Goal: Task Accomplishment & Management: Use online tool/utility

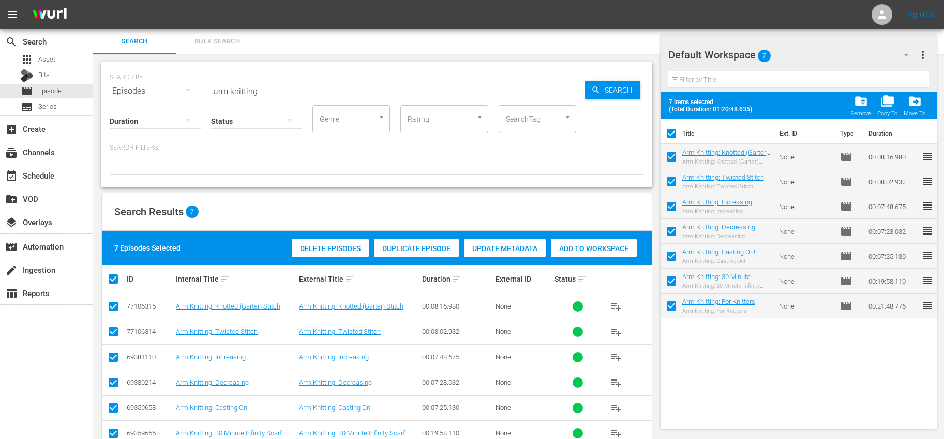
scroll to position [51, 0]
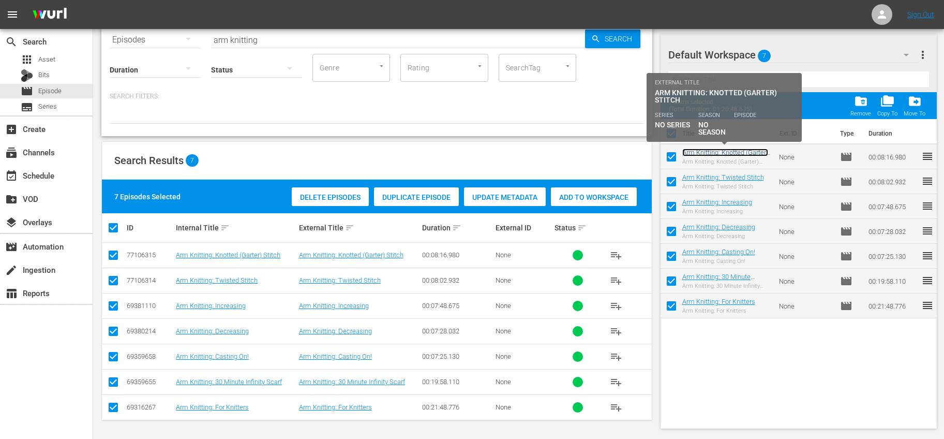
click at [741, 152] on link "Arm Knitting: Knotted (Garter) Stitch" at bounding box center [725, 156] width 86 height 16
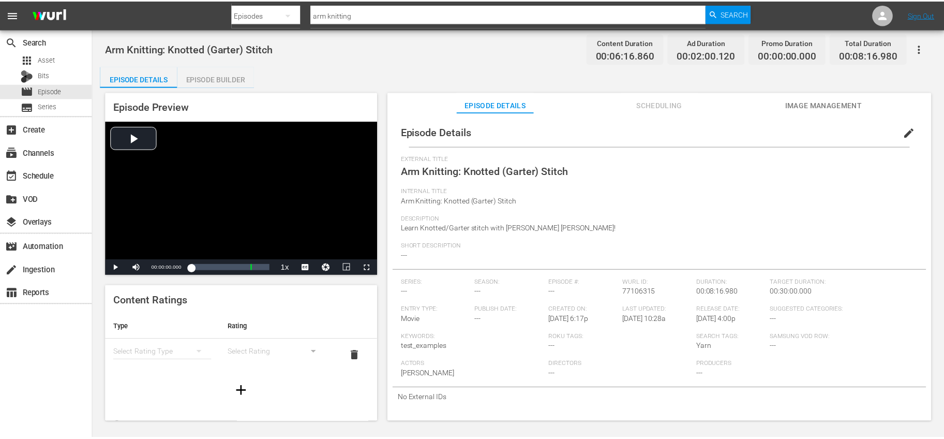
scroll to position [1, 0]
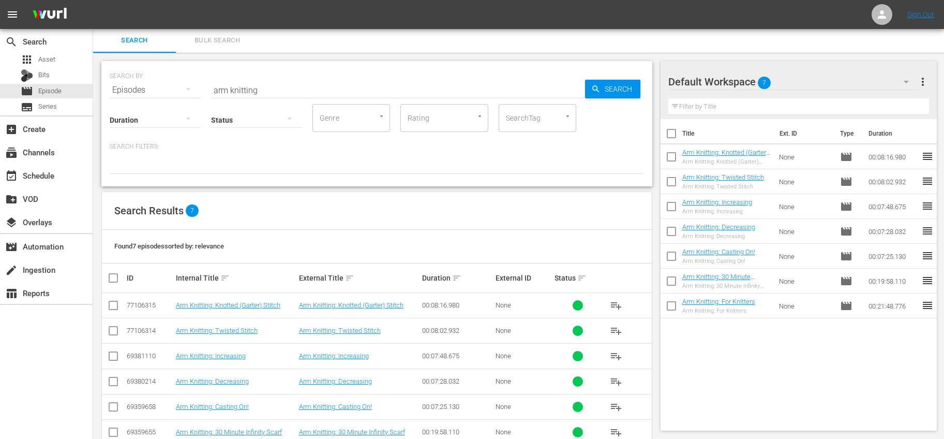
click at [667, 135] on input "checkbox" at bounding box center [671, 136] width 22 height 22
checkbox input "true"
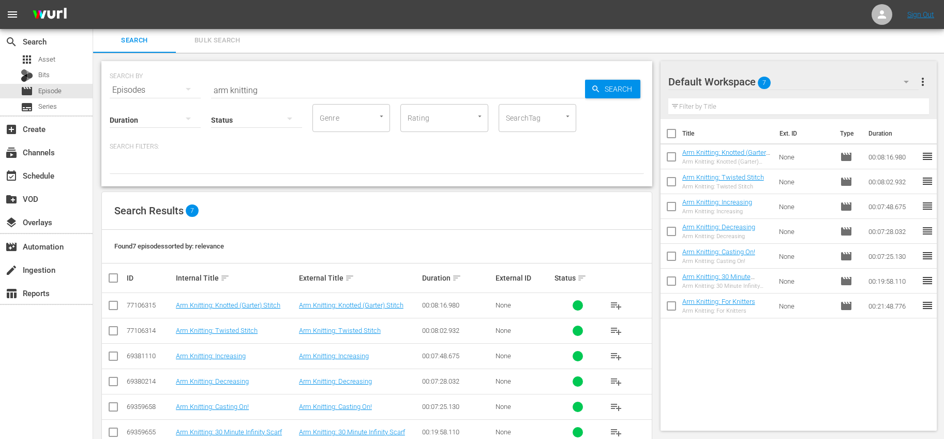
checkbox input "true"
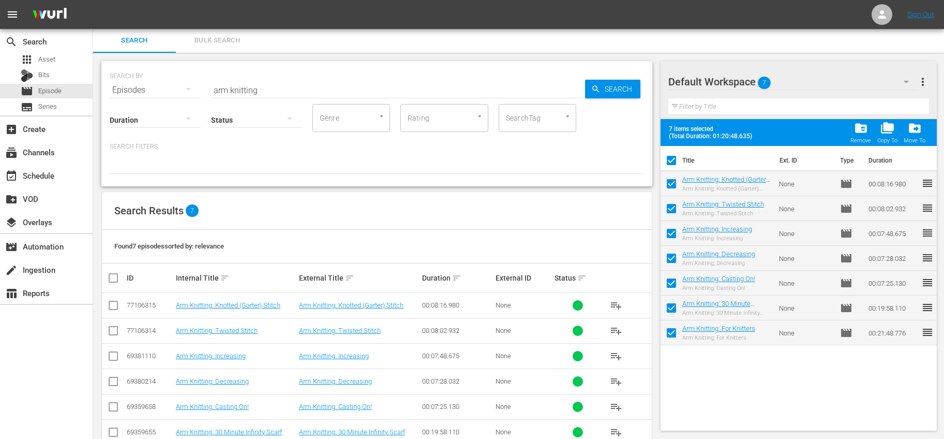
click at [856, 130] on span "folder_delete" at bounding box center [861, 128] width 14 height 14
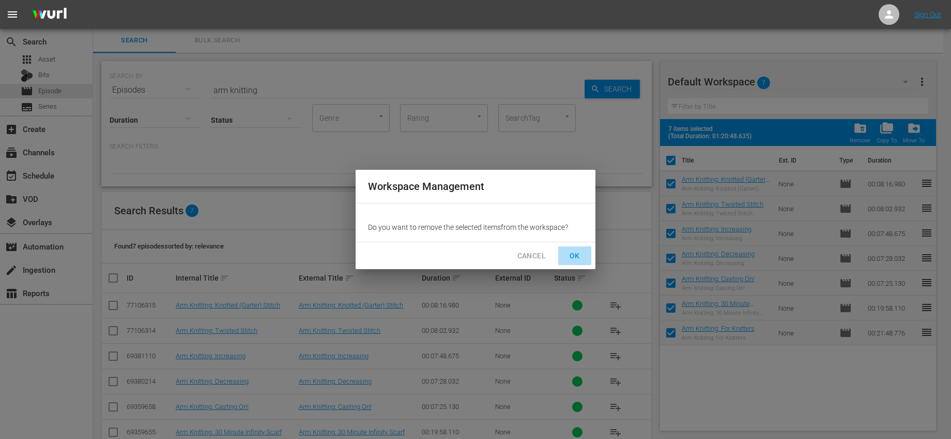
click at [568, 253] on span "OK" at bounding box center [575, 255] width 17 height 13
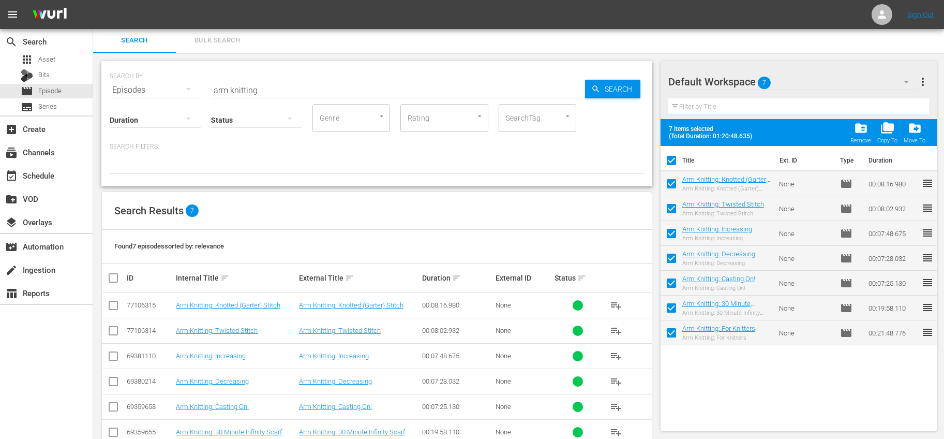
checkbox input "false"
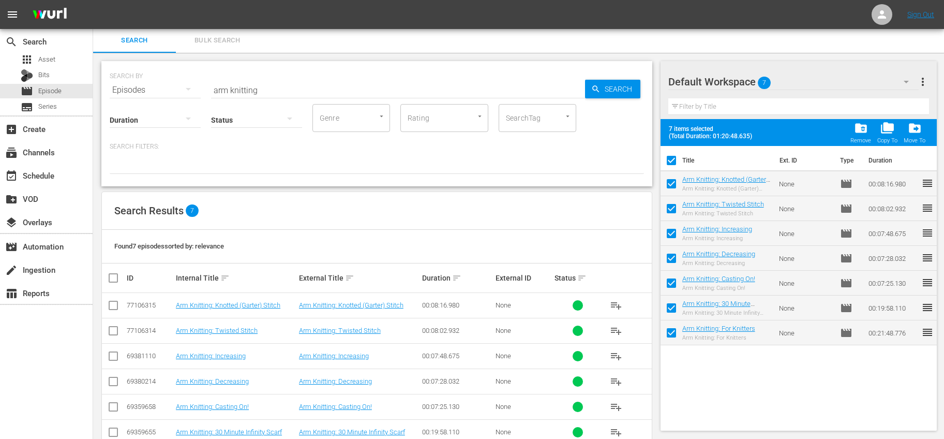
checkbox input "false"
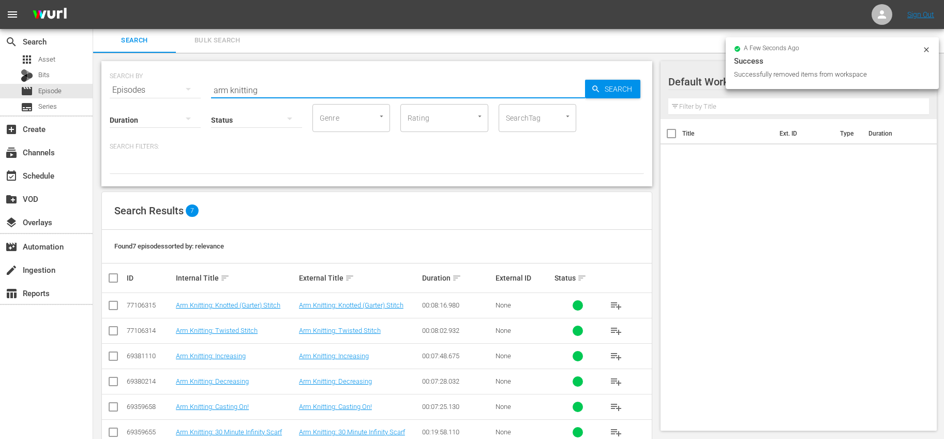
drag, startPoint x: 298, startPoint y: 89, endPoint x: 128, endPoint y: 86, distance: 170.2
click at [128, 86] on div "SEARCH BY Search By Episodes Search ID, Title, Description, Keywords, or Catego…" at bounding box center [377, 83] width 534 height 37
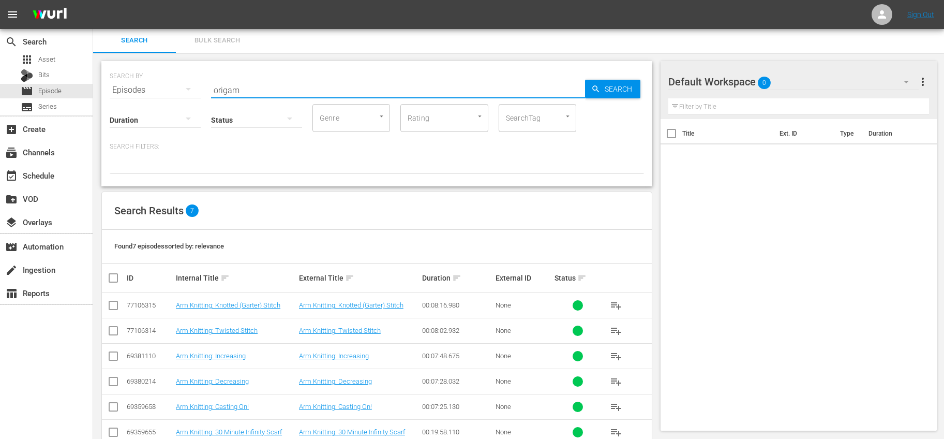
type input "origami tessellations"
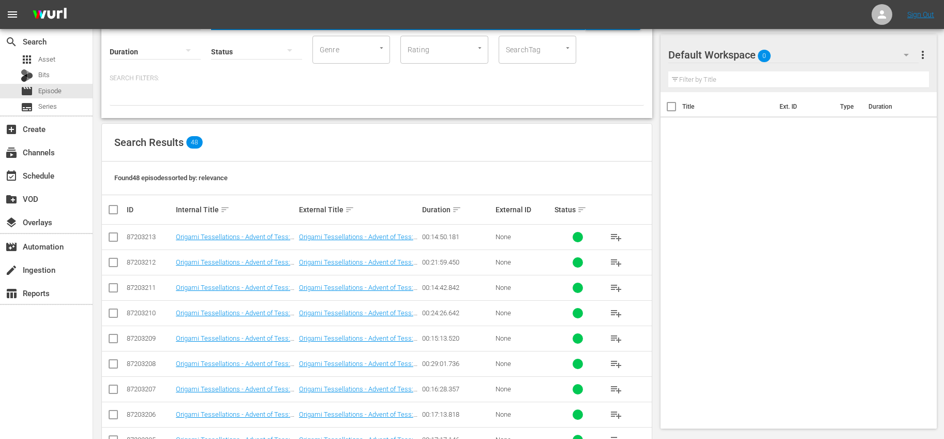
scroll to position [0, 0]
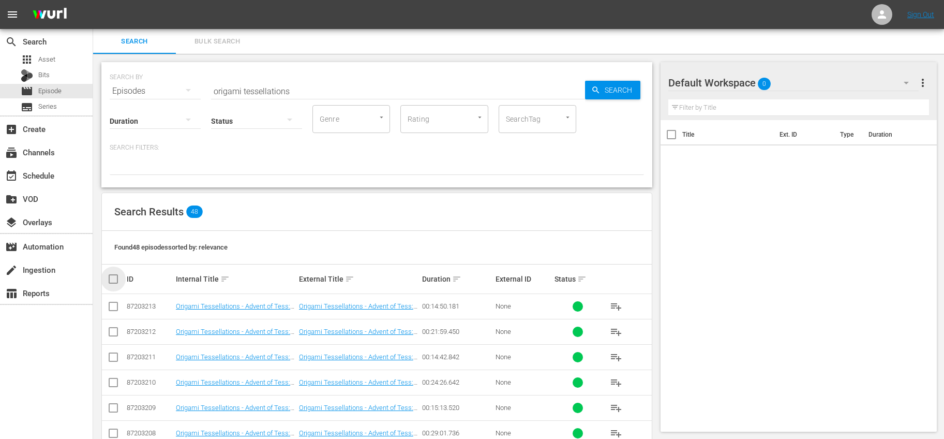
click at [118, 281] on input "checkbox" at bounding box center [117, 279] width 21 height 12
checkbox input "true"
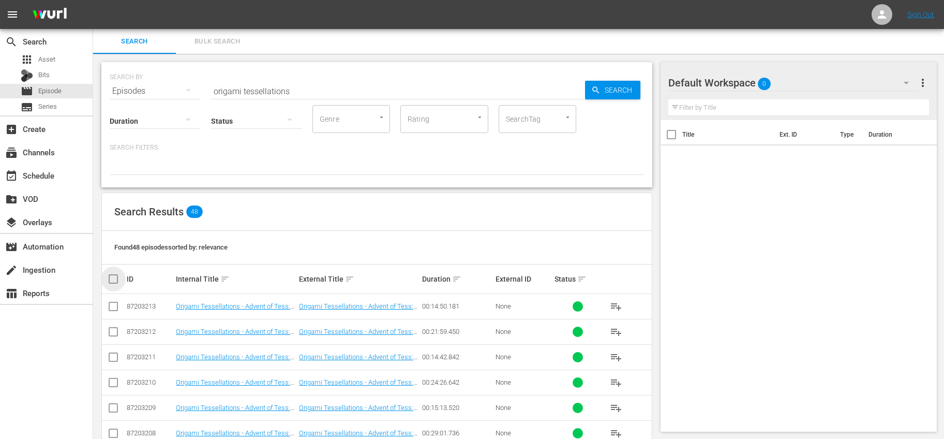
checkbox input "true"
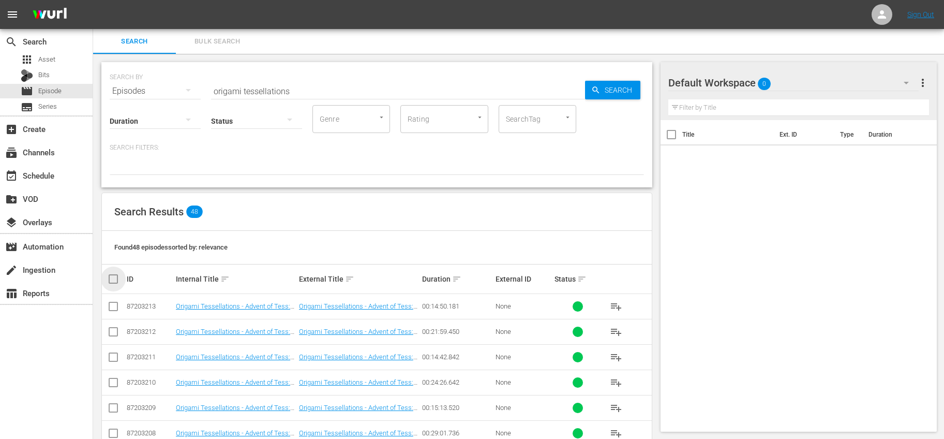
checkbox input "true"
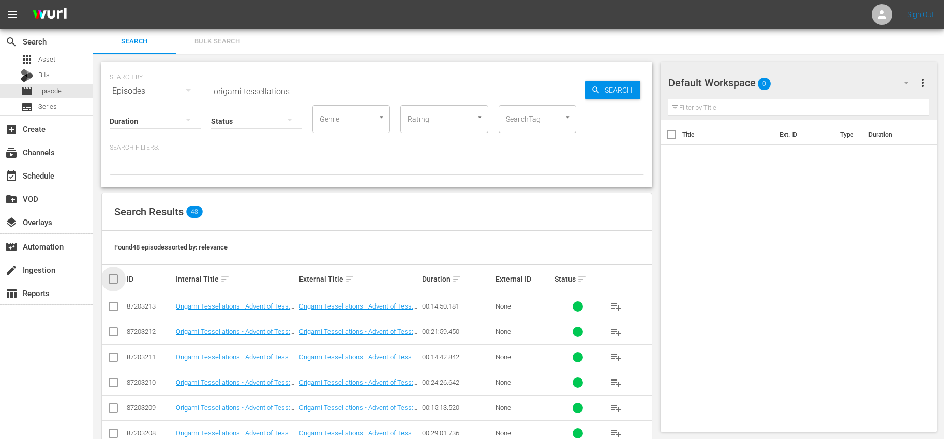
checkbox input "true"
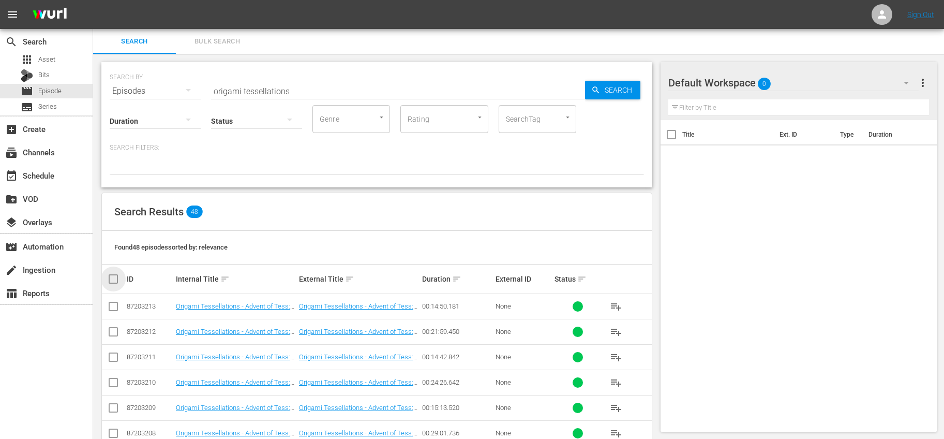
checkbox input "true"
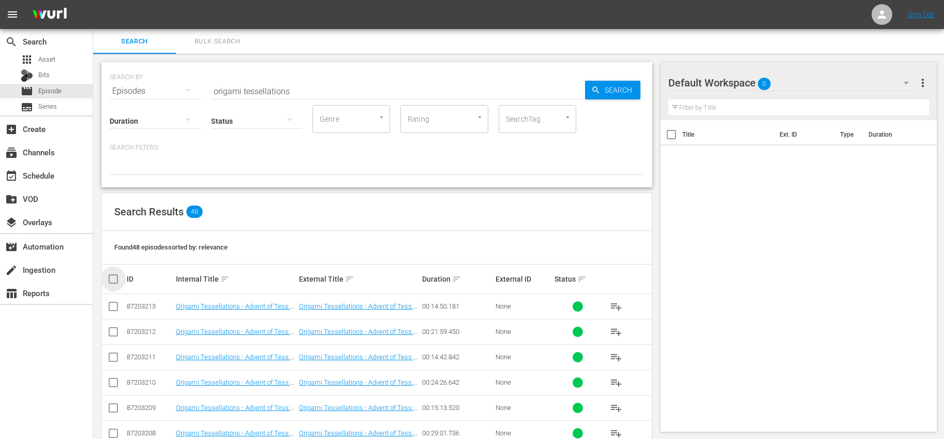
checkbox input "true"
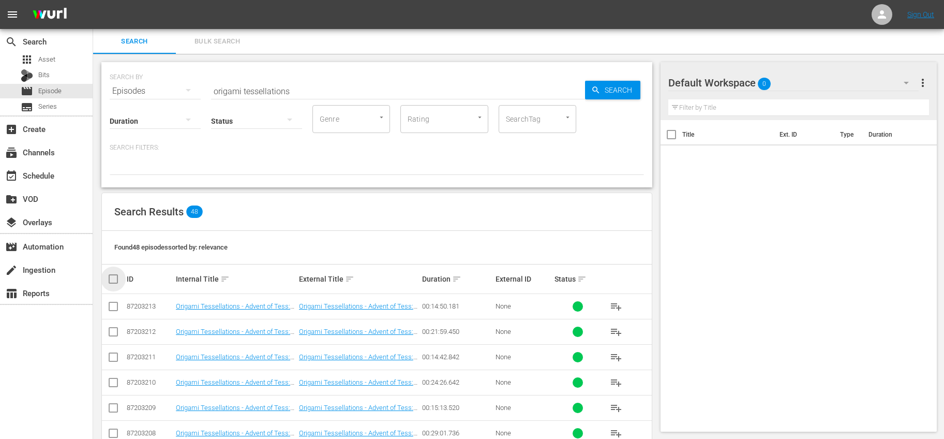
checkbox input "true"
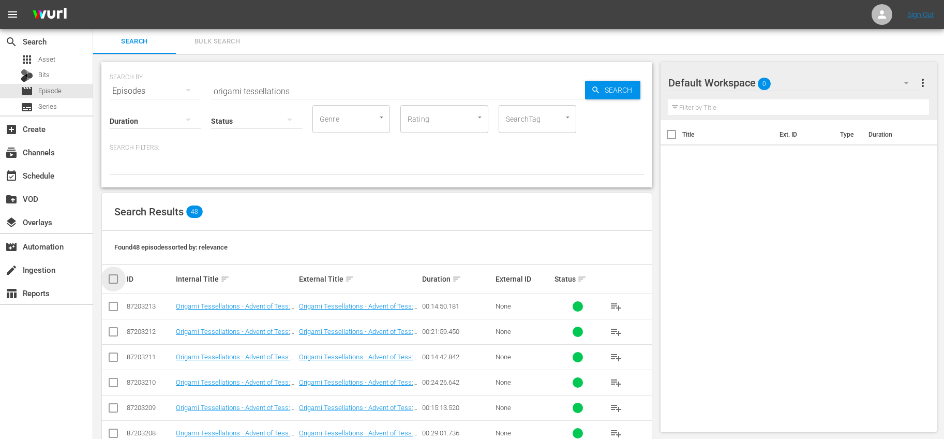
checkbox input "true"
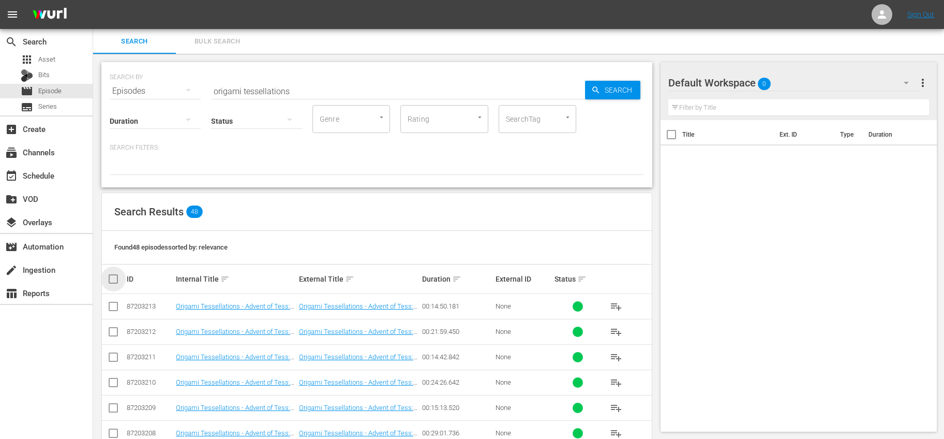
checkbox input "true"
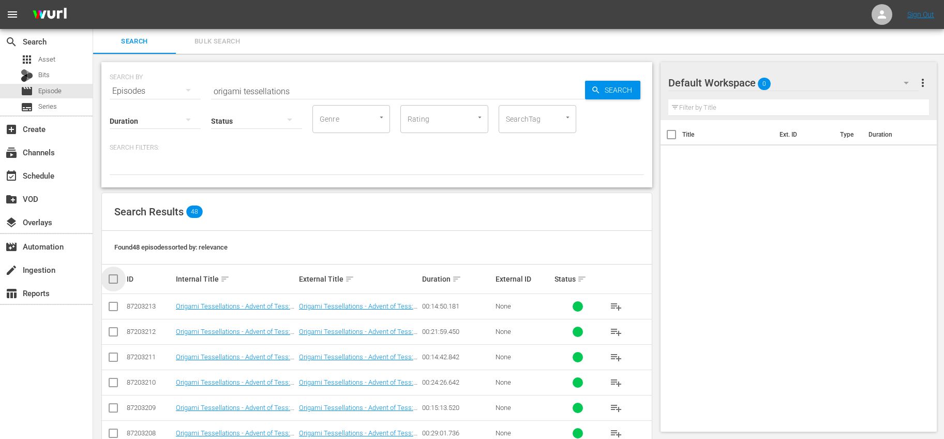
checkbox input "true"
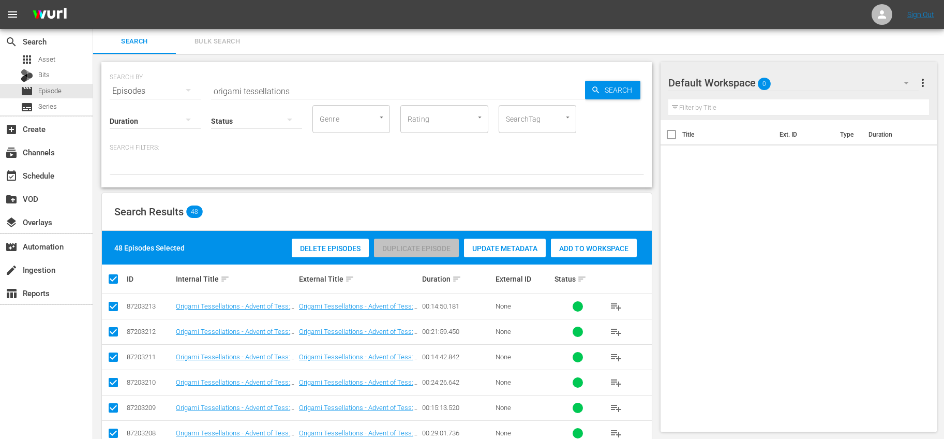
click at [598, 245] on span "Add to Workspace" at bounding box center [594, 248] width 86 height 8
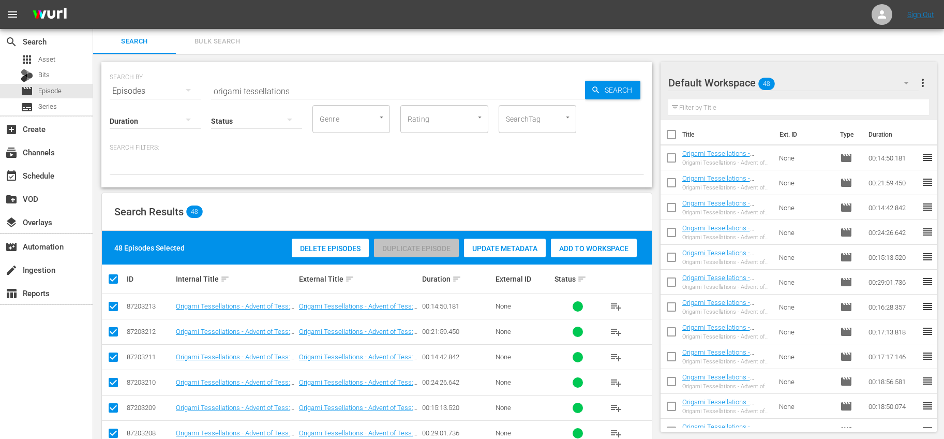
click at [676, 141] on input "checkbox" at bounding box center [671, 137] width 22 height 22
checkbox input "true"
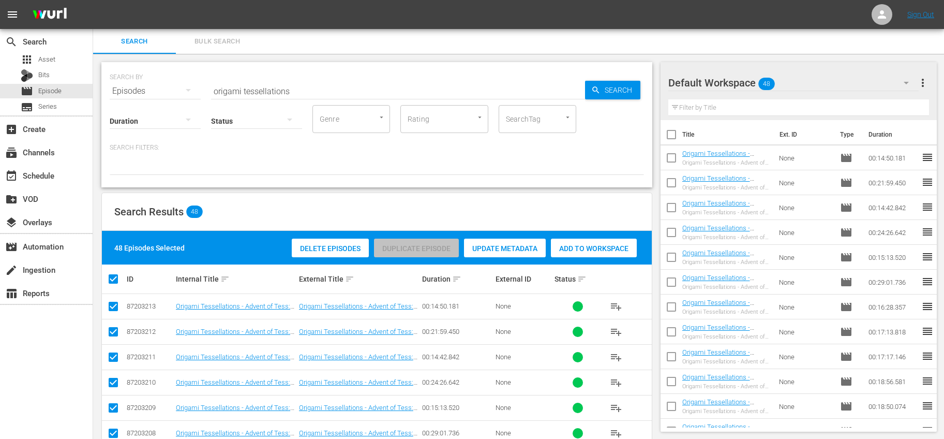
checkbox input "true"
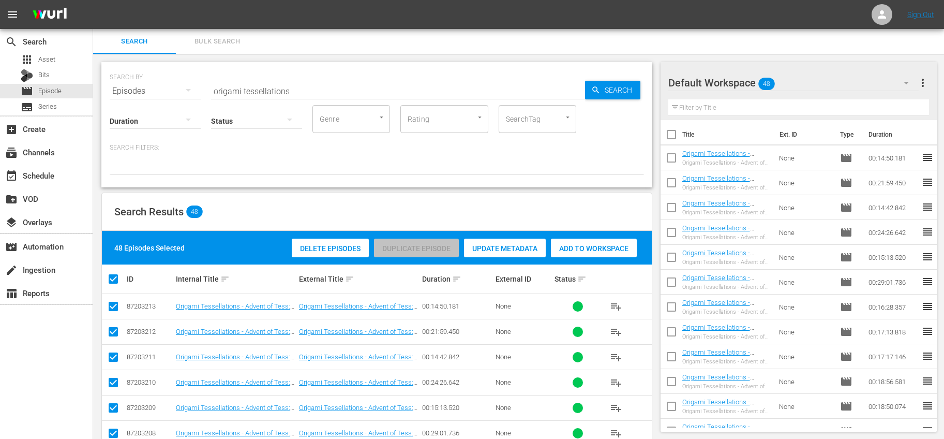
checkbox input "true"
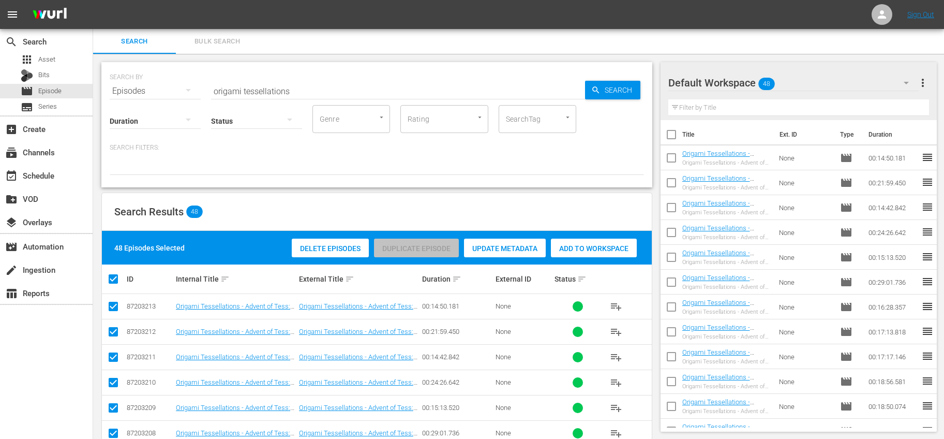
checkbox input "true"
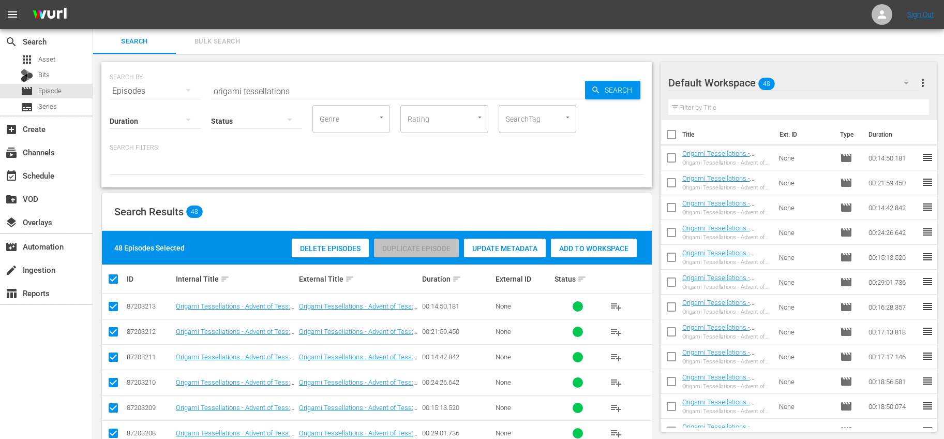
checkbox input "true"
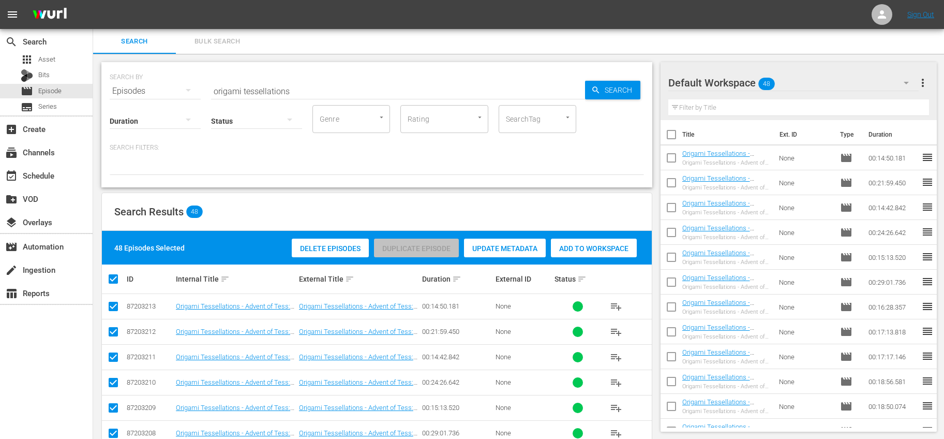
checkbox input "true"
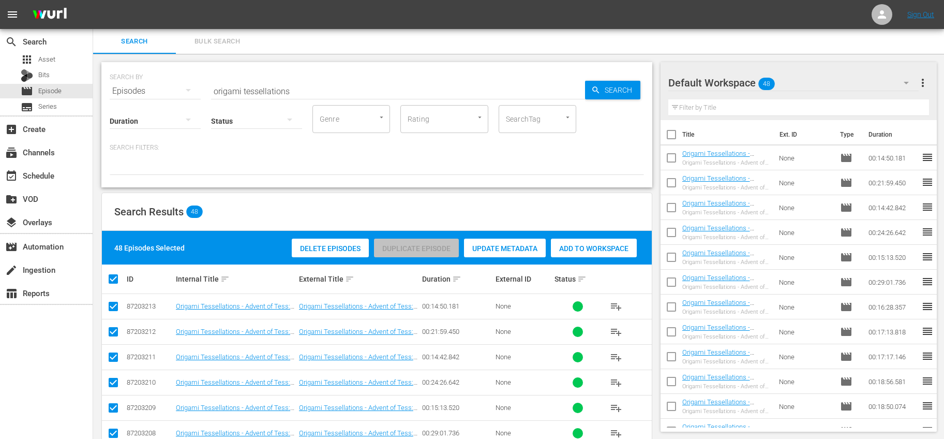
checkbox input "true"
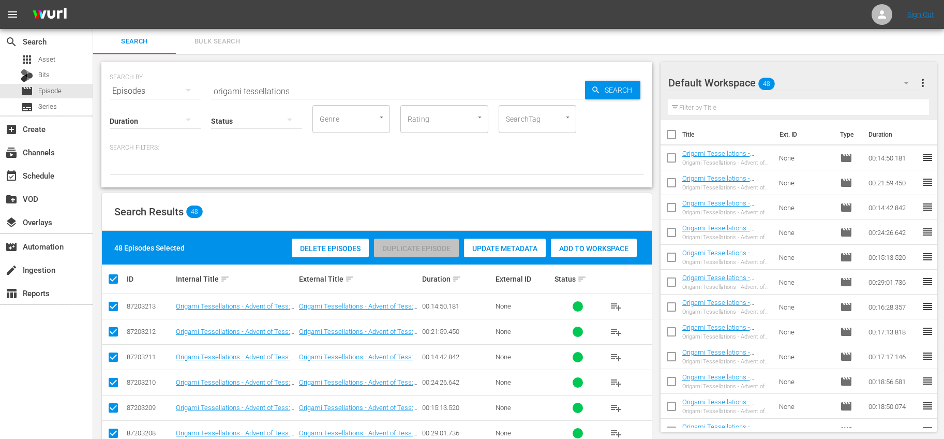
checkbox input "true"
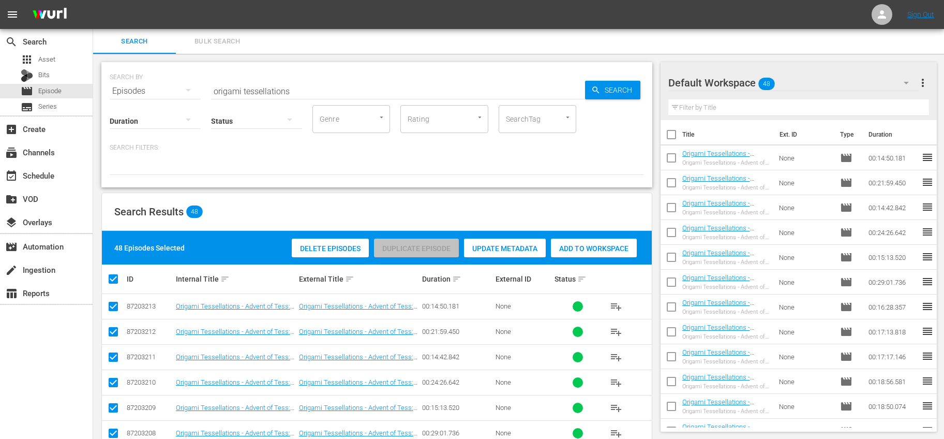
checkbox input "true"
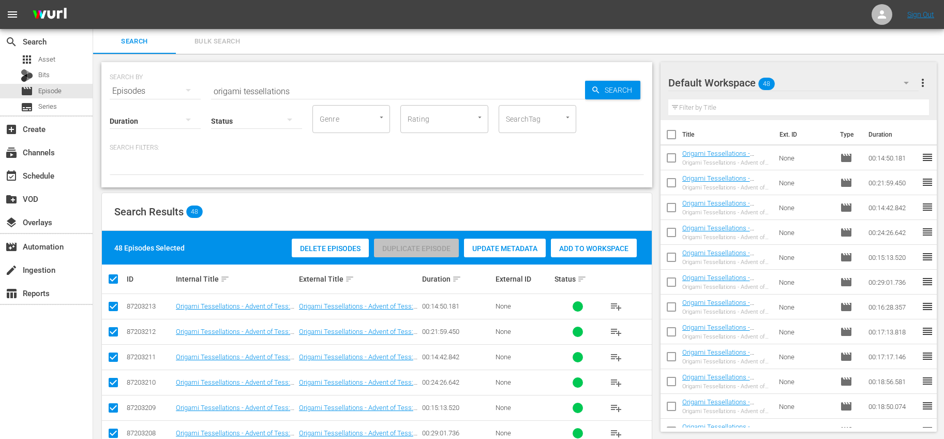
checkbox input "true"
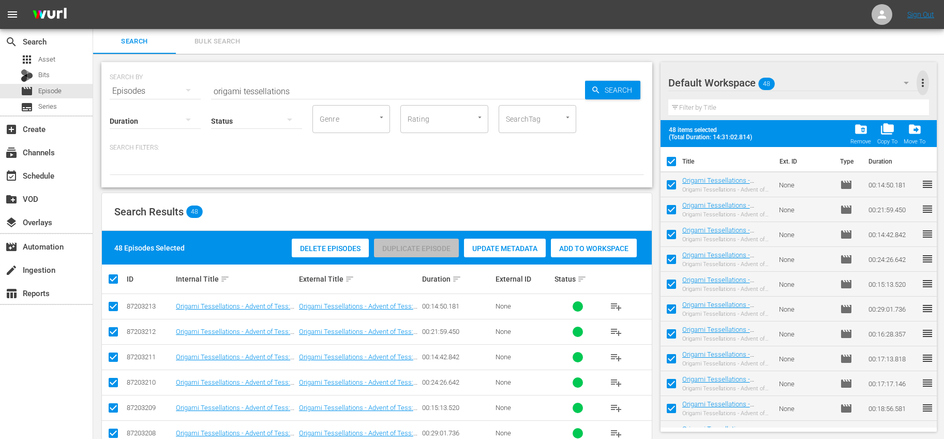
click at [925, 85] on span "more_vert" at bounding box center [922, 83] width 12 height 12
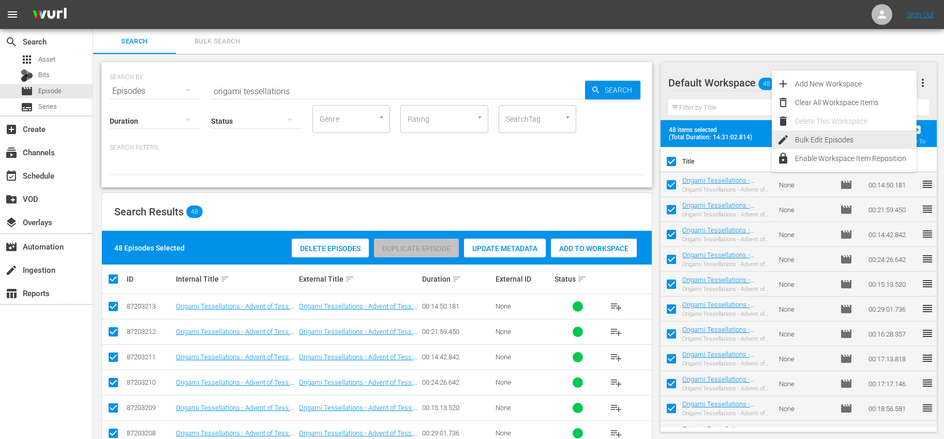
click at [849, 141] on div "Bulk Edit Episodes" at bounding box center [856, 139] width 122 height 19
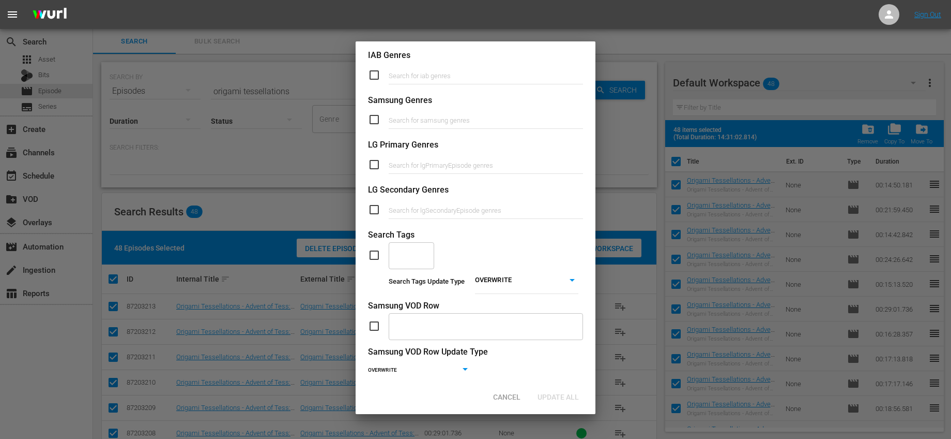
scroll to position [373, 0]
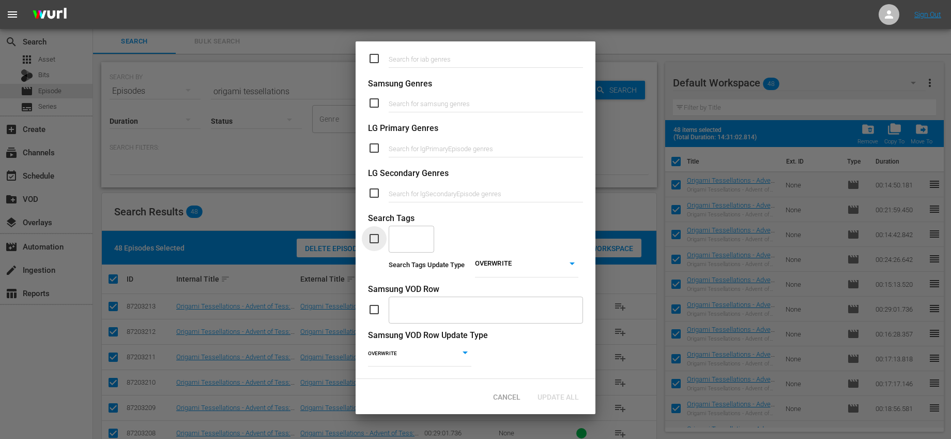
click at [368, 238] on input "checkbox" at bounding box center [378, 238] width 21 height 12
checkbox input "true"
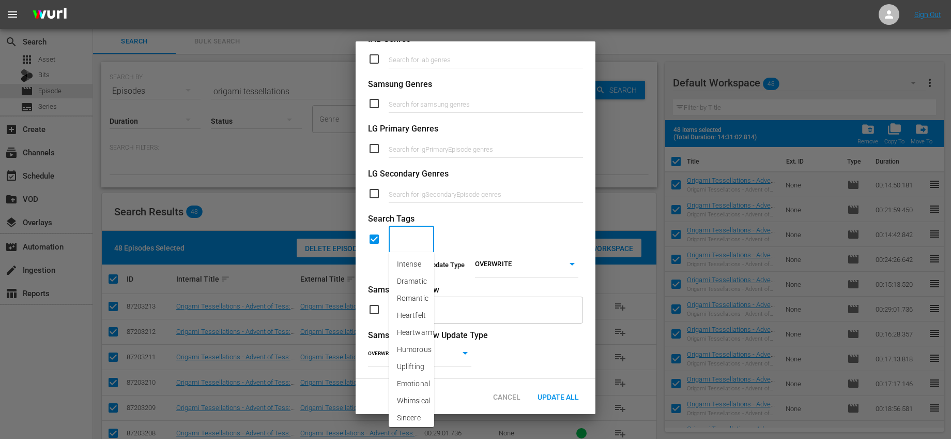
click at [396, 236] on input "text" at bounding box center [404, 239] width 21 height 19
type input "Paper"
click at [399, 258] on li "Paper Crafts" at bounding box center [412, 269] width 46 height 28
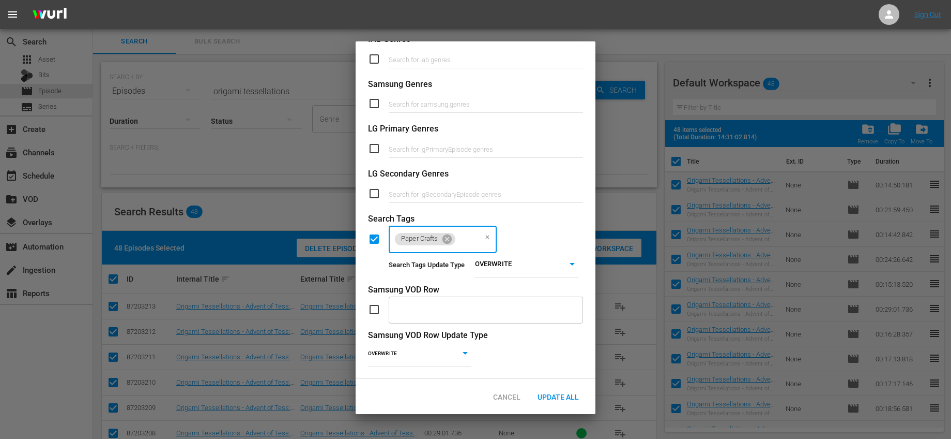
click at [523, 262] on body "menu Sign Out search Search apps Asset Bits movie Episode subtitles Series add_…" at bounding box center [475, 219] width 951 height 439
click at [513, 275] on li "ADD" at bounding box center [523, 275] width 103 height 14
type input "ADD"
click at [481, 237] on div "Paper Crafts ​" at bounding box center [443, 238] width 108 height 28
type input "Holi"
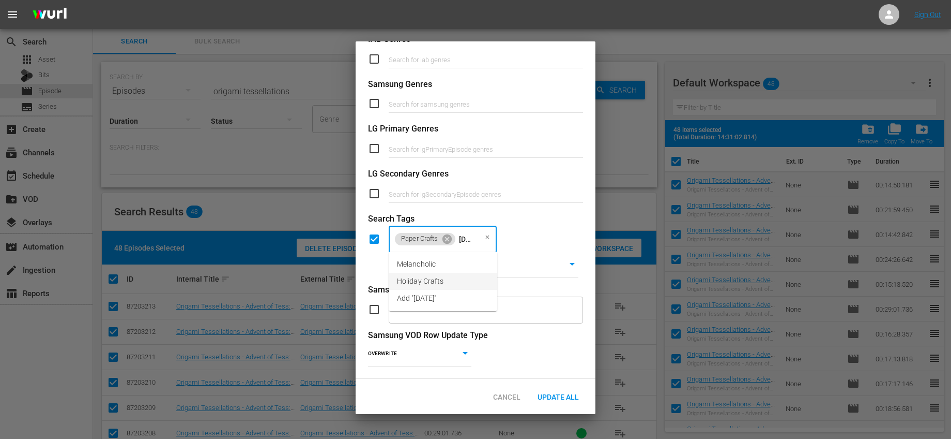
click at [451, 279] on li "Holiday Crafts" at bounding box center [443, 281] width 109 height 17
type input "Win"
click at [463, 275] on li "Winter Crafts" at bounding box center [476, 281] width 177 height 17
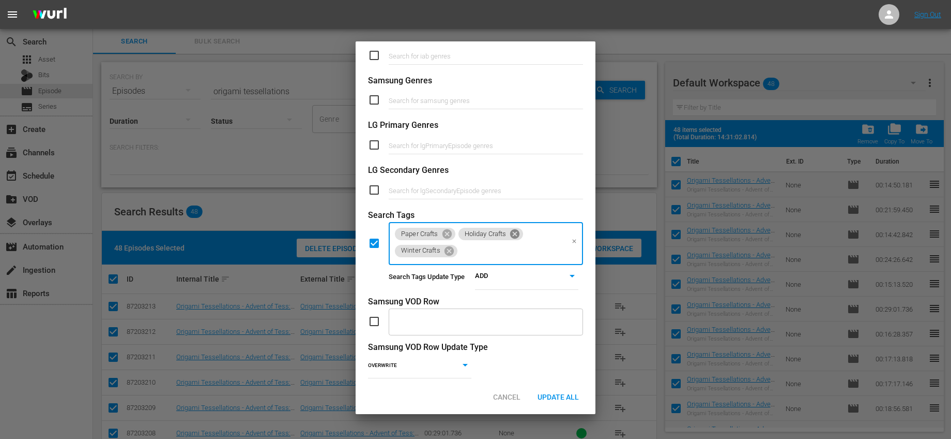
click at [512, 235] on icon at bounding box center [514, 233] width 9 height 9
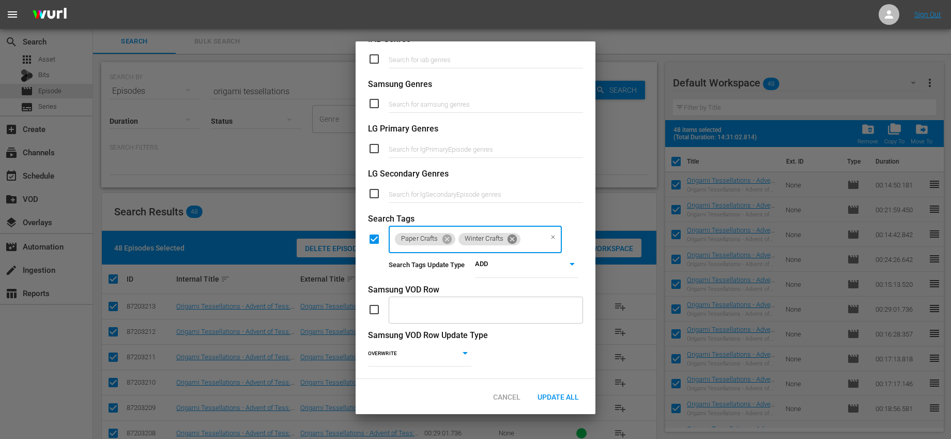
click at [512, 235] on icon at bounding box center [512, 238] width 11 height 11
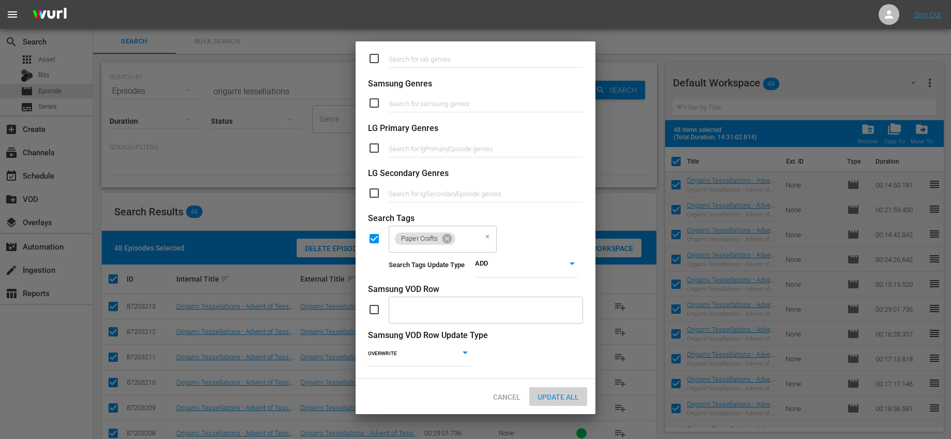
click at [566, 398] on span "Update All" at bounding box center [559, 396] width 58 height 8
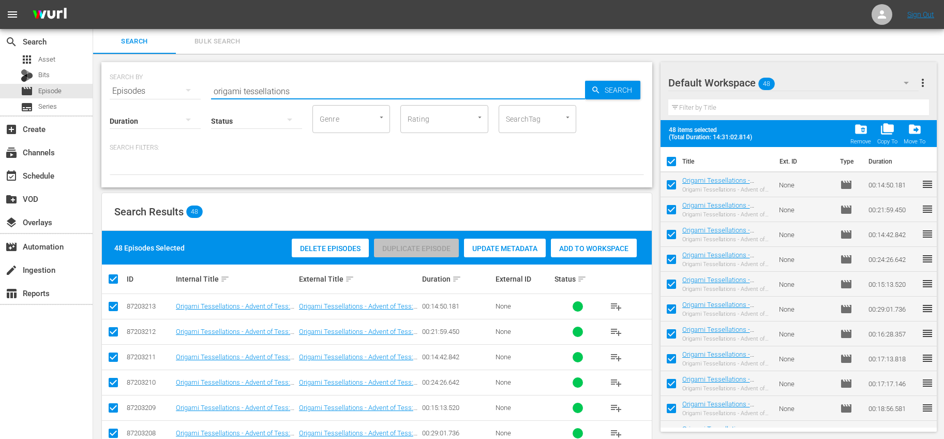
drag, startPoint x: 364, startPoint y: 87, endPoint x: 113, endPoint y: 84, distance: 251.3
click at [113, 84] on div "SEARCH BY Search By Episodes Search ID, Title, Description, Keywords, or Catego…" at bounding box center [377, 84] width 534 height 37
click at [805, 134] on div "48 items selected (Total Duration: 14:31:02.814) folder_delete Remove folder_co…" at bounding box center [798, 133] width 277 height 27
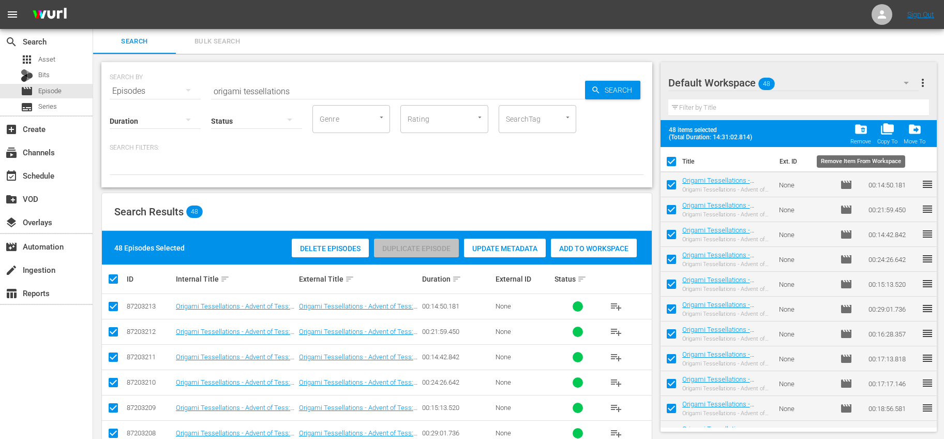
click at [857, 132] on span "folder_delete" at bounding box center [861, 129] width 14 height 14
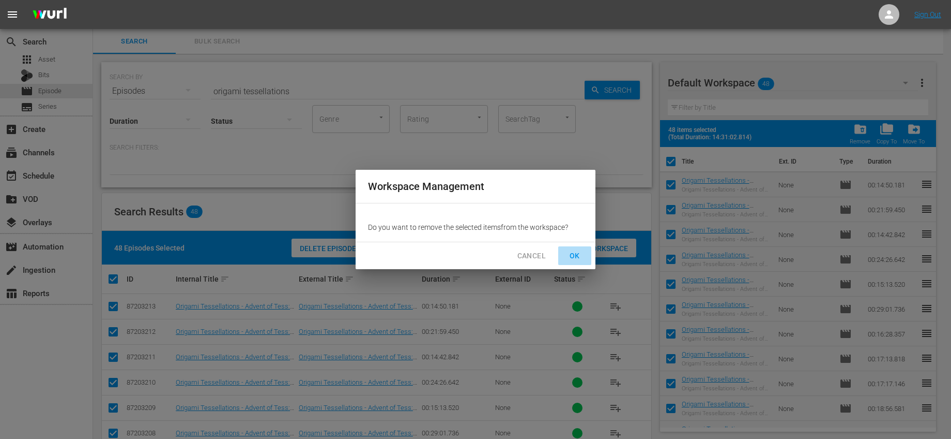
click at [571, 256] on span "OK" at bounding box center [575, 255] width 17 height 13
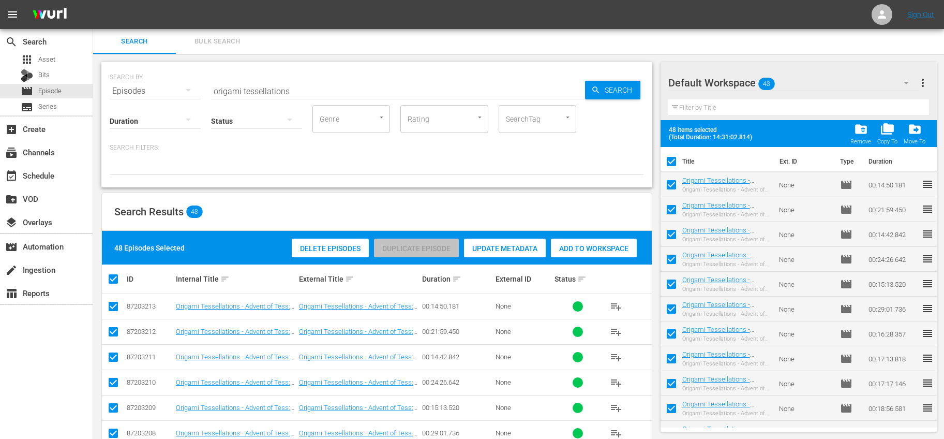
checkbox input "false"
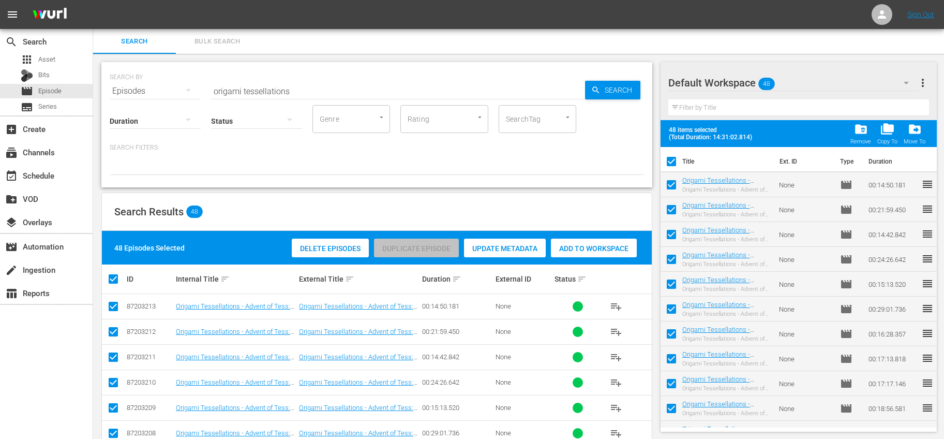
checkbox input "false"
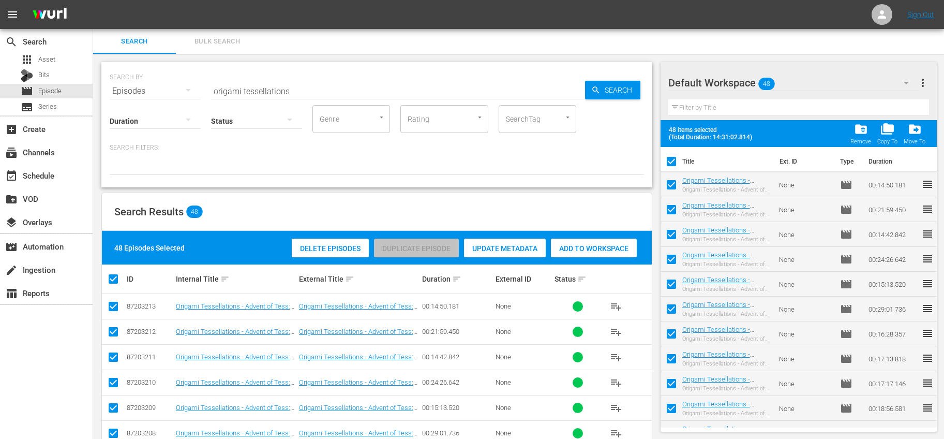
checkbox input "false"
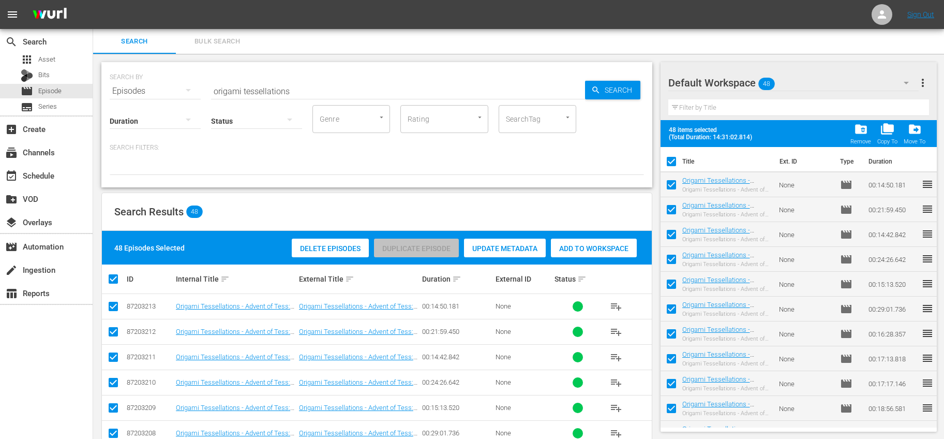
checkbox input "false"
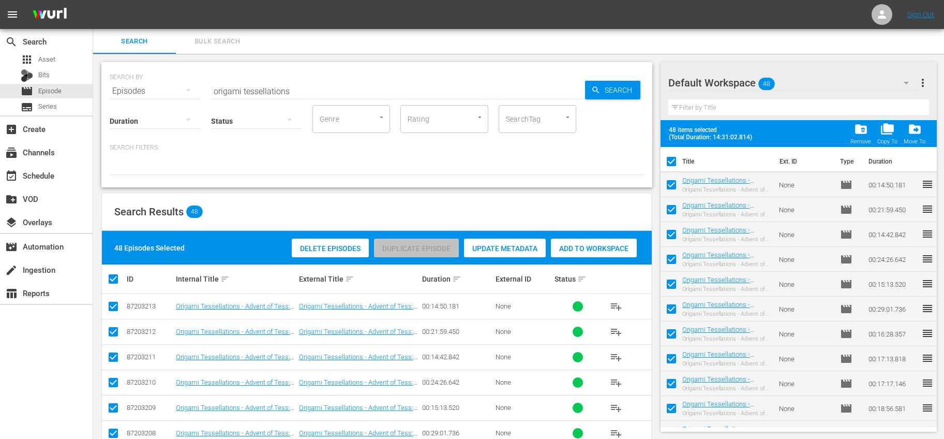
checkbox input "false"
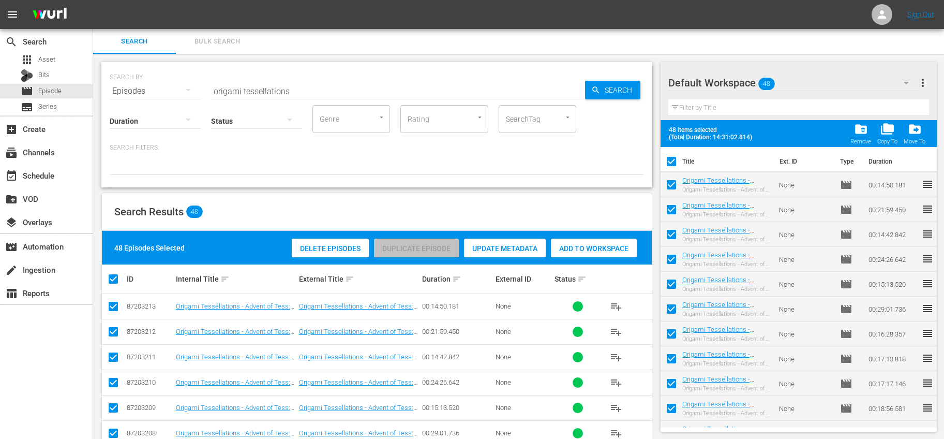
checkbox input "false"
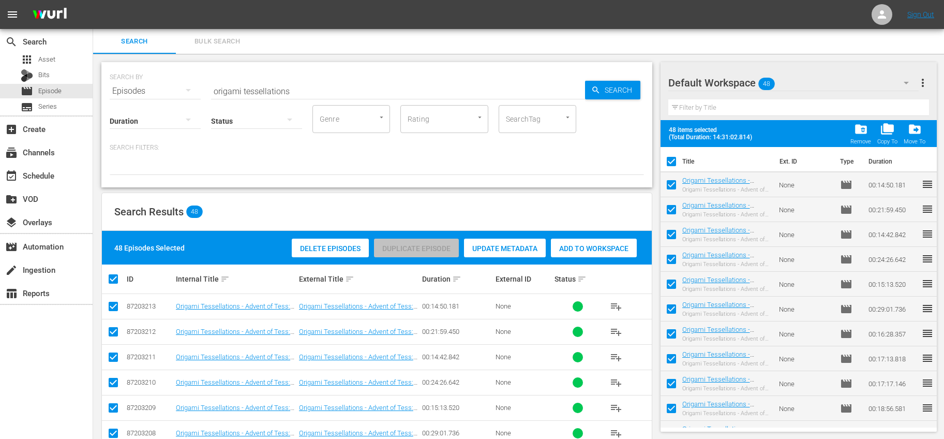
checkbox input "false"
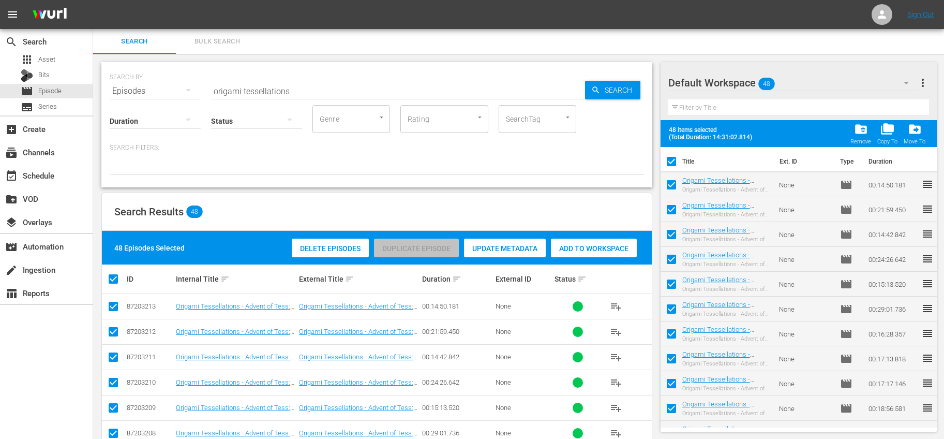
checkbox input "false"
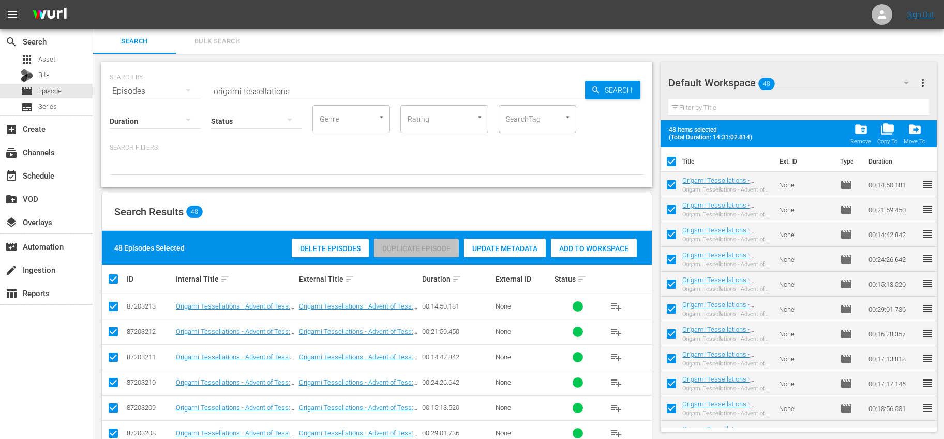
checkbox input "false"
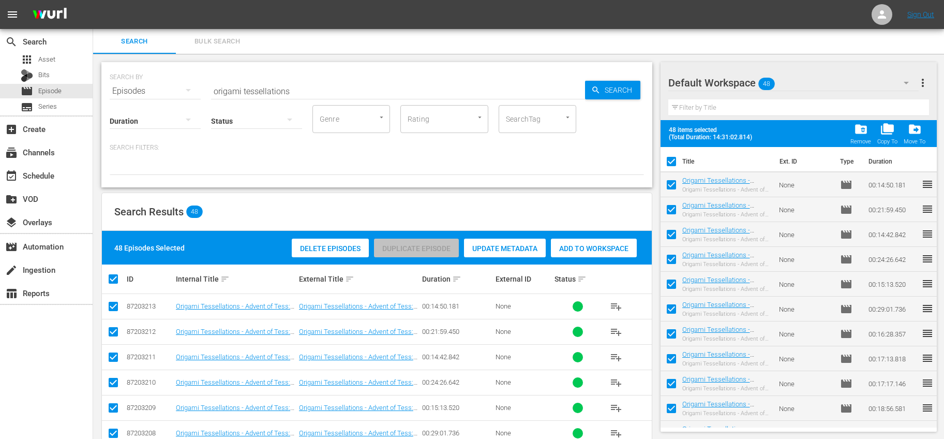
checkbox input "false"
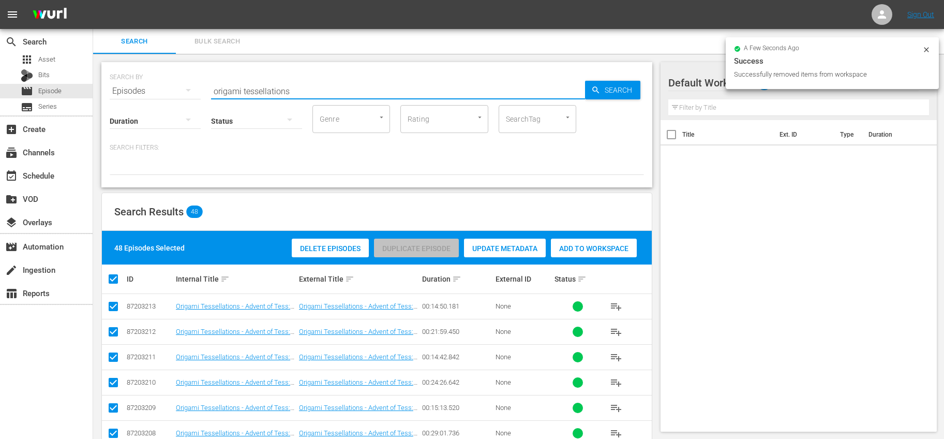
drag, startPoint x: 361, startPoint y: 87, endPoint x: 188, endPoint y: 87, distance: 172.7
click at [188, 87] on div "SEARCH BY Search By Episodes Search ID, Title, Description, Keywords, or Catego…" at bounding box center [377, 84] width 534 height 37
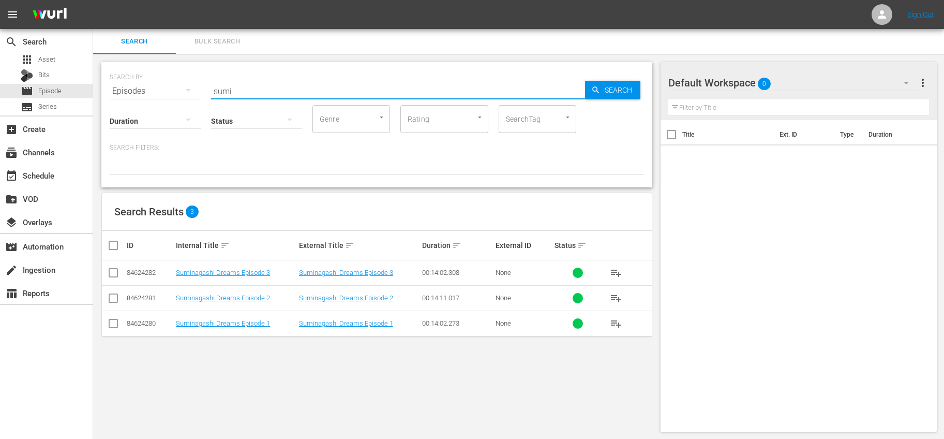
type input "sumi"
click at [110, 241] on input "checkbox" at bounding box center [117, 245] width 21 height 12
checkbox input "true"
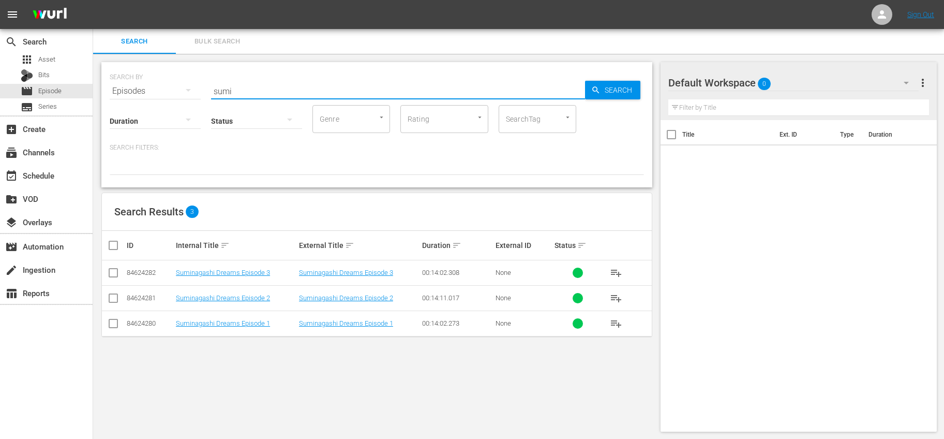
checkbox input "true"
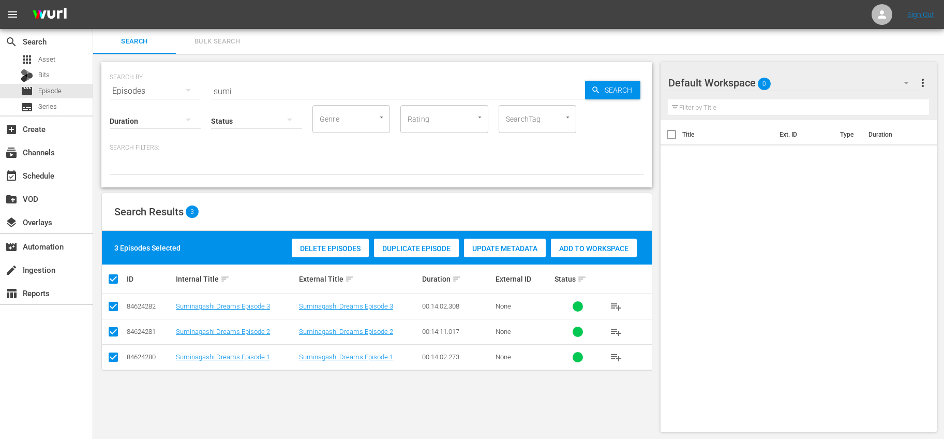
click at [575, 245] on span "Add to Workspace" at bounding box center [594, 248] width 86 height 8
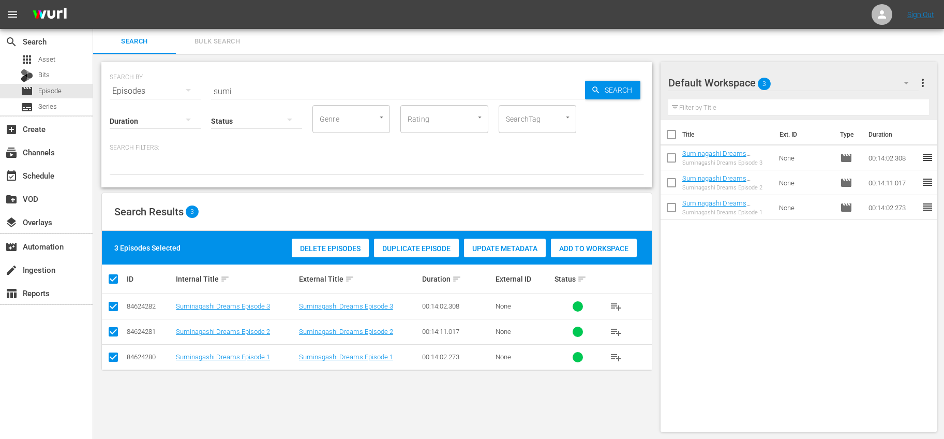
click at [669, 138] on input "checkbox" at bounding box center [671, 137] width 22 height 22
checkbox input "true"
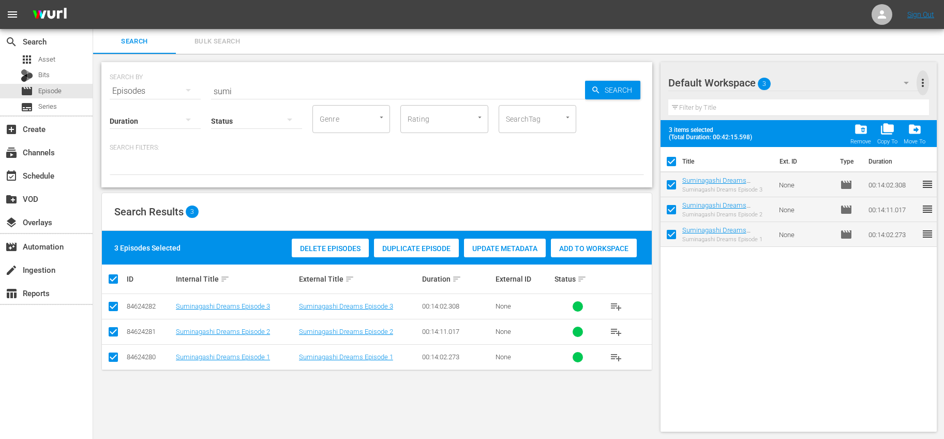
click at [920, 83] on span "more_vert" at bounding box center [922, 83] width 12 height 12
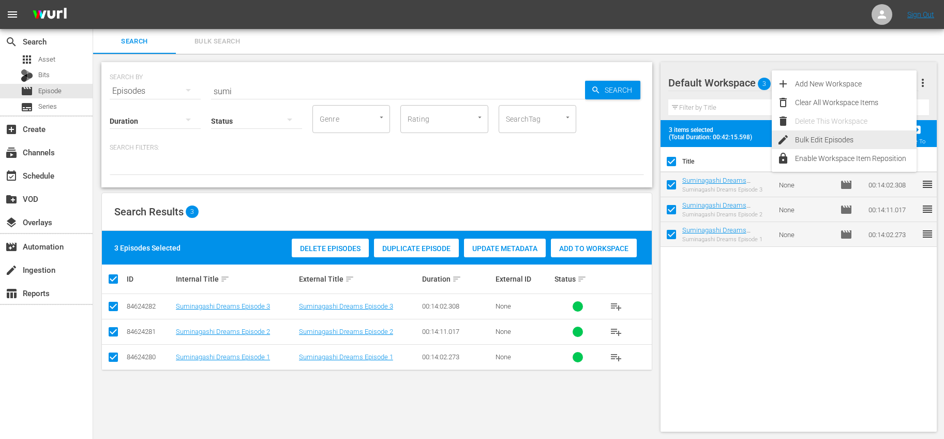
click at [846, 142] on div "Bulk Edit Episodes" at bounding box center [856, 139] width 122 height 19
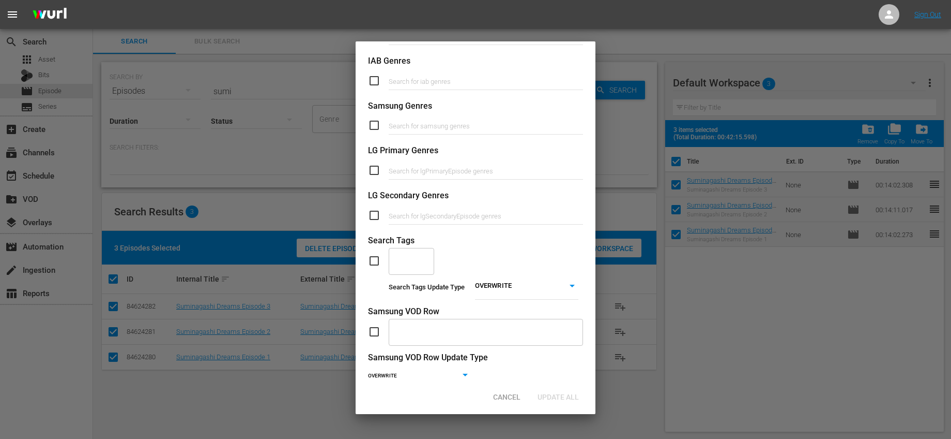
scroll to position [360, 0]
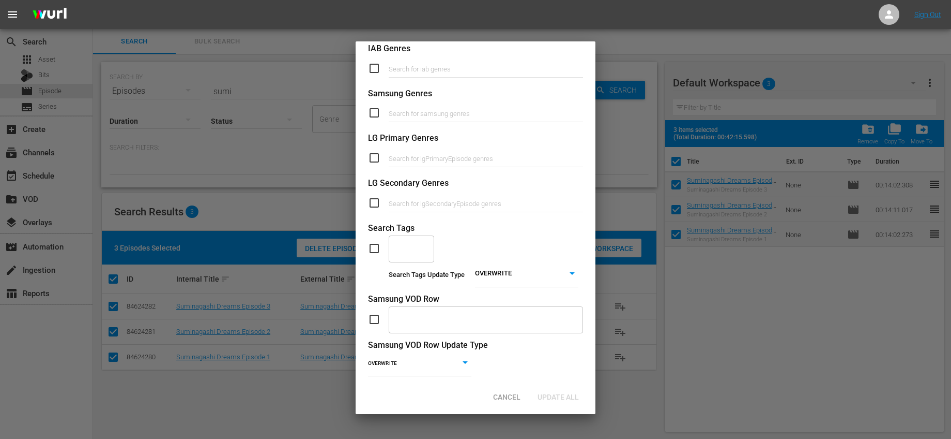
click at [372, 246] on input "checkbox" at bounding box center [378, 248] width 21 height 12
checkbox input "true"
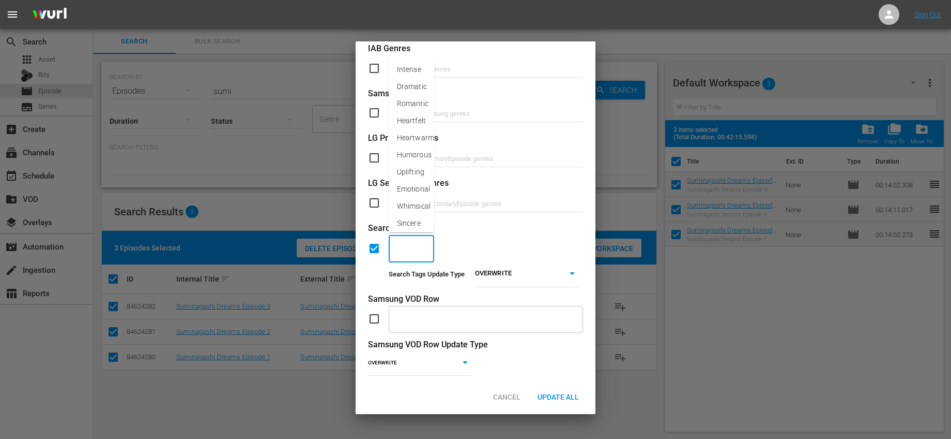
click at [398, 251] on input "text" at bounding box center [404, 248] width 21 height 19
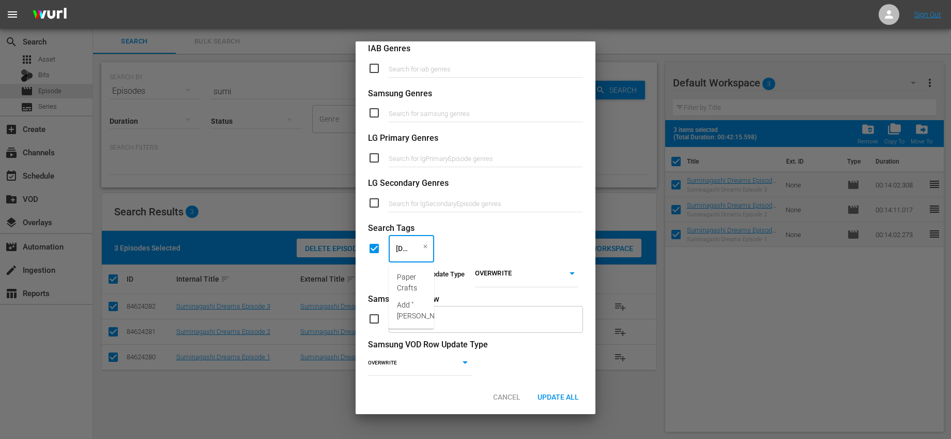
type input "paper"
click at [404, 273] on span "Paper Crafts" at bounding box center [411, 282] width 29 height 22
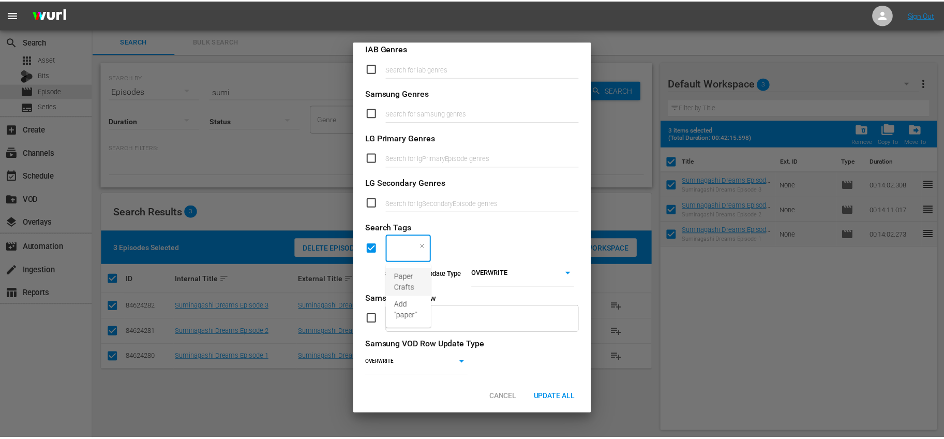
scroll to position [0, 0]
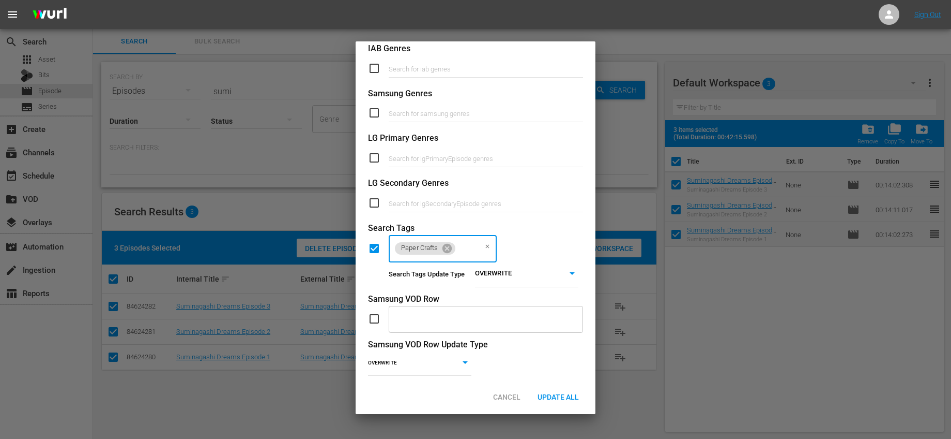
click at [537, 270] on body "menu Sign Out search Search apps Asset Bits movie Episode subtitles Series add_…" at bounding box center [475, 219] width 951 height 439
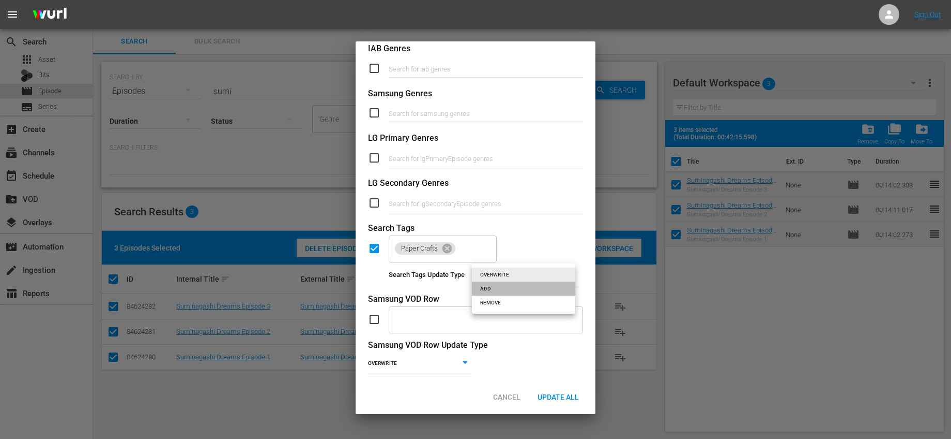
click at [500, 288] on li "ADD" at bounding box center [523, 288] width 103 height 14
type input "ADD"
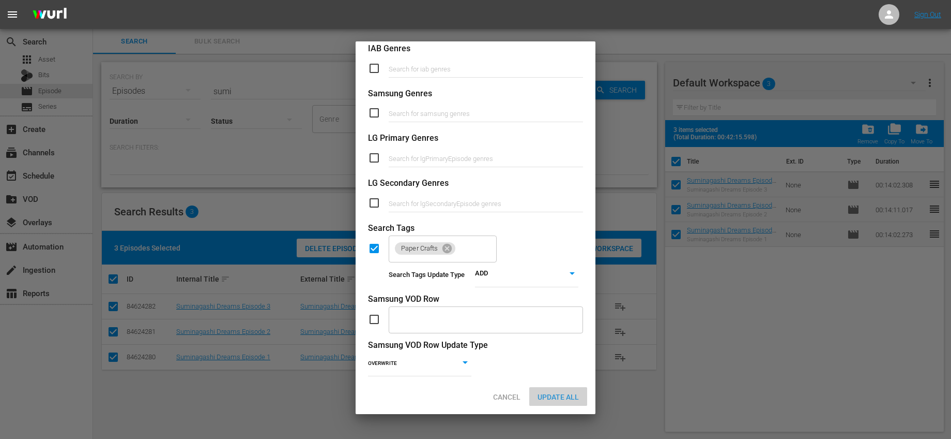
click at [566, 393] on span "Update All" at bounding box center [559, 396] width 58 height 8
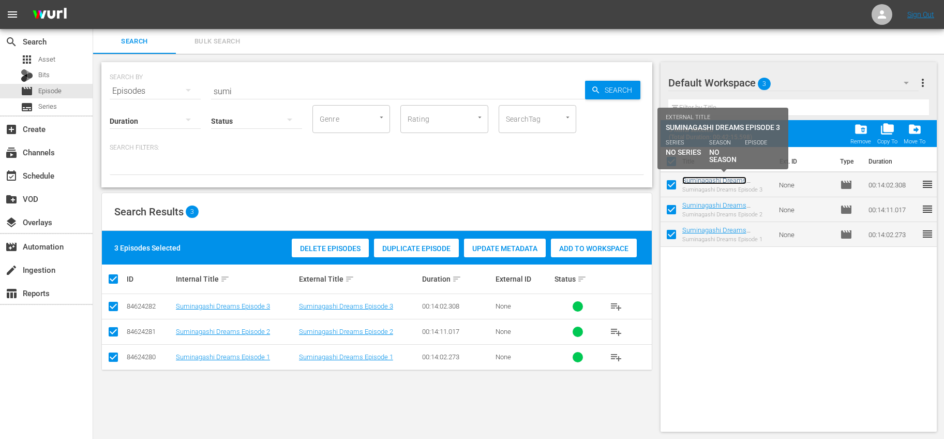
click at [729, 183] on link "Suminagashi Dreams Episode 3" at bounding box center [714, 184] width 64 height 16
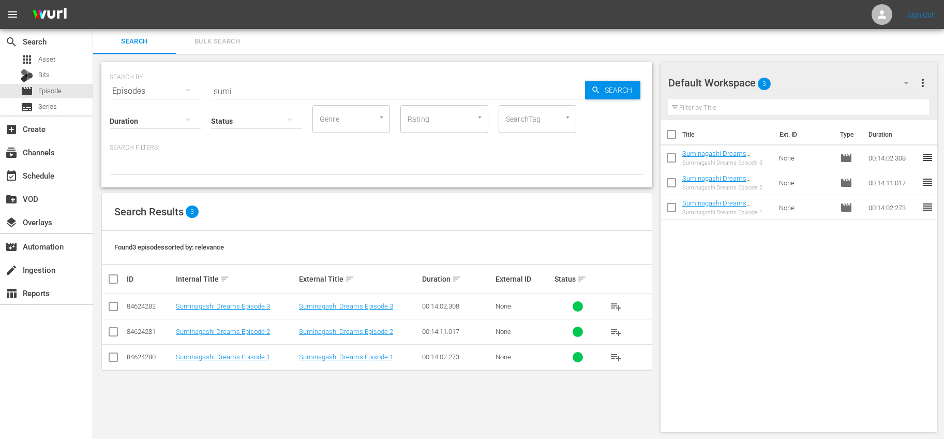
click at [671, 138] on input "checkbox" at bounding box center [671, 137] width 22 height 22
checkbox input "true"
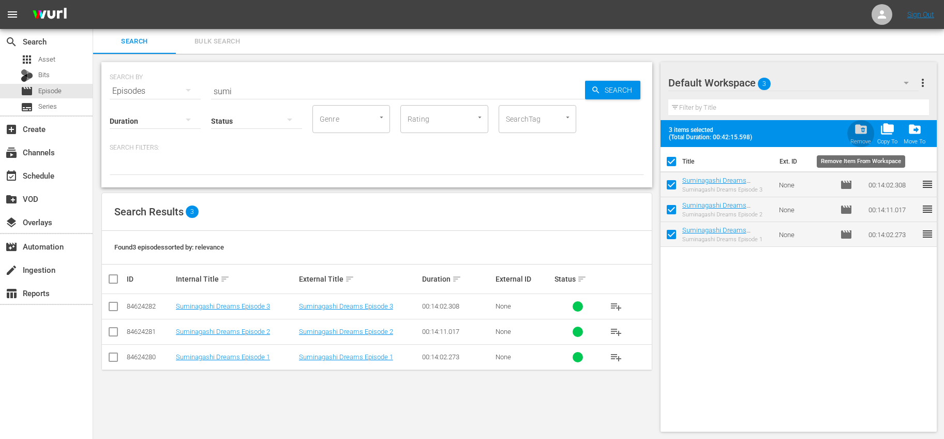
click at [859, 127] on span "folder_delete" at bounding box center [861, 129] width 14 height 14
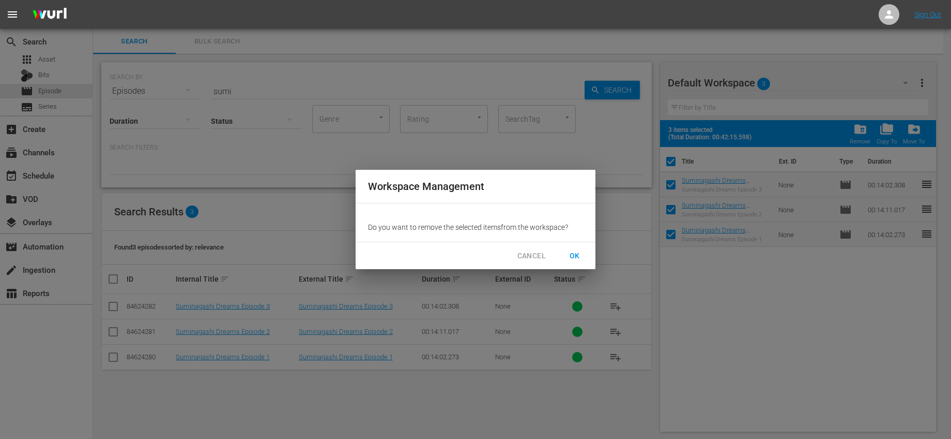
click at [570, 255] on span "OK" at bounding box center [575, 255] width 17 height 13
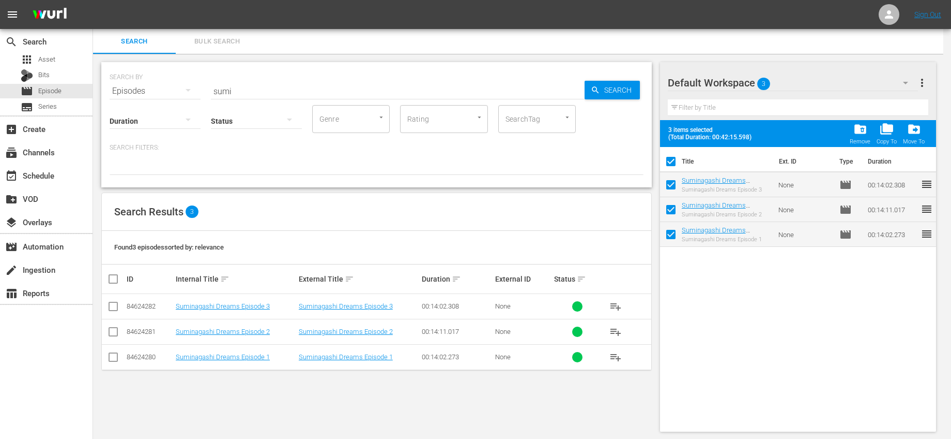
checkbox input "false"
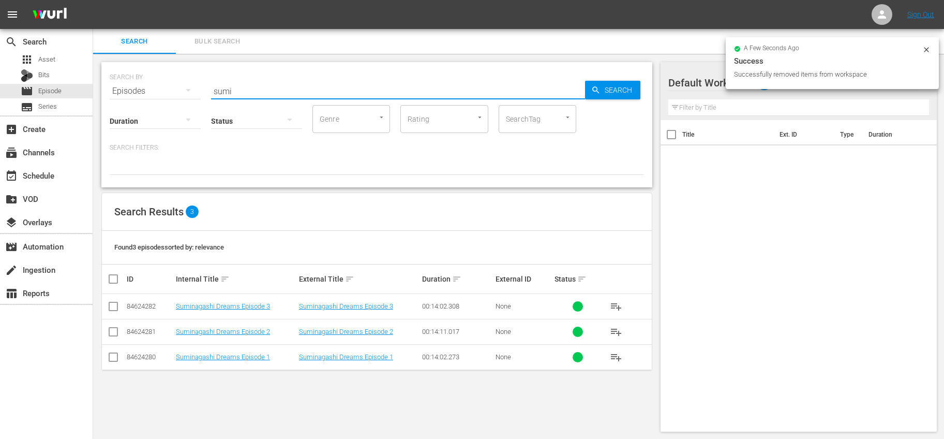
drag, startPoint x: 271, startPoint y: 93, endPoint x: 192, endPoint y: 90, distance: 79.7
click at [192, 90] on div "SEARCH BY Search By Episodes Search ID, Title, Description, Keywords, or Catego…" at bounding box center [377, 84] width 534 height 37
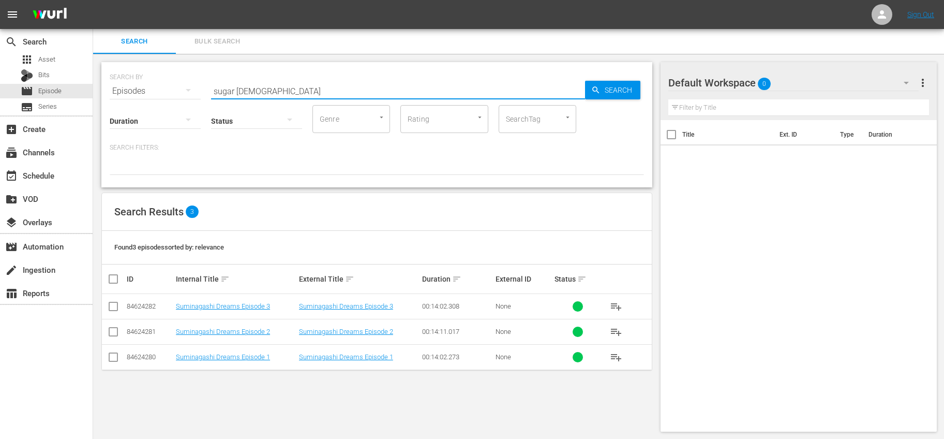
type input "sugar gay"
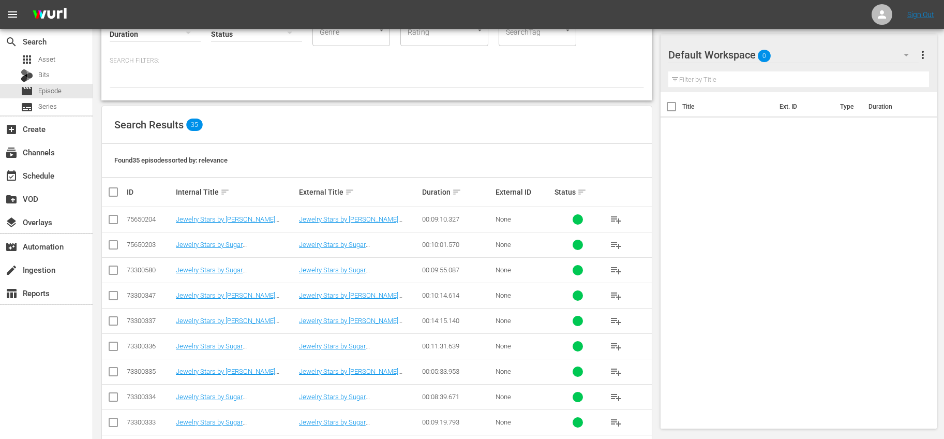
scroll to position [46, 0]
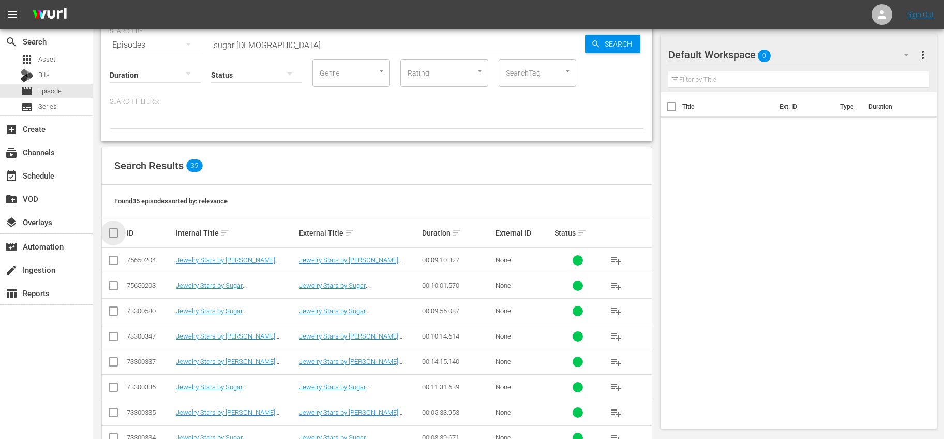
click at [120, 235] on input "checkbox" at bounding box center [117, 232] width 21 height 12
checkbox input "true"
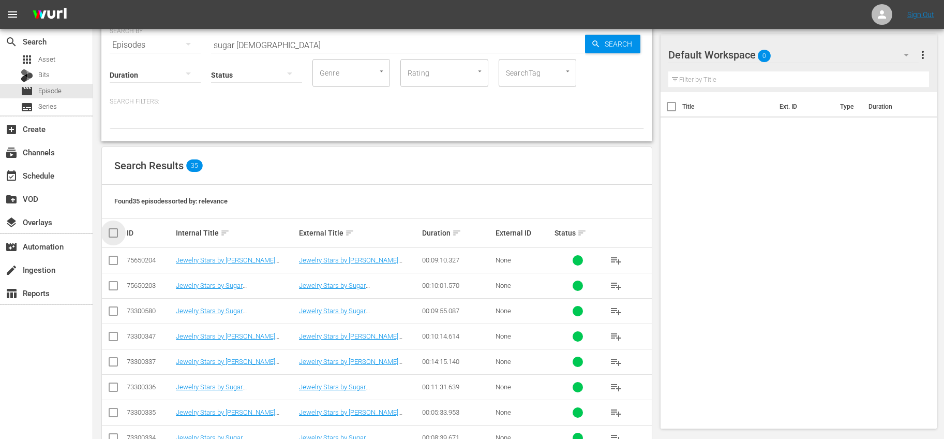
checkbox input "true"
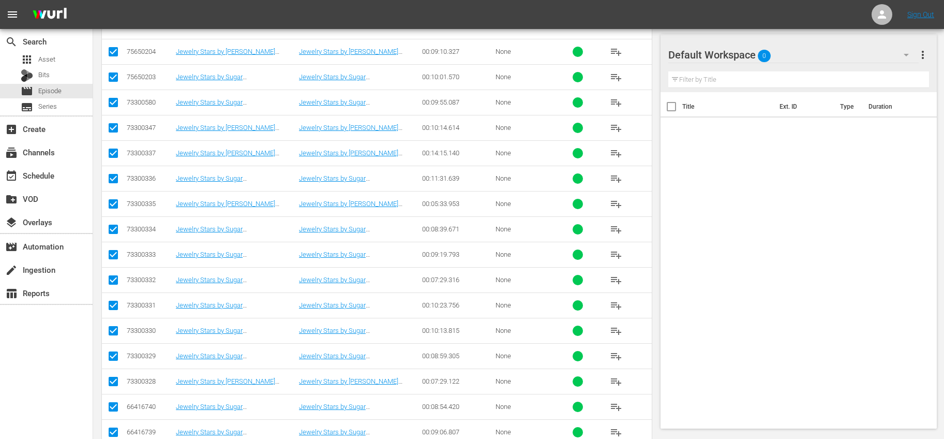
scroll to position [0, 0]
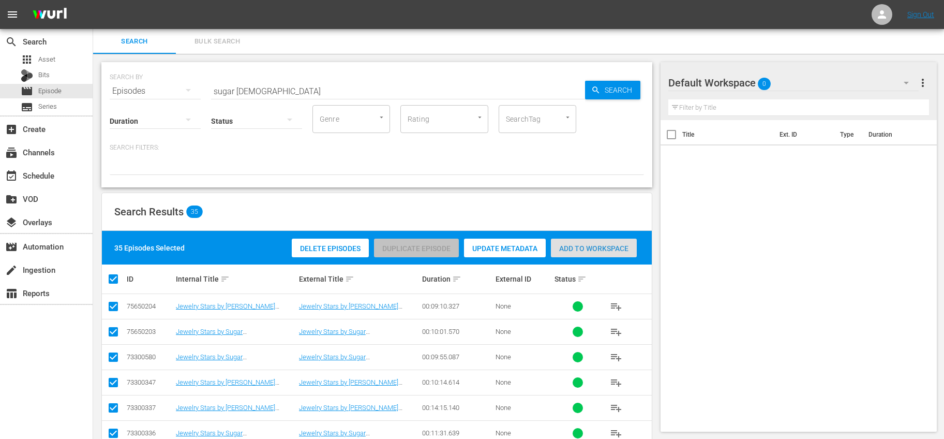
click at [596, 243] on div "Add to Workspace" at bounding box center [594, 248] width 86 height 20
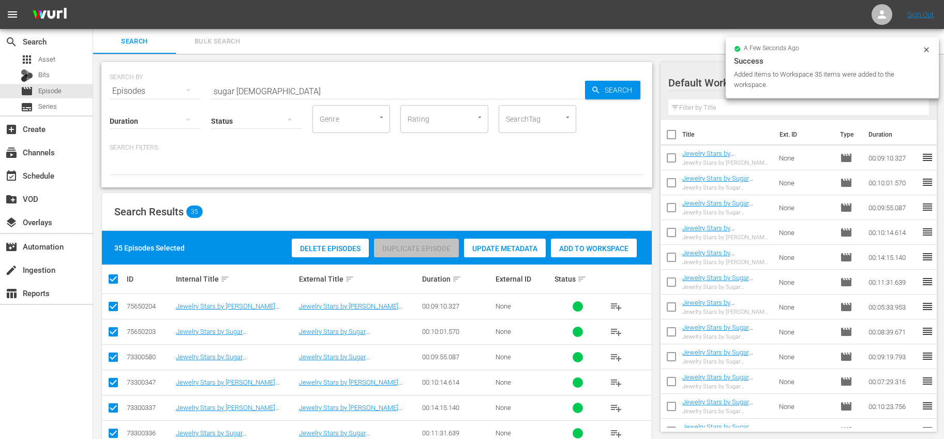
click at [672, 135] on input "checkbox" at bounding box center [671, 137] width 22 height 22
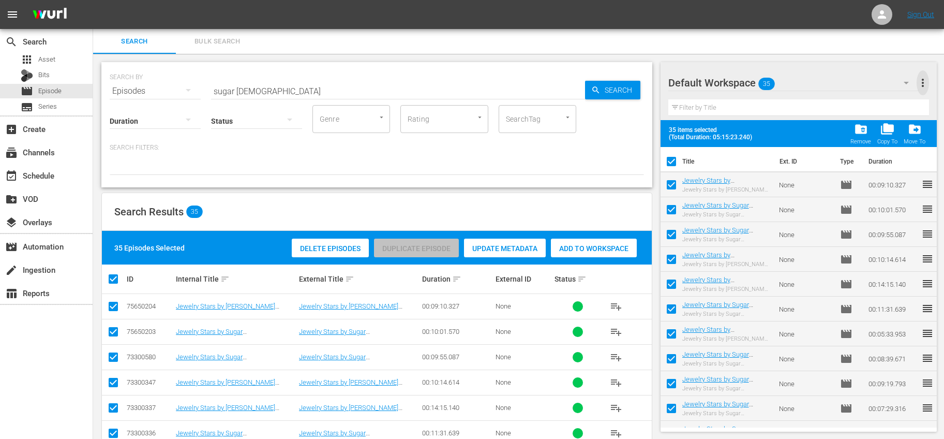
click at [925, 80] on span "more_vert" at bounding box center [922, 83] width 12 height 12
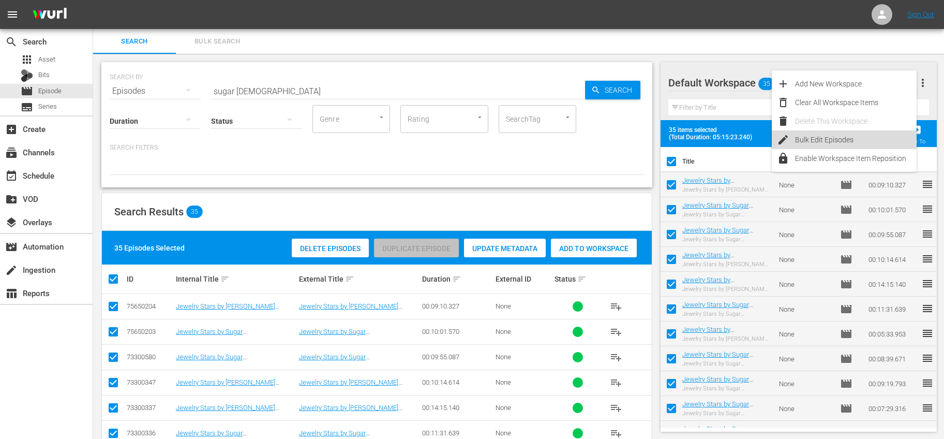
click at [833, 137] on div "Bulk Edit Episodes" at bounding box center [856, 139] width 122 height 19
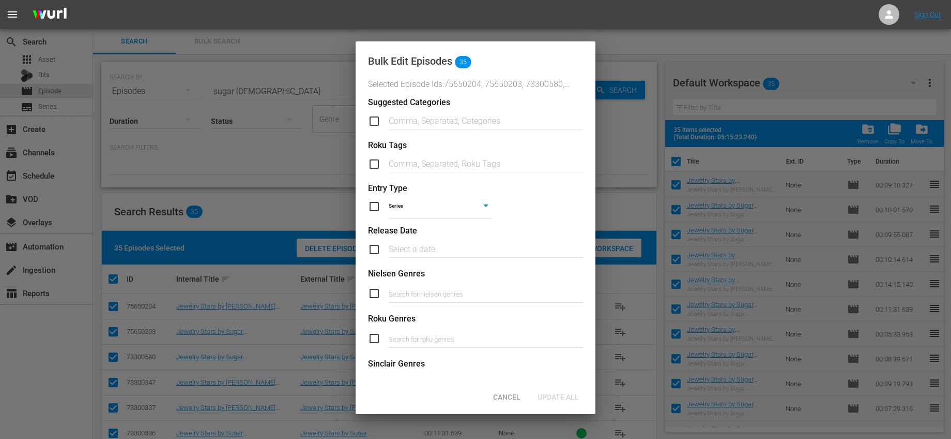
scroll to position [341, 0]
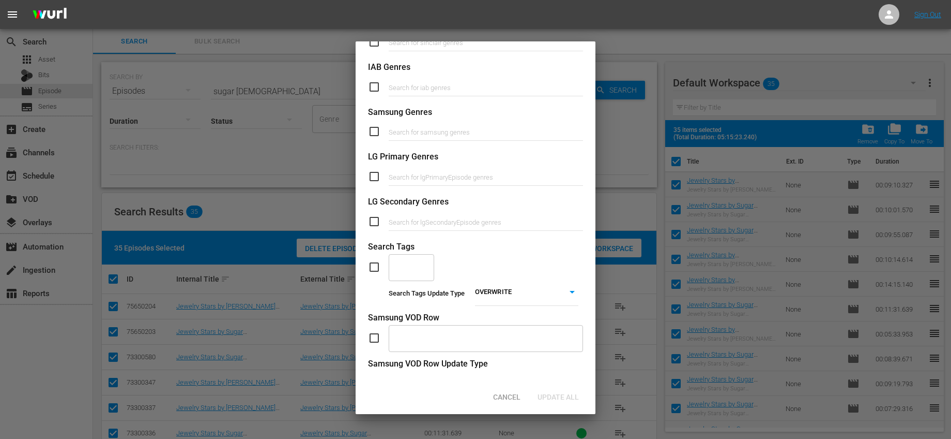
click at [376, 265] on input "checkbox" at bounding box center [378, 267] width 21 height 12
click at [397, 274] on input "text" at bounding box center [404, 267] width 21 height 19
click at [402, 303] on span "Add "Jewelry"" at bounding box center [411, 301] width 29 height 22
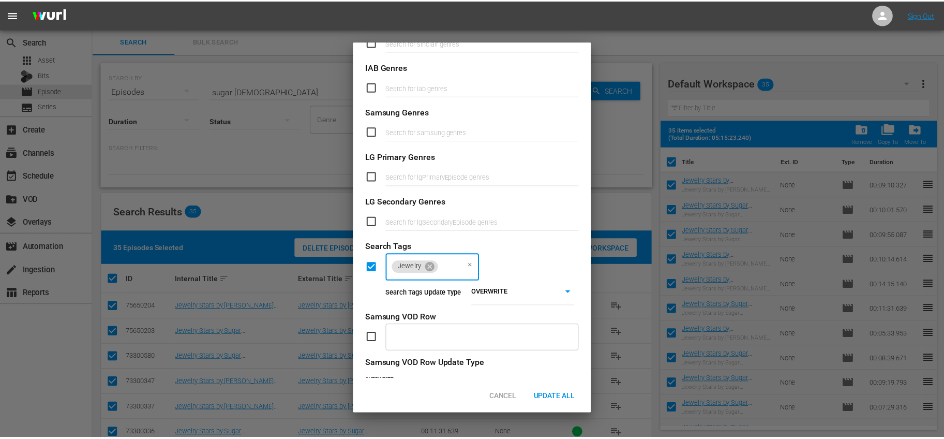
scroll to position [0, 0]
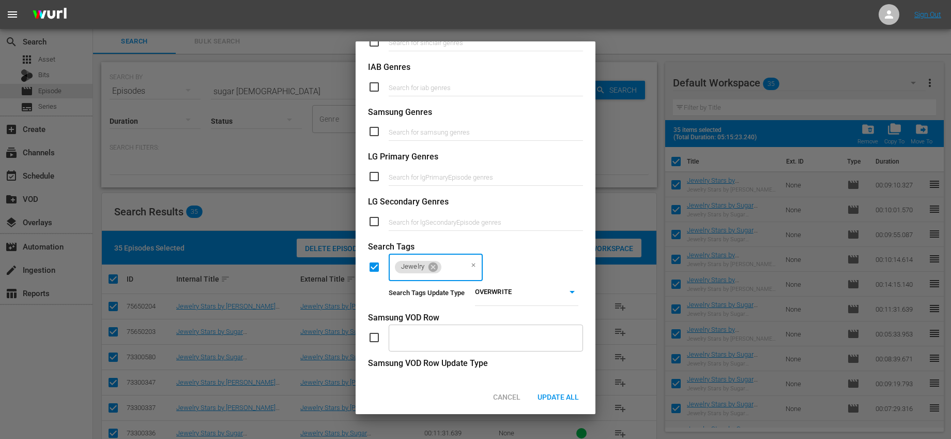
click at [516, 291] on body "menu Sign Out search Search apps Asset Bits movie Episode subtitles Series add_…" at bounding box center [475, 219] width 951 height 439
click at [503, 309] on li "ADD" at bounding box center [523, 307] width 103 height 14
click at [556, 393] on span "Update All" at bounding box center [559, 396] width 58 height 8
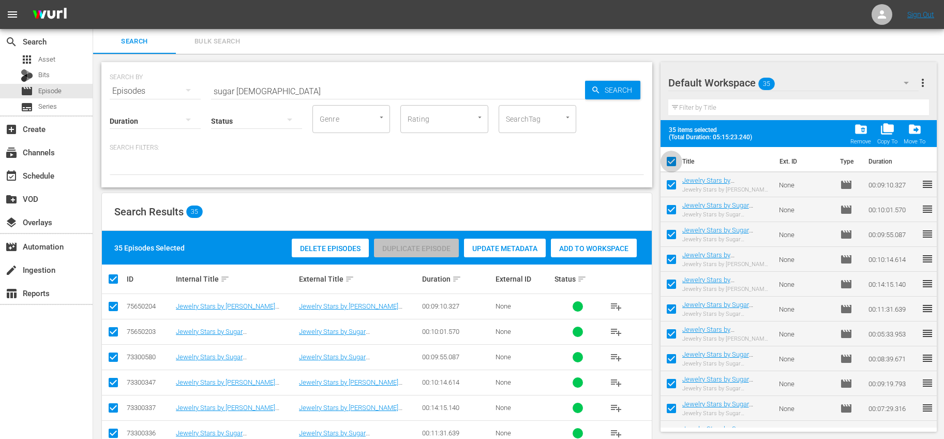
click at [669, 161] on input "checkbox" at bounding box center [671, 164] width 22 height 22
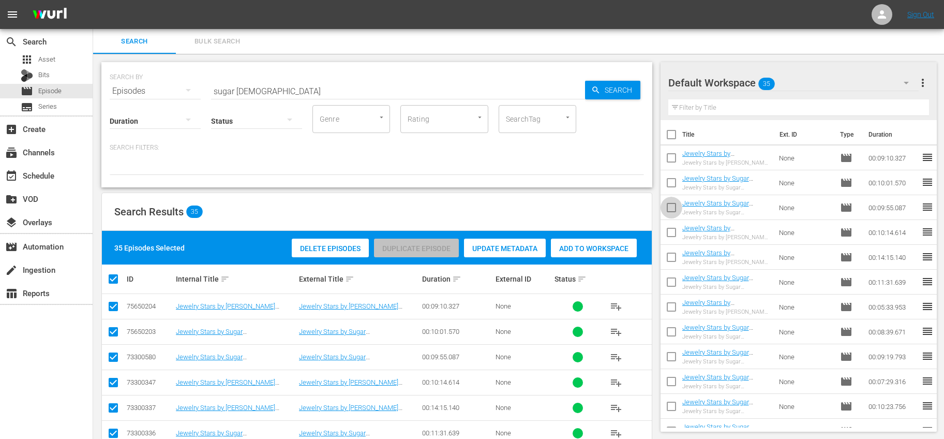
click at [669, 205] on input "checkbox" at bounding box center [671, 210] width 22 height 22
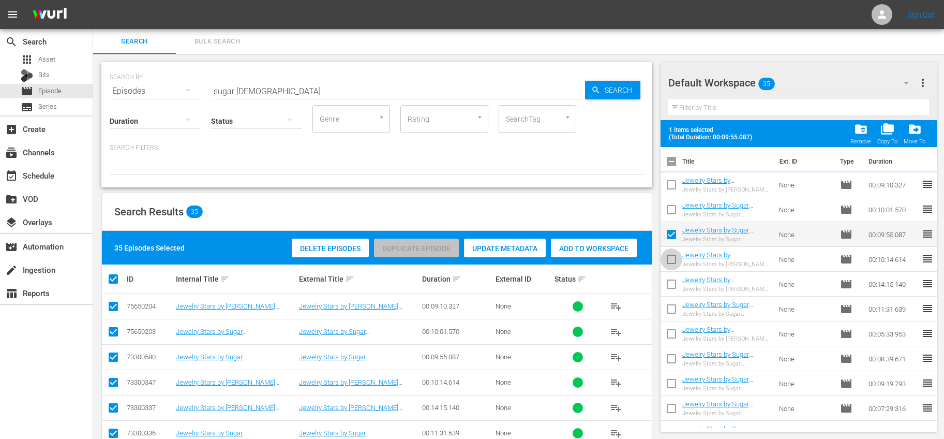
click at [668, 258] on input "checkbox" at bounding box center [671, 261] width 22 height 22
click at [677, 285] on input "checkbox" at bounding box center [671, 286] width 22 height 22
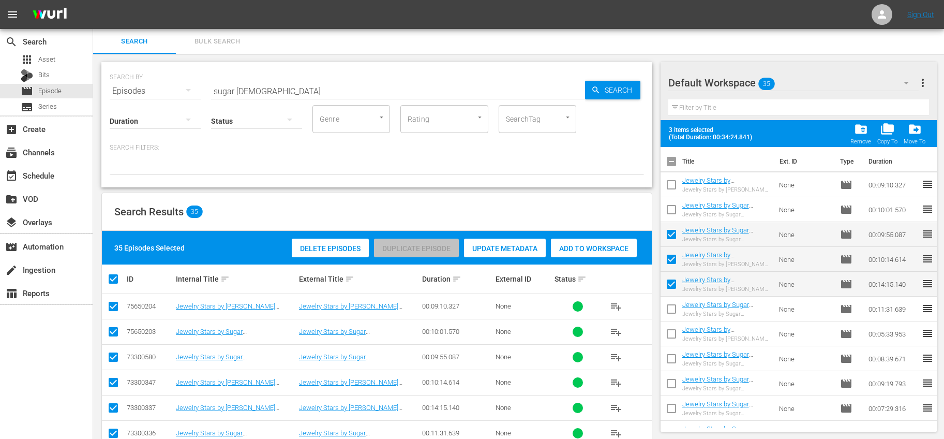
click at [674, 308] on input "checkbox" at bounding box center [671, 311] width 22 height 22
click at [674, 337] on input "checkbox" at bounding box center [671, 336] width 22 height 22
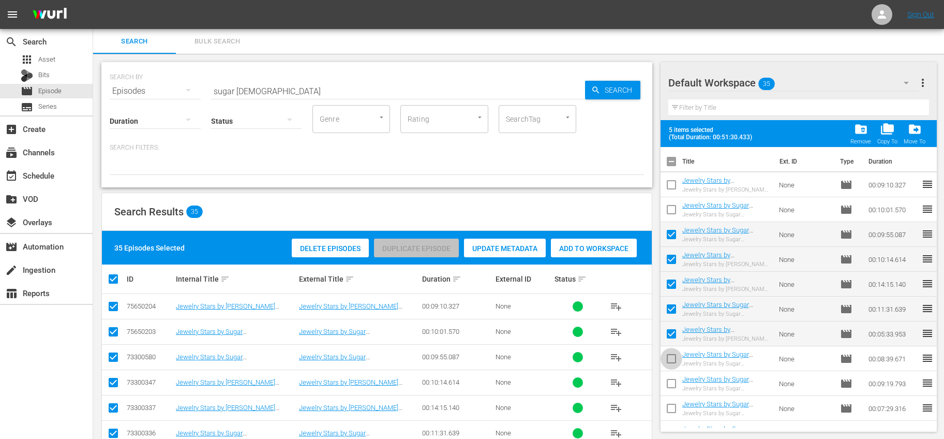
click at [672, 359] on input "checkbox" at bounding box center [671, 361] width 22 height 22
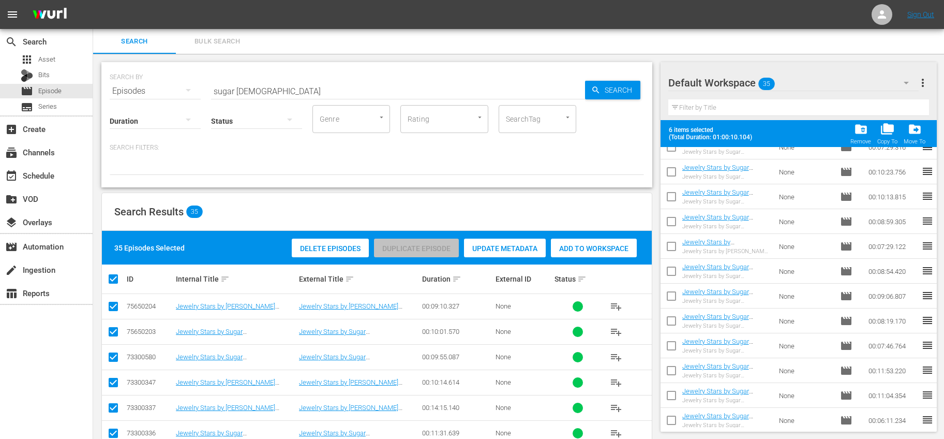
scroll to position [178, 0]
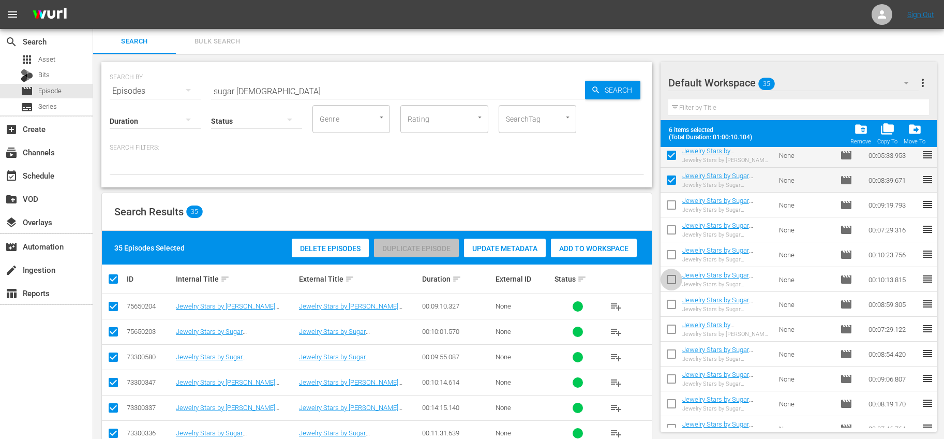
click at [670, 276] on input "checkbox" at bounding box center [671, 281] width 22 height 22
click at [674, 326] on input "checkbox" at bounding box center [671, 331] width 22 height 22
click at [676, 353] on input "checkbox" at bounding box center [671, 356] width 22 height 22
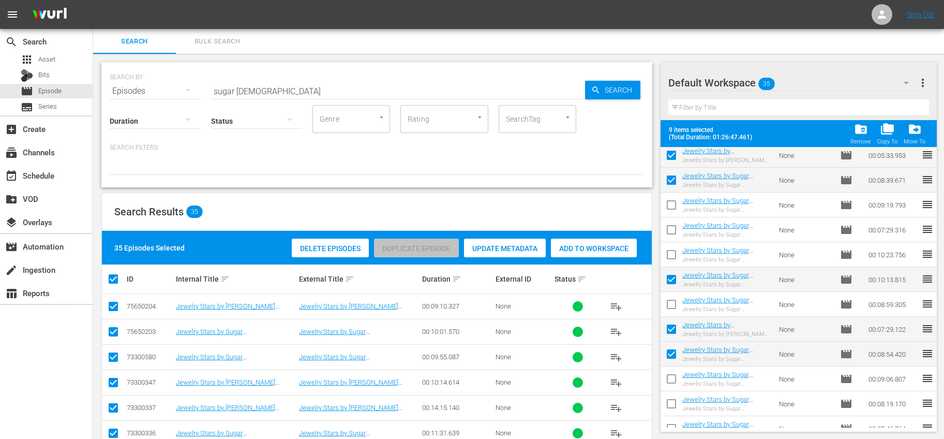
click at [667, 379] on input "checkbox" at bounding box center [671, 381] width 22 height 22
drag, startPoint x: 673, startPoint y: 400, endPoint x: 712, endPoint y: 355, distance: 59.8
click at [673, 400] on input "checkbox" at bounding box center [671, 406] width 22 height 22
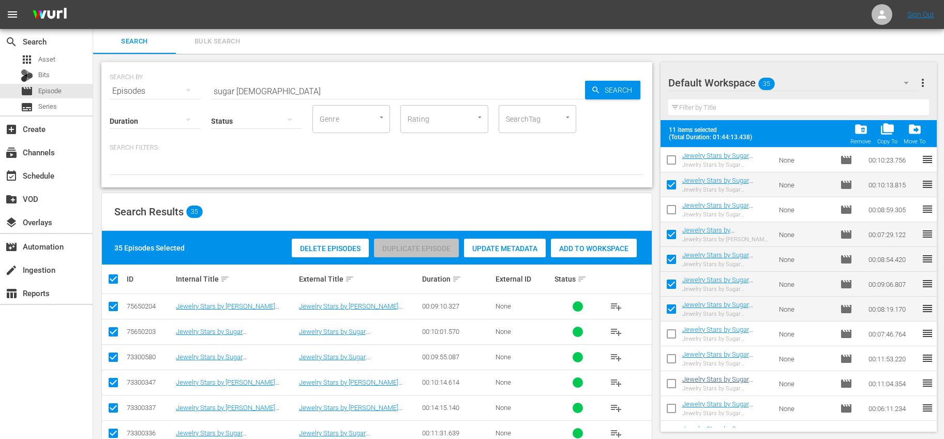
scroll to position [333, 0]
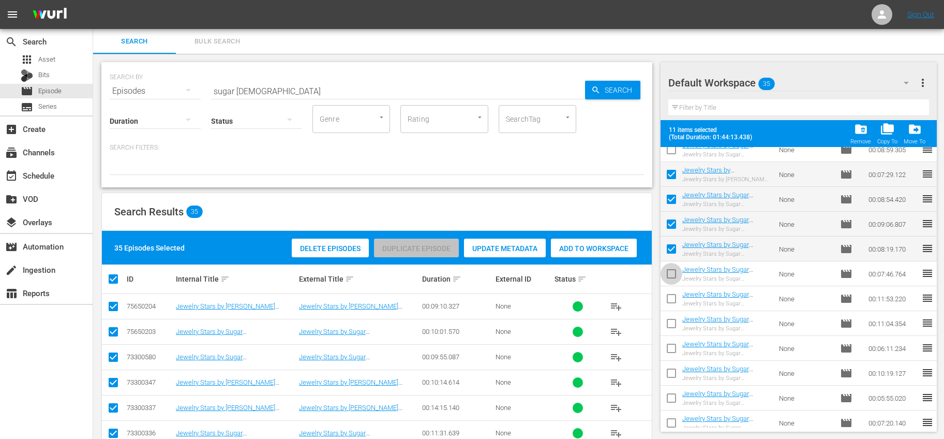
click at [676, 276] on input "checkbox" at bounding box center [671, 276] width 22 height 22
click at [673, 293] on input "checkbox" at bounding box center [671, 301] width 22 height 22
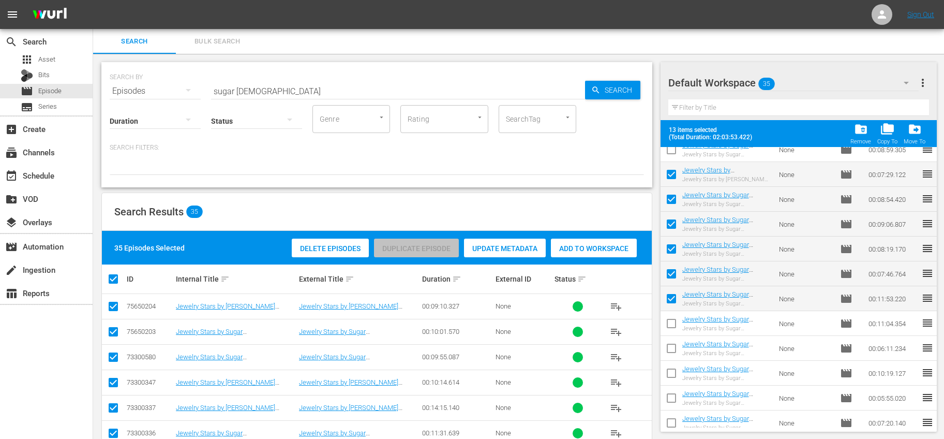
click at [671, 324] on input "checkbox" at bounding box center [671, 325] width 22 height 22
click at [668, 341] on input "checkbox" at bounding box center [671, 350] width 22 height 22
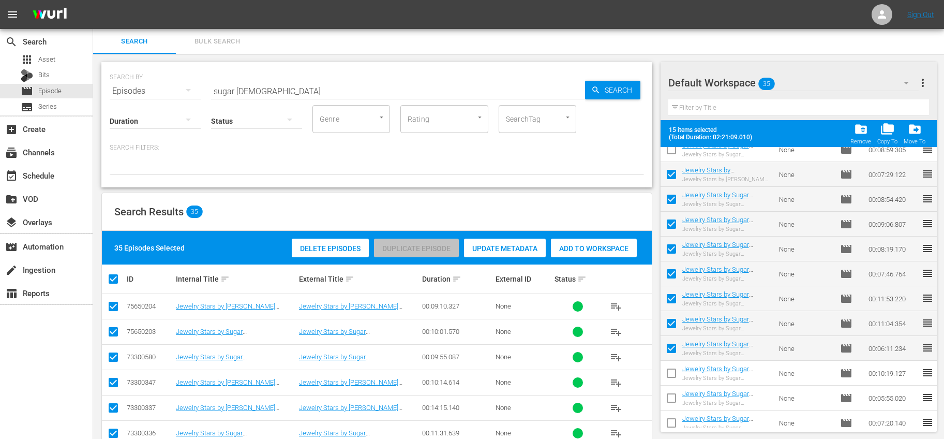
click at [676, 369] on input "checkbox" at bounding box center [671, 375] width 22 height 22
click at [668, 391] on input "checkbox" at bounding box center [671, 400] width 22 height 22
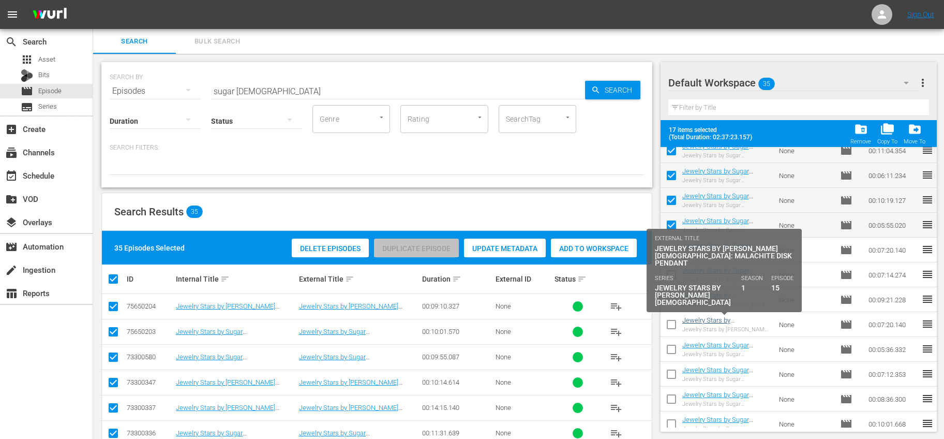
scroll to position [517, 0]
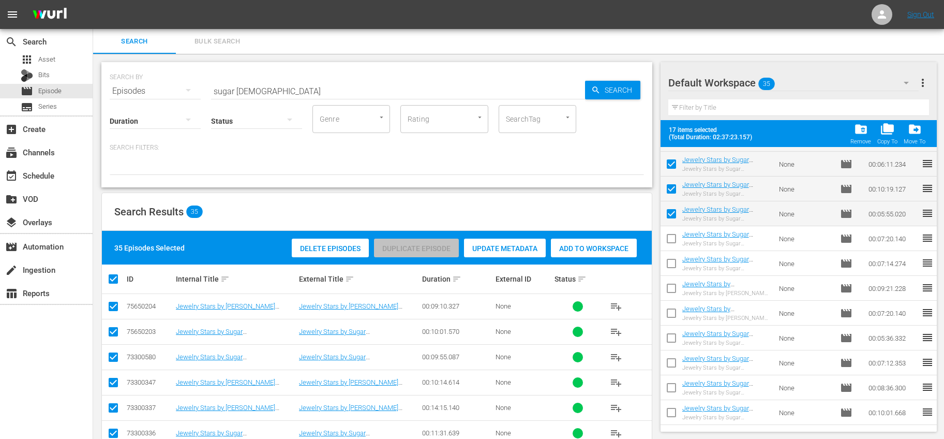
click at [671, 232] on input "checkbox" at bounding box center [671, 241] width 22 height 22
click at [675, 262] on input "checkbox" at bounding box center [671, 265] width 22 height 22
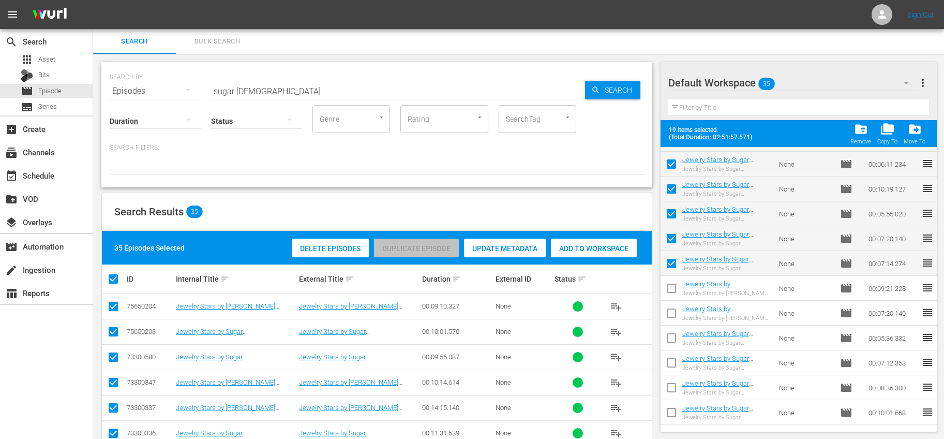
click at [673, 285] on input "checkbox" at bounding box center [671, 290] width 22 height 22
click at [670, 307] on input "checkbox" at bounding box center [671, 315] width 22 height 22
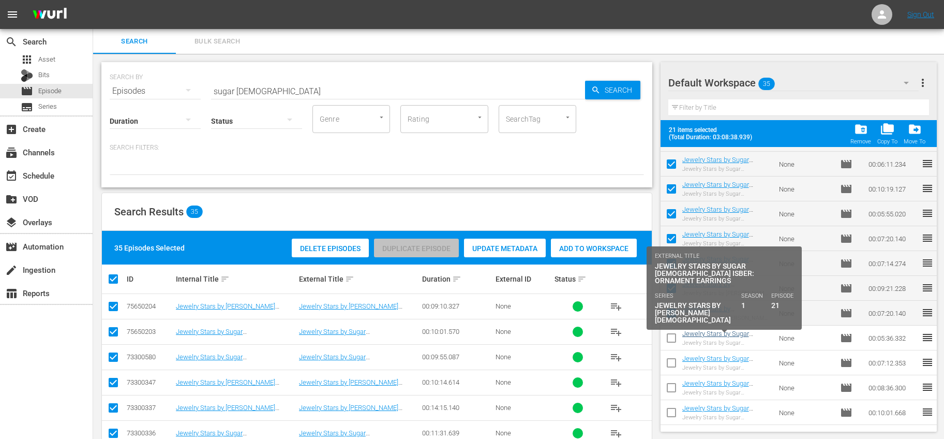
scroll to position [535, 0]
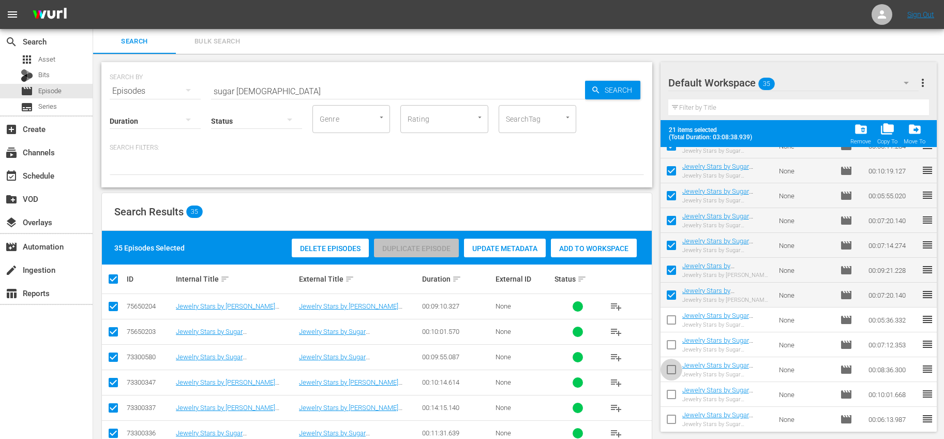
click at [674, 367] on input "checkbox" at bounding box center [671, 371] width 22 height 22
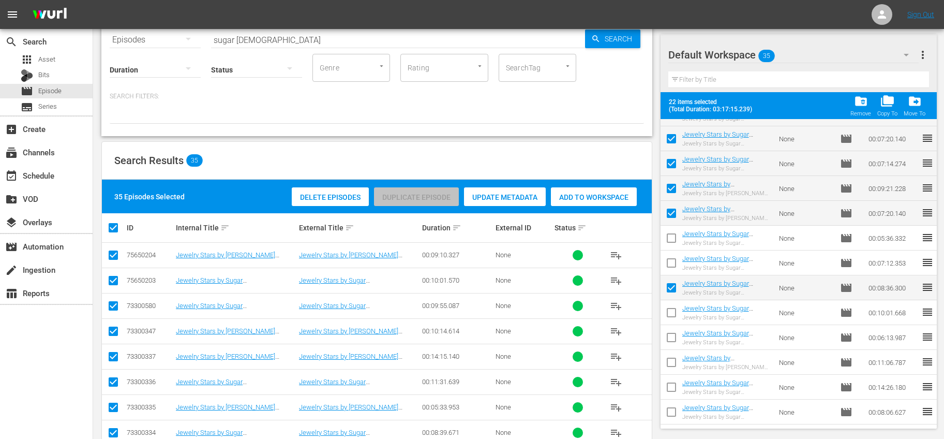
scroll to position [91, 0]
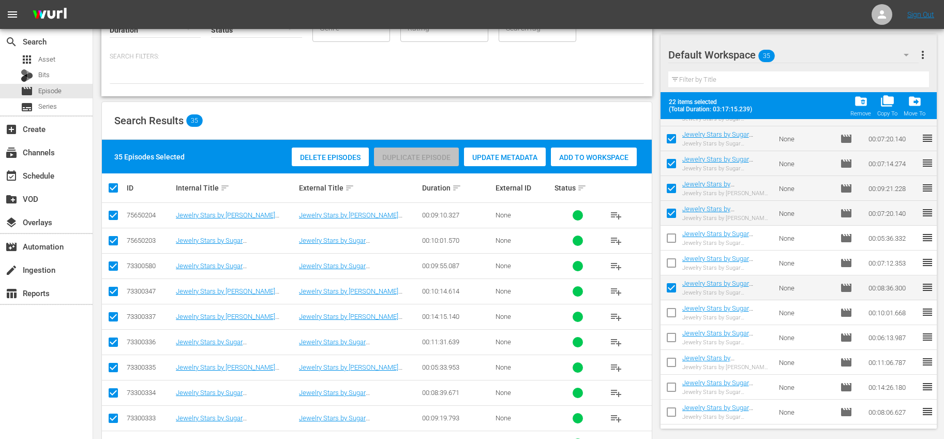
drag, startPoint x: 674, startPoint y: 313, endPoint x: 687, endPoint y: 323, distance: 16.2
click at [673, 313] on input "checkbox" at bounding box center [671, 315] width 22 height 22
click at [674, 332] on input "checkbox" at bounding box center [671, 339] width 22 height 22
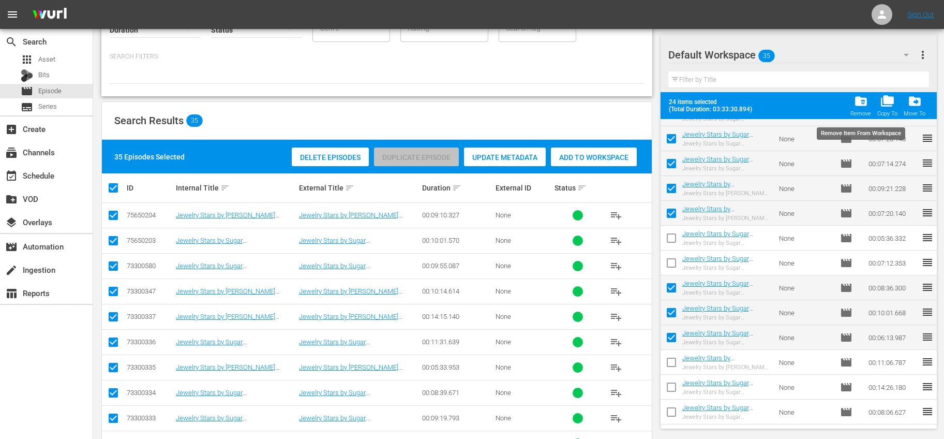
click at [859, 104] on span "folder_delete" at bounding box center [861, 101] width 14 height 14
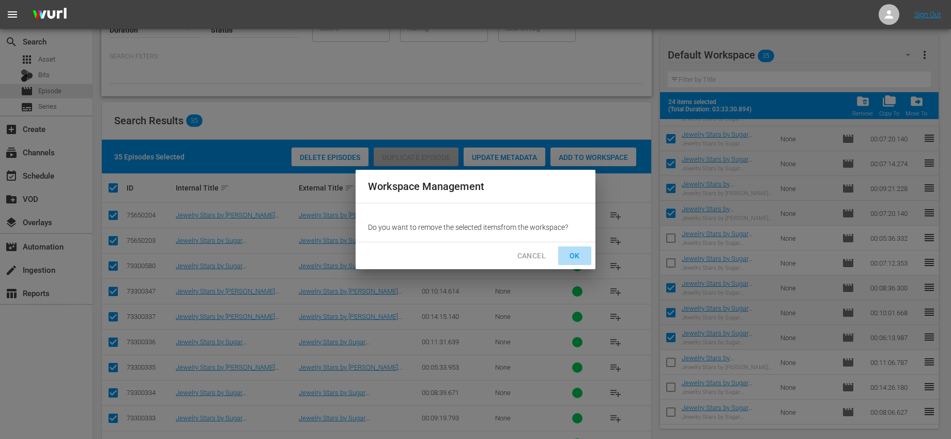
click at [568, 255] on span "OK" at bounding box center [575, 255] width 17 height 13
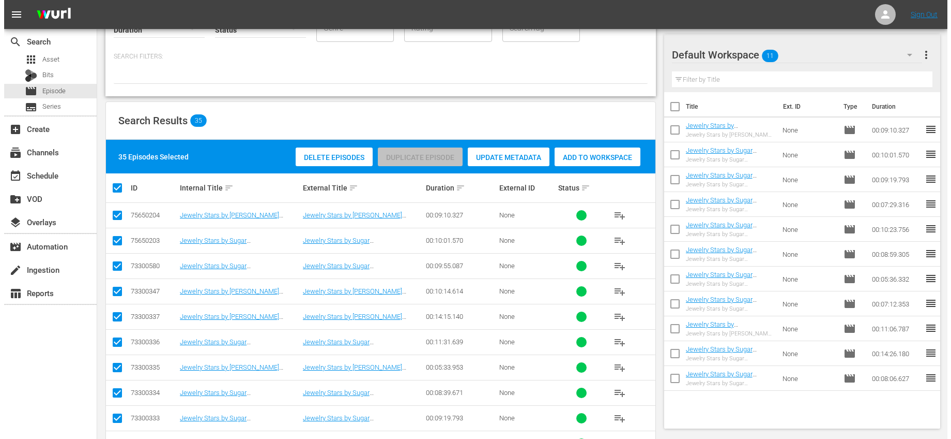
scroll to position [0, 0]
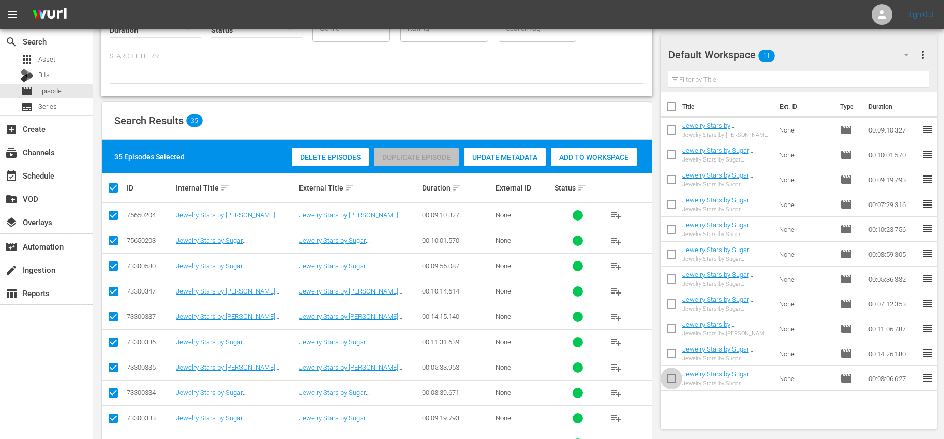
click at [671, 376] on input "checkbox" at bounding box center [671, 380] width 22 height 22
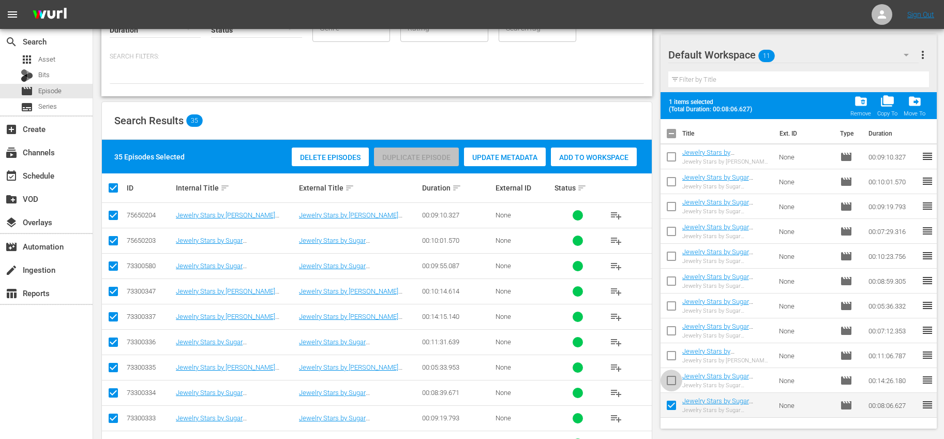
drag, startPoint x: 674, startPoint y: 374, endPoint x: 693, endPoint y: 355, distance: 27.4
click at [674, 374] on input "checkbox" at bounding box center [671, 382] width 22 height 22
click at [671, 354] on input "checkbox" at bounding box center [671, 357] width 22 height 22
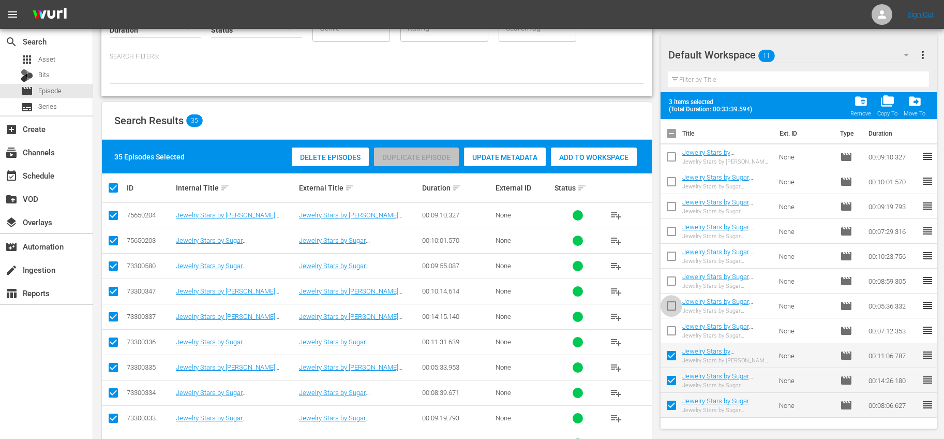
click at [666, 302] on input "checkbox" at bounding box center [671, 308] width 22 height 22
click at [672, 253] on input "checkbox" at bounding box center [671, 258] width 22 height 22
click at [677, 226] on input "checkbox" at bounding box center [671, 233] width 22 height 22
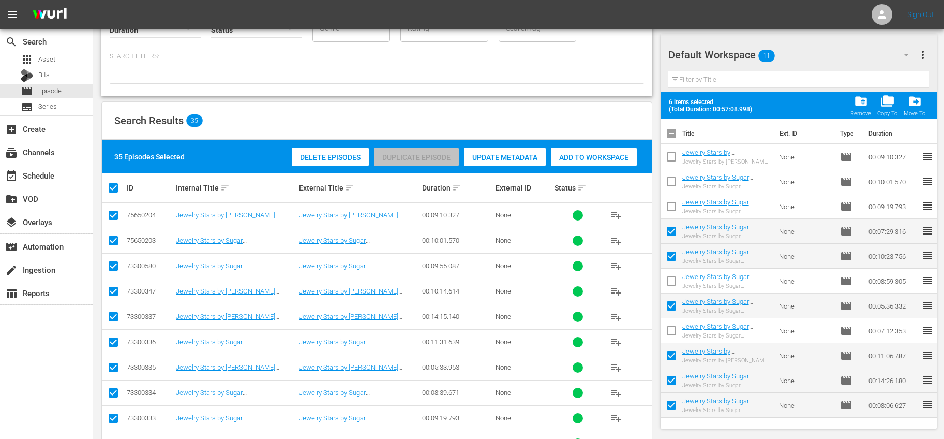
click at [674, 204] on input "checkbox" at bounding box center [671, 209] width 22 height 22
click at [926, 59] on span "more_vert" at bounding box center [922, 55] width 12 height 12
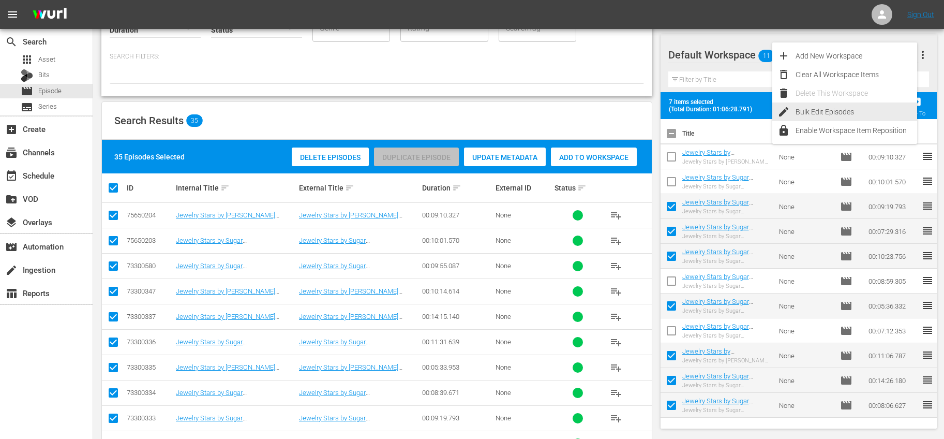
click at [795, 109] on div "Bulk Edit Episodes" at bounding box center [856, 111] width 122 height 19
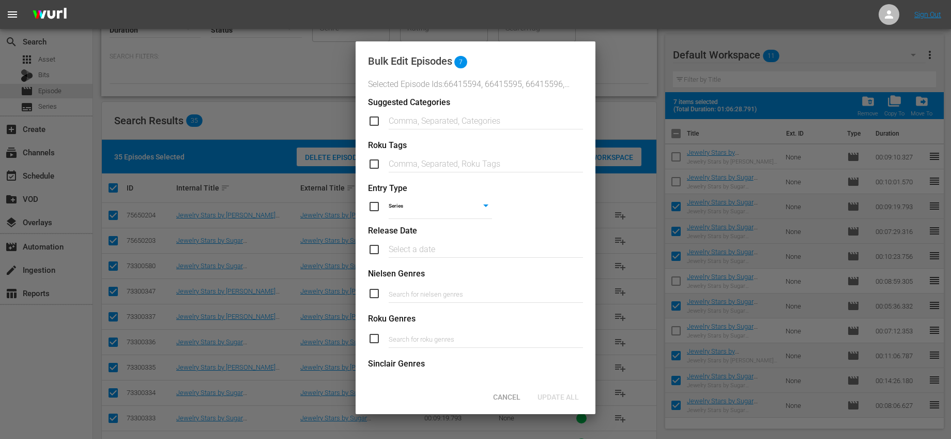
scroll to position [377, 0]
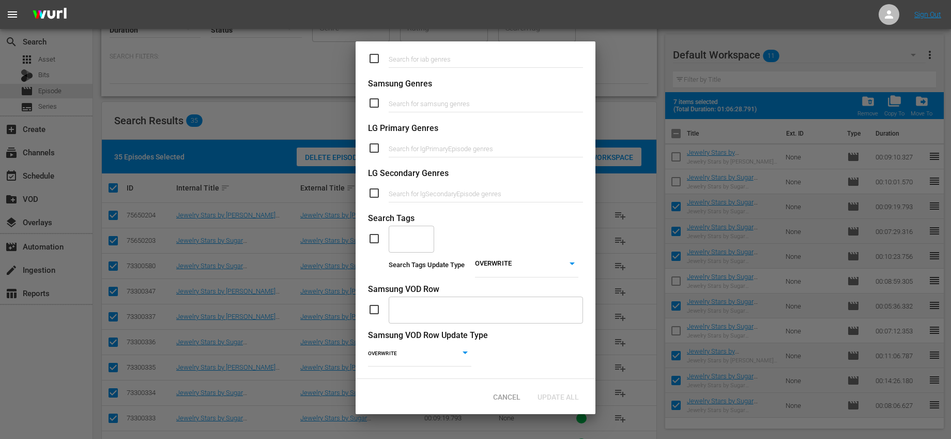
click at [371, 235] on input "checkbox" at bounding box center [378, 238] width 21 height 12
click at [388, 235] on input "checkbox" at bounding box center [378, 238] width 21 height 12
click at [396, 237] on input "text" at bounding box center [404, 238] width 21 height 19
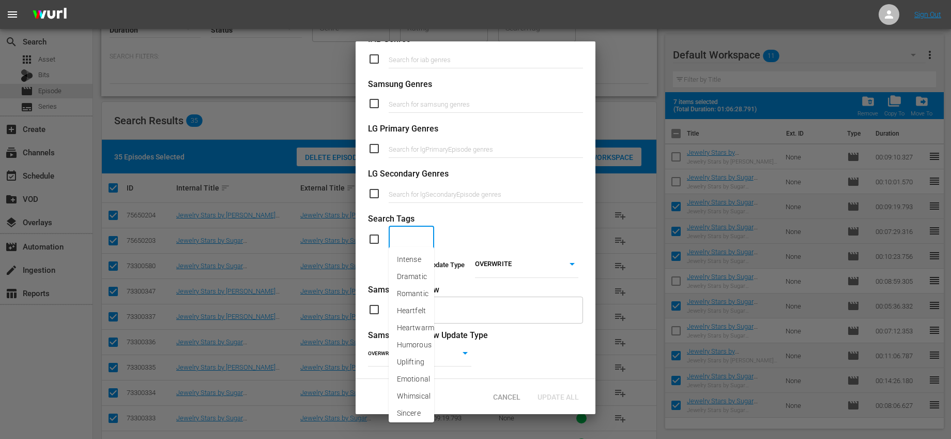
click at [372, 233] on input "checkbox" at bounding box center [378, 239] width 21 height 12
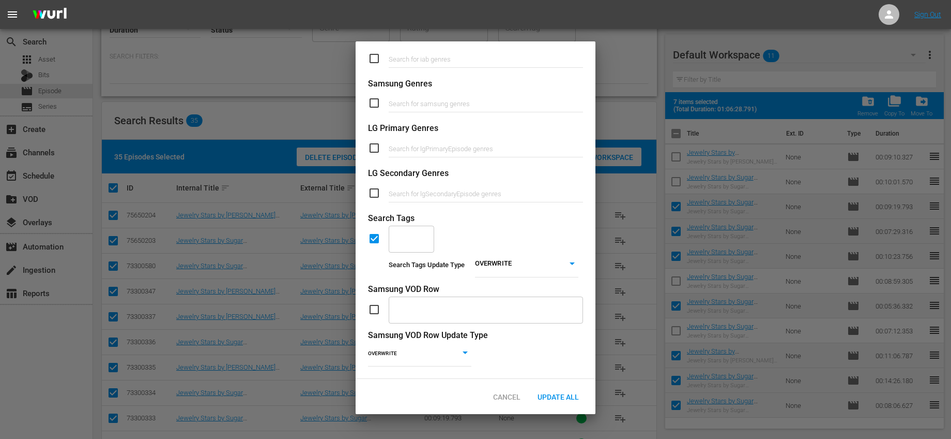
click at [405, 229] on input "text" at bounding box center [404, 238] width 21 height 19
click at [422, 261] on span "Holiday Crafts" at bounding box center [411, 265] width 29 height 22
click at [443, 255] on li "Winter Crafts" at bounding box center [444, 259] width 113 height 17
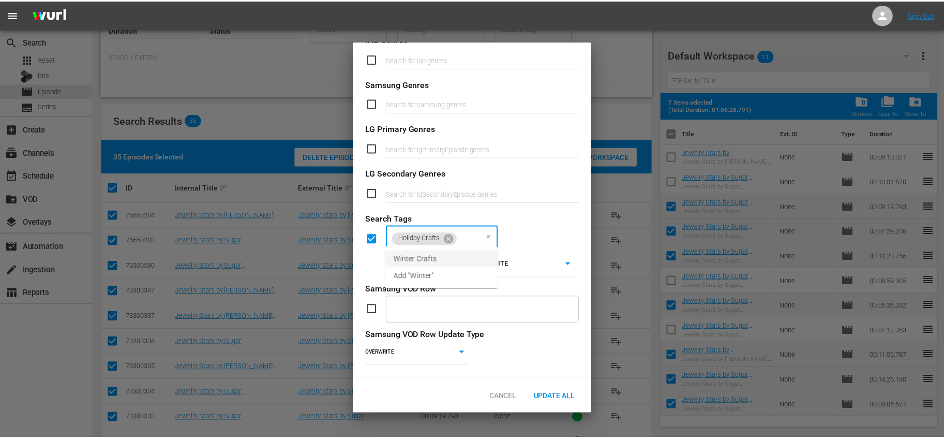
scroll to position [0, 0]
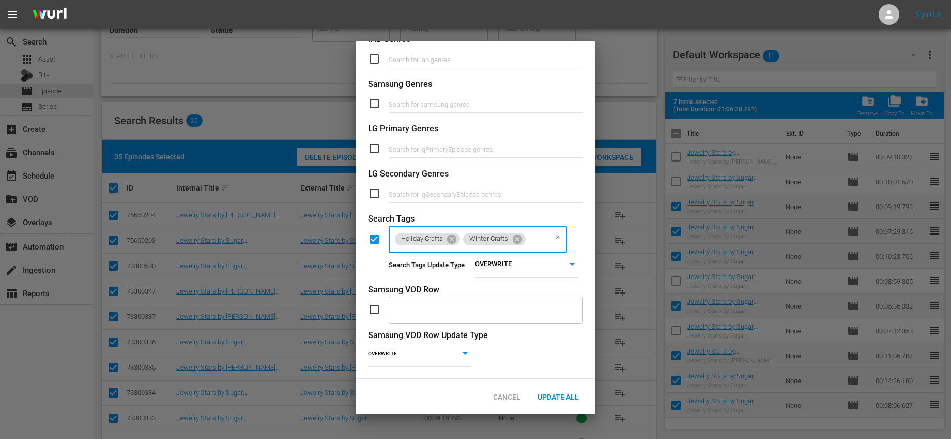
click at [483, 259] on body "menu Sign Out search Search apps Asset Bits movie Episode subtitles Series add_…" at bounding box center [475, 128] width 951 height 439
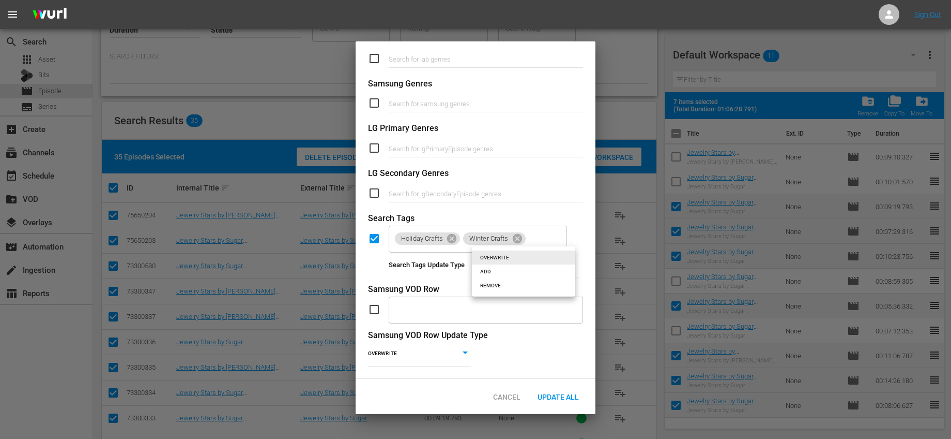
click at [482, 271] on li "ADD" at bounding box center [523, 271] width 103 height 14
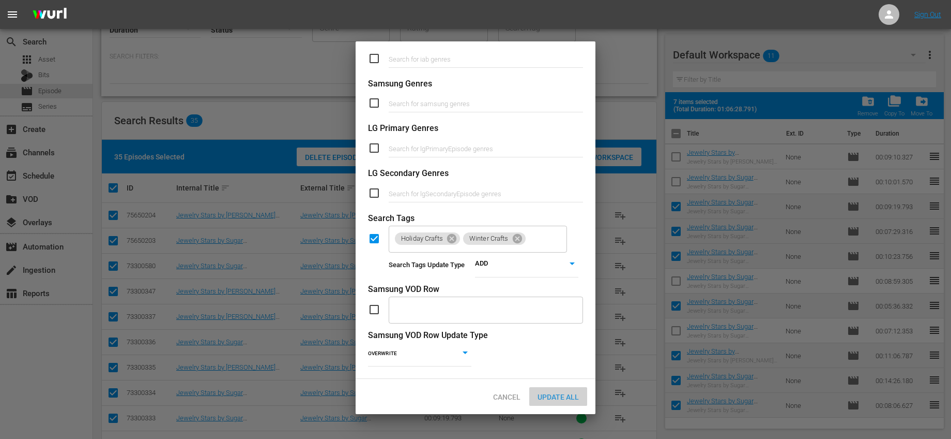
click at [577, 392] on span "Update All" at bounding box center [559, 396] width 58 height 8
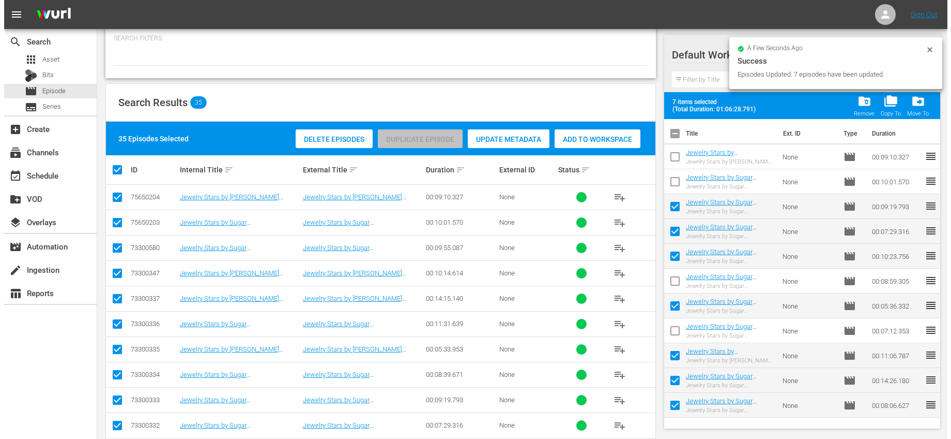
scroll to position [310, 0]
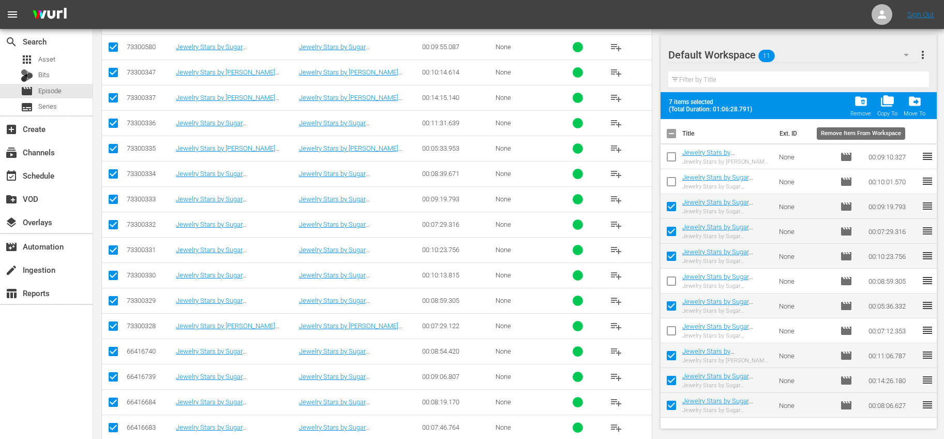
click at [861, 104] on span "folder_delete" at bounding box center [861, 101] width 14 height 14
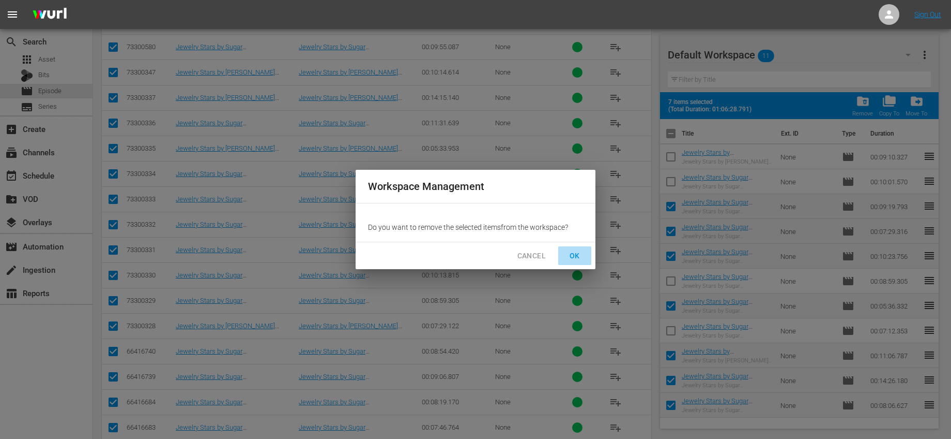
click at [580, 254] on span "OK" at bounding box center [575, 255] width 17 height 13
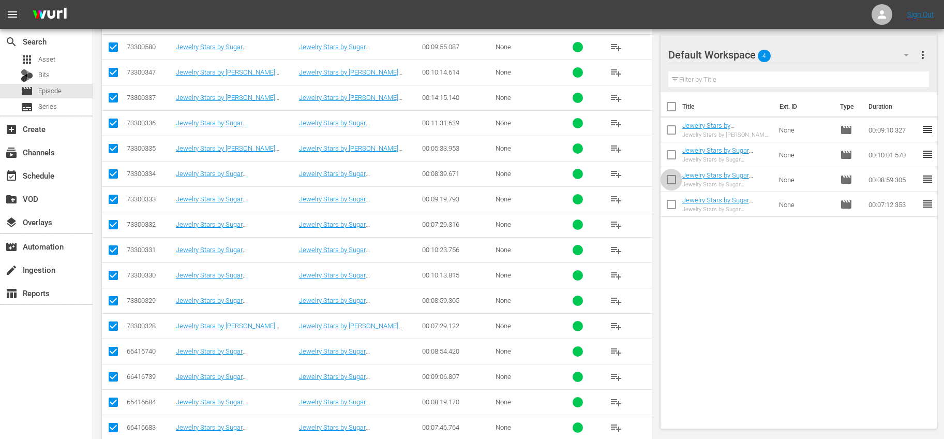
drag, startPoint x: 678, startPoint y: 177, endPoint x: 675, endPoint y: 188, distance: 10.8
click at [677, 177] on input "checkbox" at bounding box center [671, 182] width 22 height 22
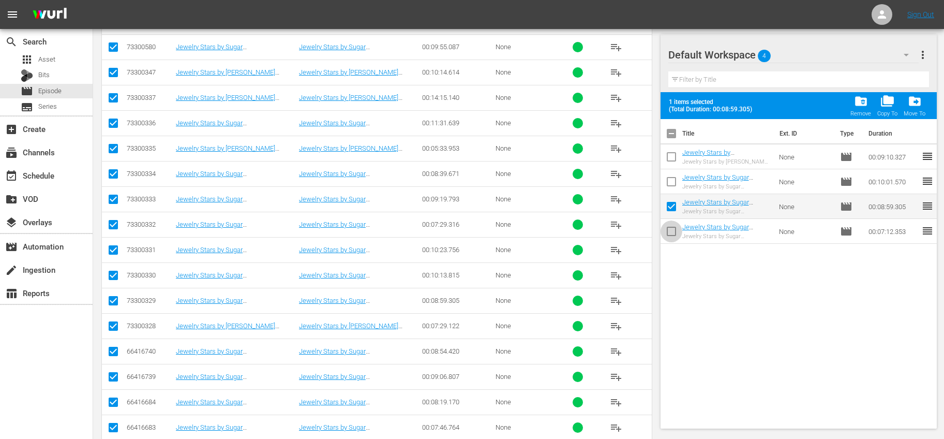
click at [668, 224] on input "checkbox" at bounding box center [671, 233] width 22 height 22
click at [920, 55] on span "more_vert" at bounding box center [922, 55] width 12 height 12
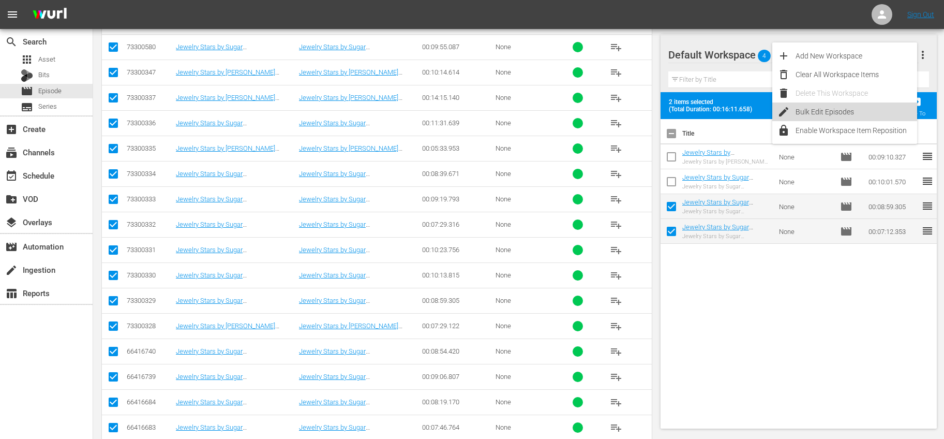
click at [835, 111] on div "Bulk Edit Episodes" at bounding box center [856, 111] width 122 height 19
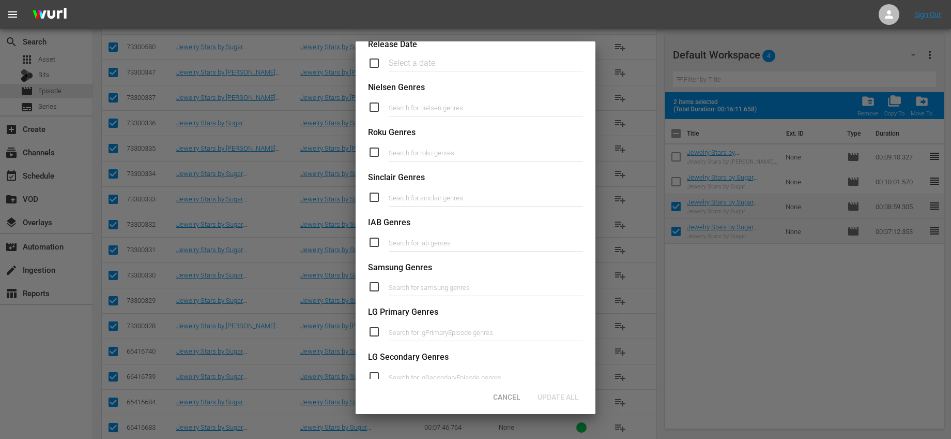
scroll to position [349, 0]
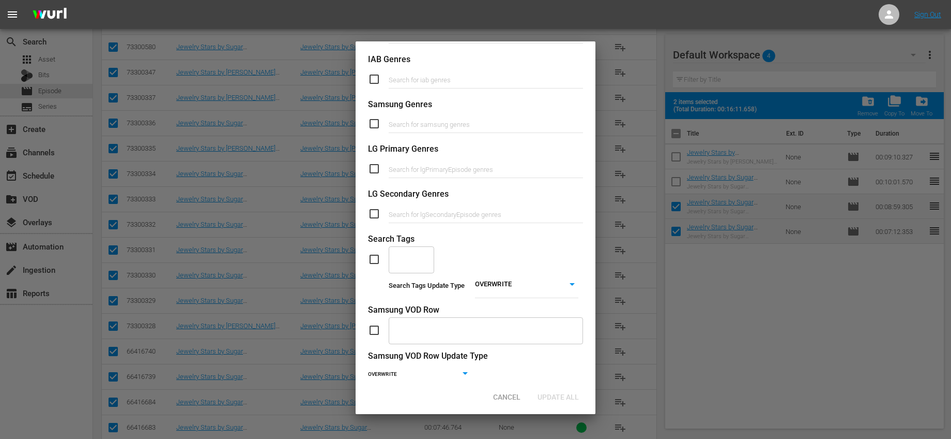
click at [372, 257] on input "checkbox" at bounding box center [378, 259] width 21 height 12
click at [403, 260] on input "text" at bounding box center [404, 259] width 21 height 19
click at [417, 301] on span "Halloween Crafts" at bounding box center [411, 310] width 29 height 22
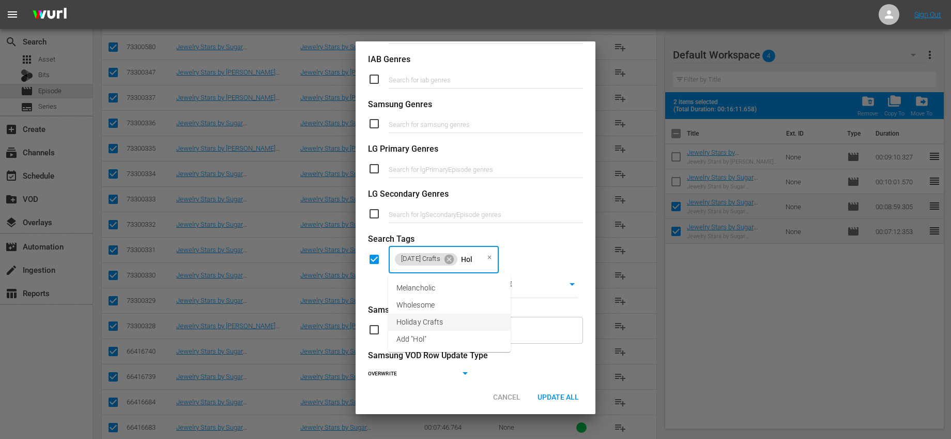
click at [412, 326] on span "Holiday Crafts" at bounding box center [420, 321] width 47 height 11
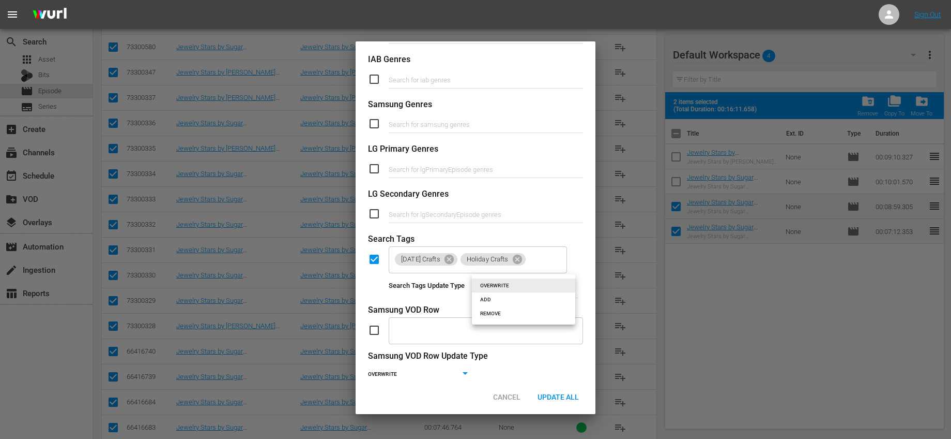
click at [506, 301] on li "ADD" at bounding box center [523, 299] width 103 height 14
click at [565, 395] on span "Update All" at bounding box center [559, 396] width 58 height 8
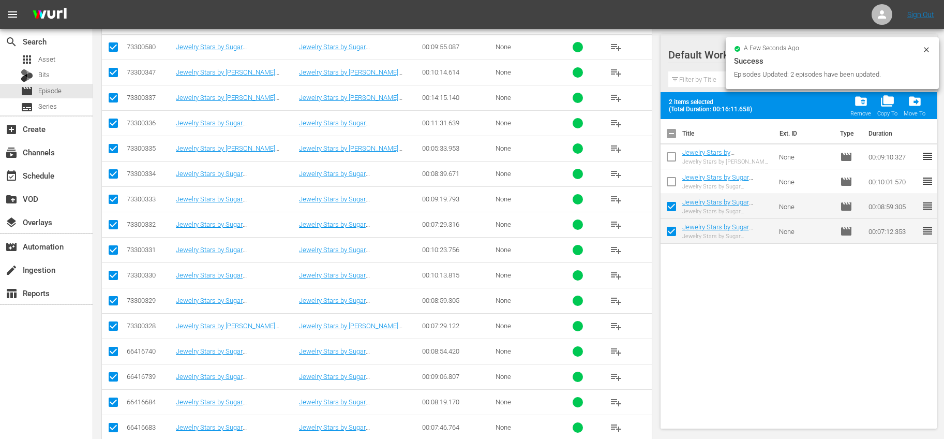
click at [861, 105] on span "folder_delete" at bounding box center [861, 101] width 14 height 14
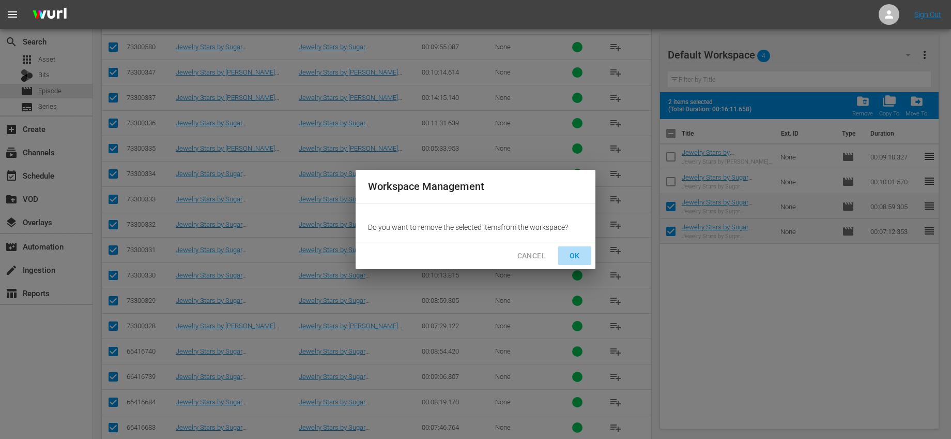
click at [573, 248] on button "OK" at bounding box center [574, 255] width 33 height 19
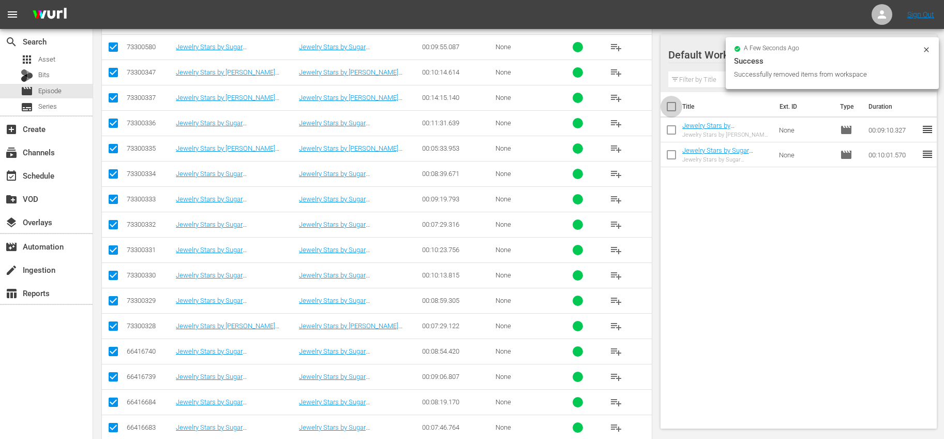
click at [672, 108] on input "checkbox" at bounding box center [671, 109] width 22 height 22
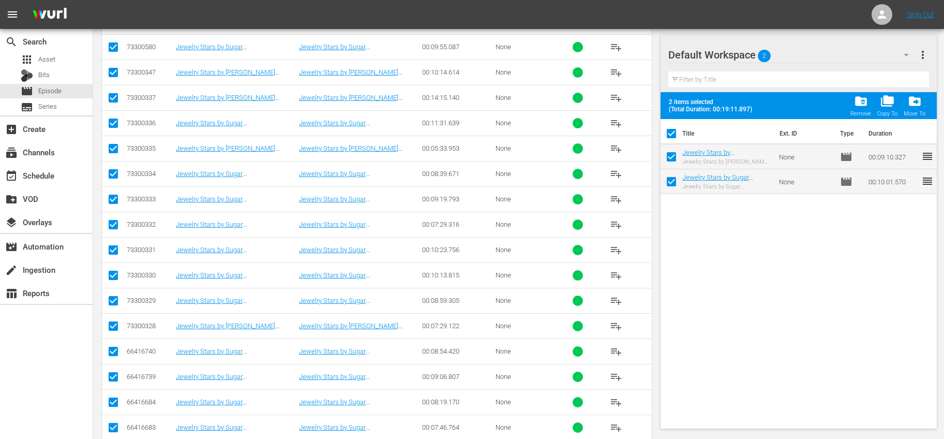
click at [925, 54] on span "more_vert" at bounding box center [922, 55] width 12 height 12
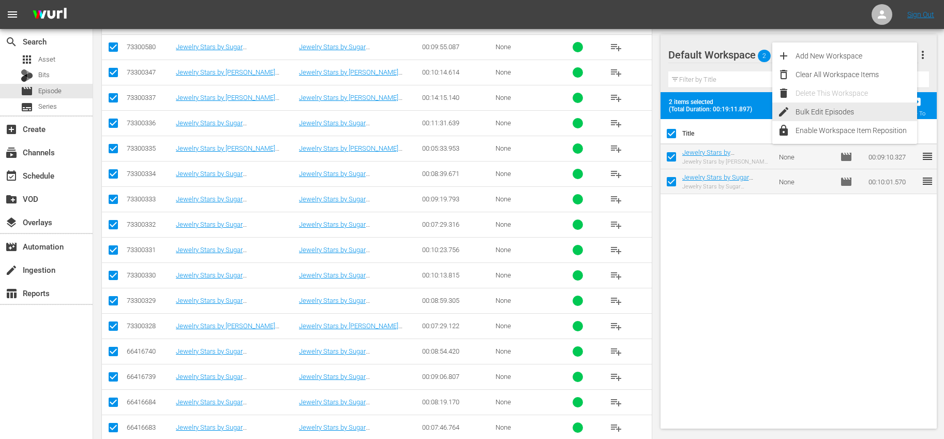
click at [816, 107] on div "Bulk Edit Episodes" at bounding box center [856, 111] width 122 height 19
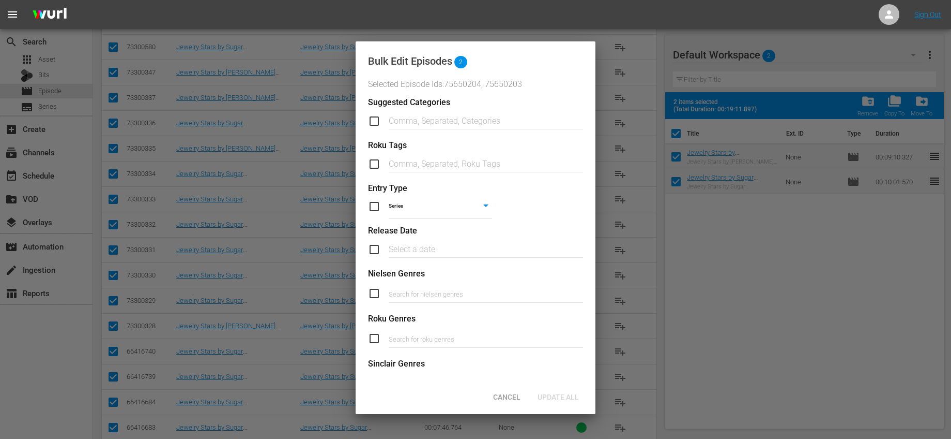
scroll to position [362, 0]
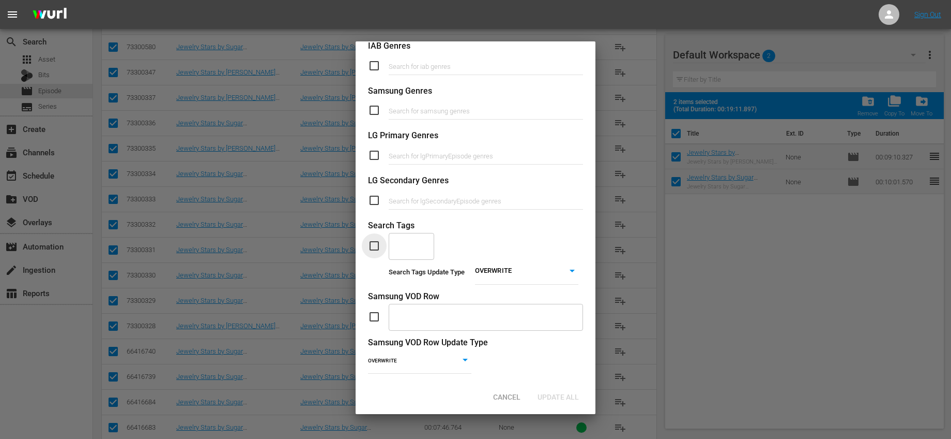
click at [377, 244] on input "checkbox" at bounding box center [378, 245] width 21 height 12
click at [406, 245] on input "text" at bounding box center [404, 245] width 21 height 19
click at [403, 276] on span "Valentines Crafts" at bounding box center [414, 280] width 34 height 22
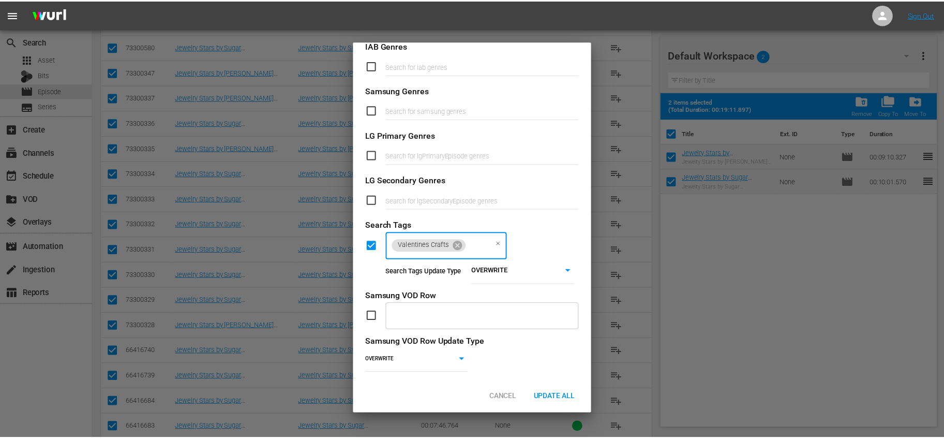
scroll to position [0, 0]
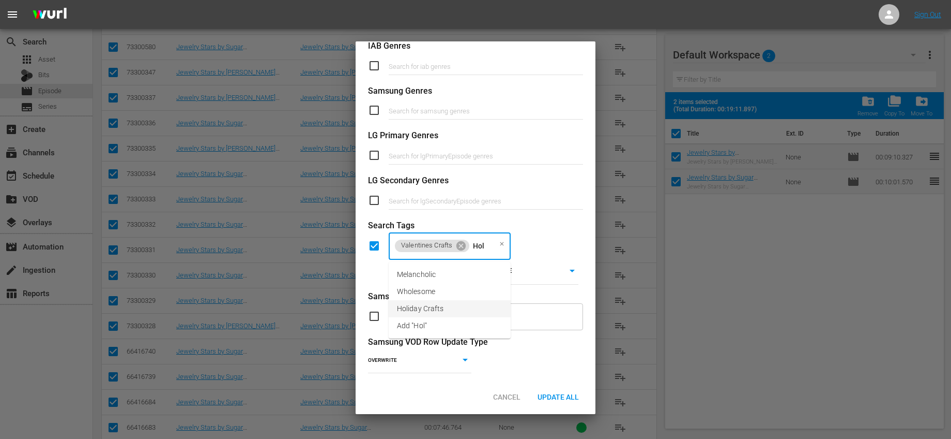
click at [420, 303] on span "Holiday Crafts" at bounding box center [420, 308] width 47 height 11
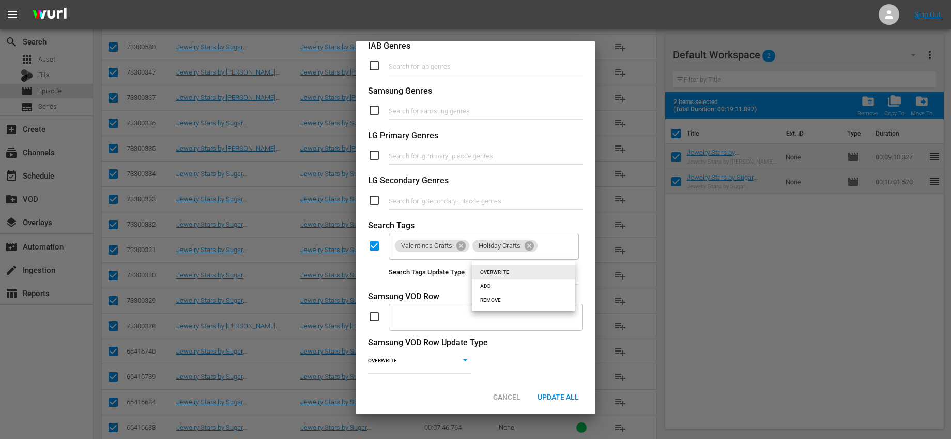
click at [501, 287] on li "ADD" at bounding box center [523, 286] width 103 height 14
click at [561, 392] on span "Update All" at bounding box center [559, 396] width 58 height 8
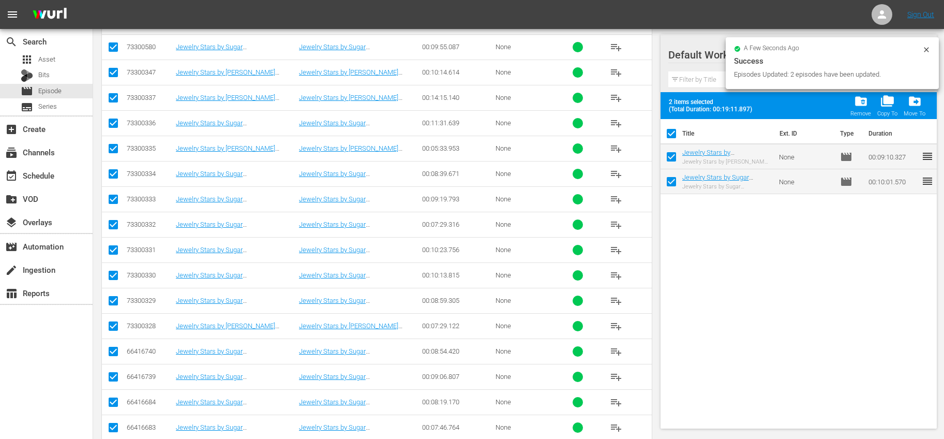
click at [863, 106] on span "folder_delete" at bounding box center [861, 101] width 14 height 14
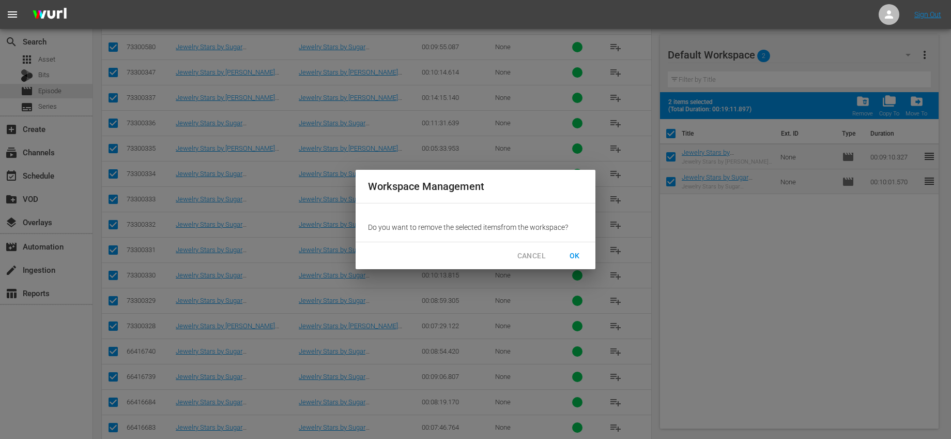
click at [569, 247] on button "OK" at bounding box center [574, 255] width 33 height 19
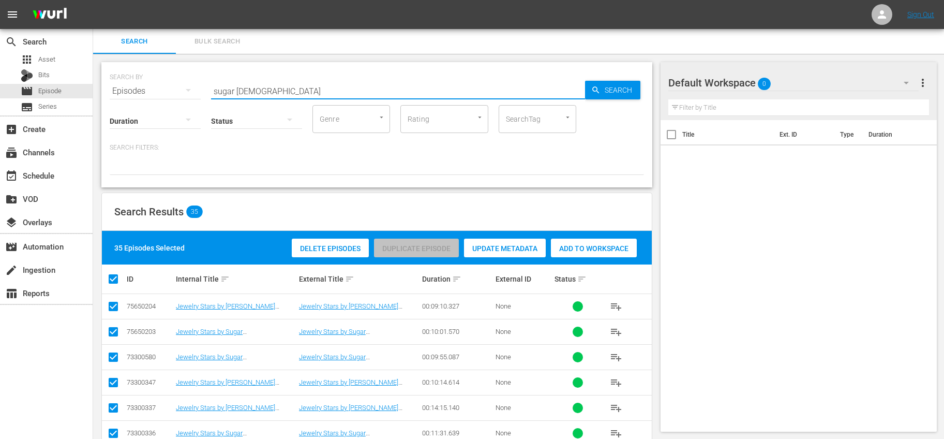
drag, startPoint x: 259, startPoint y: 90, endPoint x: 153, endPoint y: 70, distance: 107.5
click at [154, 70] on div "SEARCH BY Search By Episodes Search ID, Title, Description, Keywords, or Catego…" at bounding box center [377, 84] width 534 height 37
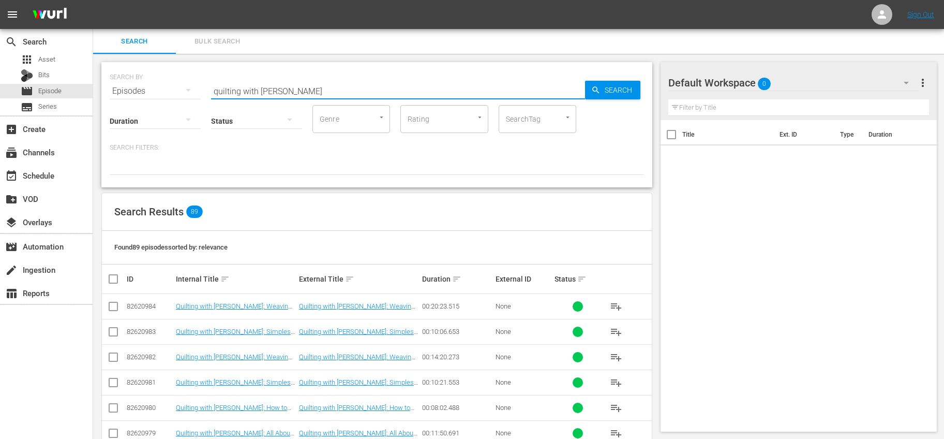
click at [113, 281] on input "checkbox" at bounding box center [117, 279] width 21 height 12
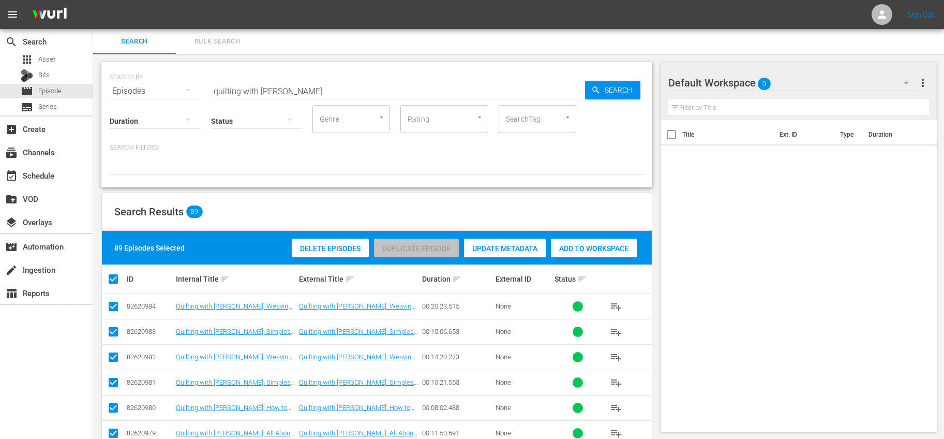
click at [606, 242] on div "Add to Workspace" at bounding box center [594, 248] width 86 height 20
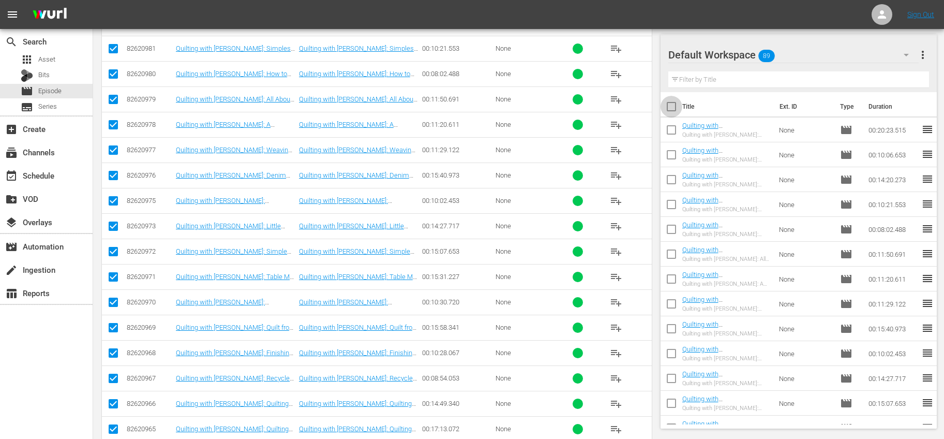
click at [672, 110] on input "checkbox" at bounding box center [671, 109] width 22 height 22
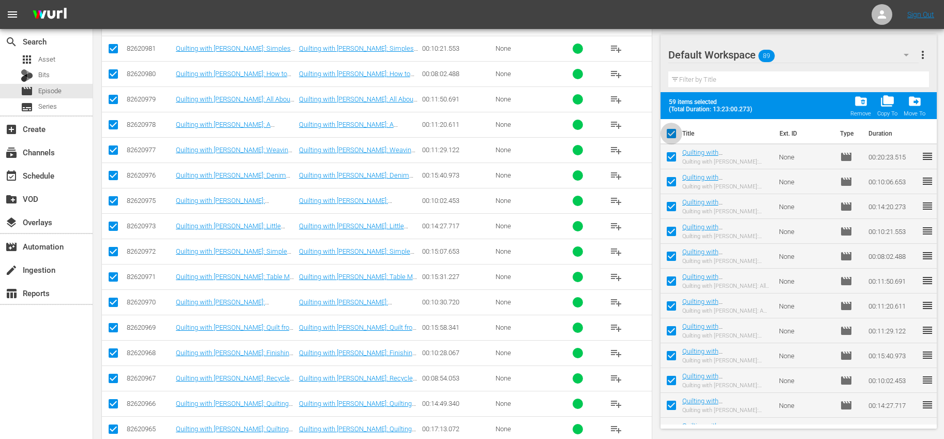
click at [672, 130] on input "checkbox" at bounding box center [671, 136] width 22 height 22
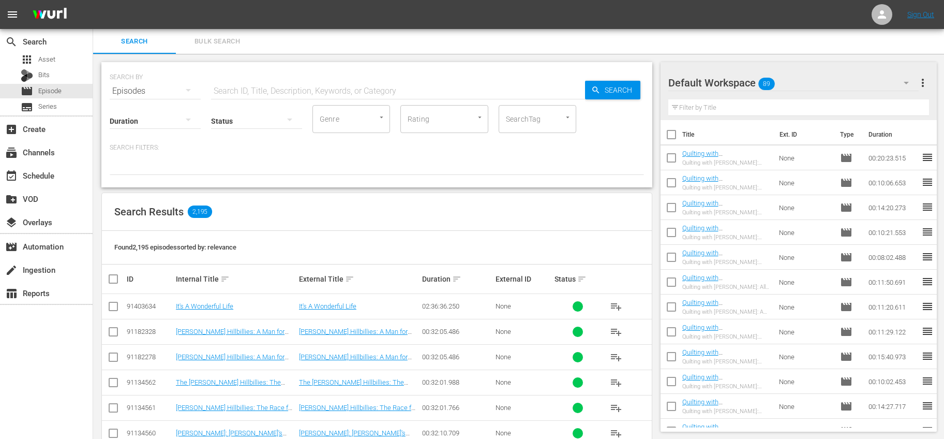
click at [667, 133] on input "checkbox" at bounding box center [671, 137] width 22 height 22
checkbox input "true"
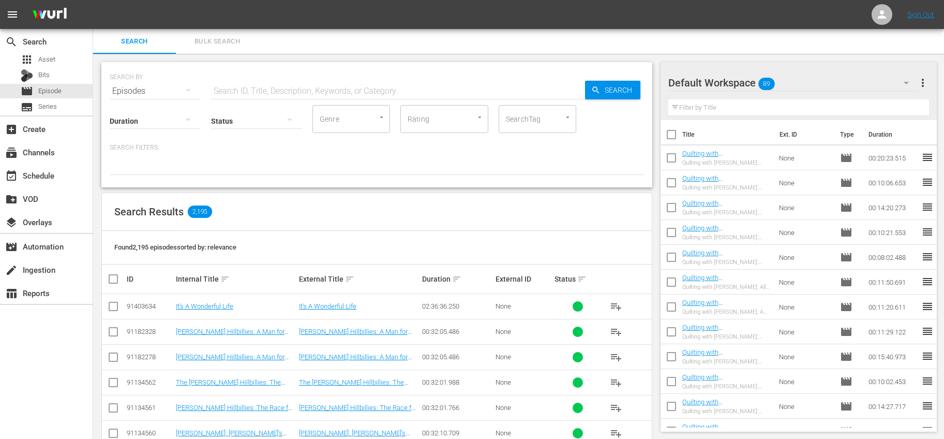
checkbox input "true"
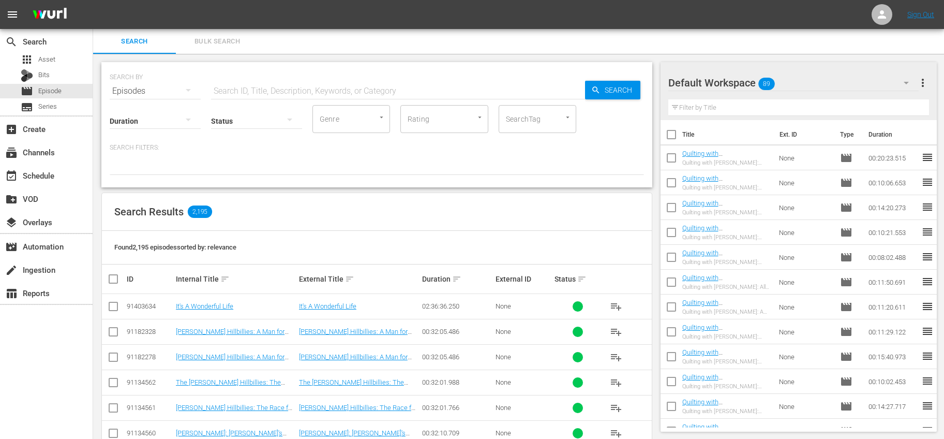
checkbox input "true"
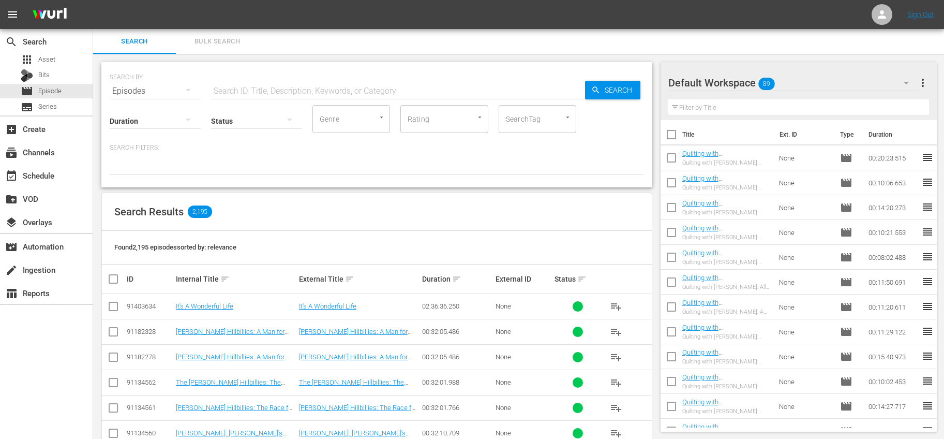
checkbox input "true"
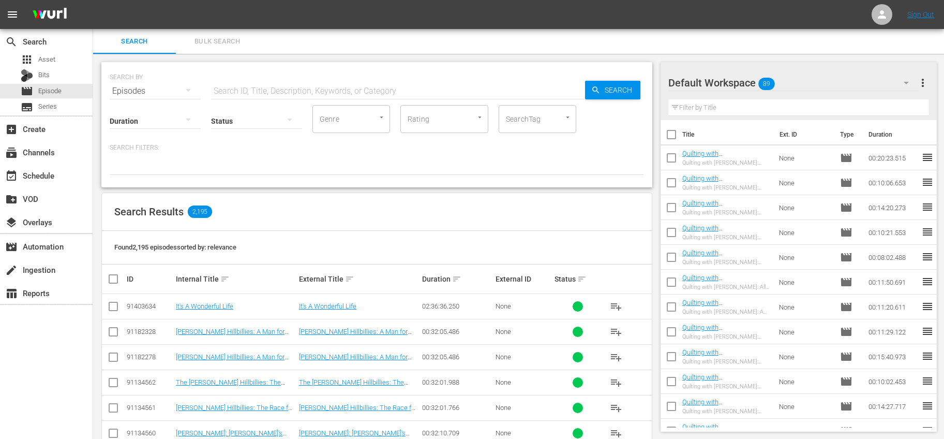
checkbox input "true"
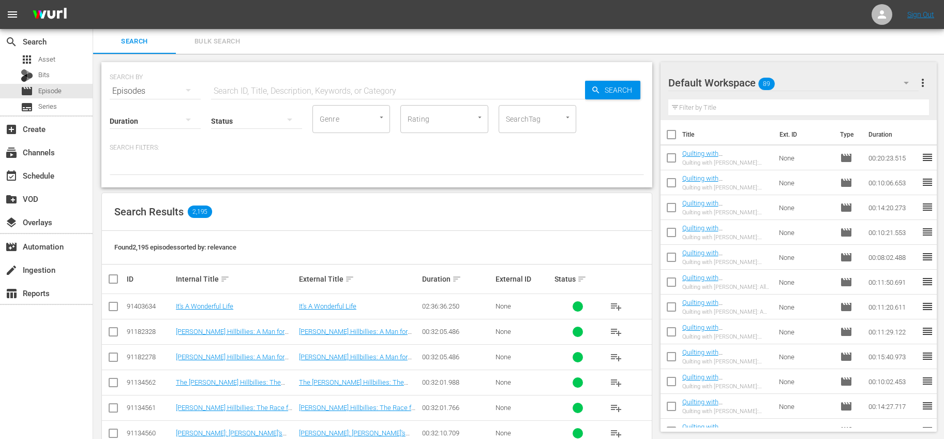
checkbox input "true"
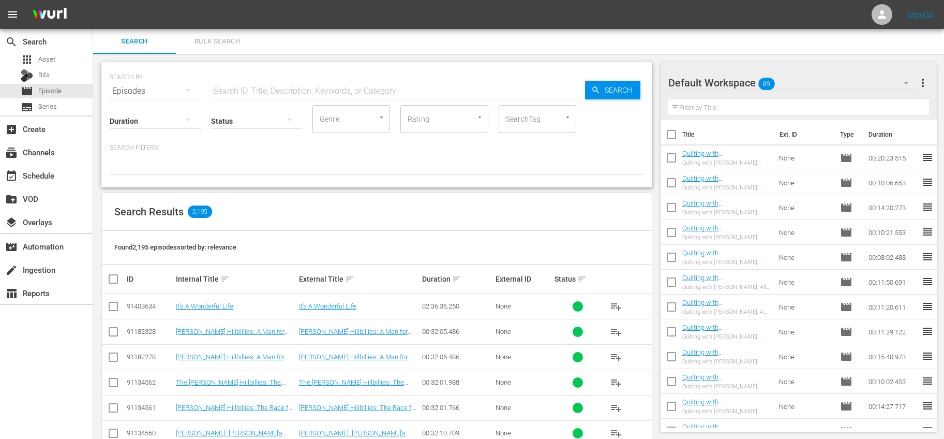
checkbox input "true"
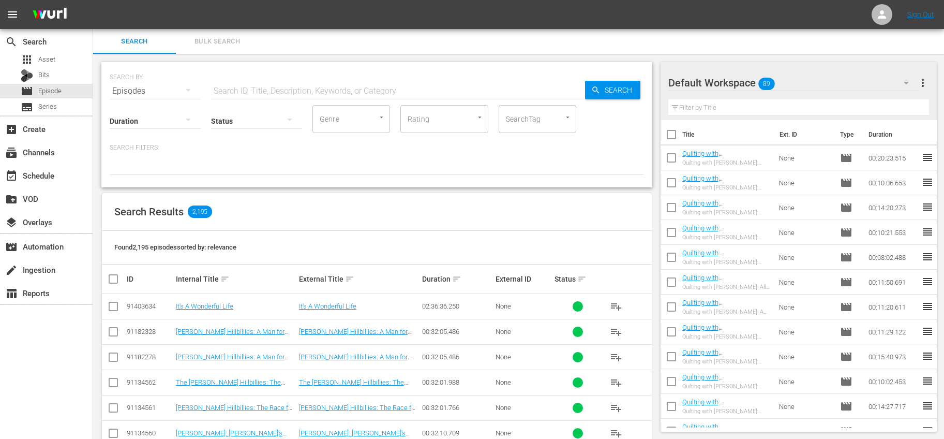
checkbox input "true"
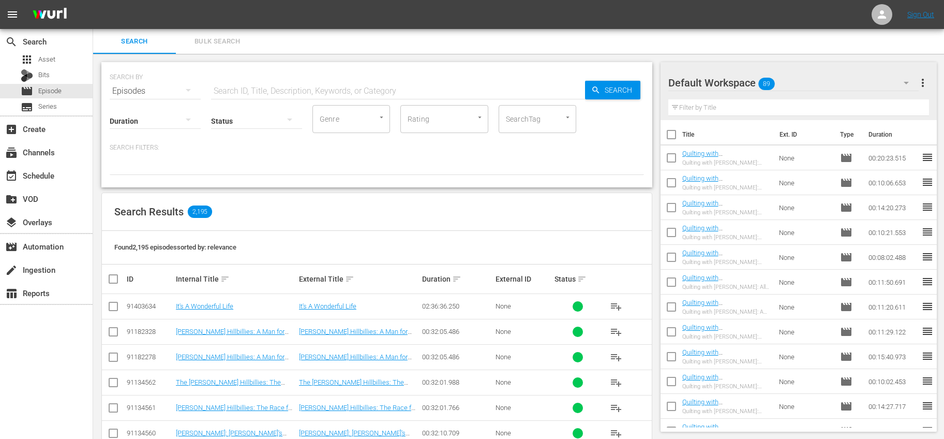
checkbox input "true"
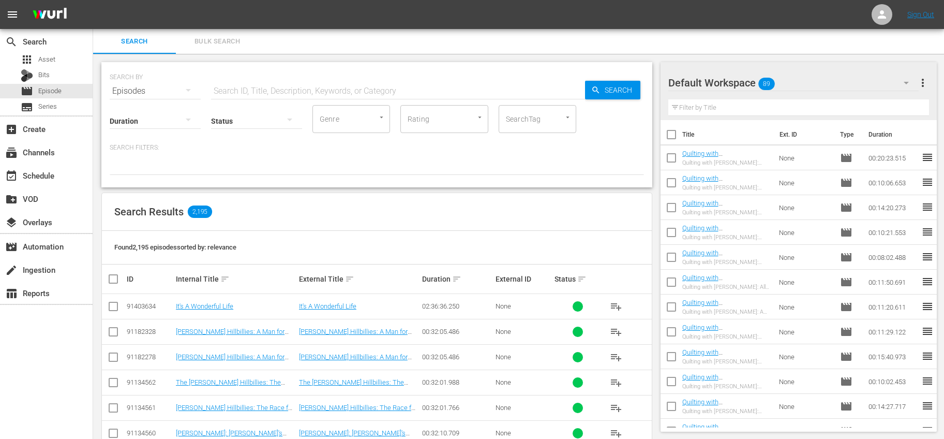
checkbox input "true"
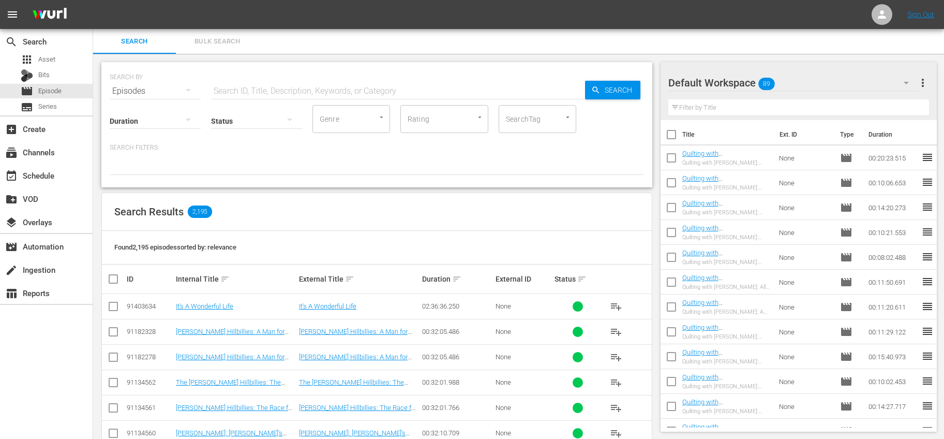
checkbox input "true"
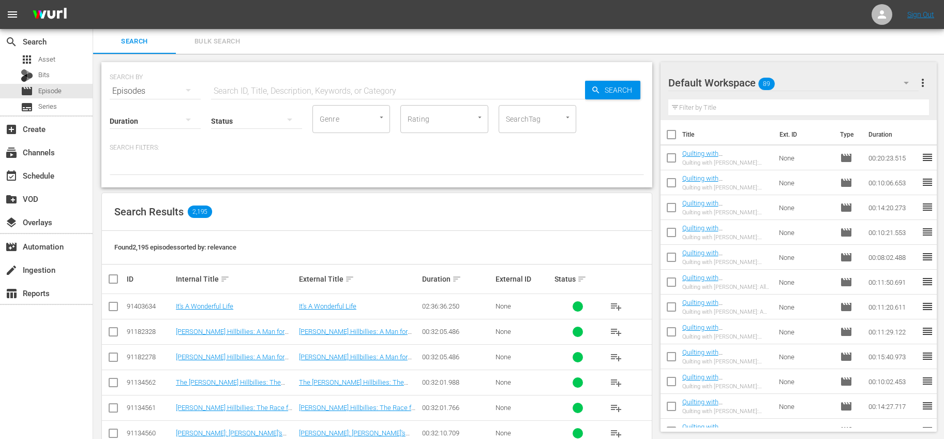
checkbox input "true"
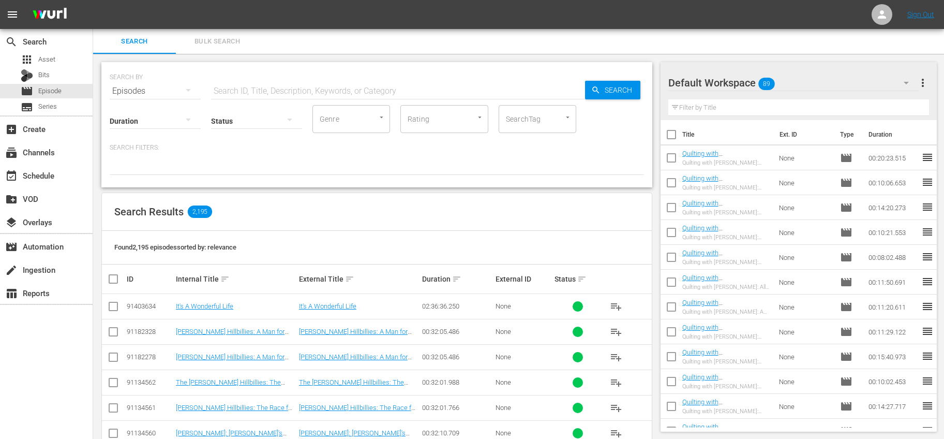
checkbox input "true"
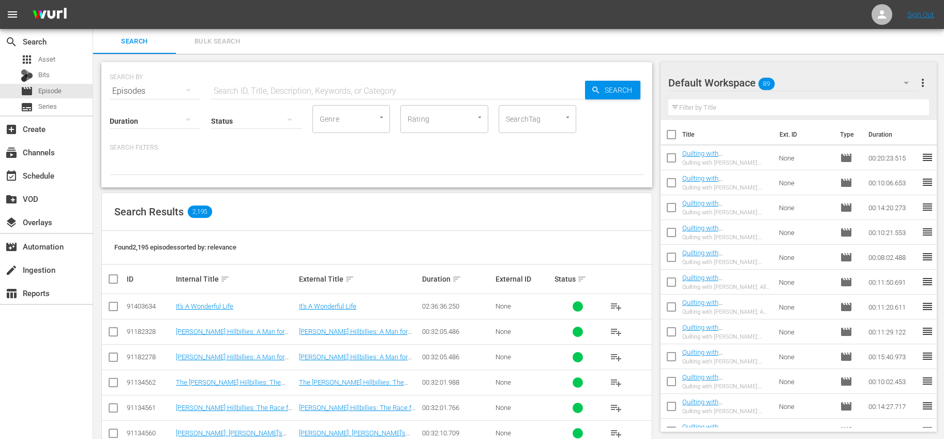
checkbox input "true"
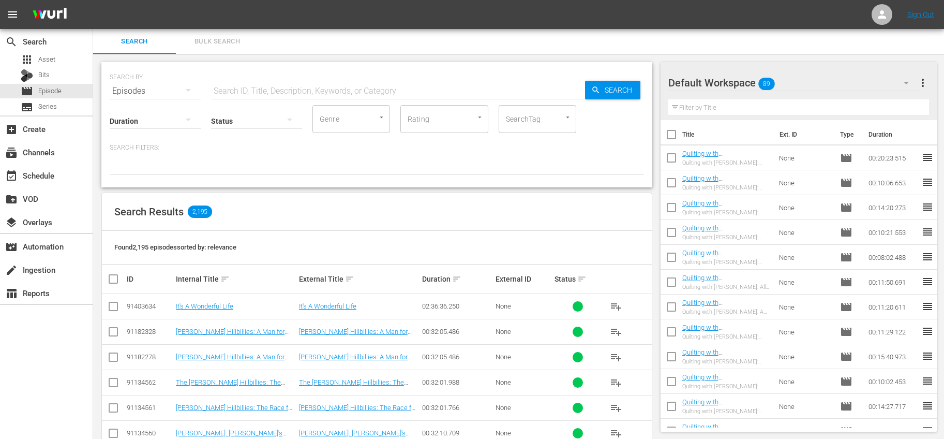
checkbox input "true"
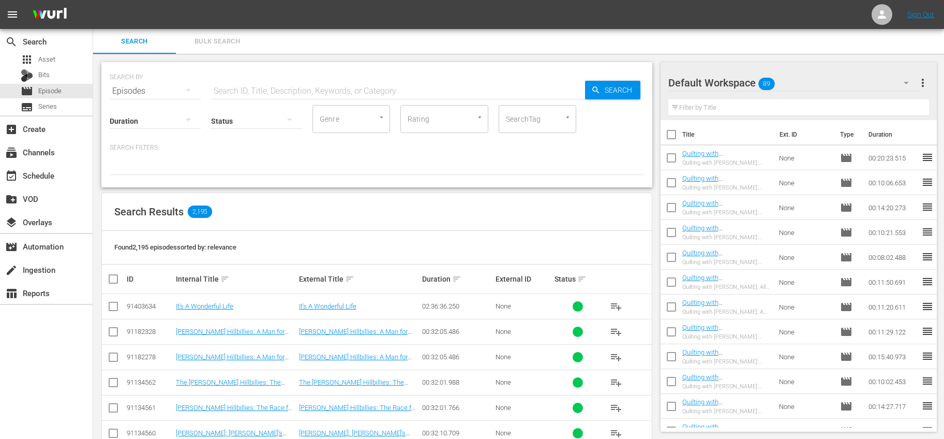
checkbox input "true"
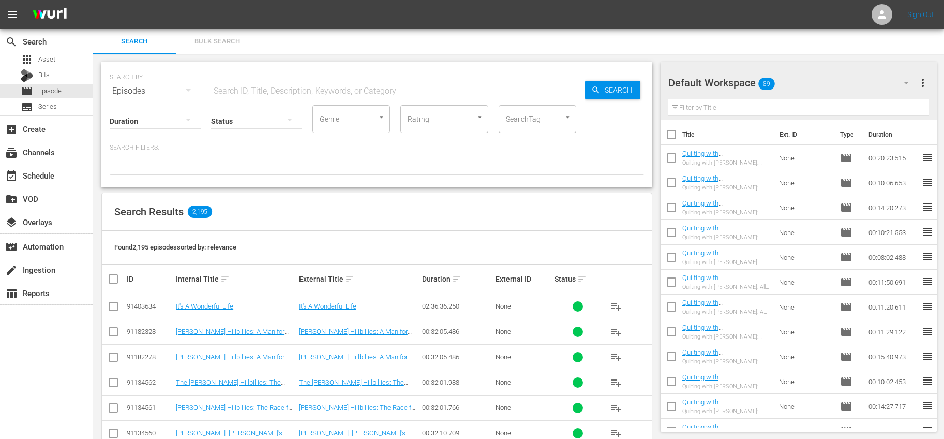
checkbox input "true"
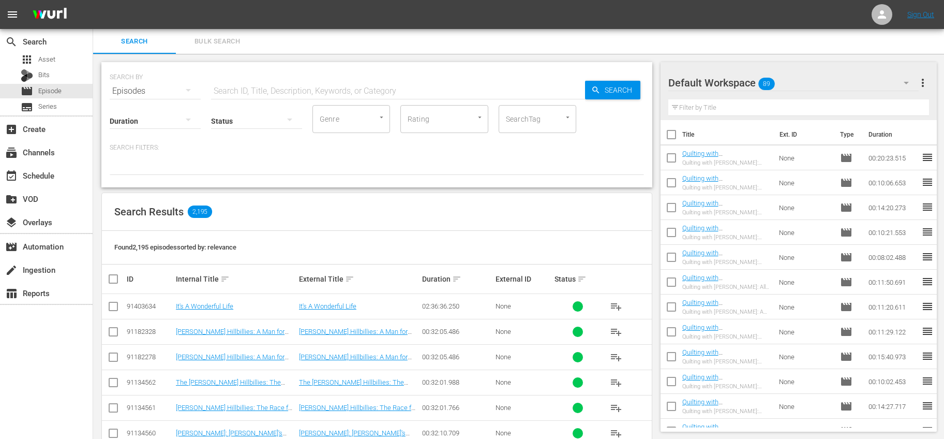
checkbox input "true"
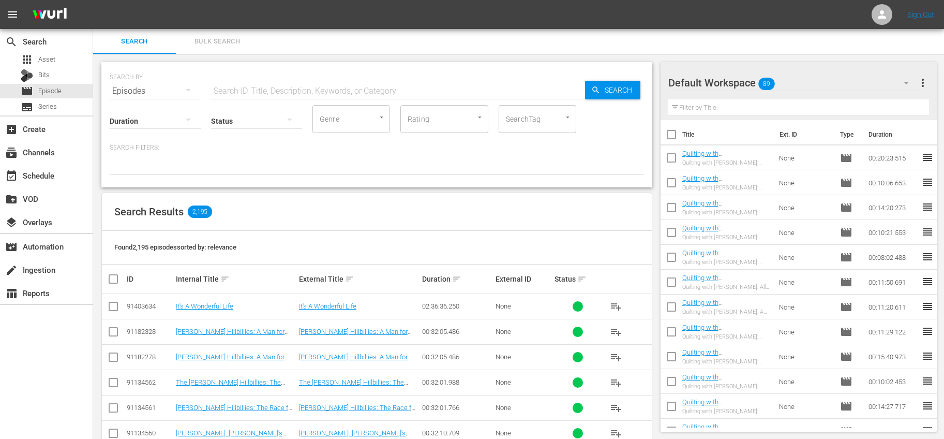
checkbox input "true"
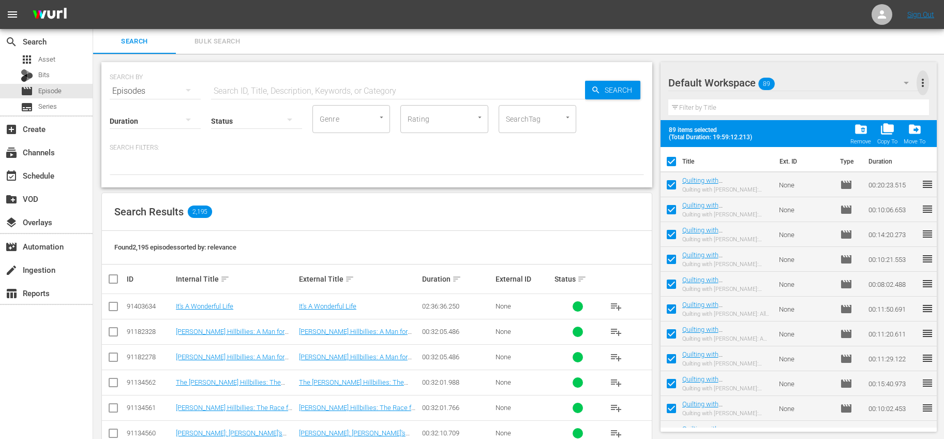
click at [927, 80] on span "more_vert" at bounding box center [922, 83] width 12 height 12
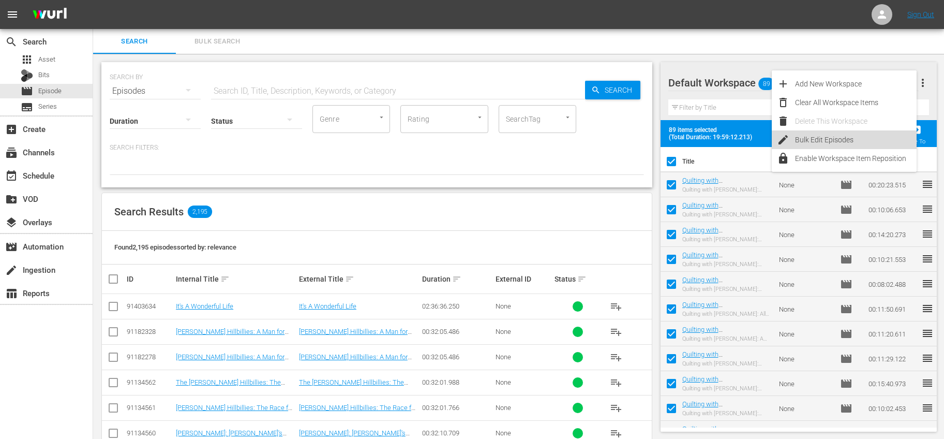
click at [815, 141] on div "Bulk Edit Episodes" at bounding box center [856, 139] width 122 height 19
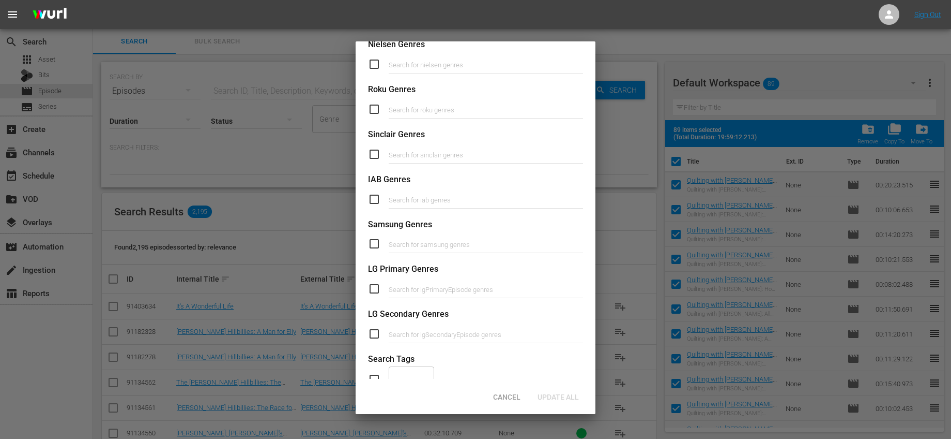
scroll to position [355, 0]
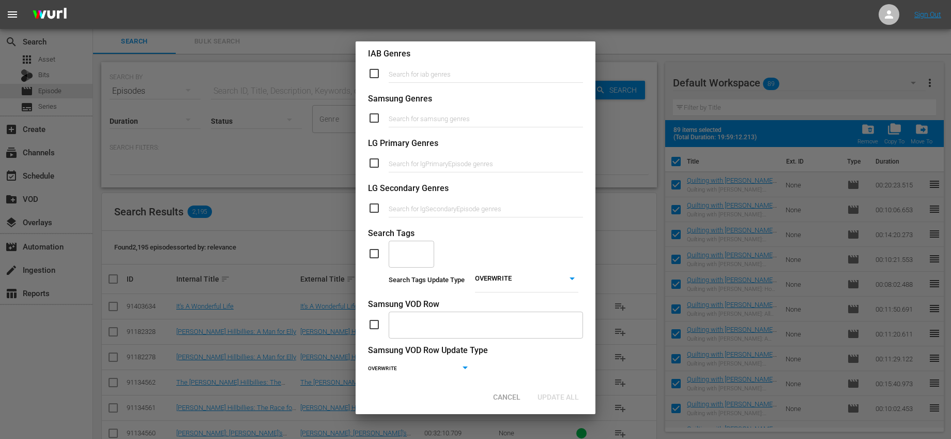
click at [372, 256] on input "checkbox" at bounding box center [378, 253] width 21 height 12
checkbox input "true"
click at [403, 252] on input "text" at bounding box center [404, 253] width 21 height 19
type input "Need"
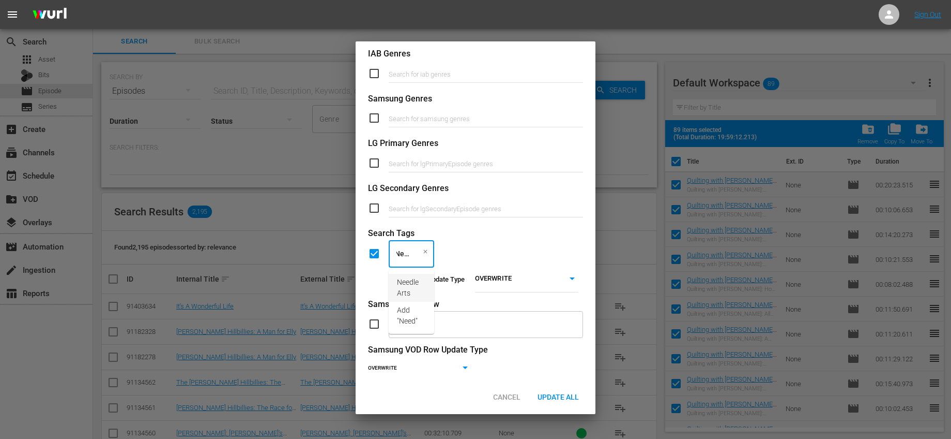
click at [420, 289] on span "Needle Arts" at bounding box center [411, 288] width 29 height 22
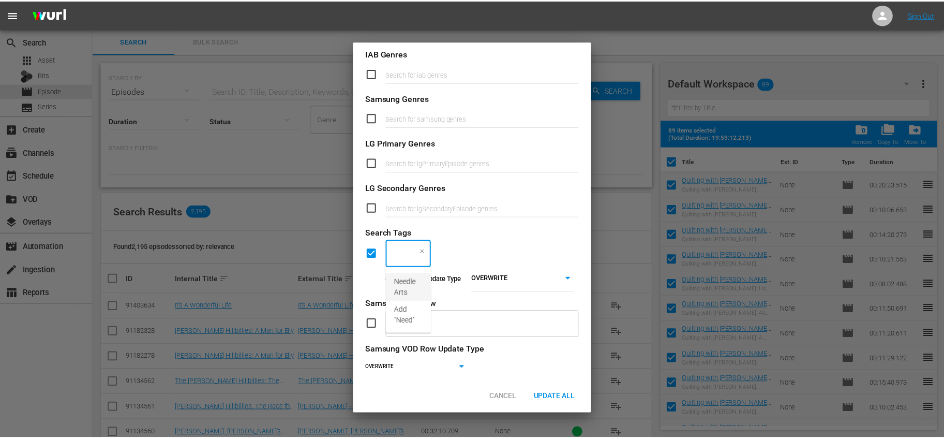
scroll to position [0, 0]
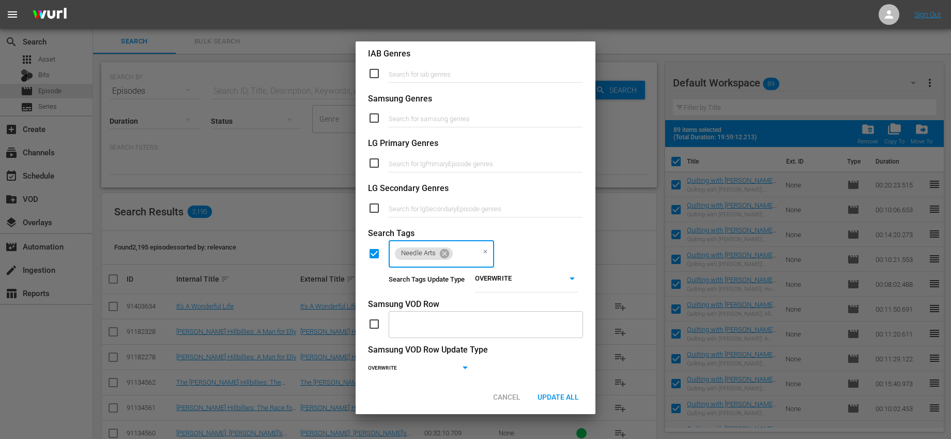
click at [547, 281] on body "menu Sign Out search Search apps Asset Bits movie Episode subtitles Series add_…" at bounding box center [475, 219] width 951 height 439
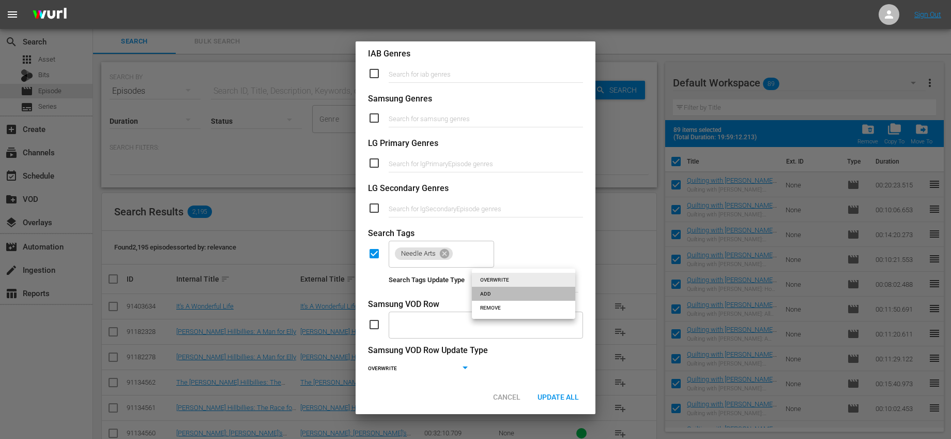
click at [516, 294] on li "ADD" at bounding box center [523, 293] width 103 height 14
type input "ADD"
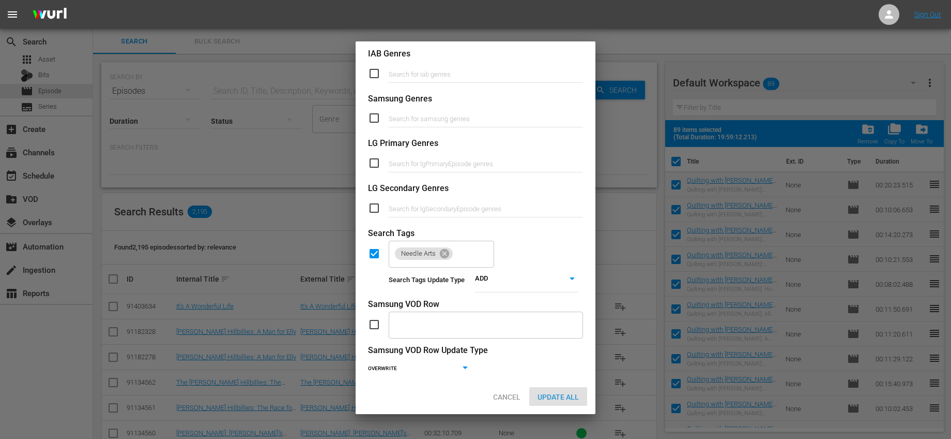
click at [573, 394] on span "Update All" at bounding box center [559, 396] width 58 height 8
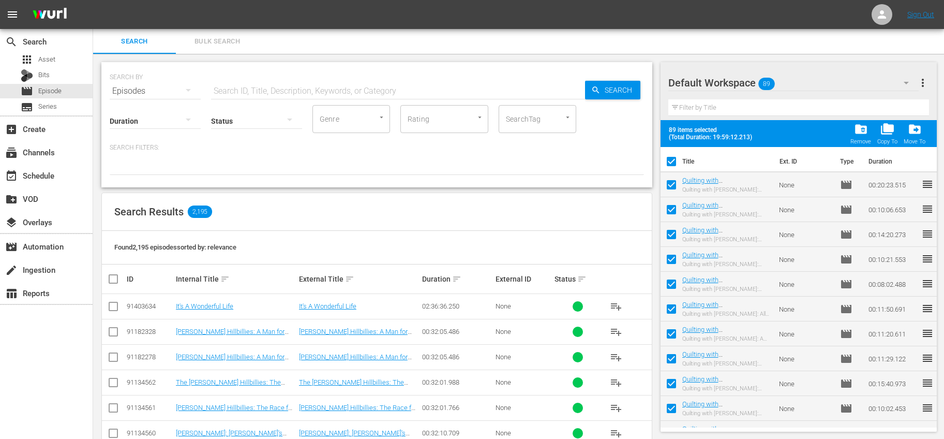
click at [674, 163] on input "checkbox" at bounding box center [671, 164] width 22 height 22
checkbox input "false"
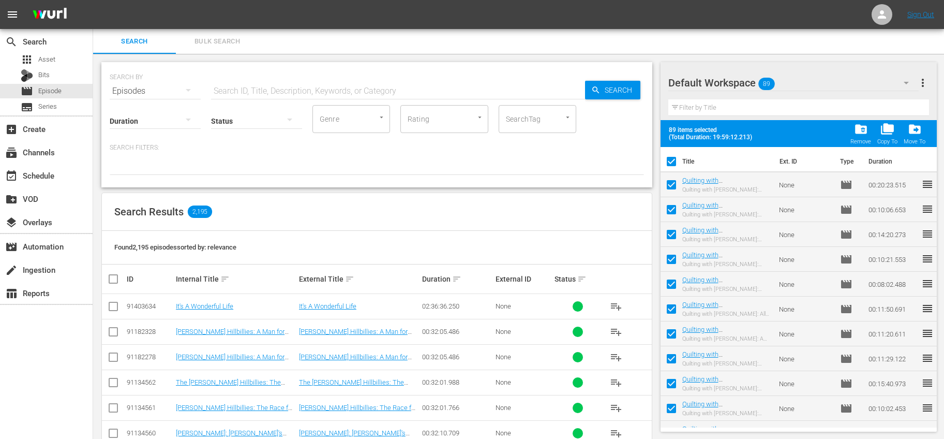
checkbox input "false"
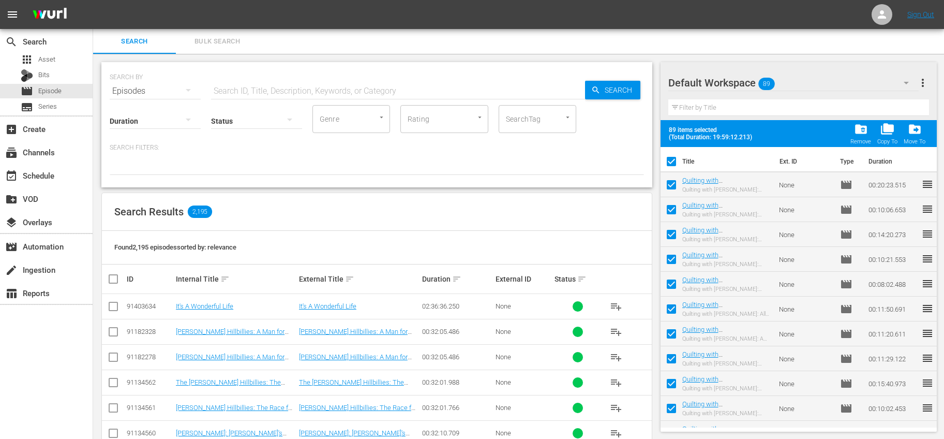
checkbox input "false"
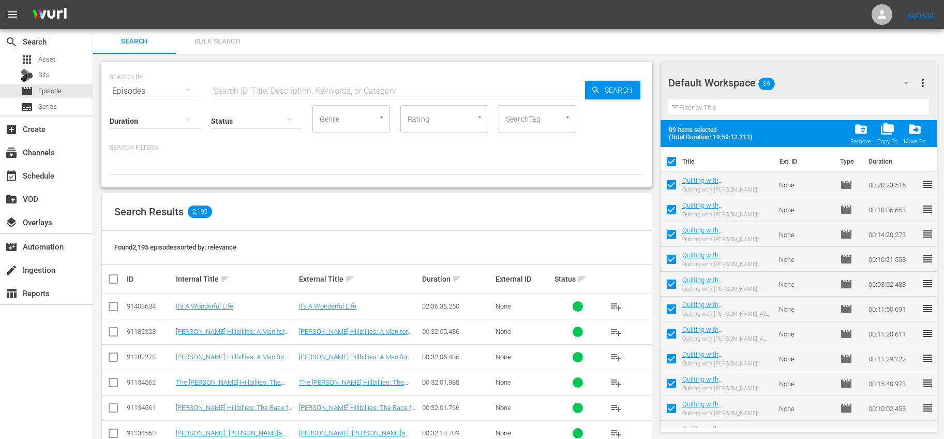
checkbox input "false"
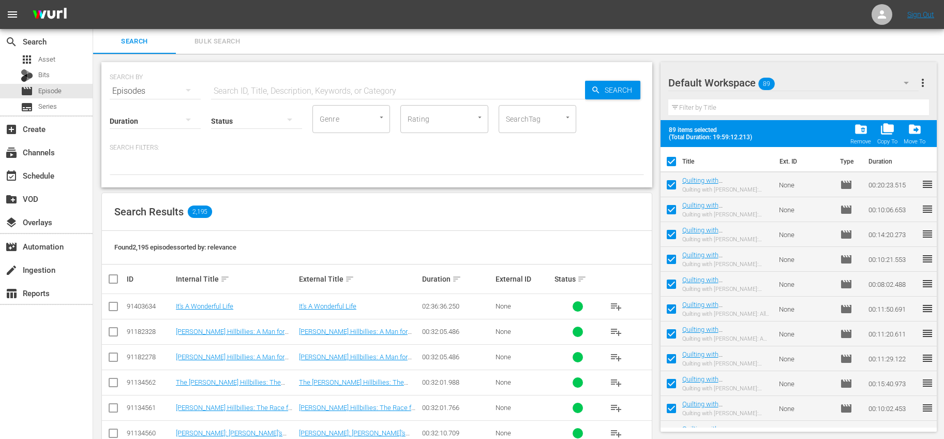
checkbox input "false"
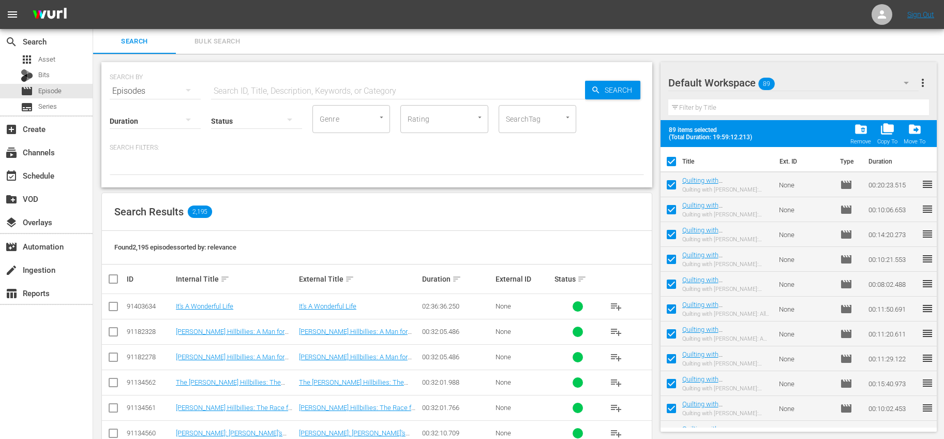
checkbox input "false"
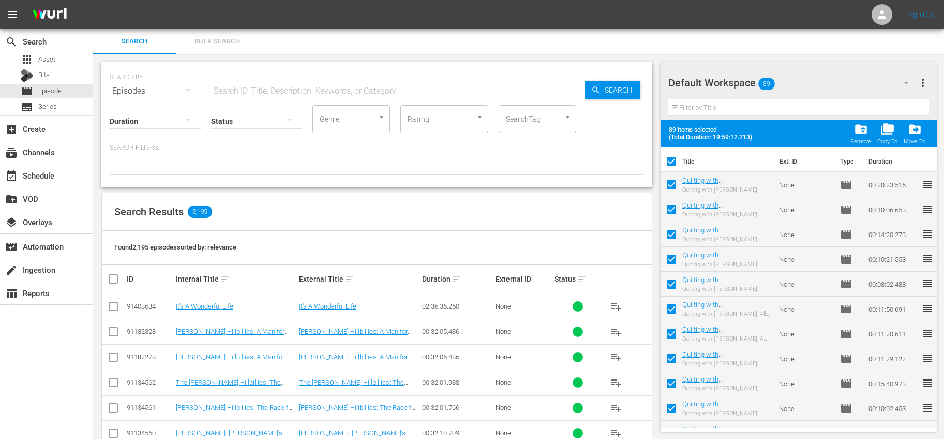
checkbox input "false"
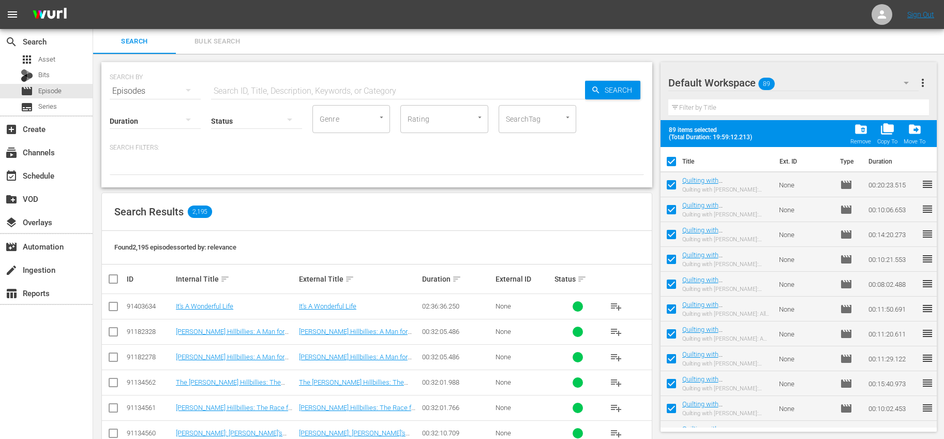
checkbox input "false"
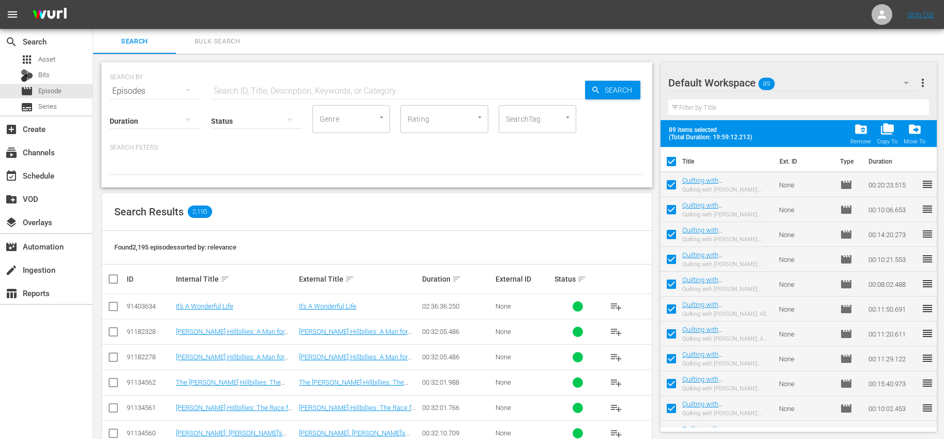
checkbox input "false"
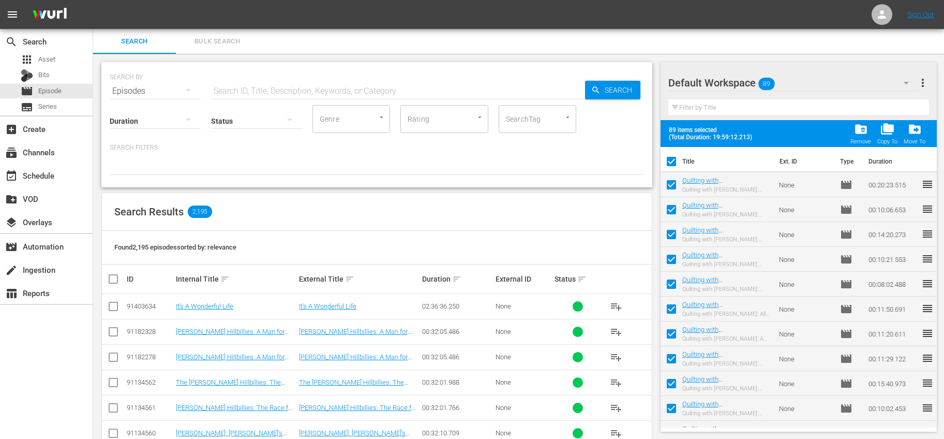
checkbox input "false"
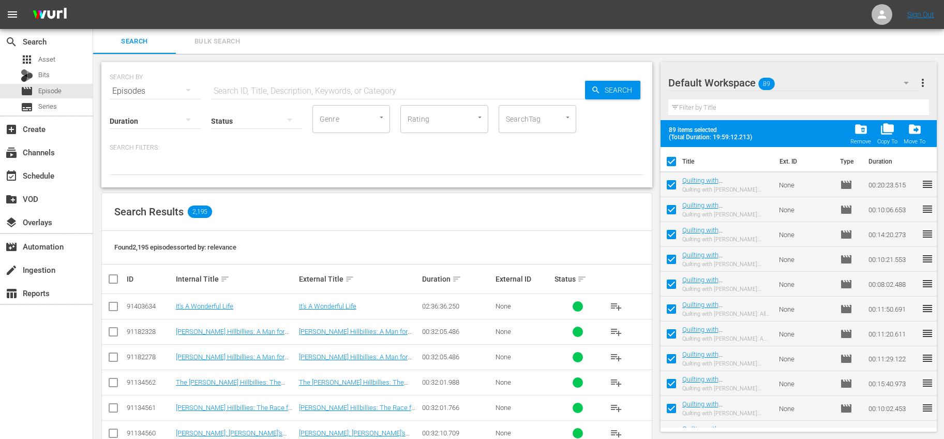
checkbox input "false"
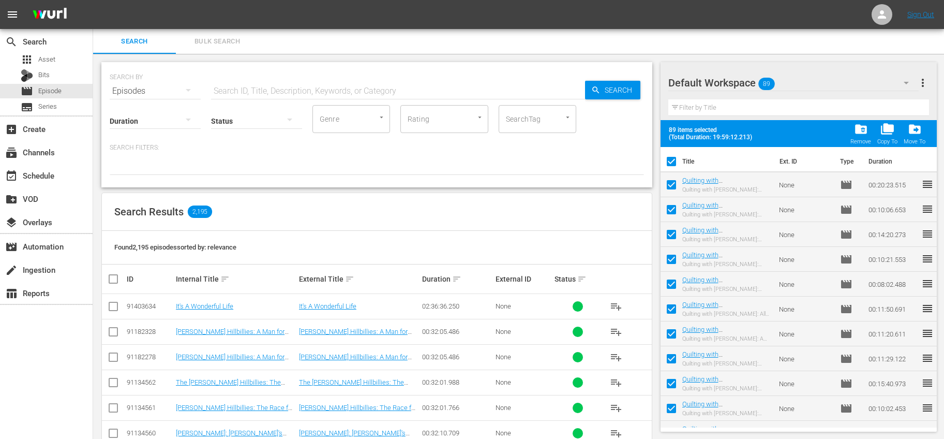
checkbox input "false"
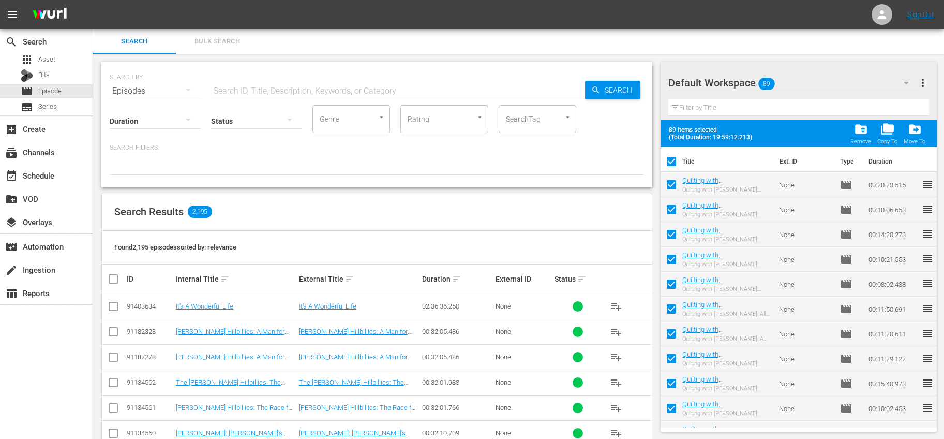
checkbox input "false"
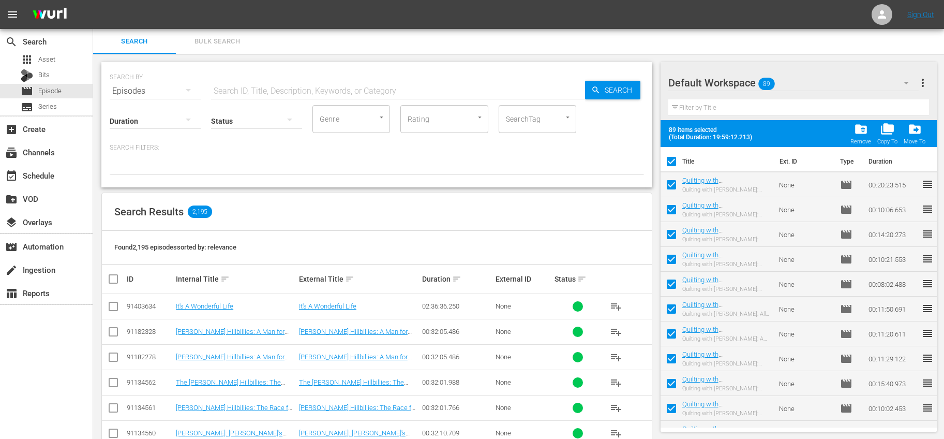
checkbox input "false"
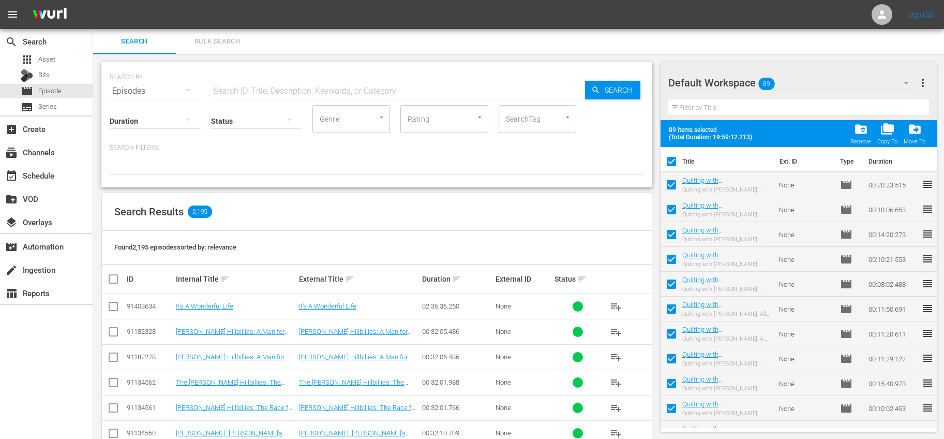
checkbox input "false"
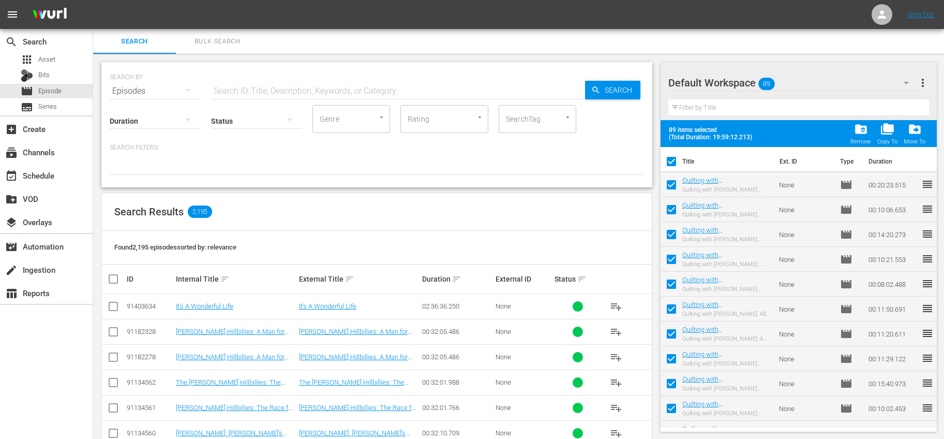
checkbox input "false"
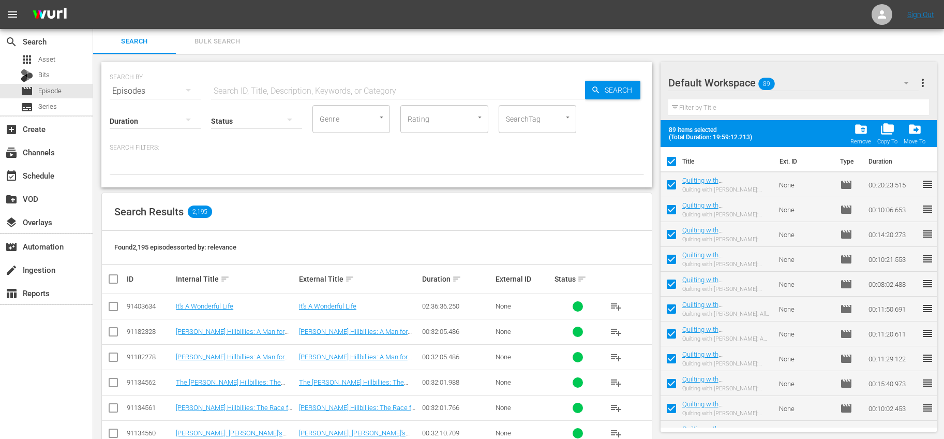
checkbox input "false"
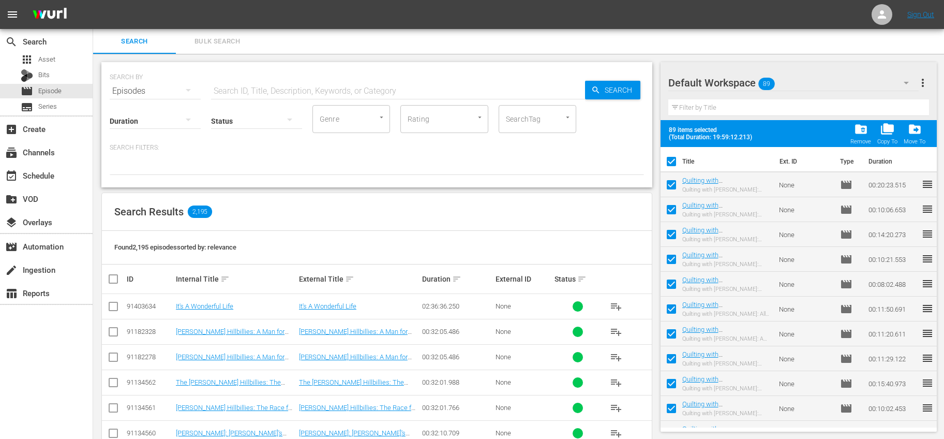
checkbox input "false"
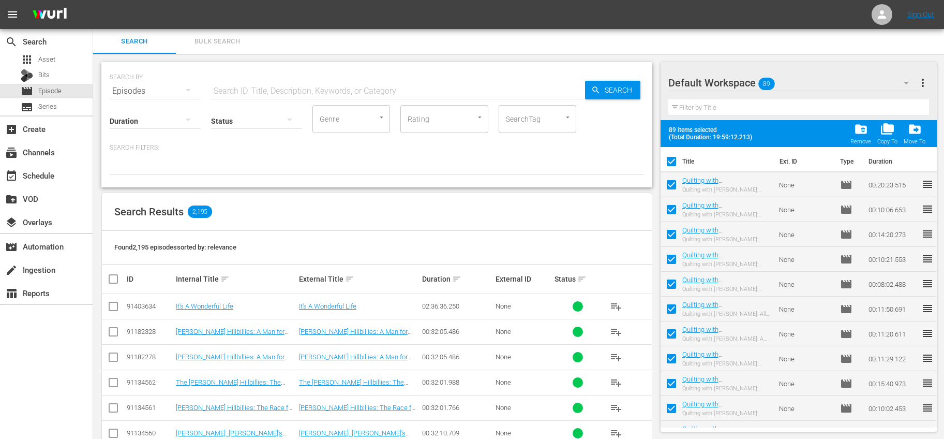
checkbox input "false"
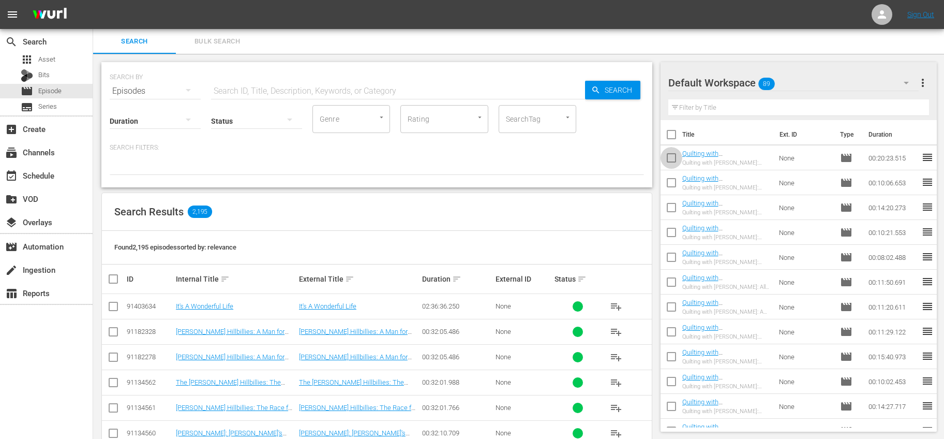
click at [672, 159] on input "checkbox" at bounding box center [671, 160] width 22 height 22
checkbox input "true"
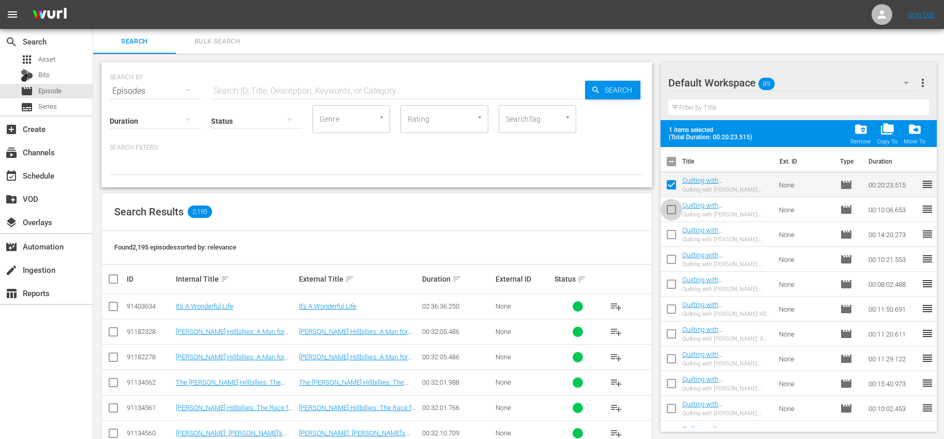
click at [668, 201] on input "checkbox" at bounding box center [671, 212] width 22 height 22
checkbox input "true"
click at [666, 236] on input "checkbox" at bounding box center [671, 236] width 22 height 22
checkbox input "true"
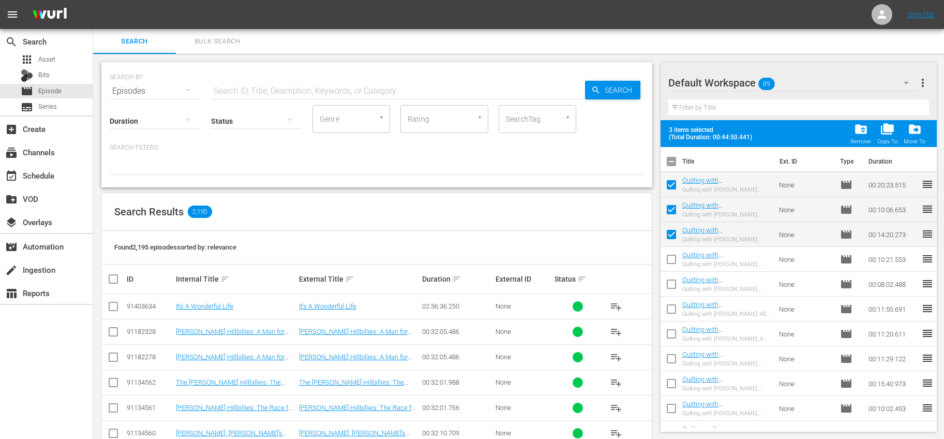
click at [668, 263] on input "checkbox" at bounding box center [671, 261] width 22 height 22
checkbox input "true"
click at [675, 280] on input "checkbox" at bounding box center [671, 286] width 22 height 22
checkbox input "true"
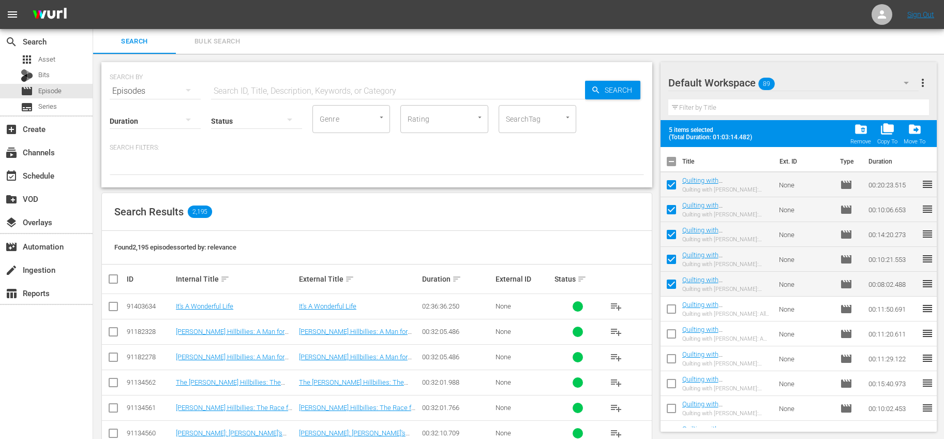
click at [674, 311] on input "checkbox" at bounding box center [671, 311] width 22 height 22
checkbox input "true"
click at [675, 336] on input "checkbox" at bounding box center [671, 336] width 22 height 22
checkbox input "true"
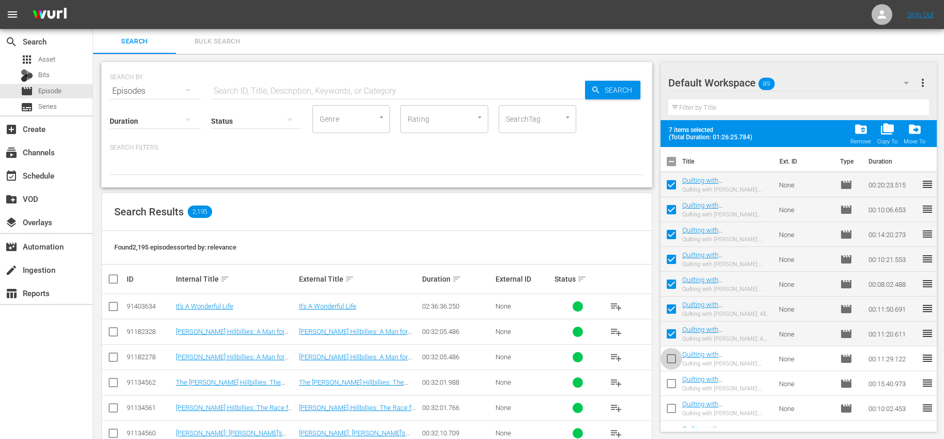
click at [674, 358] on input "checkbox" at bounding box center [671, 361] width 22 height 22
checkbox input "true"
click at [666, 381] on input "checkbox" at bounding box center [671, 385] width 22 height 22
checkbox input "true"
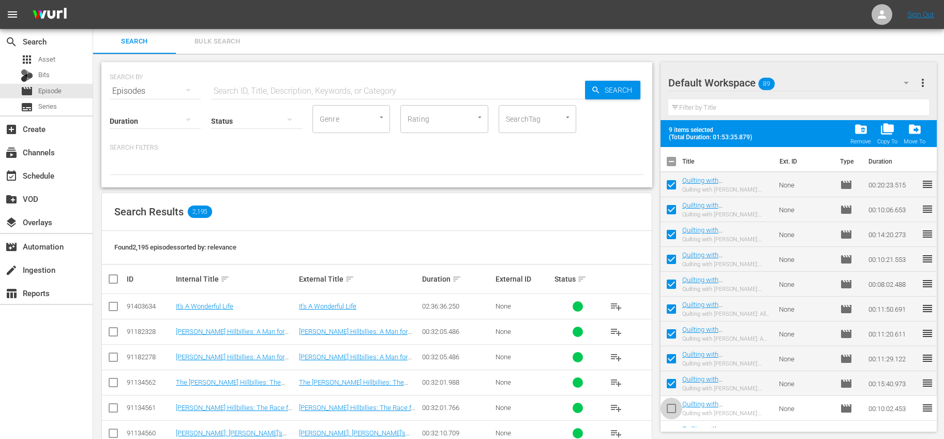
drag, startPoint x: 676, startPoint y: 404, endPoint x: 706, endPoint y: 367, distance: 47.5
click at [676, 404] on input "checkbox" at bounding box center [671, 410] width 22 height 22
checkbox input "true"
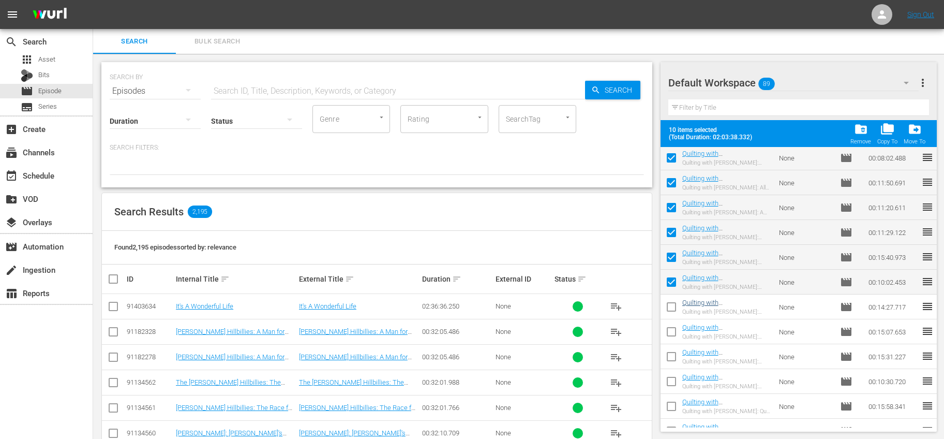
scroll to position [127, 0]
click at [677, 307] on input "checkbox" at bounding box center [671, 308] width 22 height 22
checkbox input "true"
click at [673, 329] on input "checkbox" at bounding box center [671, 333] width 22 height 22
checkbox input "true"
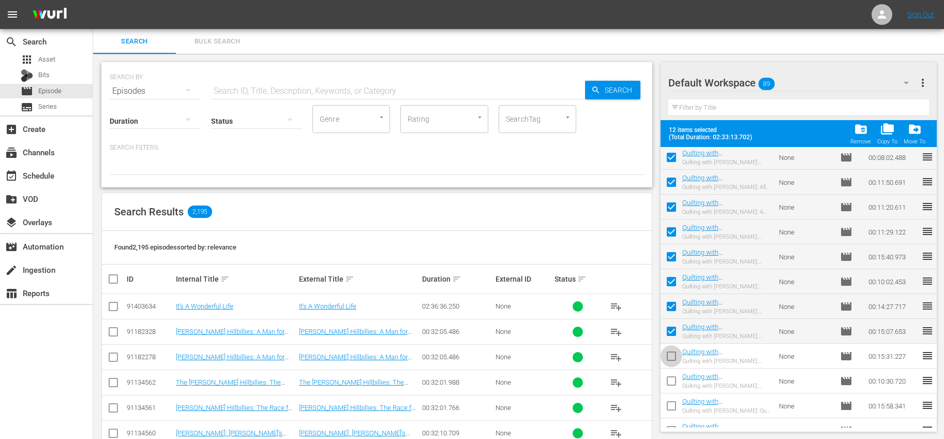
click at [673, 356] on input "checkbox" at bounding box center [671, 358] width 22 height 22
checkbox input "true"
click at [674, 376] on input "checkbox" at bounding box center [671, 383] width 22 height 22
checkbox input "true"
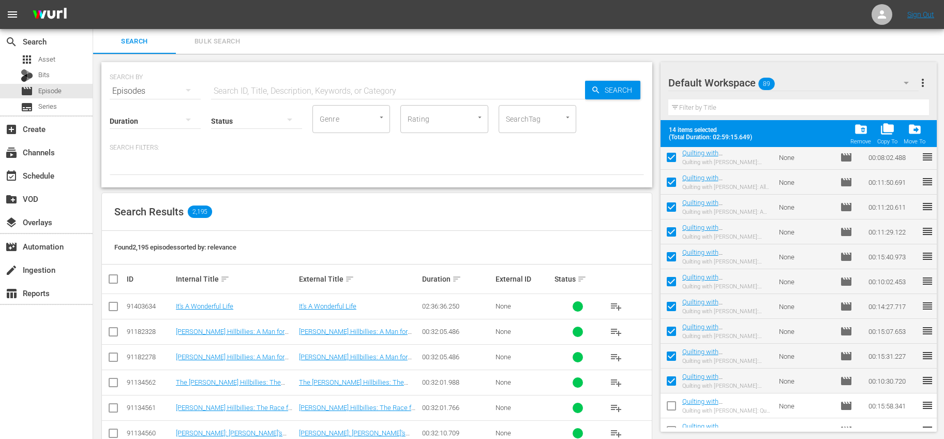
click at [675, 403] on input "checkbox" at bounding box center [671, 408] width 22 height 22
checkbox input "true"
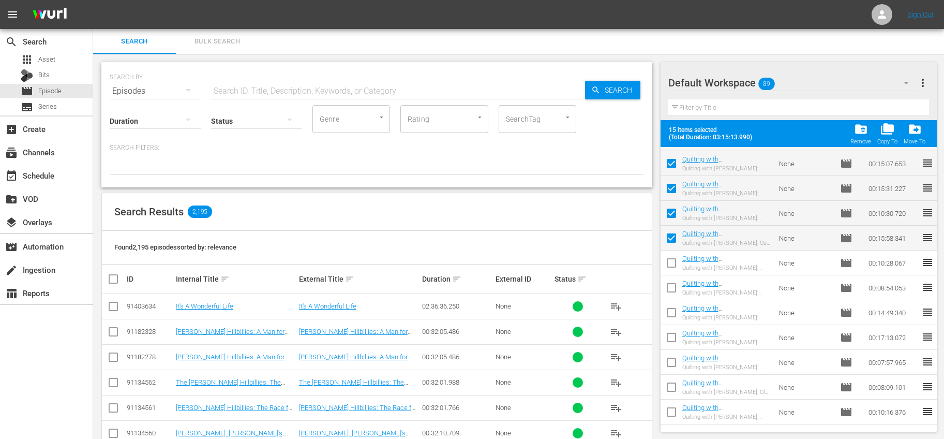
scroll to position [300, 0]
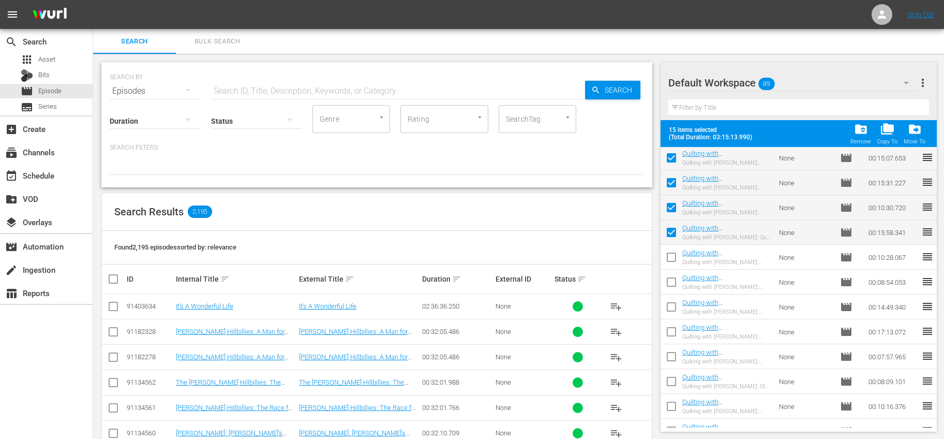
click at [672, 259] on input "checkbox" at bounding box center [671, 259] width 22 height 22
checkbox input "true"
click at [674, 278] on input "checkbox" at bounding box center [671, 284] width 22 height 22
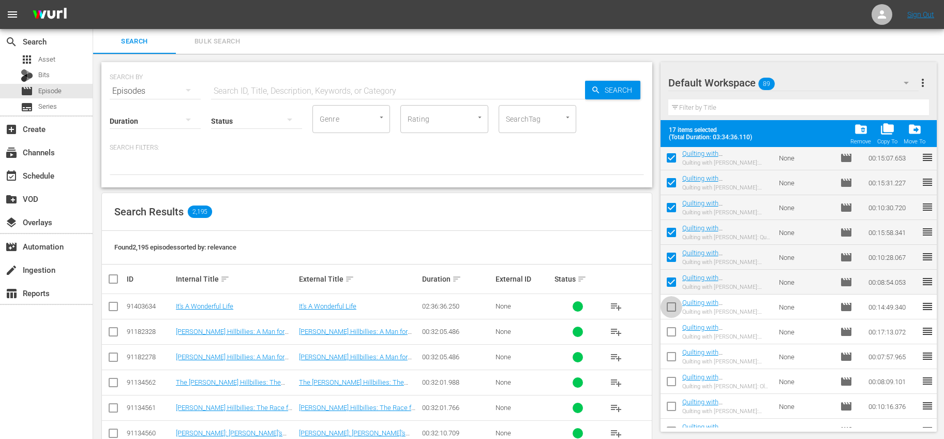
click at [675, 306] on input "checkbox" at bounding box center [671, 309] width 22 height 22
click at [673, 326] on input "checkbox" at bounding box center [671, 334] width 22 height 22
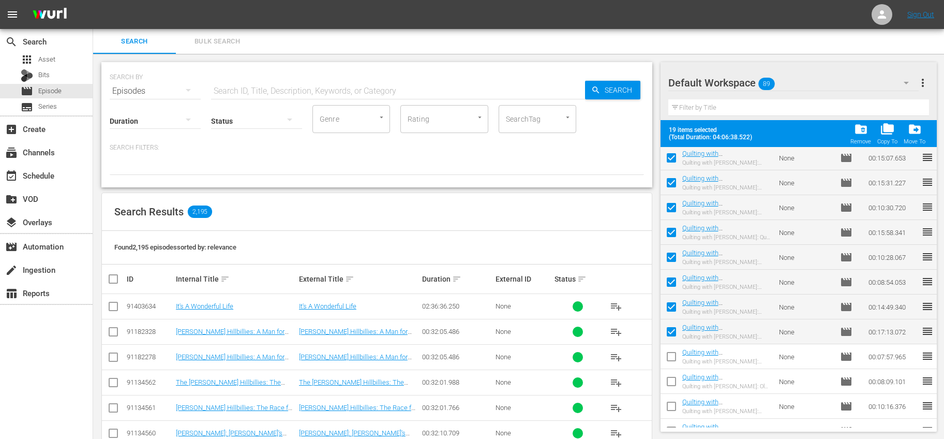
click at [670, 354] on input "checkbox" at bounding box center [671, 358] width 22 height 22
click at [670, 379] on input "checkbox" at bounding box center [671, 383] width 22 height 22
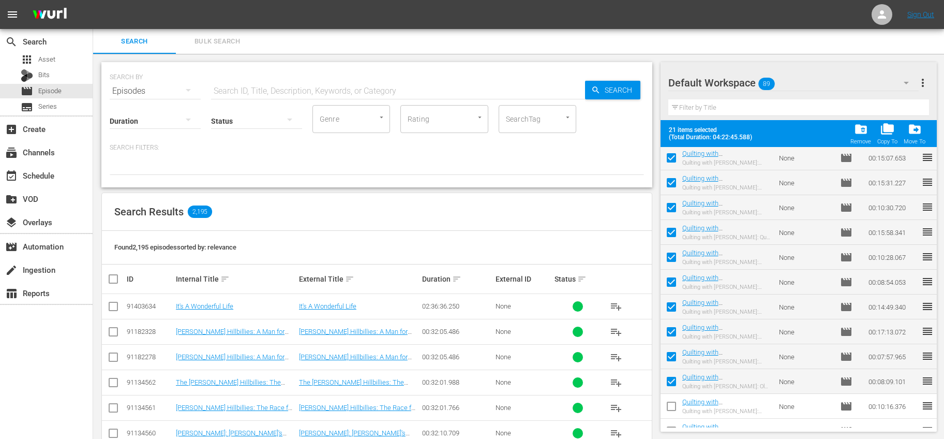
click at [677, 404] on input "checkbox" at bounding box center [671, 408] width 22 height 22
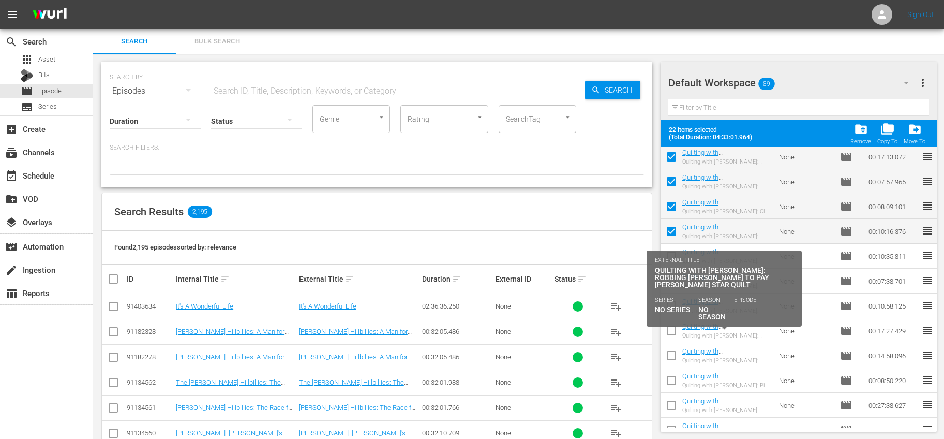
scroll to position [507, 0]
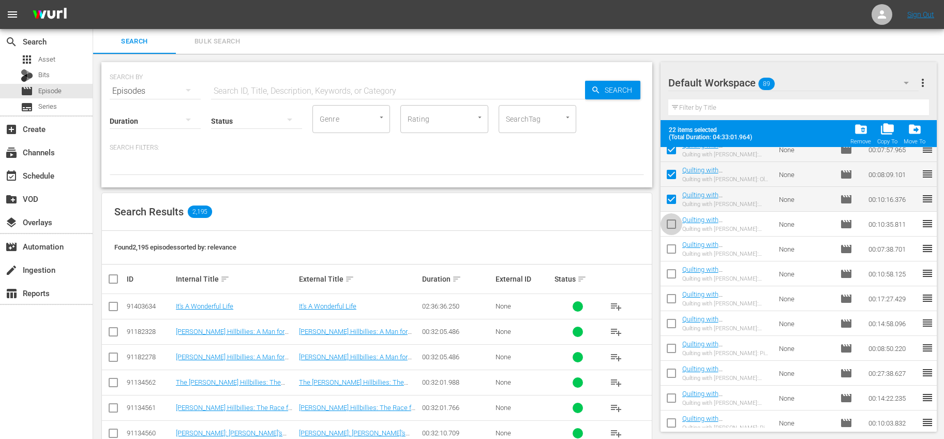
click at [672, 224] on input "checkbox" at bounding box center [671, 226] width 22 height 22
click at [672, 246] on input "checkbox" at bounding box center [671, 251] width 22 height 22
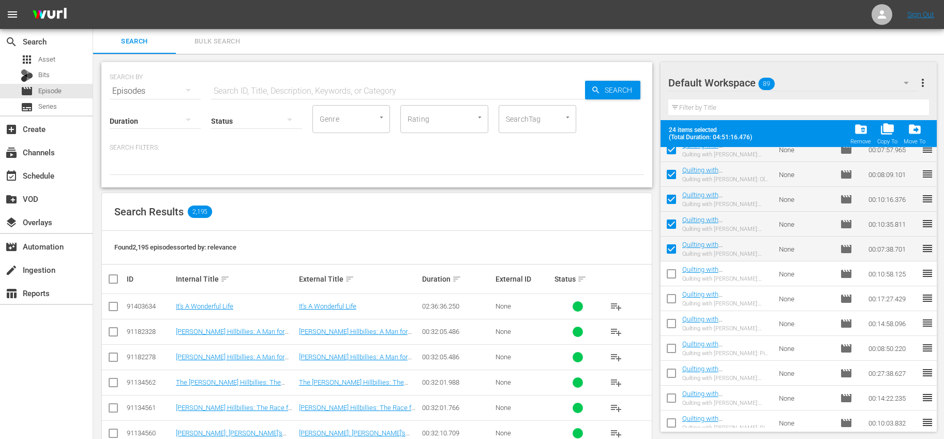
click at [675, 269] on input "checkbox" at bounding box center [671, 276] width 22 height 22
click at [676, 297] on input "checkbox" at bounding box center [671, 301] width 22 height 22
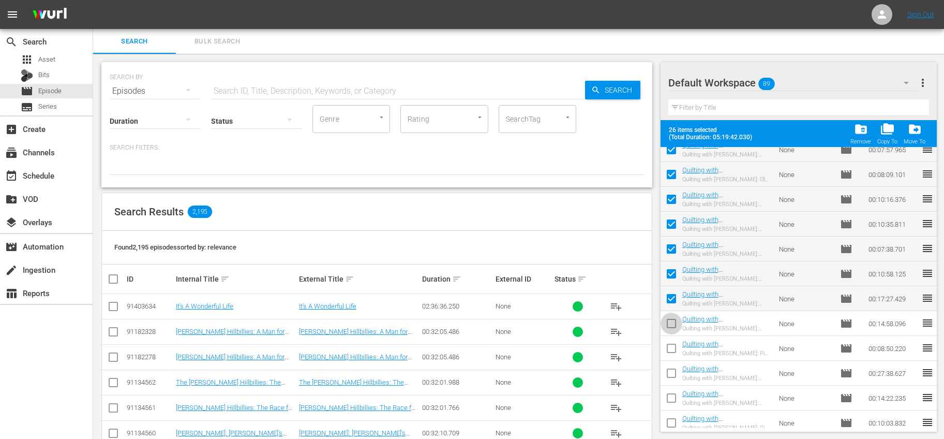
click at [675, 320] on input "checkbox" at bounding box center [671, 325] width 22 height 22
click at [669, 344] on input "checkbox" at bounding box center [671, 350] width 22 height 22
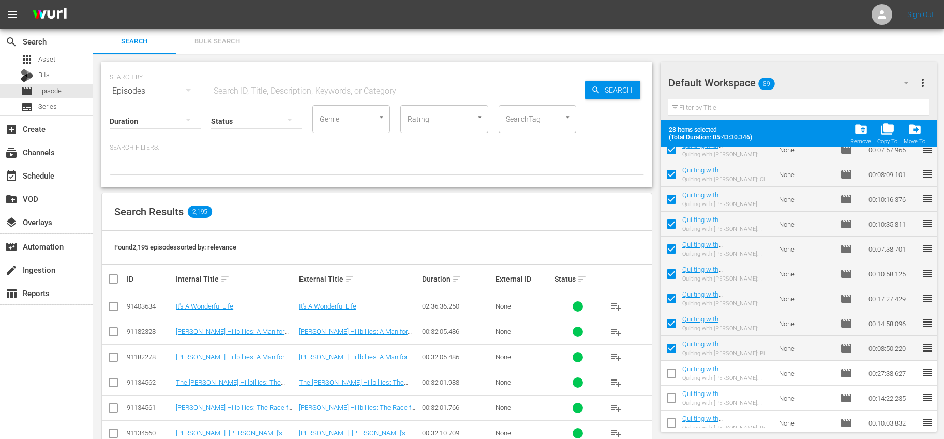
click at [673, 370] on input "checkbox" at bounding box center [671, 375] width 22 height 22
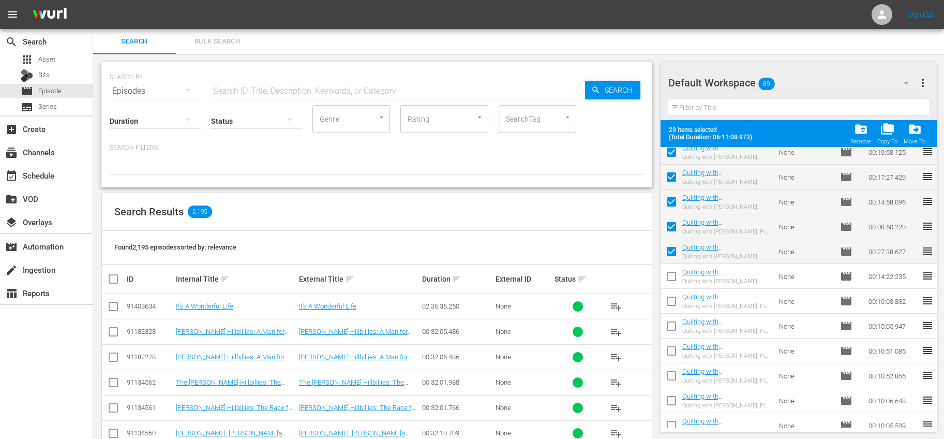
scroll to position [683, 0]
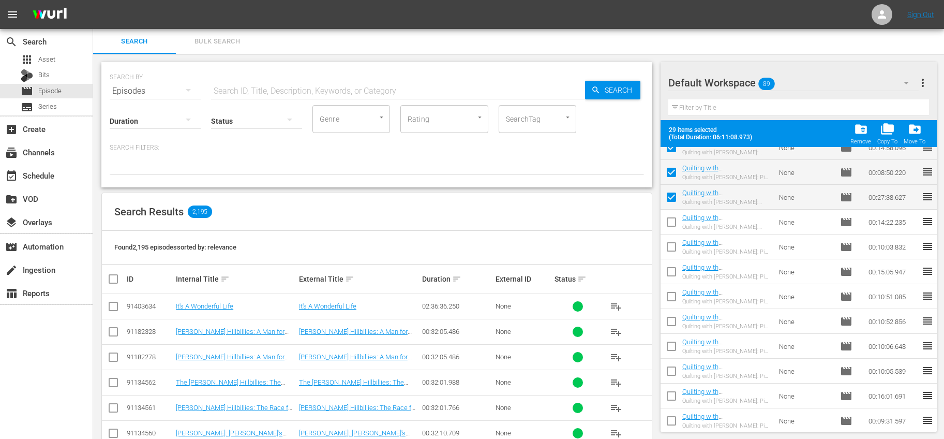
click at [668, 224] on input "checkbox" at bounding box center [671, 224] width 22 height 22
click at [667, 244] on input "checkbox" at bounding box center [671, 249] width 22 height 22
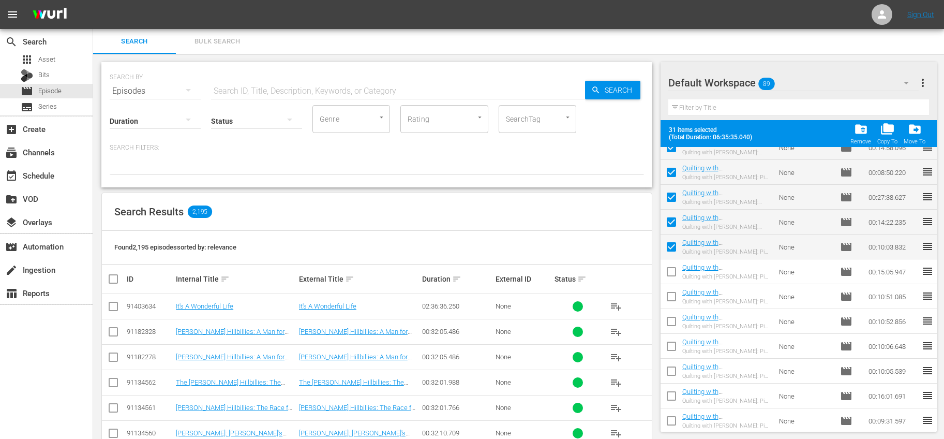
click at [664, 269] on input "checkbox" at bounding box center [671, 274] width 22 height 22
click at [674, 295] on input "checkbox" at bounding box center [671, 299] width 22 height 22
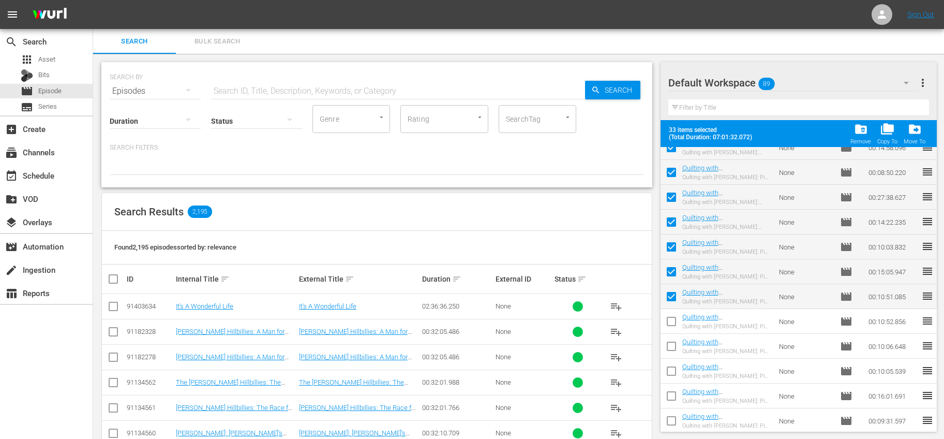
click at [669, 315] on input "checkbox" at bounding box center [671, 323] width 22 height 22
click at [670, 340] on input "checkbox" at bounding box center [671, 348] width 22 height 22
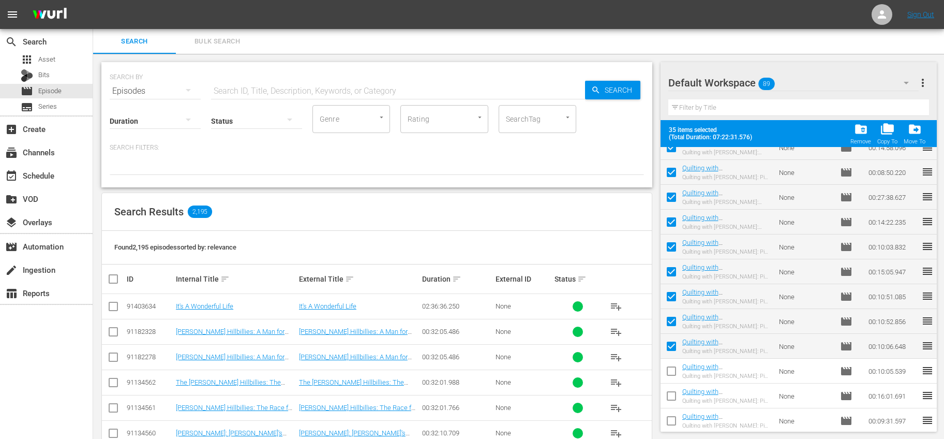
click at [674, 366] on input "checkbox" at bounding box center [671, 373] width 22 height 22
click at [674, 394] on input "checkbox" at bounding box center [671, 398] width 22 height 22
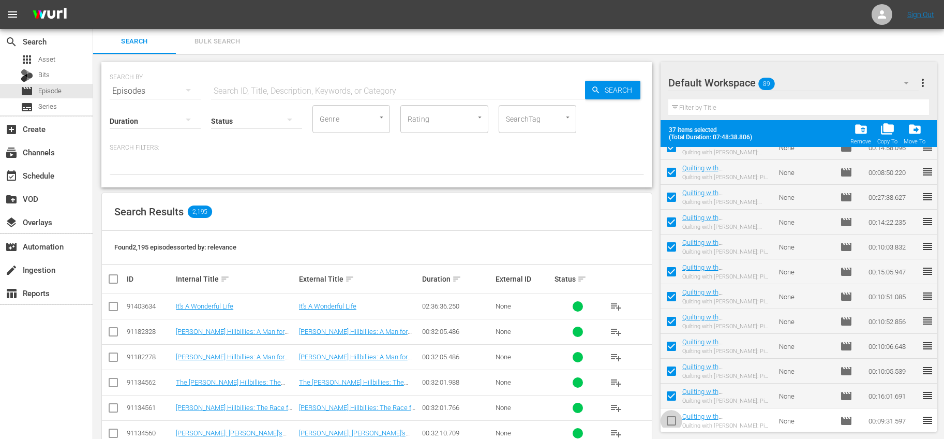
click at [672, 414] on input "checkbox" at bounding box center [671, 423] width 22 height 22
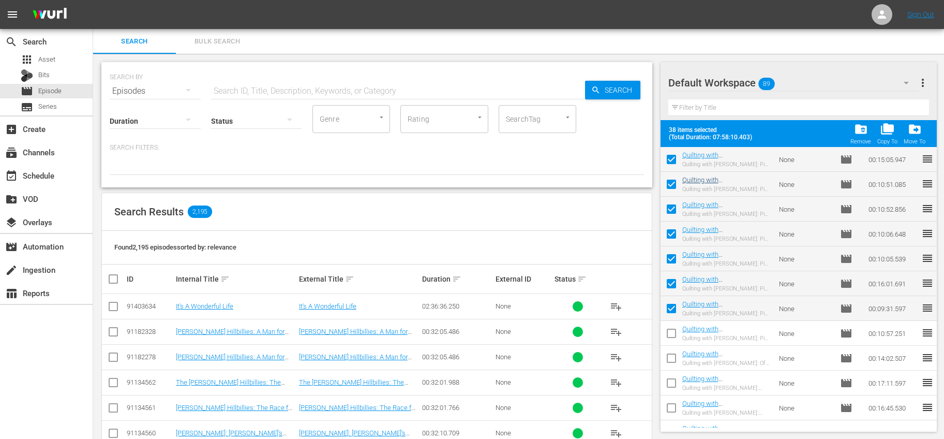
scroll to position [813, 0]
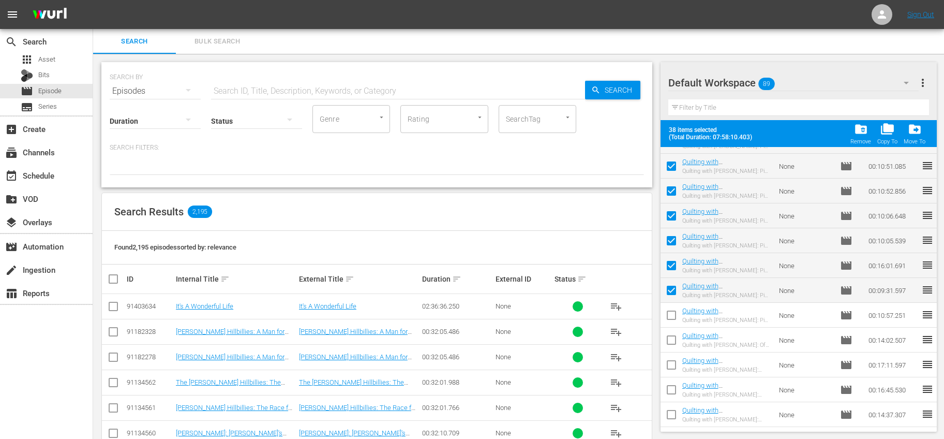
click at [669, 312] on input "checkbox" at bounding box center [671, 317] width 22 height 22
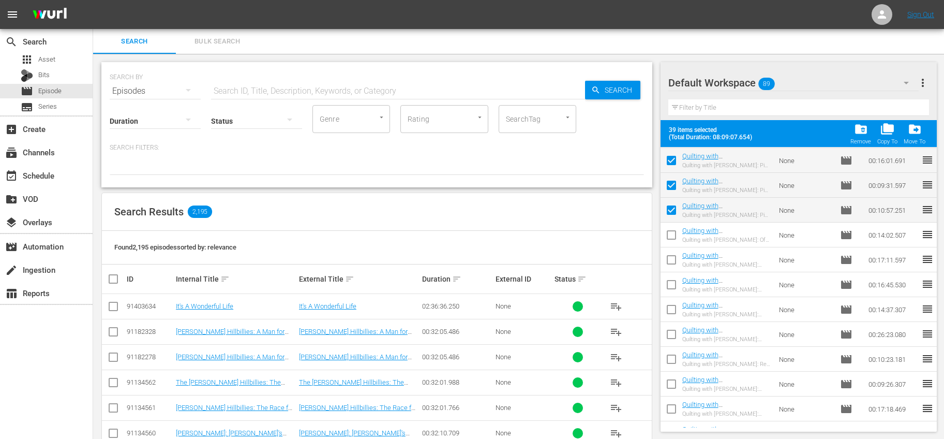
scroll to position [930, 0]
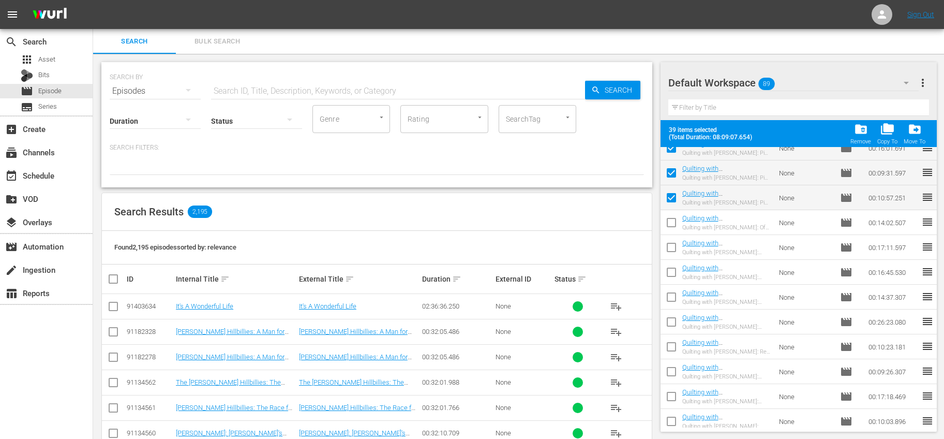
click at [669, 218] on input "checkbox" at bounding box center [671, 225] width 22 height 22
click at [673, 248] on input "checkbox" at bounding box center [671, 249] width 22 height 22
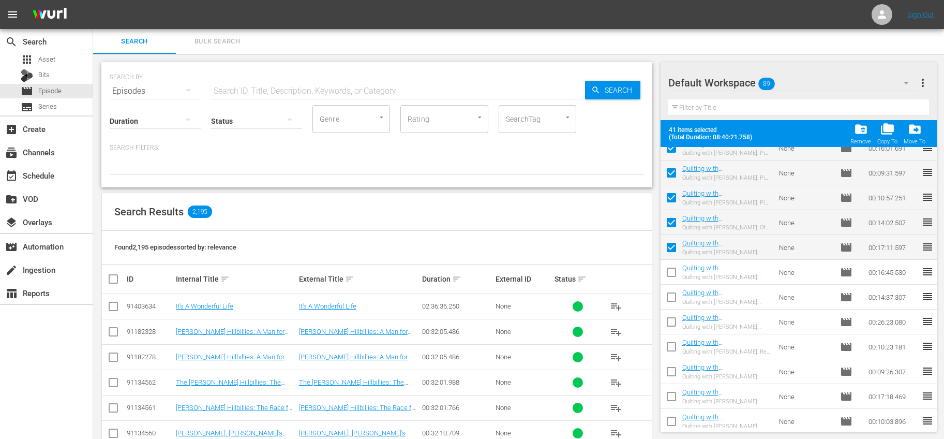
click at [672, 270] on input "checkbox" at bounding box center [671, 274] width 22 height 22
click at [672, 301] on input "checkbox" at bounding box center [671, 299] width 22 height 22
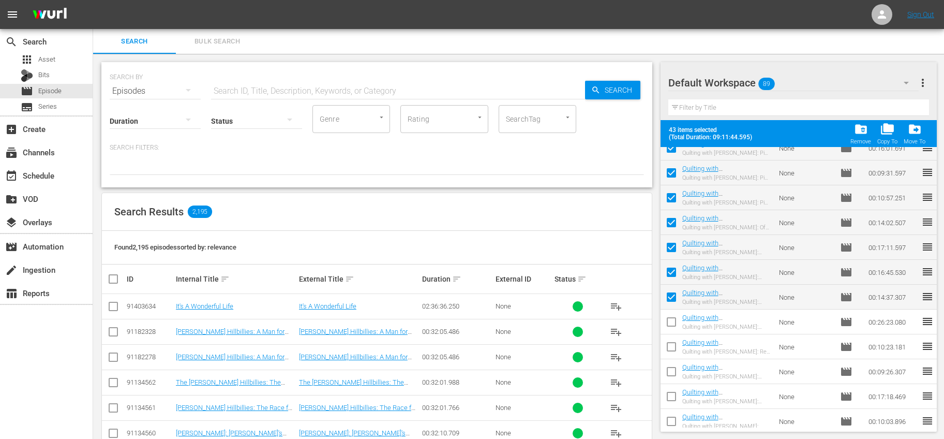
click at [665, 322] on input "checkbox" at bounding box center [671, 324] width 22 height 22
click at [675, 345] on input "checkbox" at bounding box center [671, 349] width 22 height 22
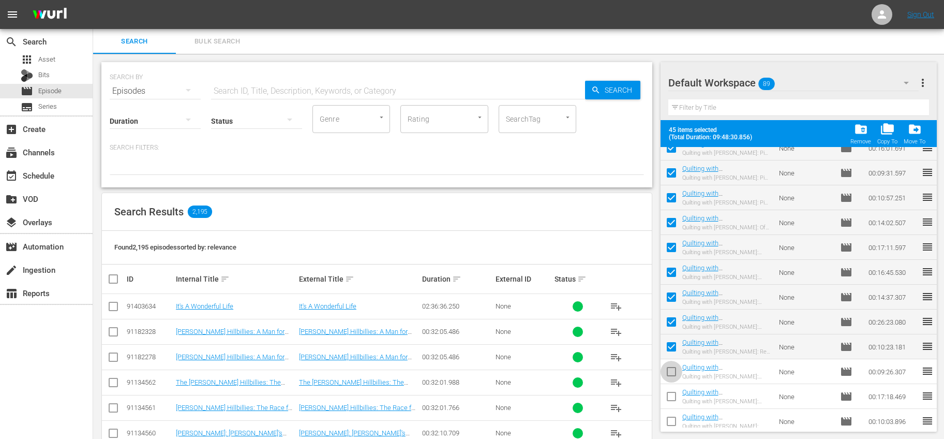
click at [674, 369] on input "checkbox" at bounding box center [671, 373] width 22 height 22
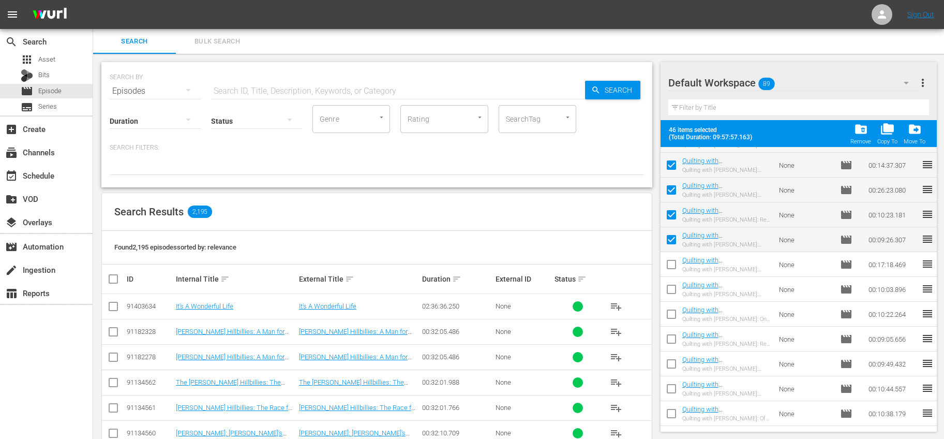
scroll to position [1121, 0]
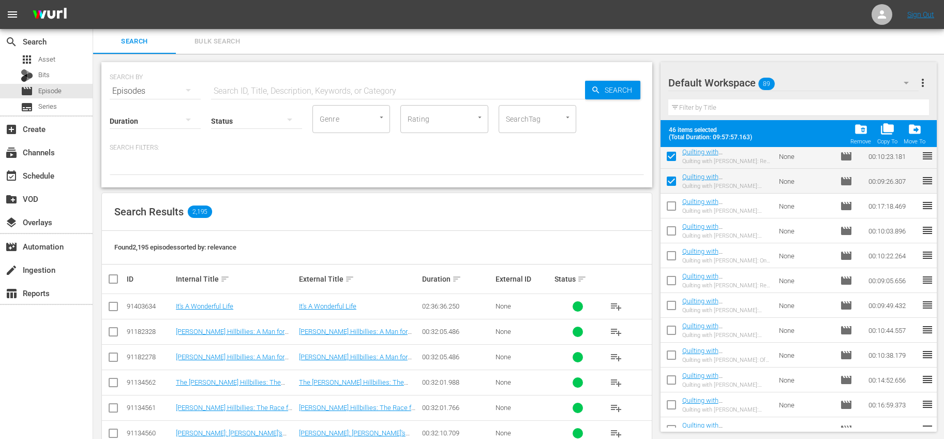
click at [675, 206] on input "checkbox" at bounding box center [671, 208] width 22 height 22
click at [673, 229] on input "checkbox" at bounding box center [671, 233] width 22 height 22
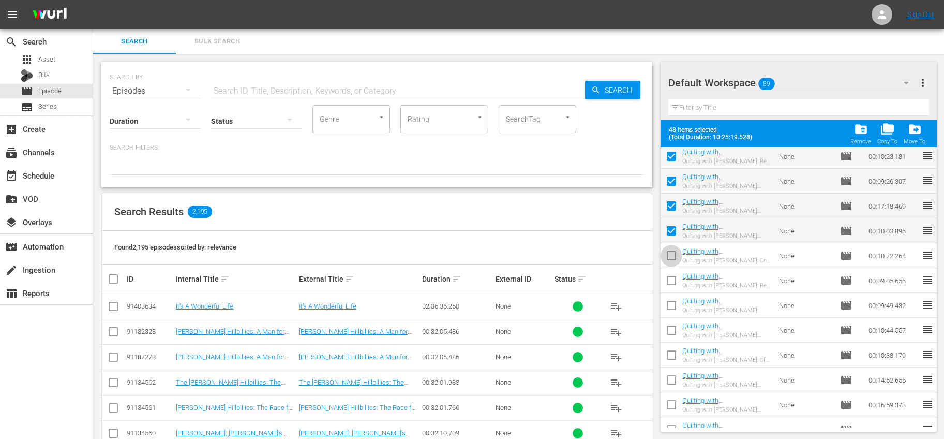
click at [673, 252] on input "checkbox" at bounding box center [671, 258] width 22 height 22
click at [670, 279] on input "checkbox" at bounding box center [671, 282] width 22 height 22
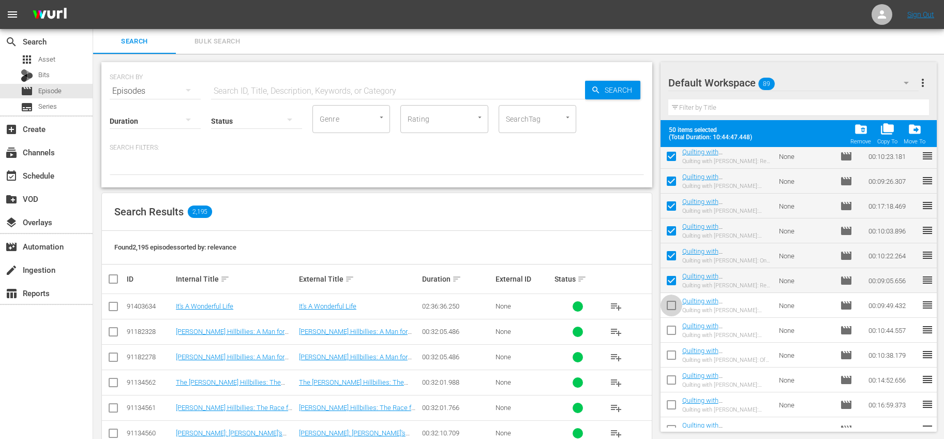
click at [672, 308] on input "checkbox" at bounding box center [671, 307] width 22 height 22
click at [675, 331] on input "checkbox" at bounding box center [671, 332] width 22 height 22
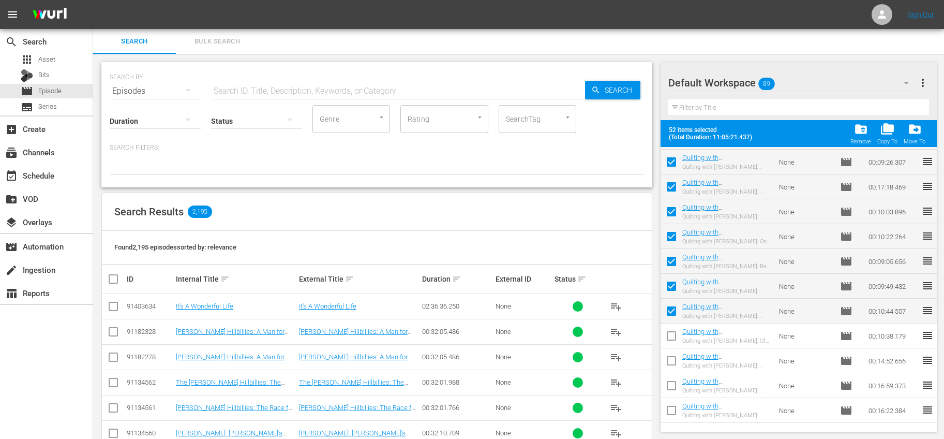
scroll to position [1159, 0]
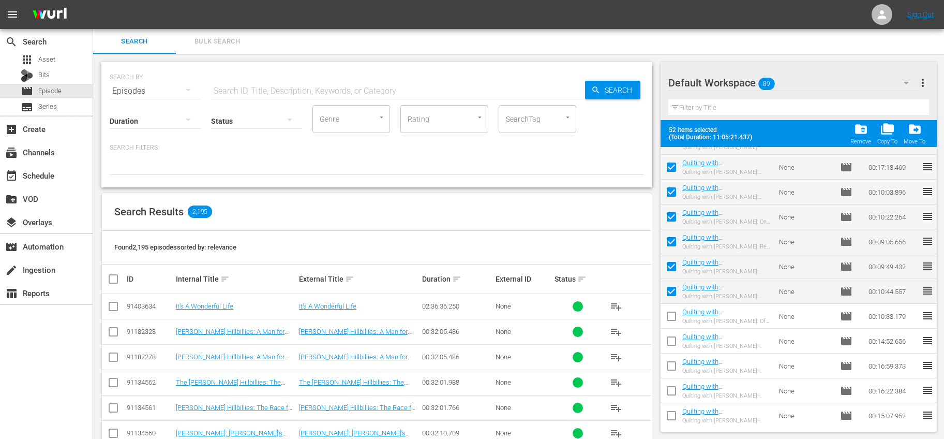
click at [673, 315] on input "checkbox" at bounding box center [671, 318] width 22 height 22
click at [671, 344] on input "checkbox" at bounding box center [671, 343] width 22 height 22
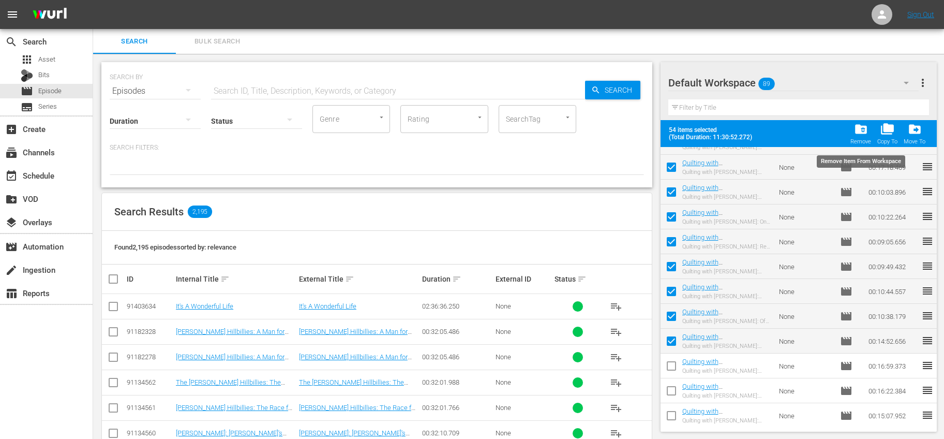
click at [857, 137] on div "folder_delete Remove" at bounding box center [860, 133] width 21 height 23
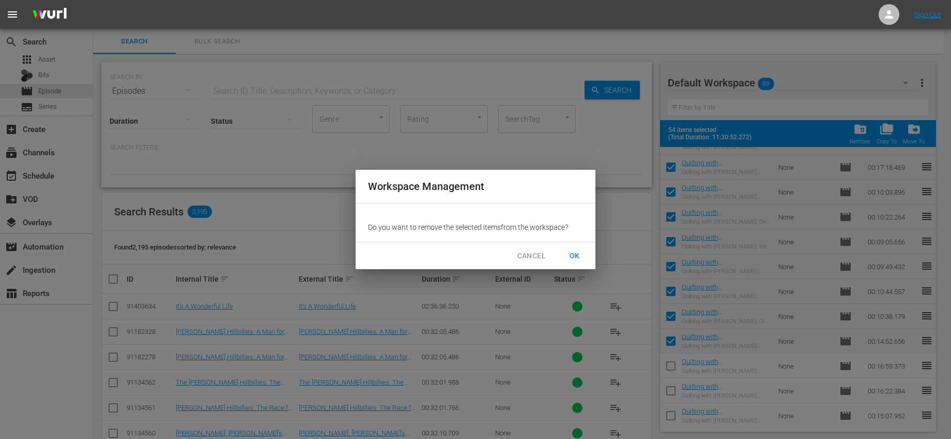
click at [569, 255] on span "OK" at bounding box center [575, 255] width 17 height 13
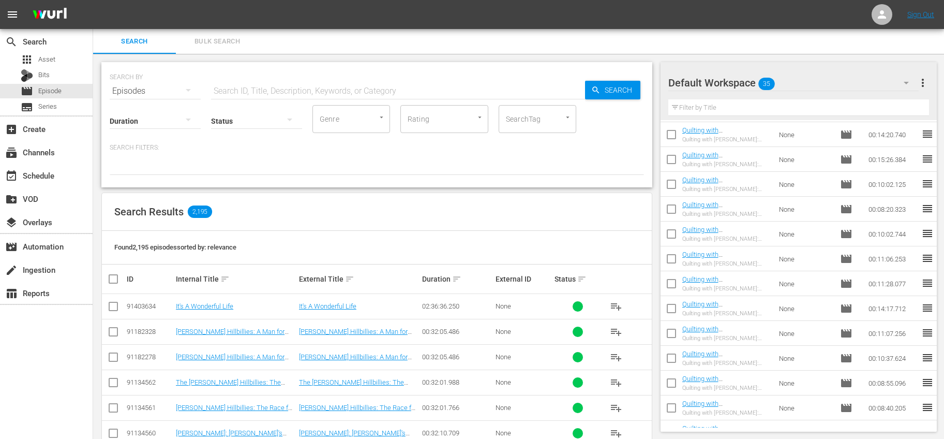
scroll to position [0, 0]
click at [669, 177] on input "checkbox" at bounding box center [671, 185] width 22 height 22
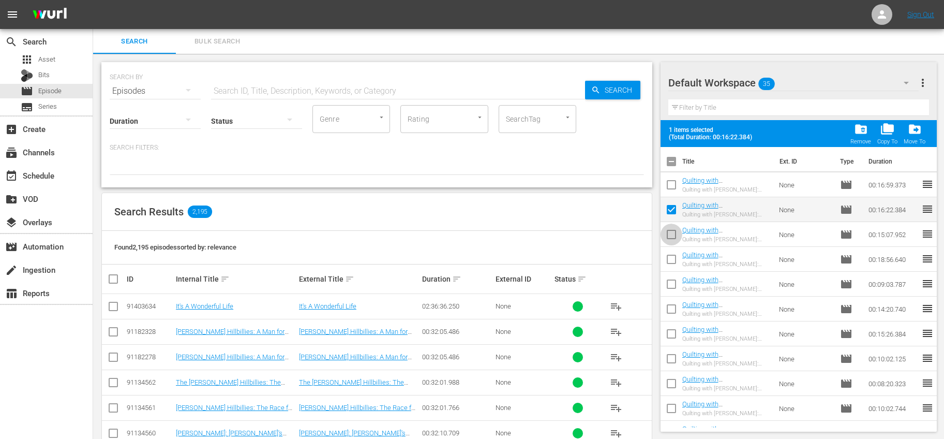
click at [670, 230] on input "checkbox" at bounding box center [671, 236] width 22 height 22
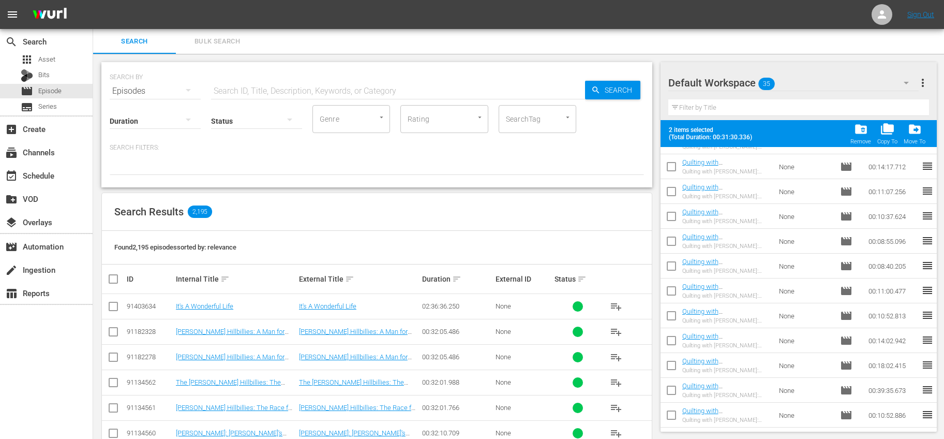
scroll to position [394, 0]
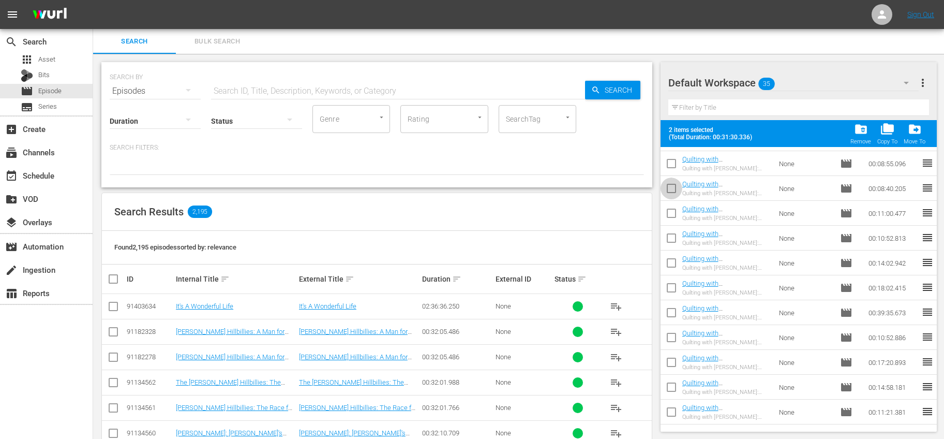
click at [670, 187] on input "checkbox" at bounding box center [671, 190] width 22 height 22
click at [666, 218] on input "checkbox" at bounding box center [671, 215] width 22 height 22
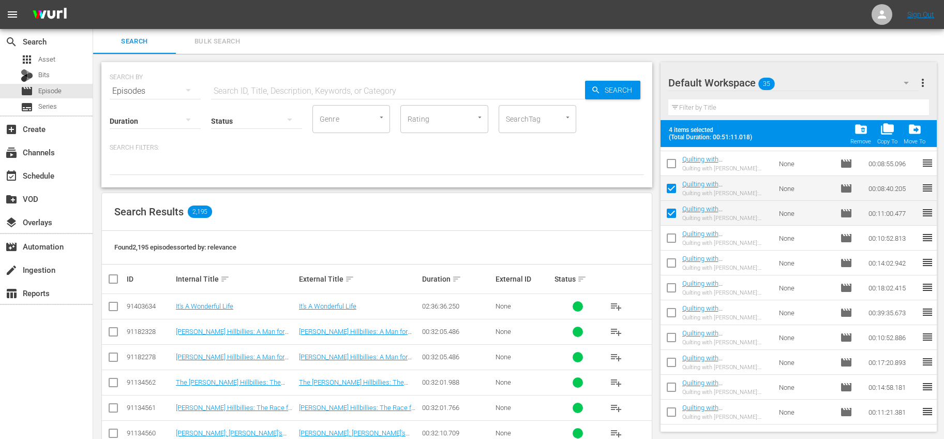
click at [671, 236] on input "checkbox" at bounding box center [671, 240] width 22 height 22
click at [672, 260] on input "checkbox" at bounding box center [671, 265] width 22 height 22
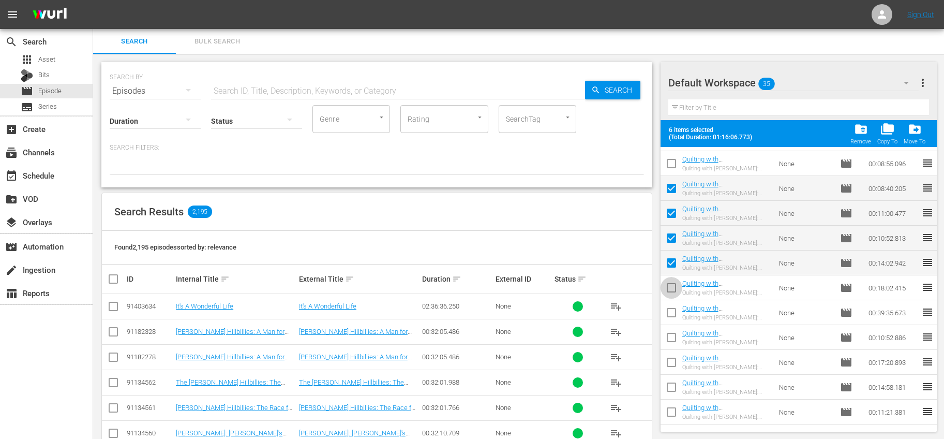
click at [676, 283] on input "checkbox" at bounding box center [671, 290] width 22 height 22
click at [667, 312] on input "checkbox" at bounding box center [671, 315] width 22 height 22
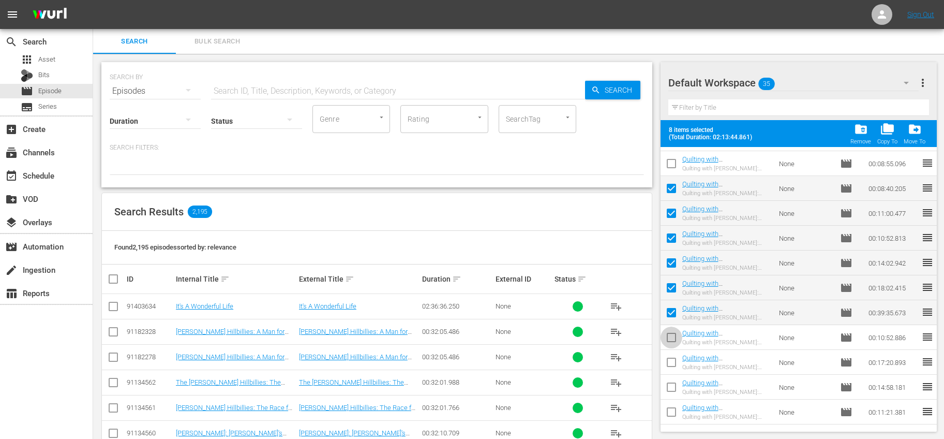
click at [673, 334] on input "checkbox" at bounding box center [671, 339] width 22 height 22
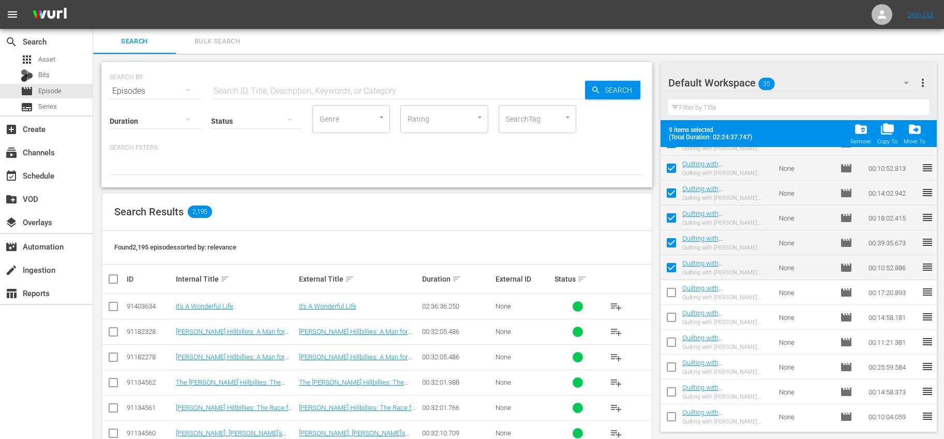
scroll to position [489, 0]
drag, startPoint x: 673, startPoint y: 263, endPoint x: 682, endPoint y: 269, distance: 10.8
click at [673, 263] on input "checkbox" at bounding box center [671, 269] width 22 height 22
click at [674, 290] on input "checkbox" at bounding box center [671, 294] width 22 height 22
drag, startPoint x: 671, startPoint y: 314, endPoint x: 736, endPoint y: 332, distance: 68.1
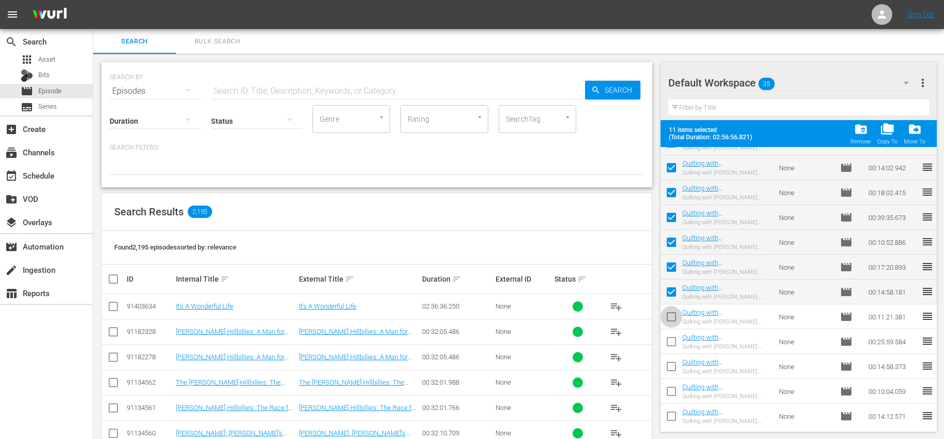
click at [671, 314] on input "checkbox" at bounding box center [671, 319] width 22 height 22
click at [666, 339] on input "checkbox" at bounding box center [671, 343] width 22 height 22
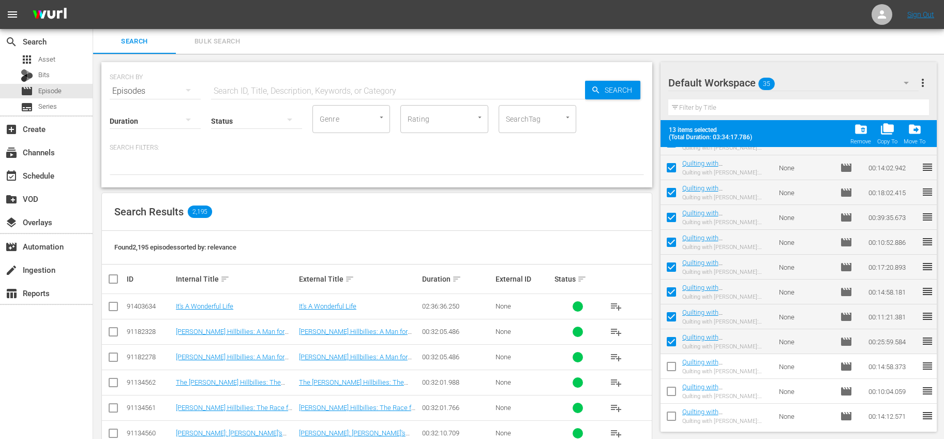
click at [666, 362] on input "checkbox" at bounding box center [671, 368] width 22 height 22
drag, startPoint x: 672, startPoint y: 387, endPoint x: 693, endPoint y: 374, distance: 25.3
click at [672, 387] on input "checkbox" at bounding box center [671, 393] width 22 height 22
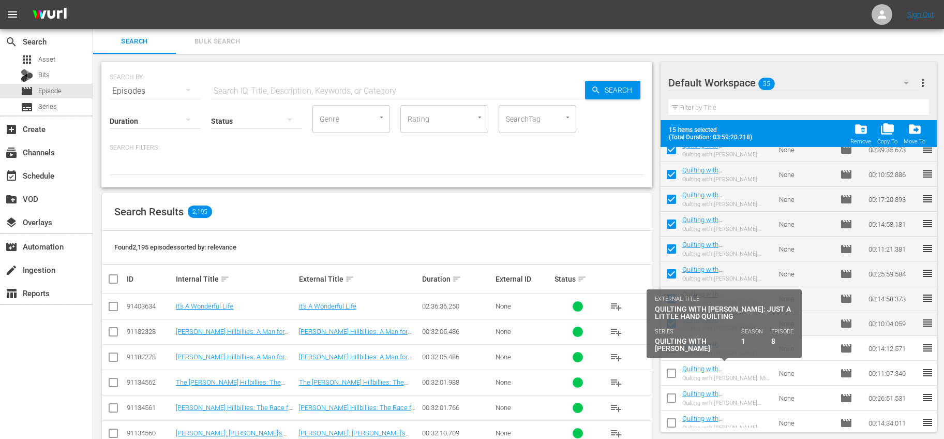
scroll to position [582, 0]
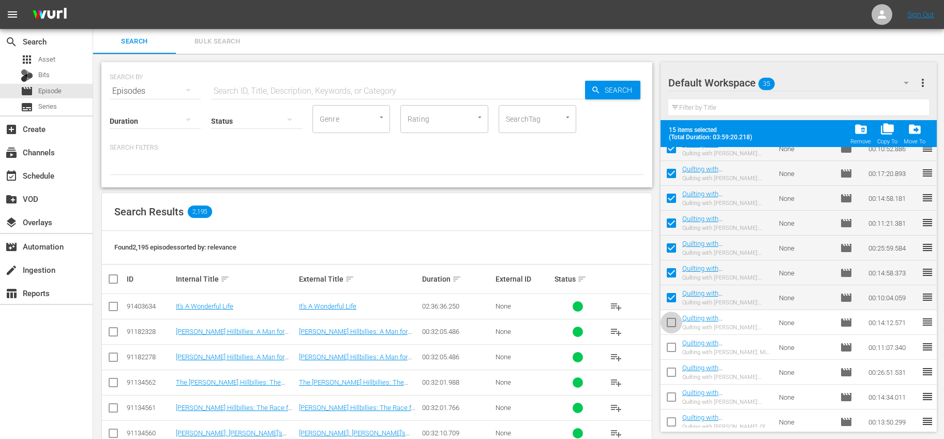
click at [676, 321] on input "checkbox" at bounding box center [671, 324] width 22 height 22
click at [668, 342] on input "checkbox" at bounding box center [671, 349] width 22 height 22
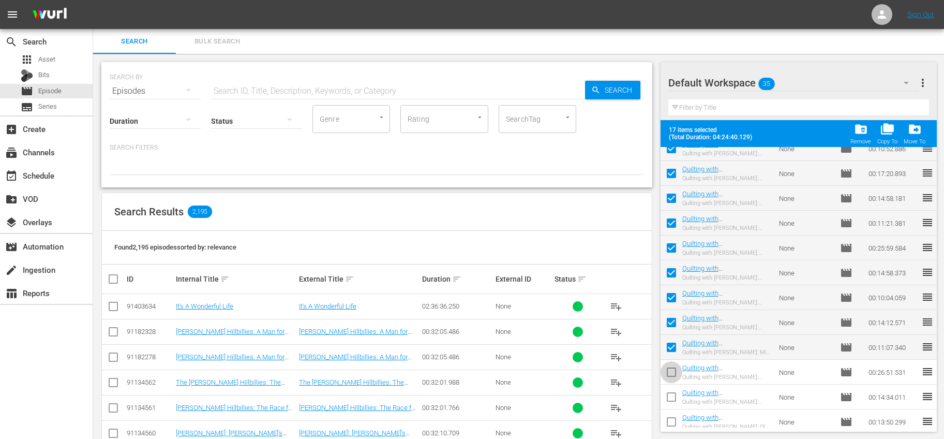
click at [677, 367] on input "checkbox" at bounding box center [671, 374] width 22 height 22
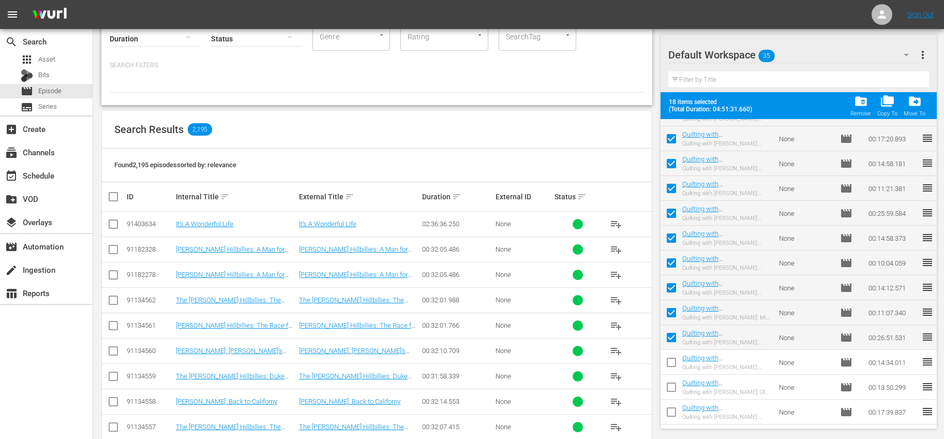
scroll to position [589, 0]
drag, startPoint x: 670, startPoint y: 409, endPoint x: 668, endPoint y: 399, distance: 10.0
click at [670, 409] on input "checkbox" at bounding box center [671, 414] width 22 height 22
click at [671, 387] on input "checkbox" at bounding box center [671, 389] width 22 height 22
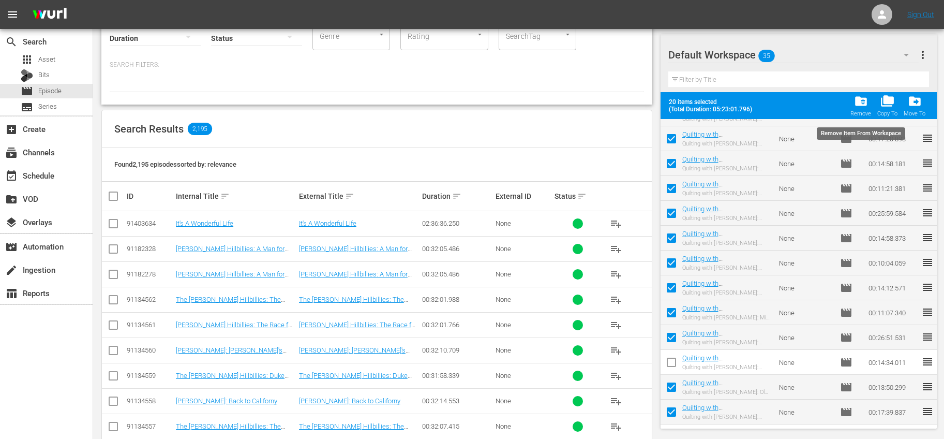
click at [869, 99] on div "folder_delete Remove" at bounding box center [860, 105] width 21 height 23
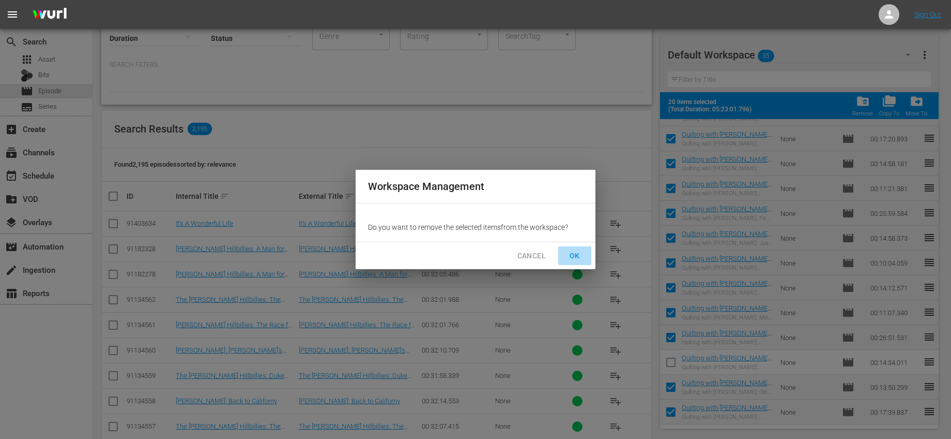
click at [568, 250] on span "OK" at bounding box center [575, 255] width 17 height 13
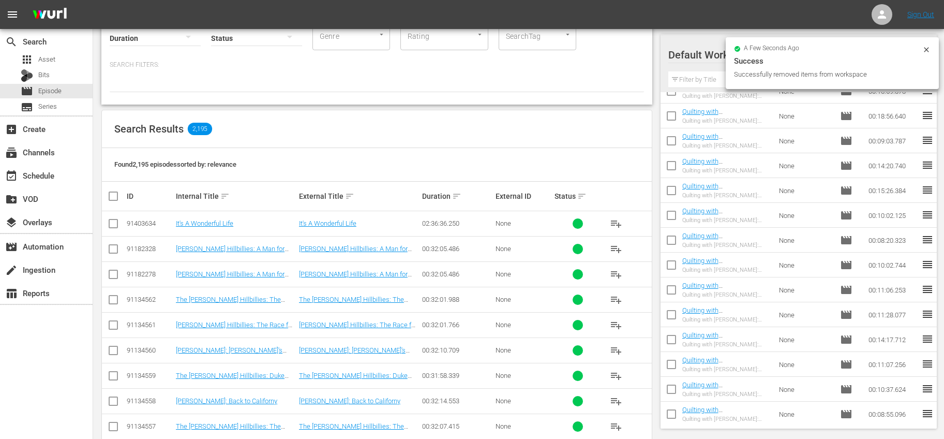
scroll to position [0, 0]
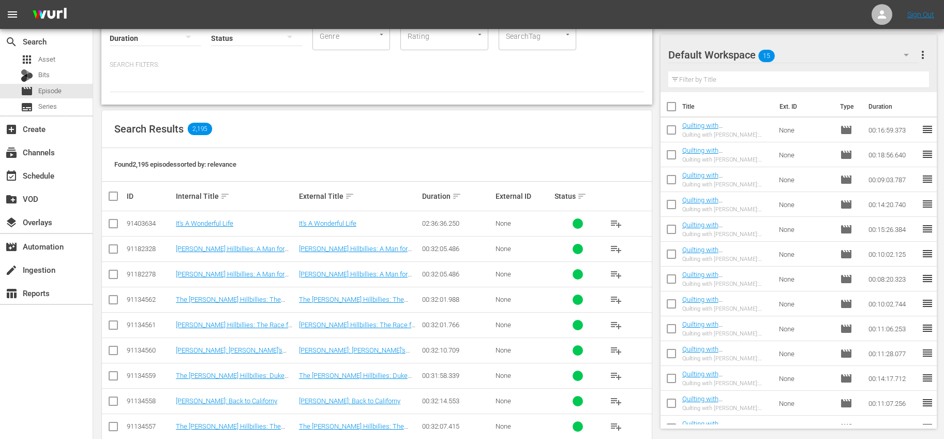
click at [668, 130] on input "checkbox" at bounding box center [671, 132] width 22 height 22
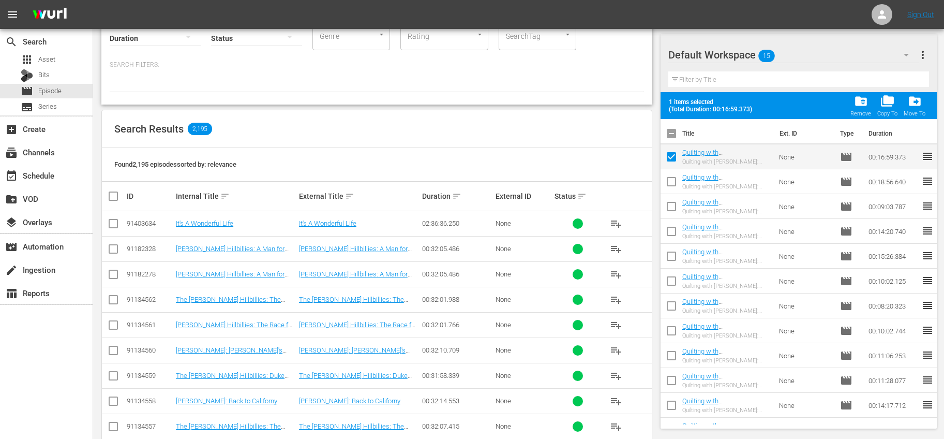
click at [675, 184] on input "checkbox" at bounding box center [671, 184] width 22 height 22
click at [669, 203] on input "checkbox" at bounding box center [671, 209] width 22 height 22
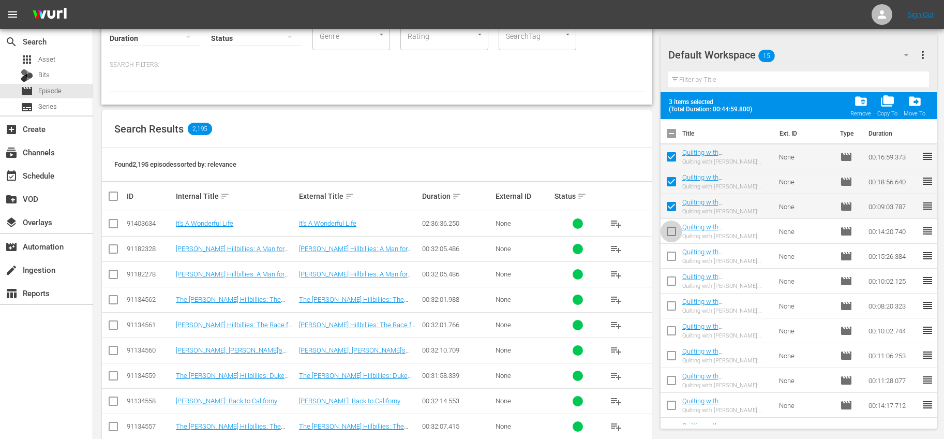
click at [671, 228] on input "checkbox" at bounding box center [671, 233] width 22 height 22
click at [673, 255] on input "checkbox" at bounding box center [671, 258] width 22 height 22
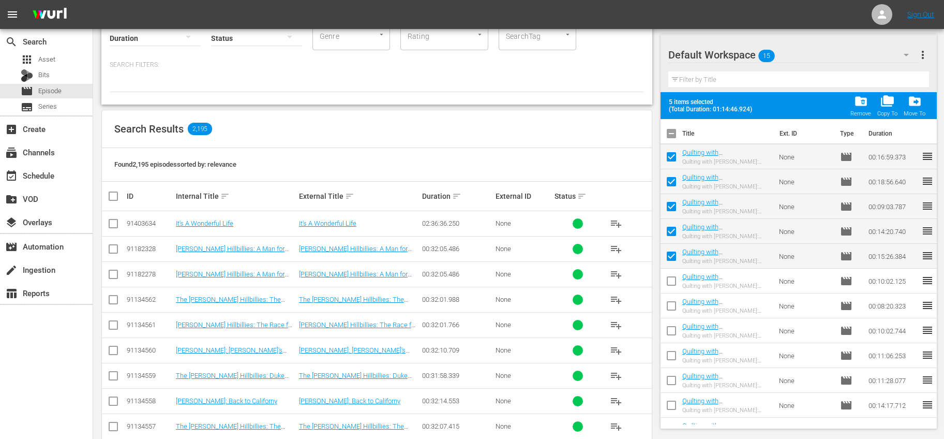
click at [674, 274] on input "checkbox" at bounding box center [671, 283] width 22 height 22
click at [671, 297] on input "checkbox" at bounding box center [671, 308] width 22 height 22
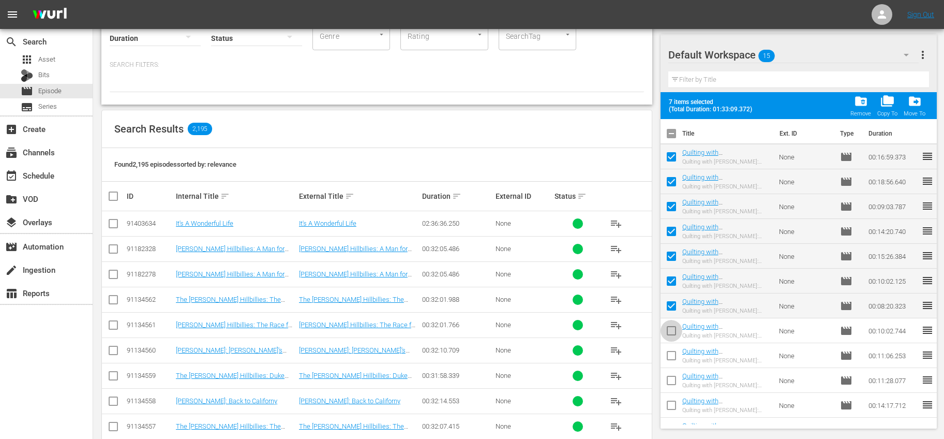
click at [673, 326] on input "checkbox" at bounding box center [671, 333] width 22 height 22
click at [676, 352] on input "checkbox" at bounding box center [671, 357] width 22 height 22
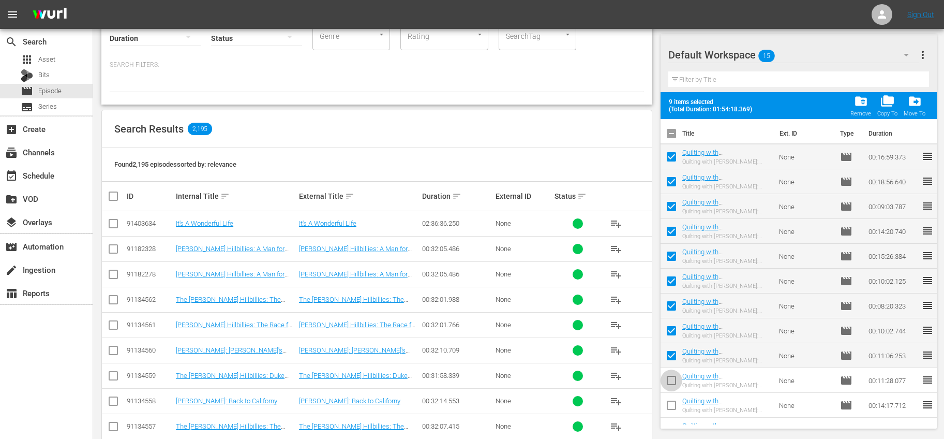
click at [673, 382] on input "checkbox" at bounding box center [671, 382] width 22 height 22
click at [674, 398] on input "checkbox" at bounding box center [671, 407] width 22 height 22
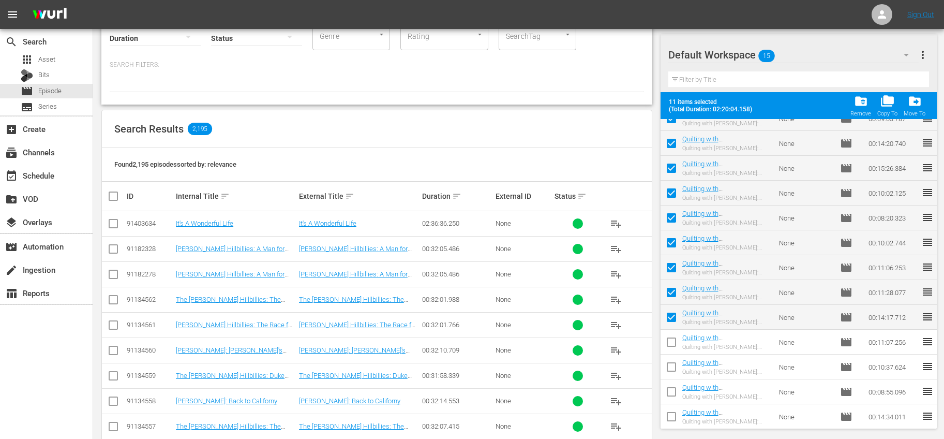
scroll to position [93, 0]
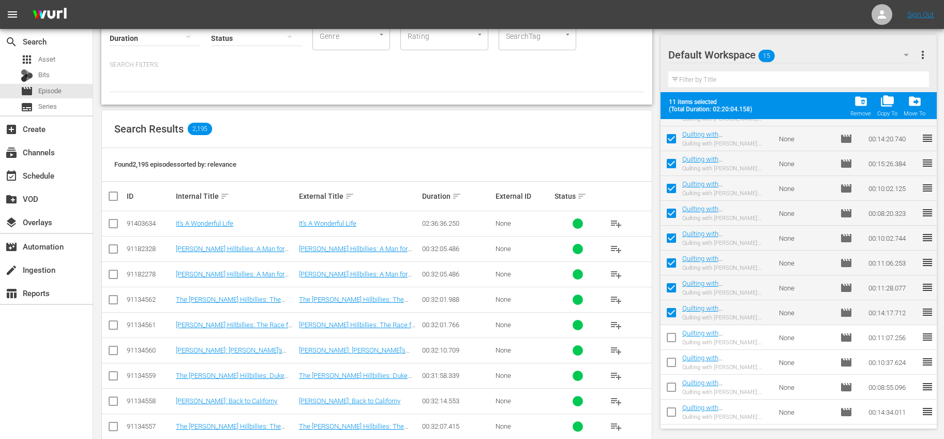
click at [671, 335] on input "checkbox" at bounding box center [671, 339] width 22 height 22
click at [673, 361] on input "checkbox" at bounding box center [671, 364] width 22 height 22
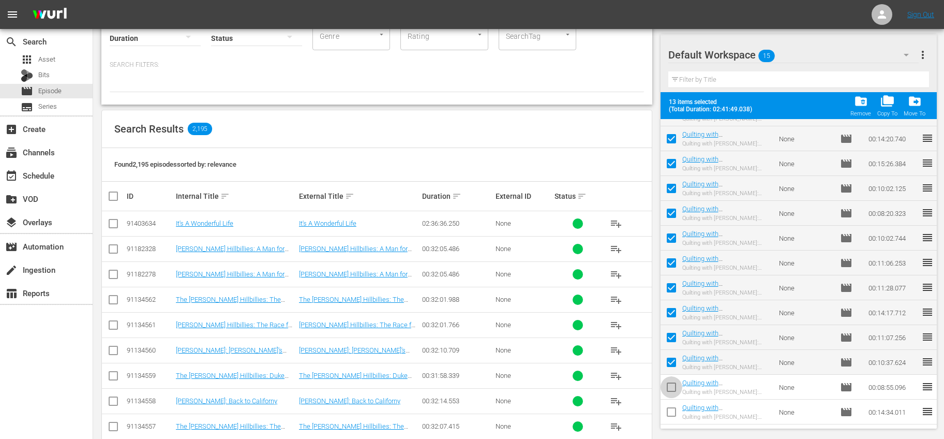
click at [673, 384] on input "checkbox" at bounding box center [671, 389] width 22 height 22
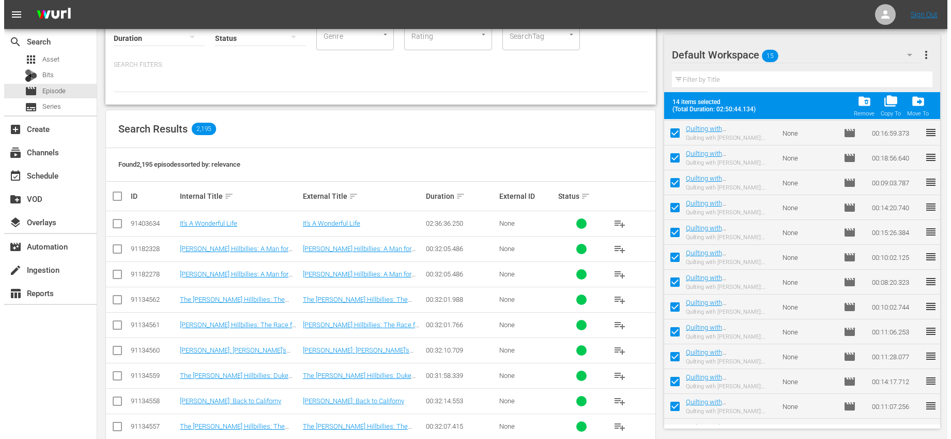
scroll to position [0, 0]
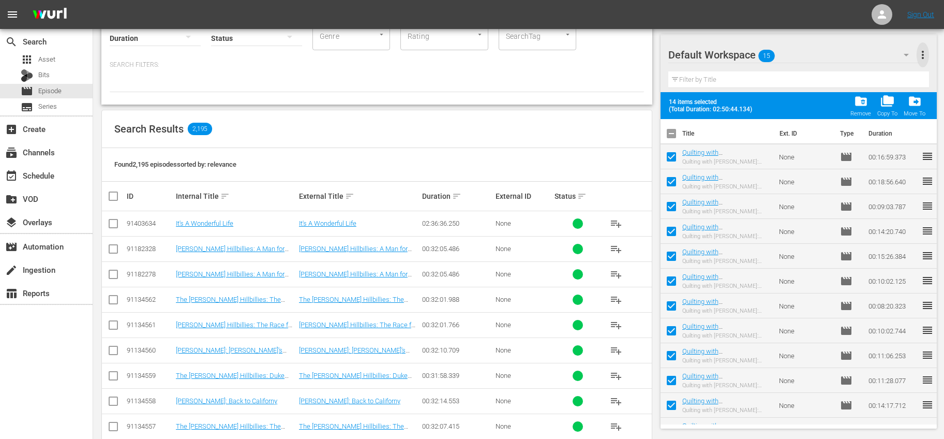
click at [922, 56] on span "more_vert" at bounding box center [922, 55] width 12 height 12
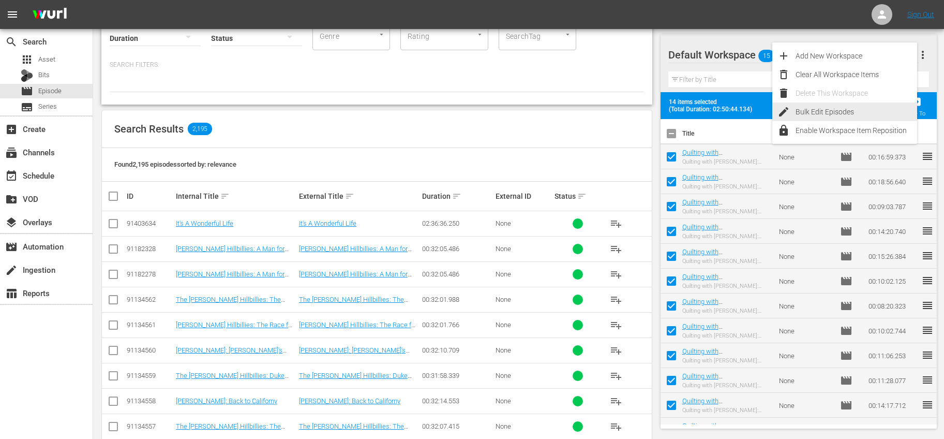
click at [818, 110] on div "Bulk Edit Episodes" at bounding box center [856, 111] width 122 height 19
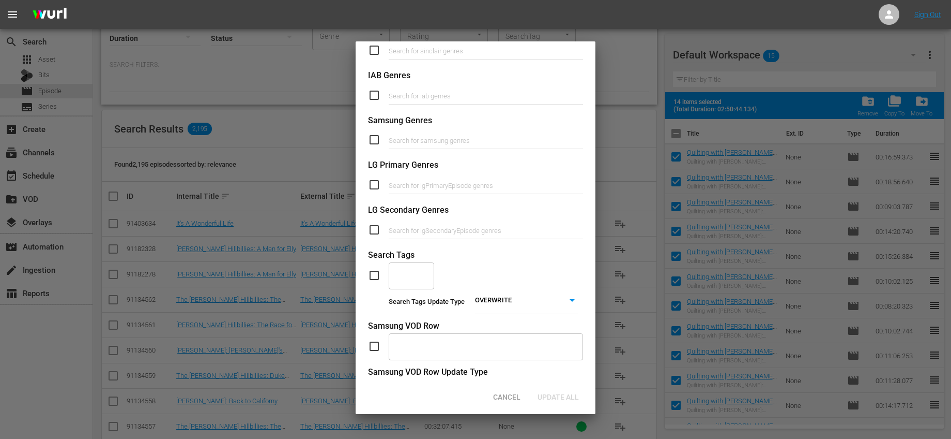
scroll to position [377, 0]
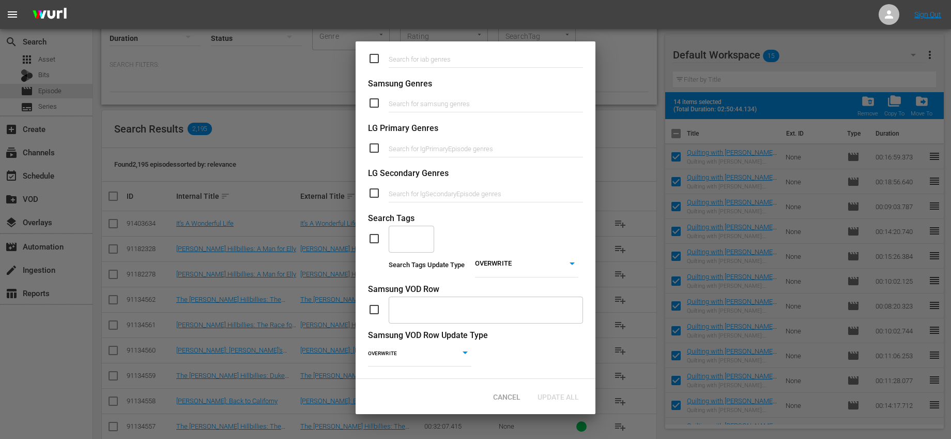
click at [372, 232] on input "checkbox" at bounding box center [378, 238] width 21 height 12
click at [402, 230] on input "text" at bounding box center [404, 238] width 21 height 19
click at [418, 270] on span "Holiday Crafts" at bounding box center [411, 265] width 29 height 22
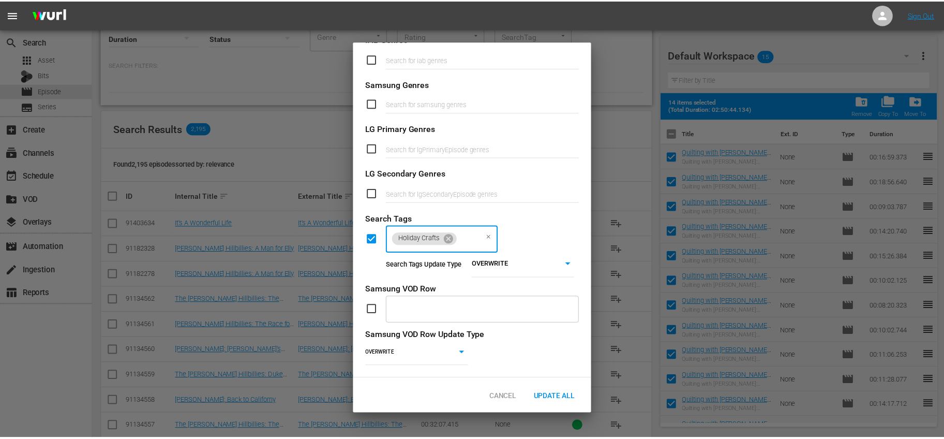
scroll to position [0, 0]
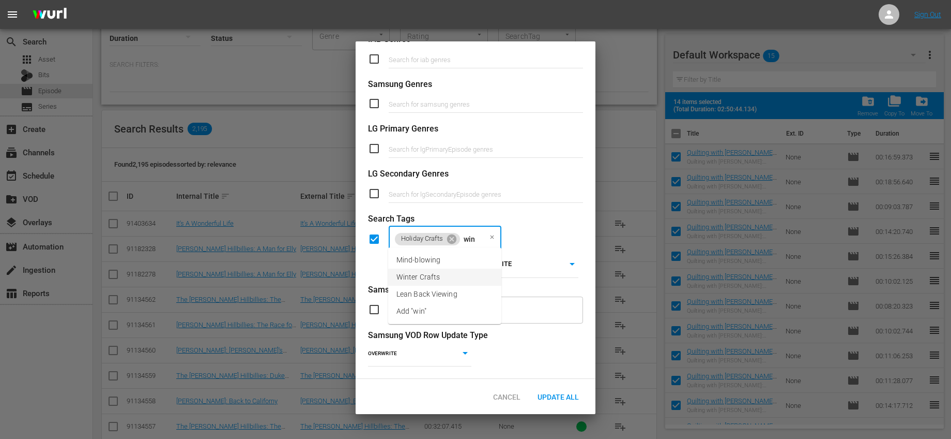
click at [432, 279] on span "Winter Crafts" at bounding box center [418, 276] width 43 height 11
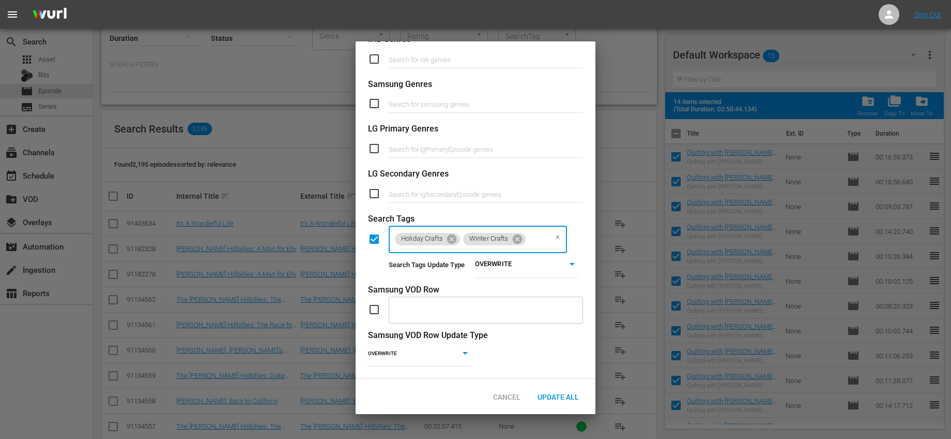
click at [488, 261] on body "menu Sign Out search Search apps Asset Bits movie Episode subtitles Series add_…" at bounding box center [475, 136] width 951 height 439
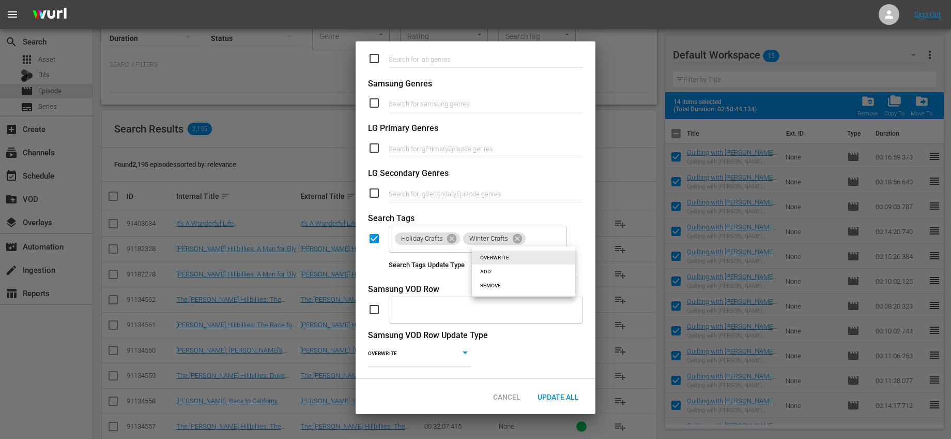
click at [487, 274] on li "ADD" at bounding box center [523, 271] width 103 height 14
click at [572, 394] on span "Update All" at bounding box center [559, 396] width 58 height 8
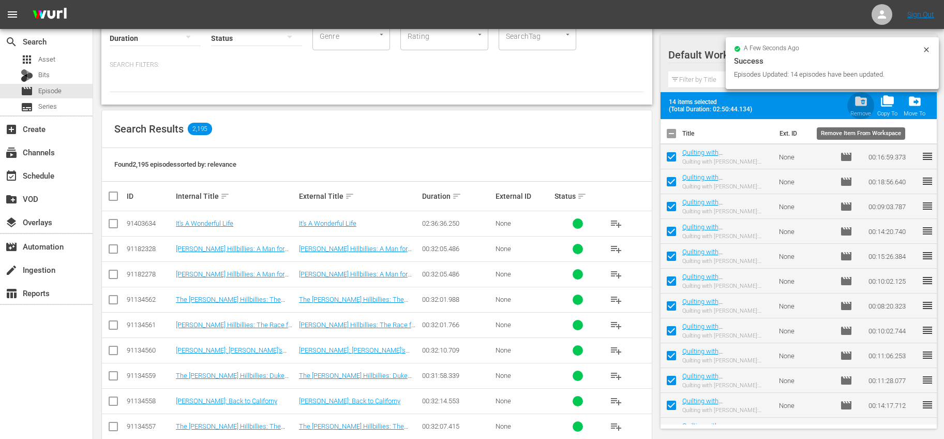
click at [855, 110] on div "Remove" at bounding box center [860, 113] width 21 height 7
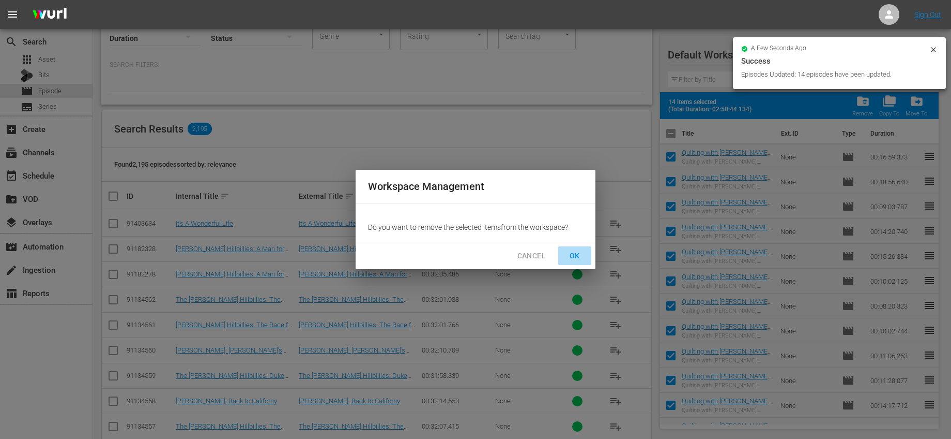
click at [581, 247] on button "OK" at bounding box center [574, 255] width 33 height 19
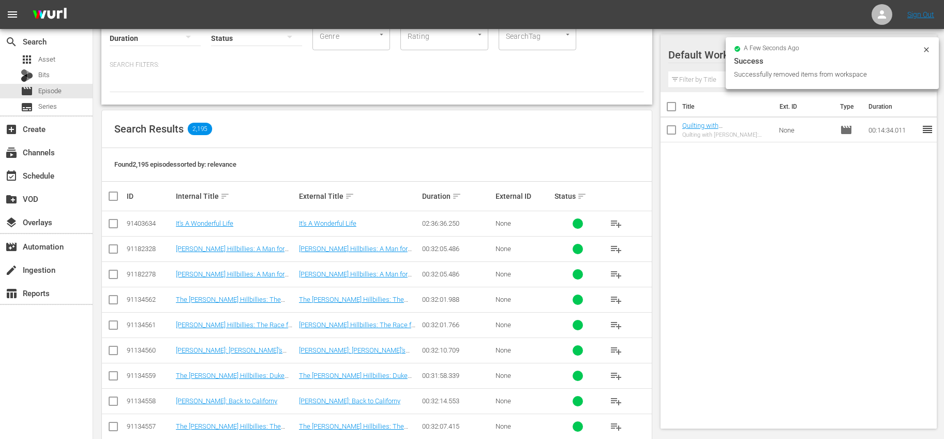
click at [674, 110] on input "checkbox" at bounding box center [671, 109] width 22 height 22
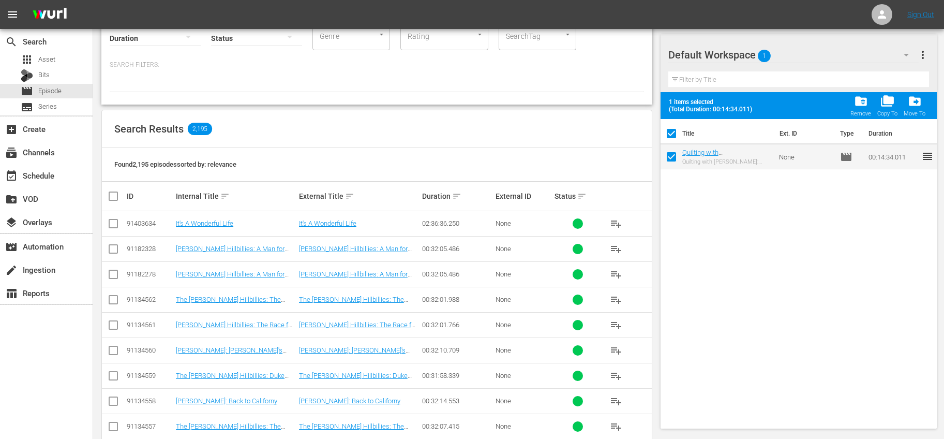
click at [924, 61] on button "more_vert" at bounding box center [922, 54] width 12 height 25
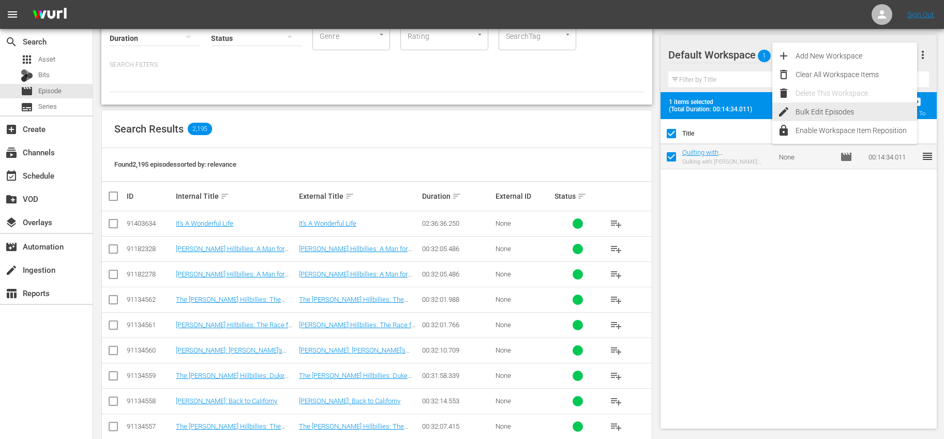
click at [817, 110] on div "Bulk Edit Episodes" at bounding box center [856, 111] width 122 height 19
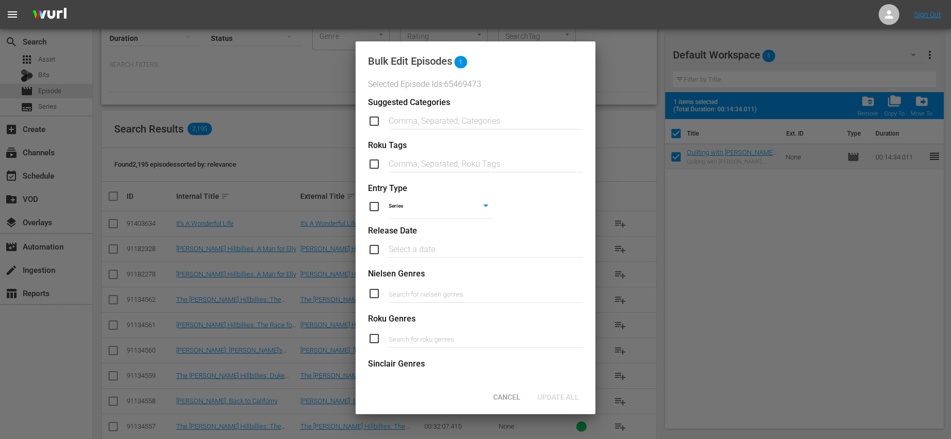
scroll to position [377, 0]
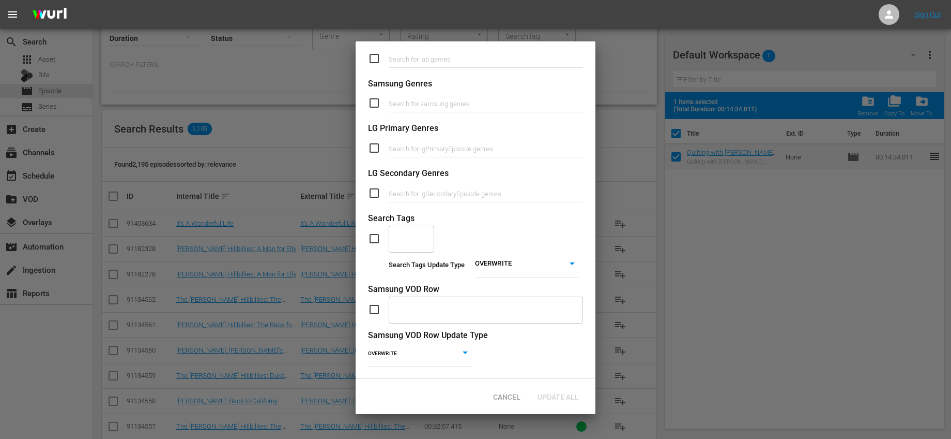
click at [379, 232] on input "checkbox" at bounding box center [378, 238] width 21 height 12
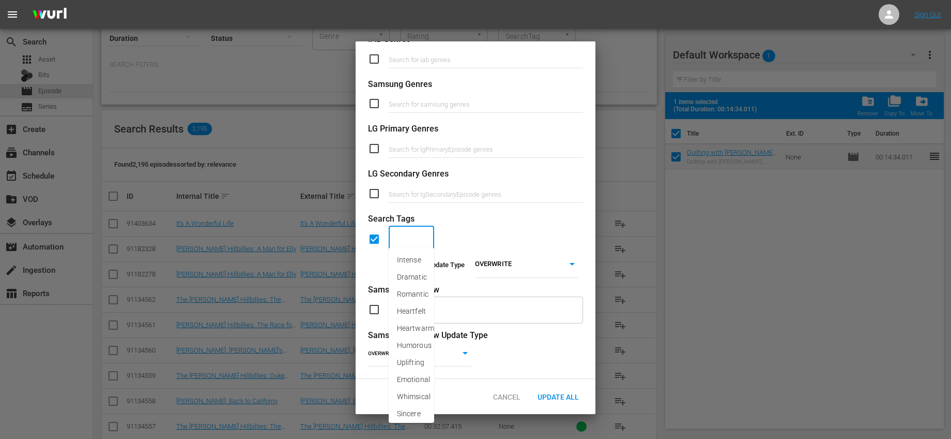
click at [396, 231] on input "text" at bounding box center [404, 239] width 21 height 19
click at [401, 281] on span "Holiday Crafts" at bounding box center [411, 282] width 29 height 22
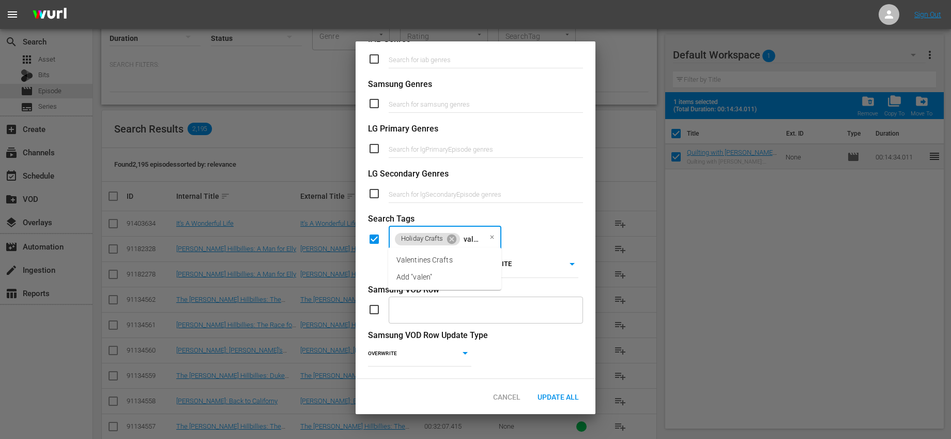
scroll to position [0, 2]
click at [440, 257] on span "Valentines Crafts" at bounding box center [425, 259] width 56 height 11
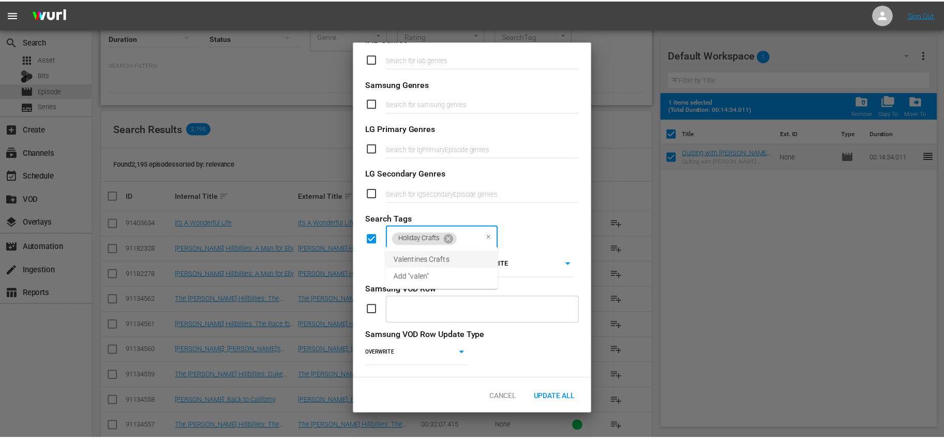
scroll to position [0, 0]
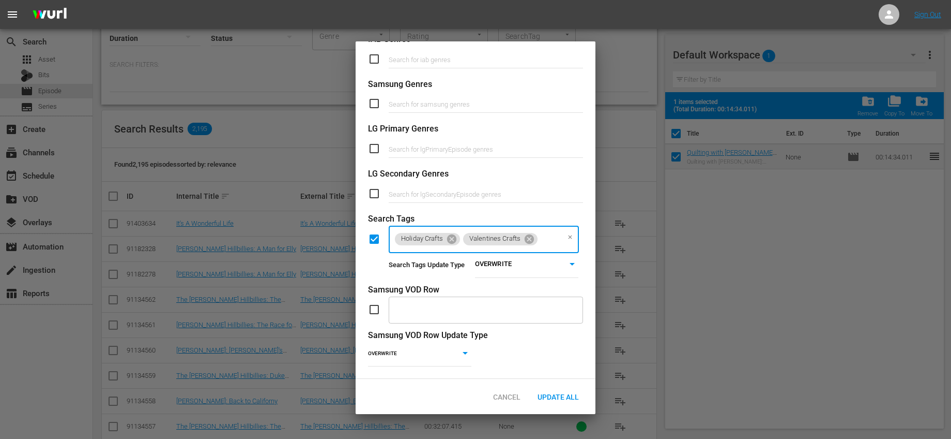
click at [518, 273] on body "menu Sign Out search Search apps Asset Bits movie Episode subtitles Series add_…" at bounding box center [475, 136] width 951 height 439
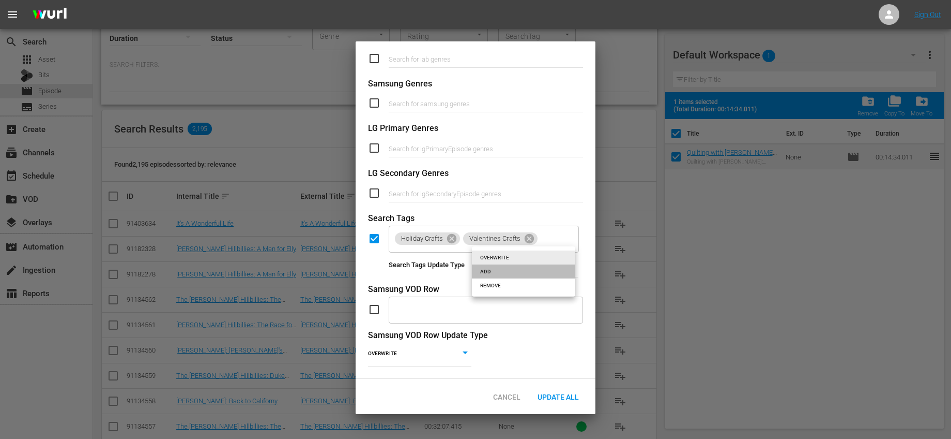
click at [514, 276] on li "ADD" at bounding box center [523, 271] width 103 height 14
click at [461, 283] on div "Samsung VOD Row" at bounding box center [475, 289] width 215 height 12
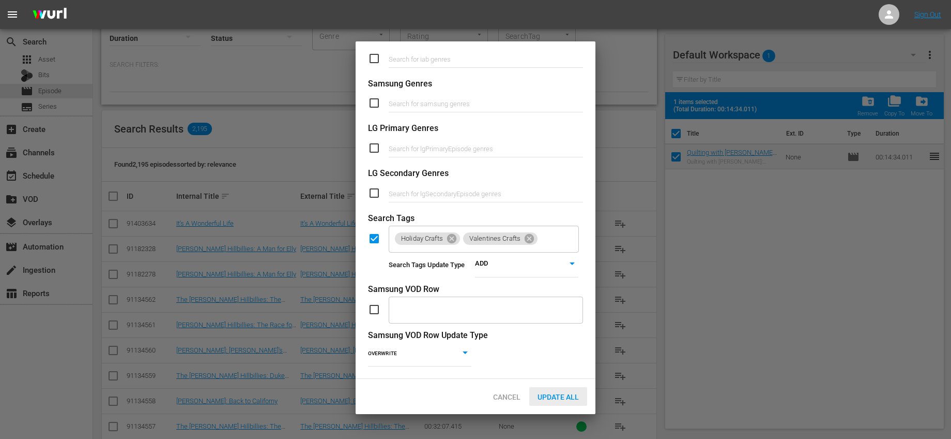
click at [557, 389] on div "Update All" at bounding box center [559, 396] width 58 height 19
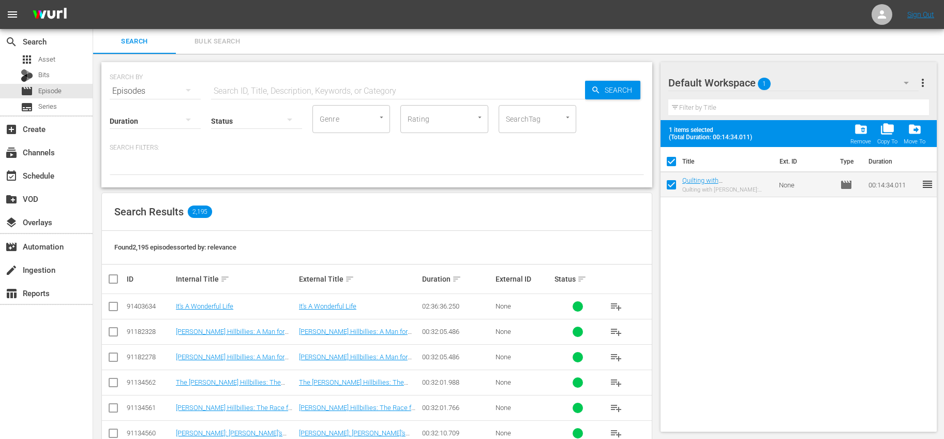
click at [388, 92] on input "text" at bounding box center [398, 91] width 374 height 25
click at [920, 89] on button "more_vert" at bounding box center [922, 82] width 12 height 25
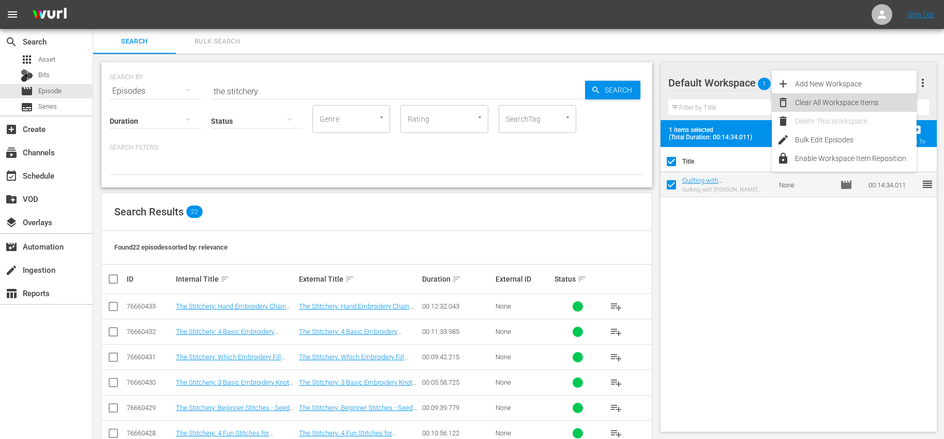
click at [832, 105] on div "Clear All Workspace Items" at bounding box center [856, 102] width 122 height 19
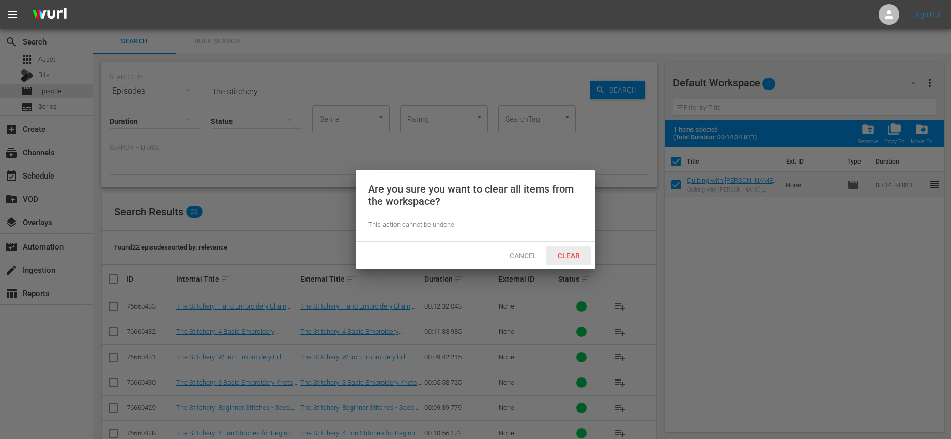
click at [563, 254] on span "Clear" at bounding box center [569, 255] width 39 height 8
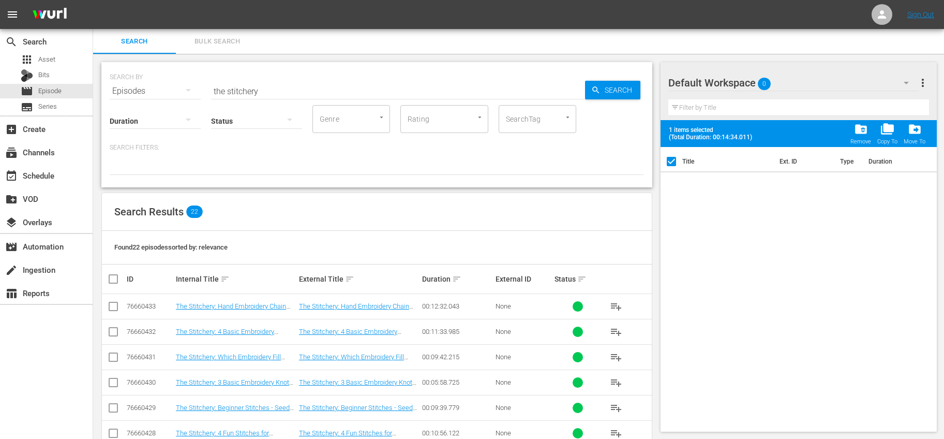
click at [109, 276] on input "checkbox" at bounding box center [117, 279] width 21 height 12
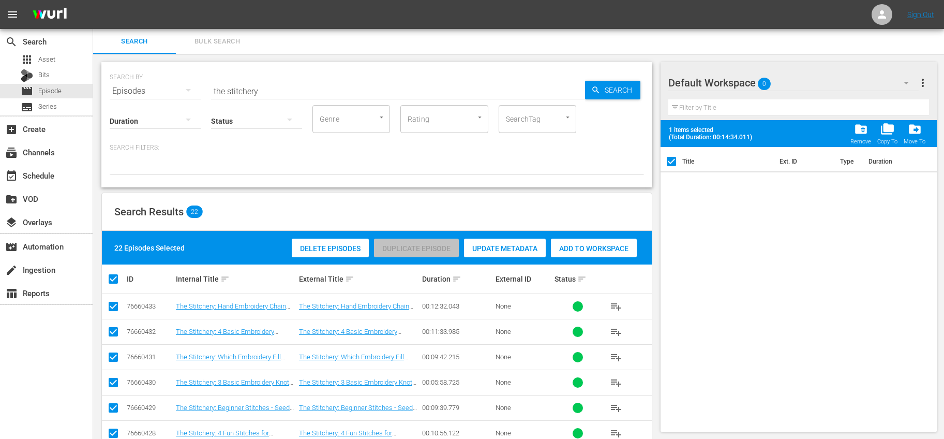
click at [560, 252] on span "Add to Workspace" at bounding box center [594, 248] width 86 height 8
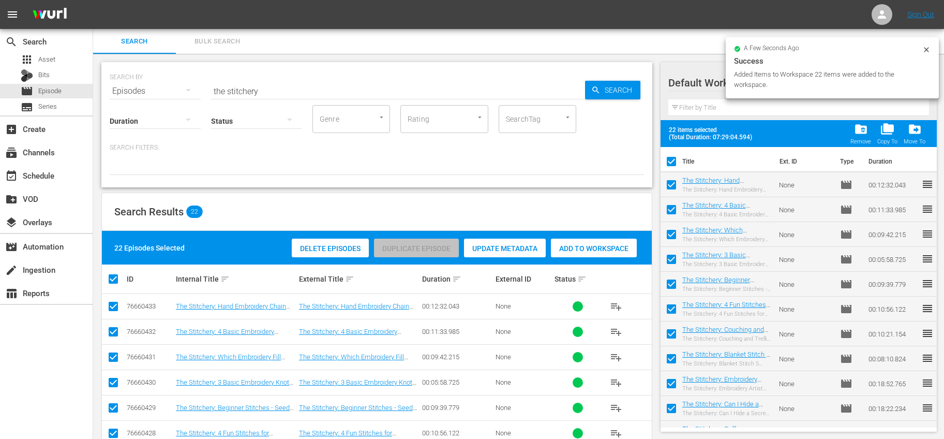
click at [674, 158] on input "checkbox" at bounding box center [671, 164] width 22 height 22
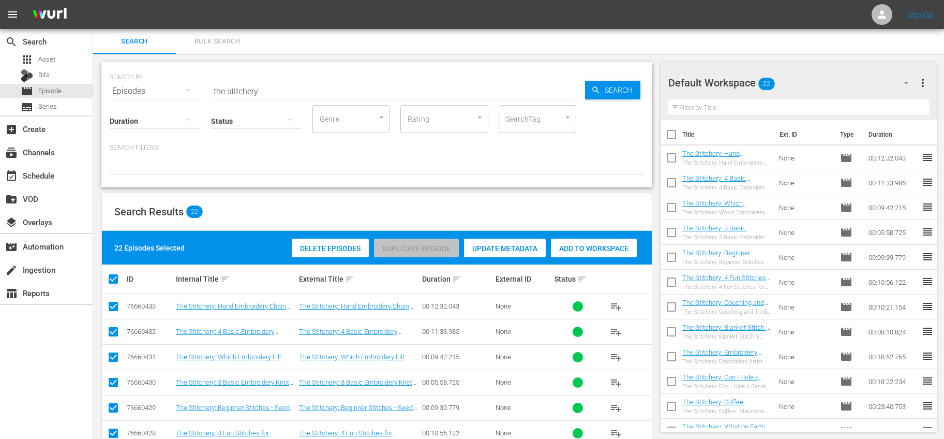
click at [673, 129] on input "checkbox" at bounding box center [671, 137] width 22 height 22
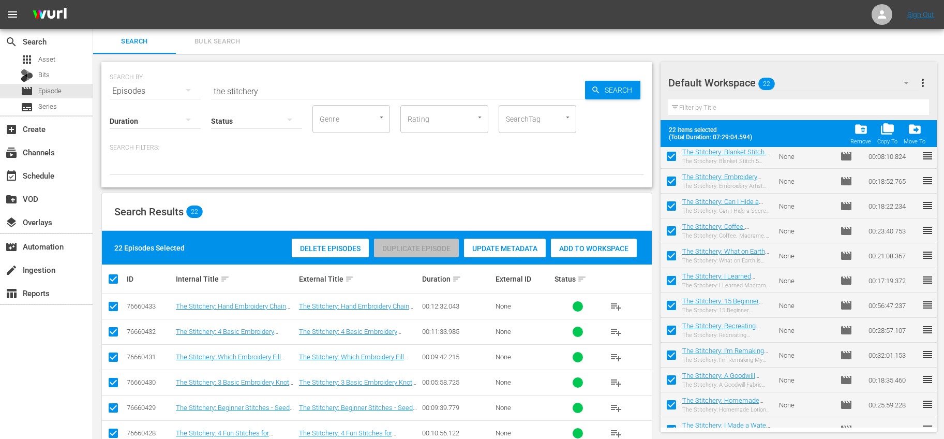
scroll to position [291, 0]
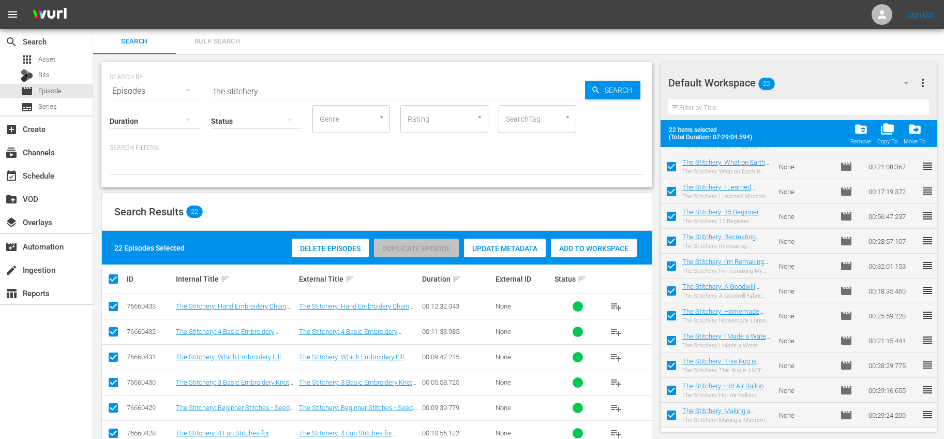
click at [671, 337] on input "checkbox" at bounding box center [671, 342] width 22 height 22
click at [676, 314] on input "checkbox" at bounding box center [671, 318] width 22 height 22
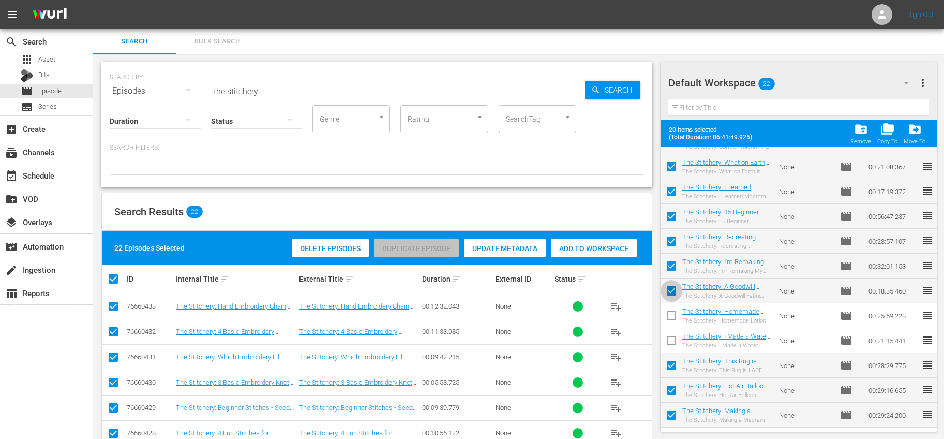
click at [672, 291] on input "checkbox" at bounding box center [671, 293] width 22 height 22
click at [921, 79] on span "more_vert" at bounding box center [922, 83] width 12 height 12
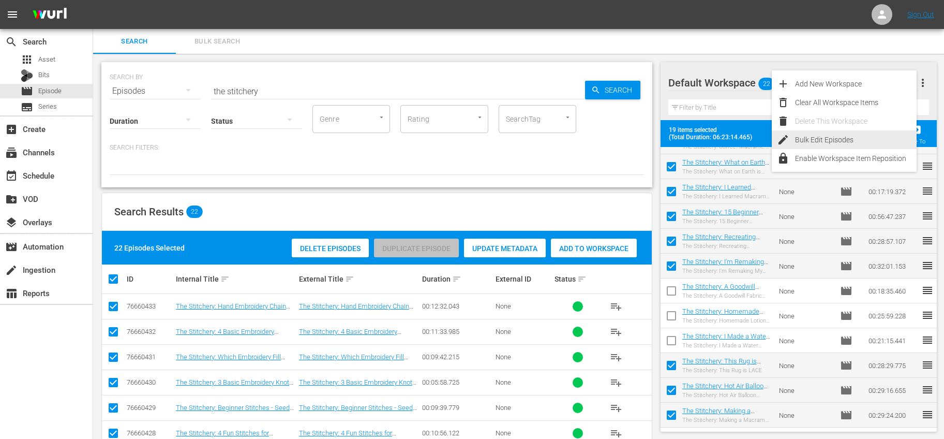
click at [828, 137] on div "Bulk Edit Episodes" at bounding box center [856, 139] width 122 height 19
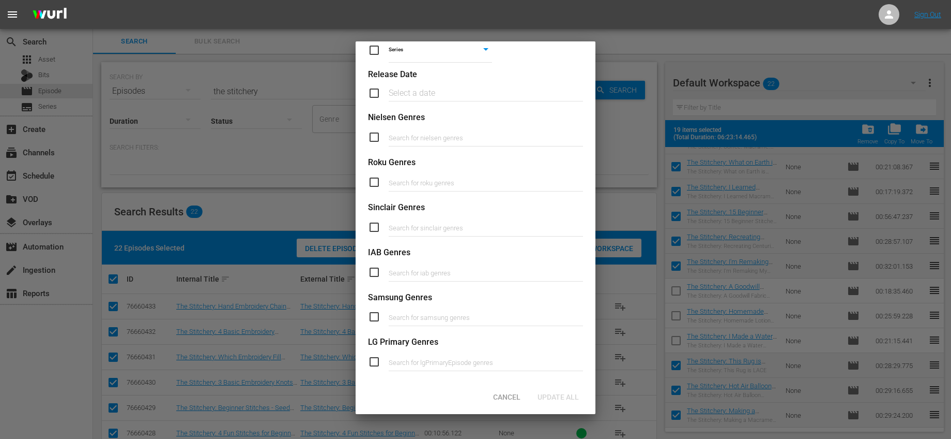
scroll to position [351, 0]
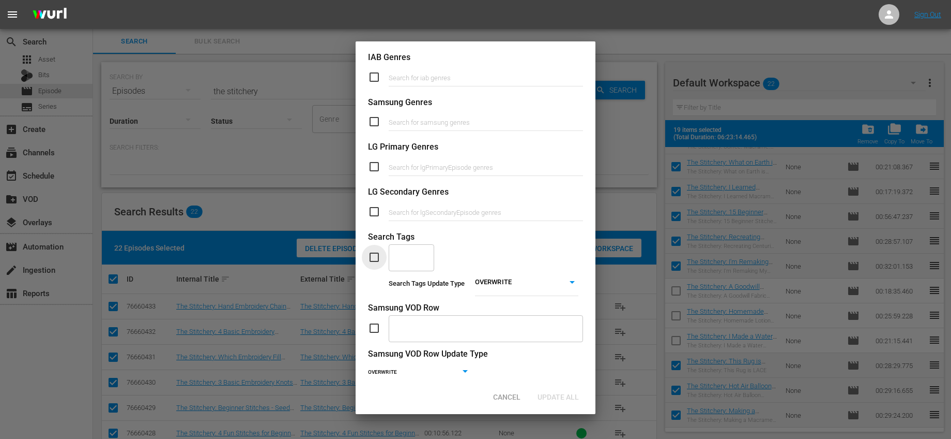
click at [376, 251] on input "checkbox" at bounding box center [378, 257] width 21 height 12
click at [417, 261] on div "​" at bounding box center [412, 257] width 46 height 28
click at [424, 295] on span "Needle Arts" at bounding box center [411, 291] width 29 height 22
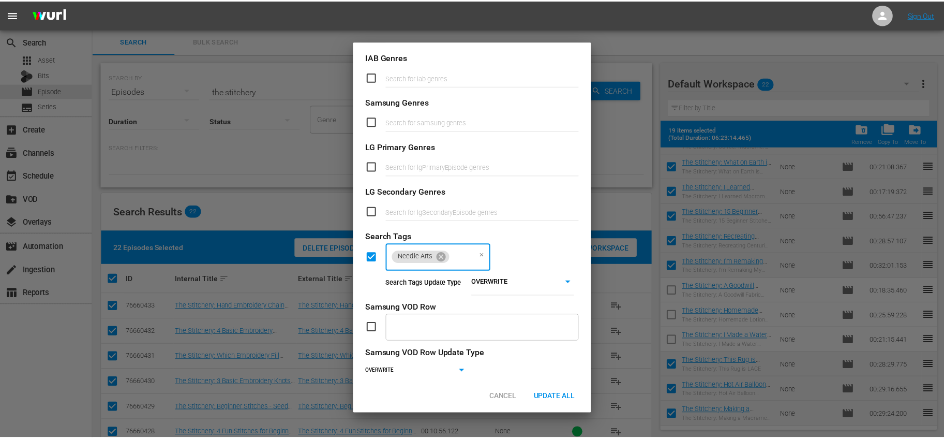
scroll to position [0, 0]
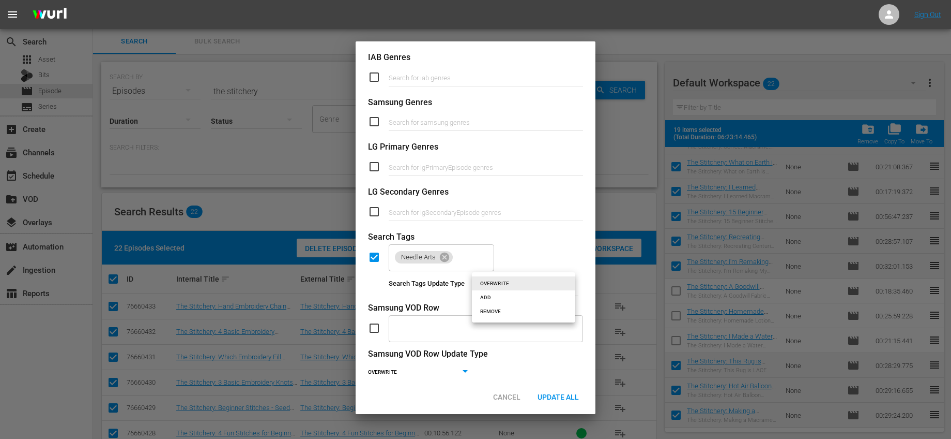
click at [539, 282] on body "menu Sign Out search Search apps Asset Bits movie Episode subtitles Series add_…" at bounding box center [475, 219] width 951 height 439
click at [518, 296] on li "ADD" at bounding box center [523, 297] width 103 height 14
click at [555, 389] on div "Update All" at bounding box center [559, 396] width 58 height 19
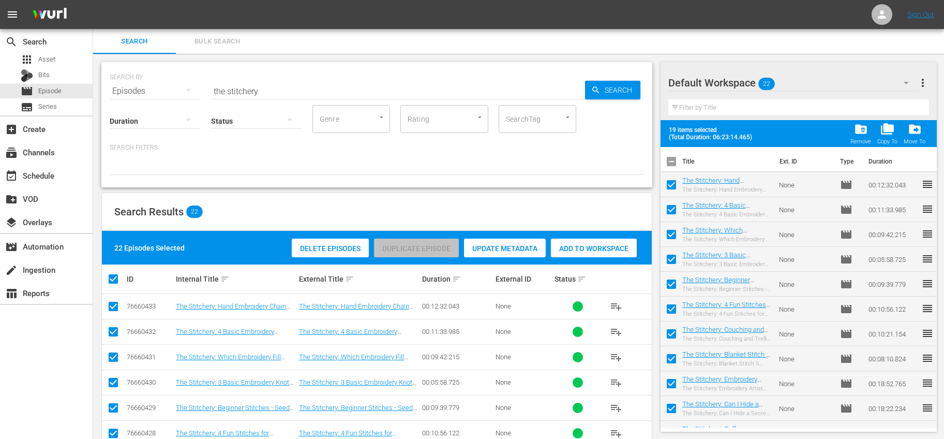
drag, startPoint x: 672, startPoint y: 158, endPoint x: 677, endPoint y: 165, distance: 8.6
click at [673, 158] on input "checkbox" at bounding box center [671, 164] width 22 height 22
click at [671, 160] on input "checkbox" at bounding box center [671, 164] width 22 height 22
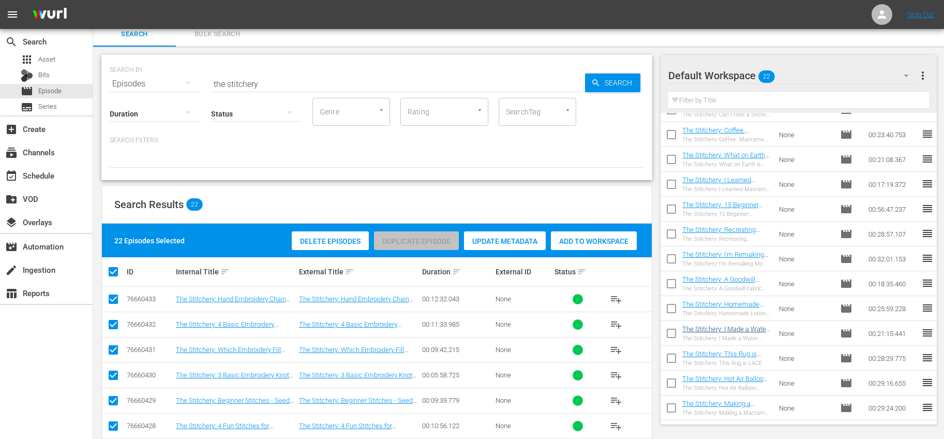
scroll to position [18, 0]
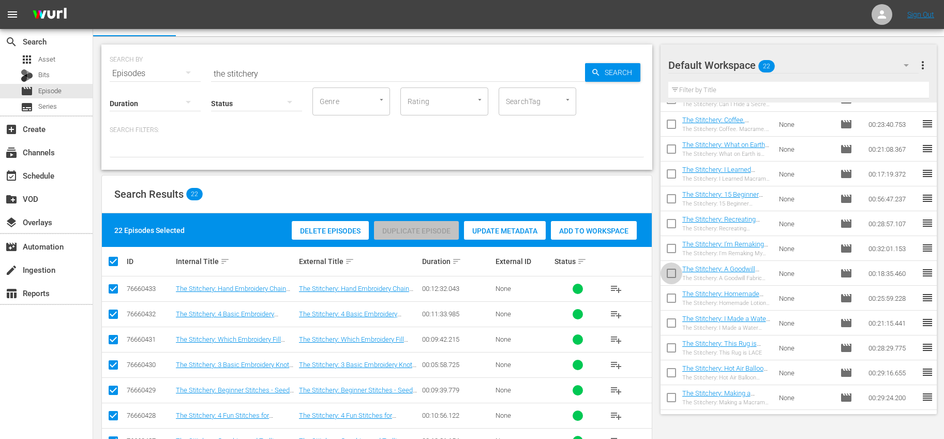
click at [670, 275] on input "checkbox" at bounding box center [671, 275] width 22 height 22
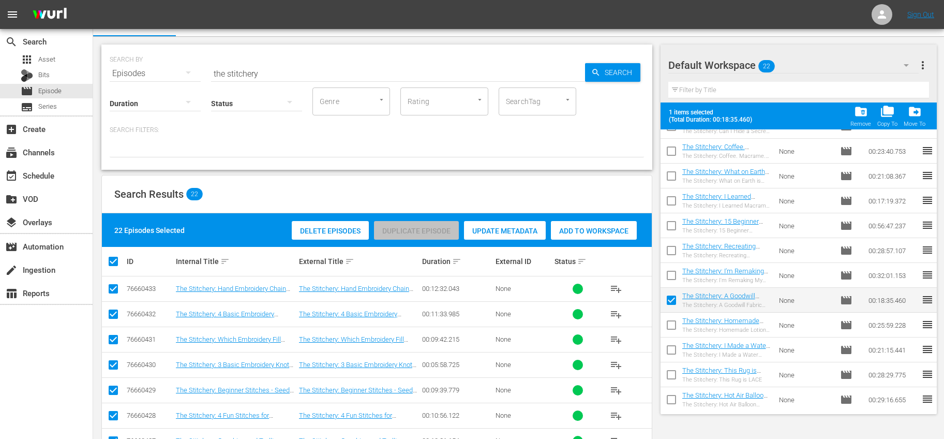
click at [674, 321] on input "checkbox" at bounding box center [671, 327] width 22 height 22
click at [669, 345] on input "checkbox" at bounding box center [671, 352] width 22 height 22
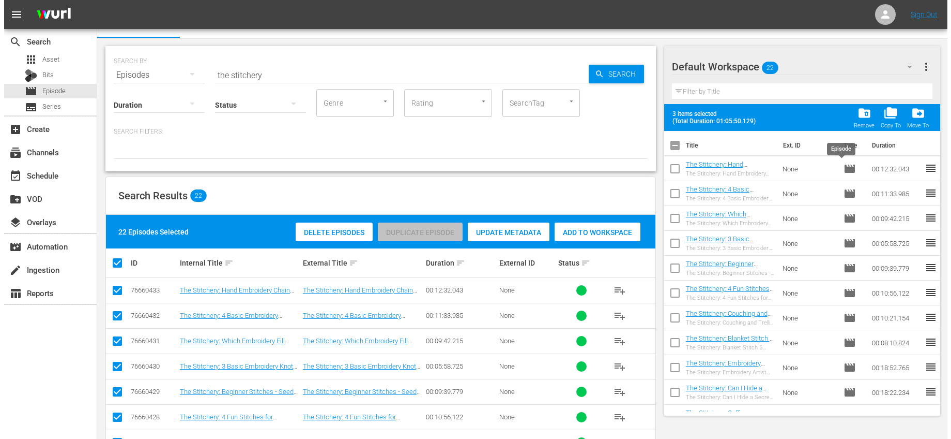
scroll to position [16, 0]
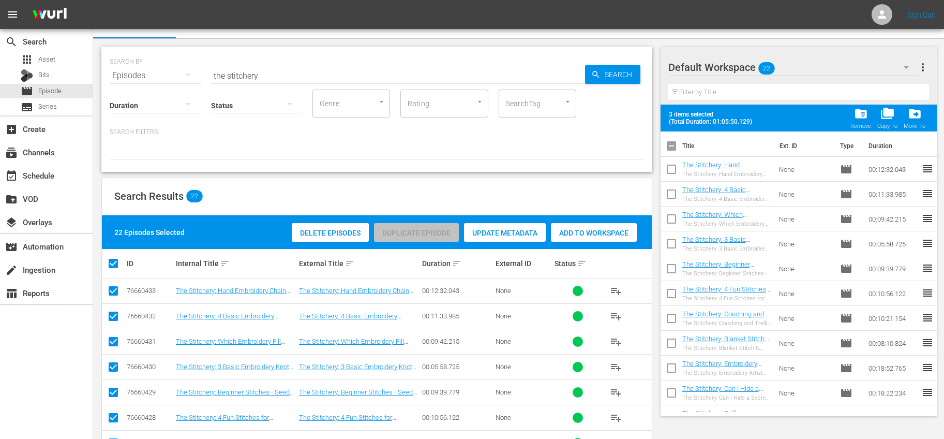
click at [923, 72] on span "more_vert" at bounding box center [922, 67] width 12 height 12
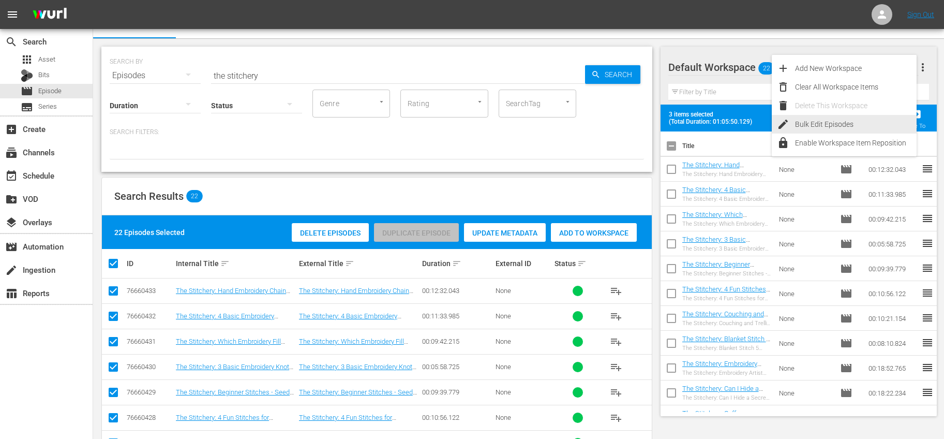
click at [828, 122] on div "Bulk Edit Episodes" at bounding box center [856, 124] width 122 height 19
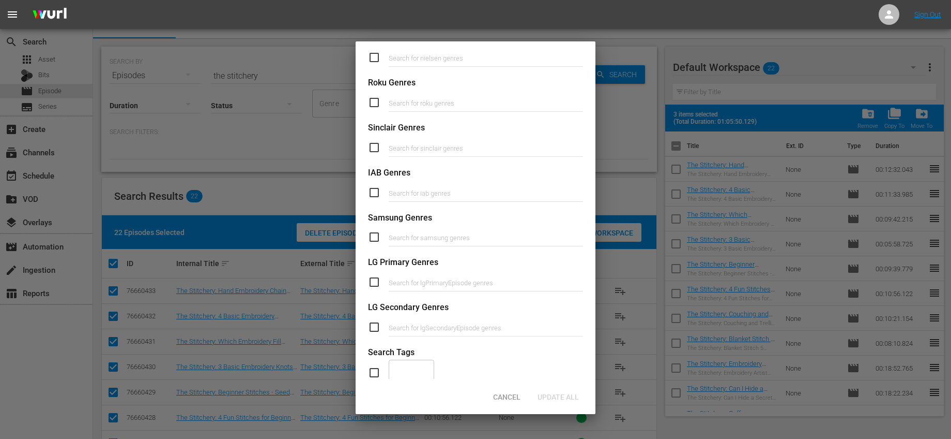
scroll to position [357, 0]
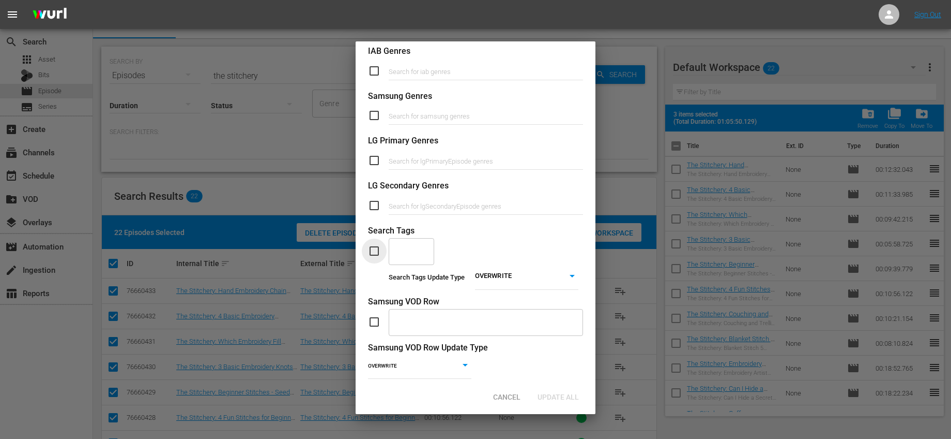
click at [375, 256] on input "checkbox" at bounding box center [378, 251] width 21 height 12
click at [403, 256] on input "text" at bounding box center [404, 250] width 21 height 19
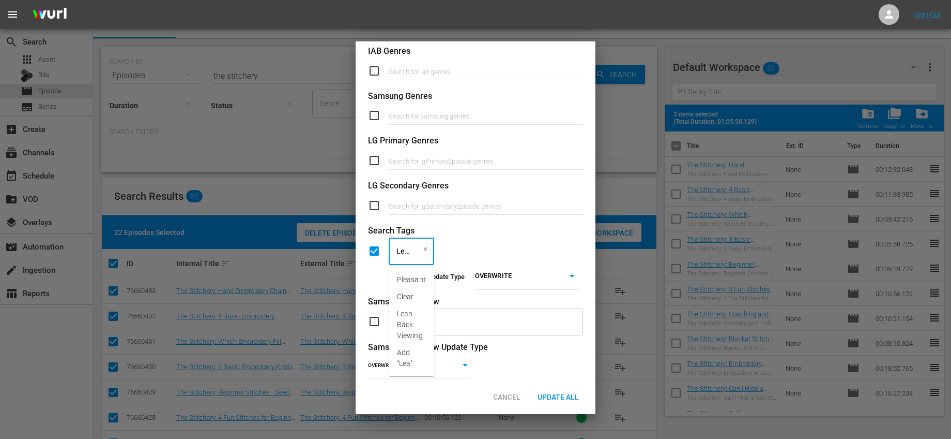
scroll to position [0, 0]
click at [399, 296] on span "Lean Back Viewing" at bounding box center [411, 290] width 29 height 33
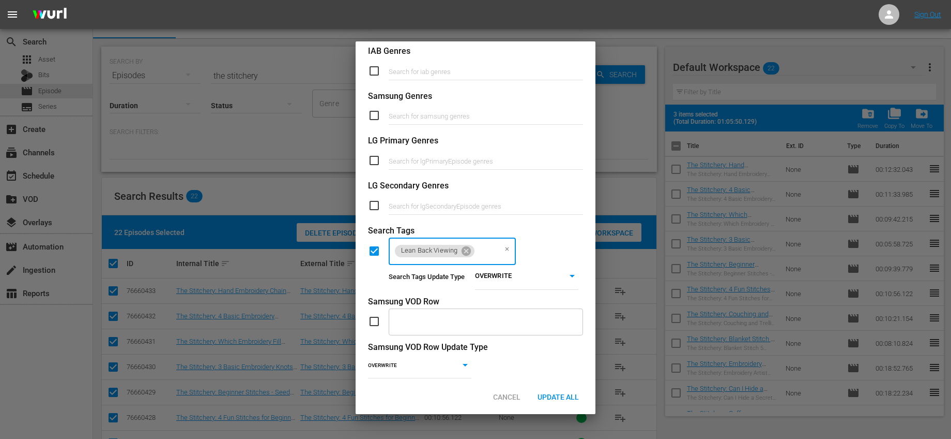
click at [559, 270] on body "menu Sign Out search Search apps Asset Bits movie Episode subtitles Series add_…" at bounding box center [475, 203] width 951 height 439
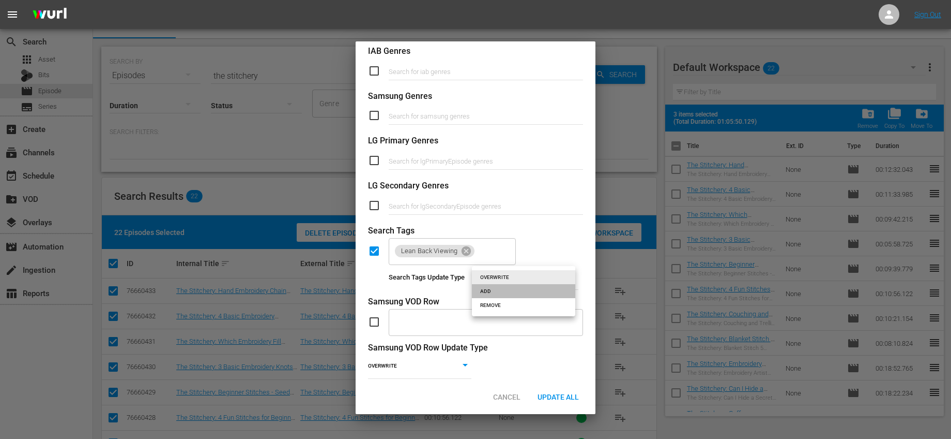
click at [497, 288] on li "ADD" at bounding box center [523, 291] width 103 height 14
click at [530, 252] on div "Lean Back Viewing ​" at bounding box center [475, 251] width 215 height 28
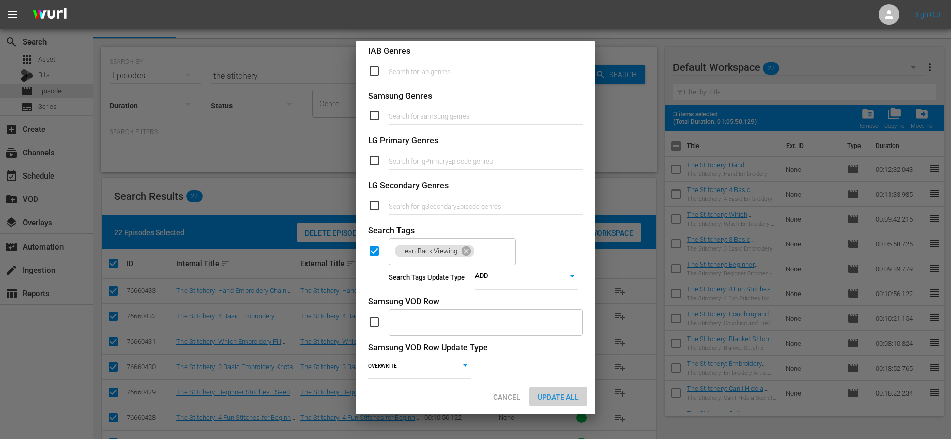
click at [564, 392] on span "Update All" at bounding box center [559, 396] width 58 height 8
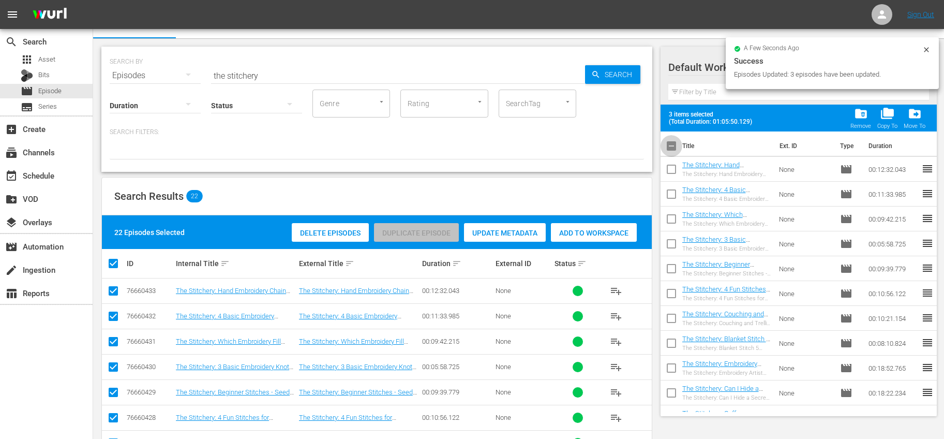
click at [673, 149] on input "checkbox" at bounding box center [671, 148] width 22 height 22
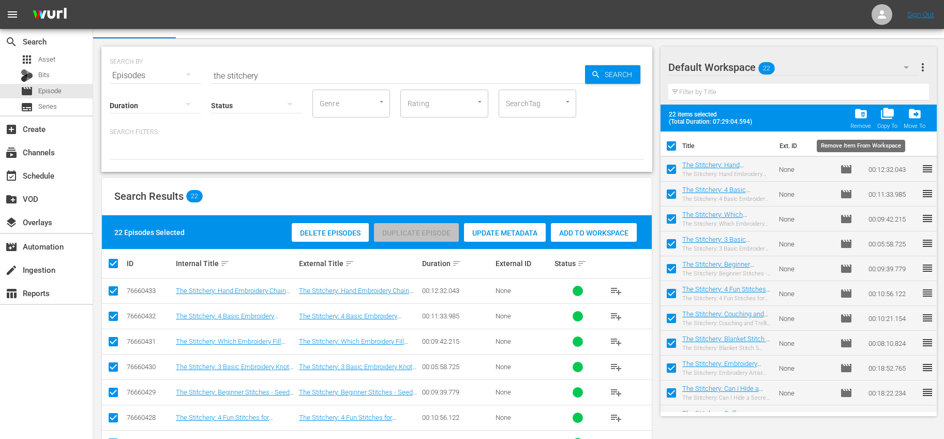
click at [866, 114] on span "folder_delete" at bounding box center [861, 114] width 14 height 14
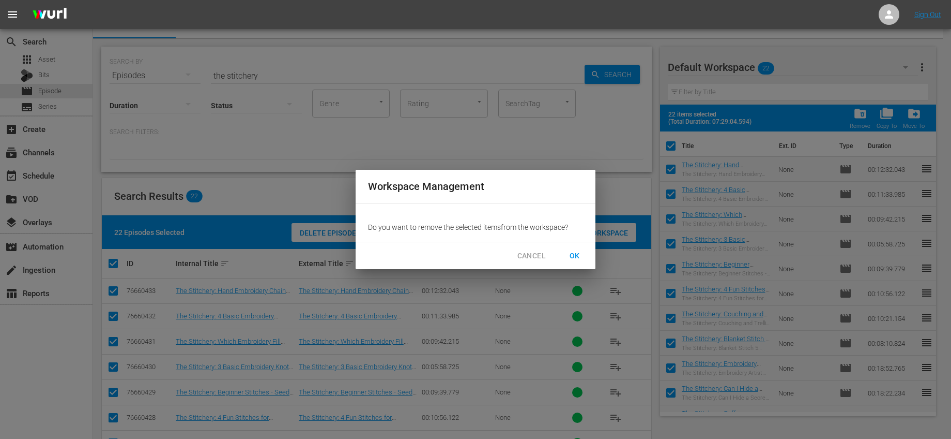
click at [564, 258] on button "OK" at bounding box center [574, 255] width 33 height 19
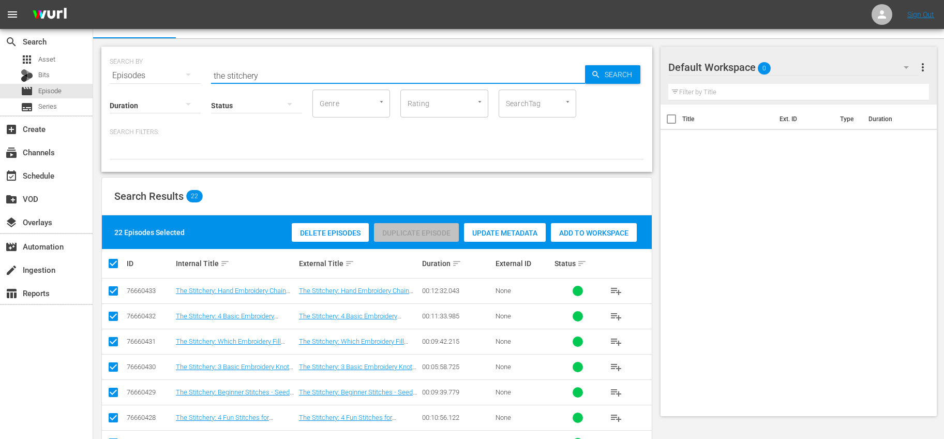
drag, startPoint x: 319, startPoint y: 73, endPoint x: 148, endPoint y: 69, distance: 170.2
click at [148, 69] on div "SEARCH BY Search By Episodes Search ID, Title, Description, Keywords, or Catego…" at bounding box center [377, 69] width 534 height 37
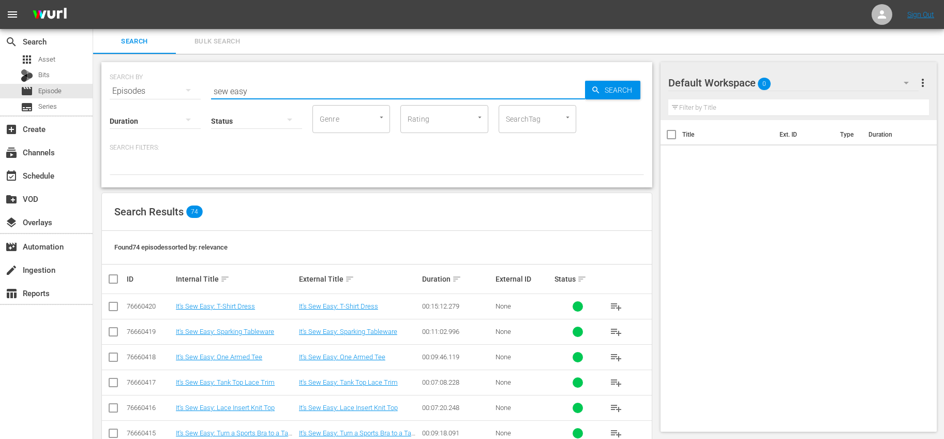
click at [116, 277] on input "checkbox" at bounding box center [117, 279] width 21 height 12
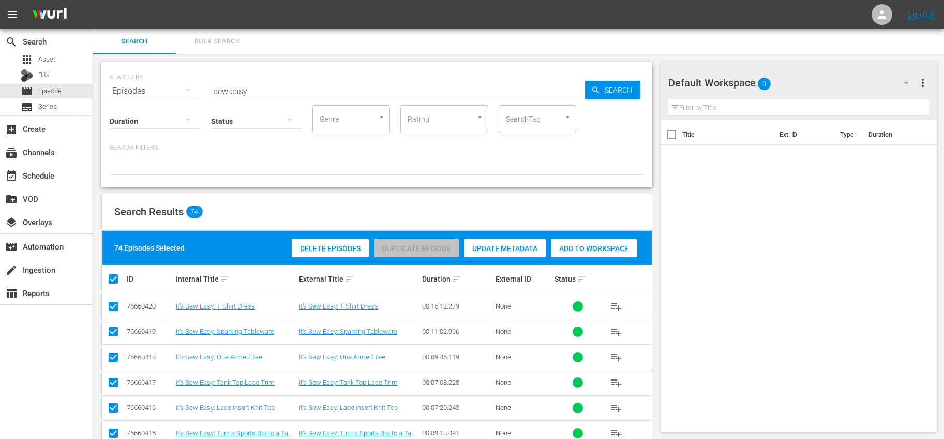
click at [586, 240] on div "Add to Workspace" at bounding box center [594, 248] width 86 height 20
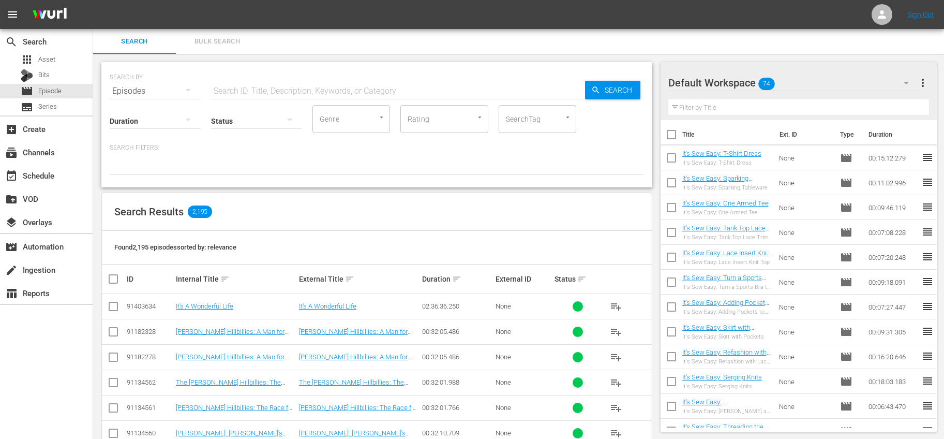
click at [675, 139] on input "checkbox" at bounding box center [671, 137] width 22 height 22
checkbox input "true"
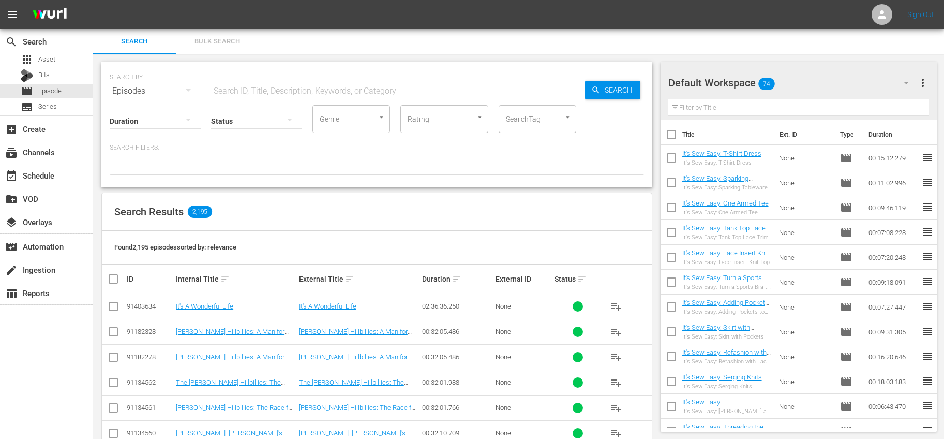
checkbox input "true"
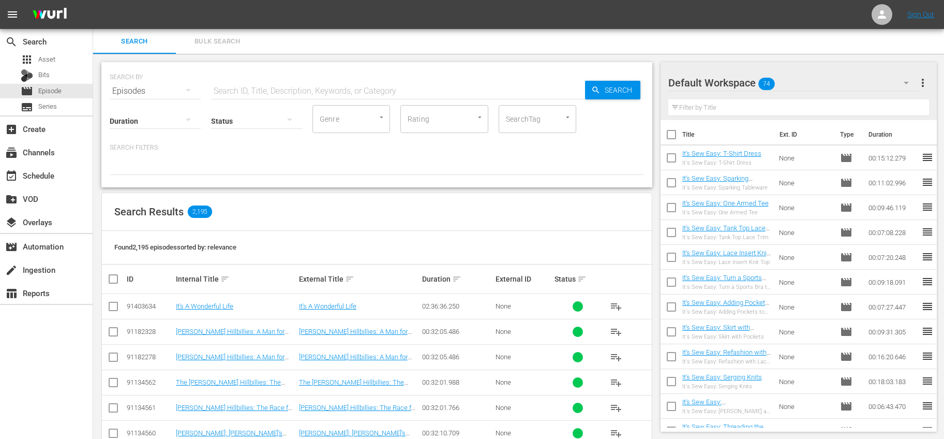
checkbox input "true"
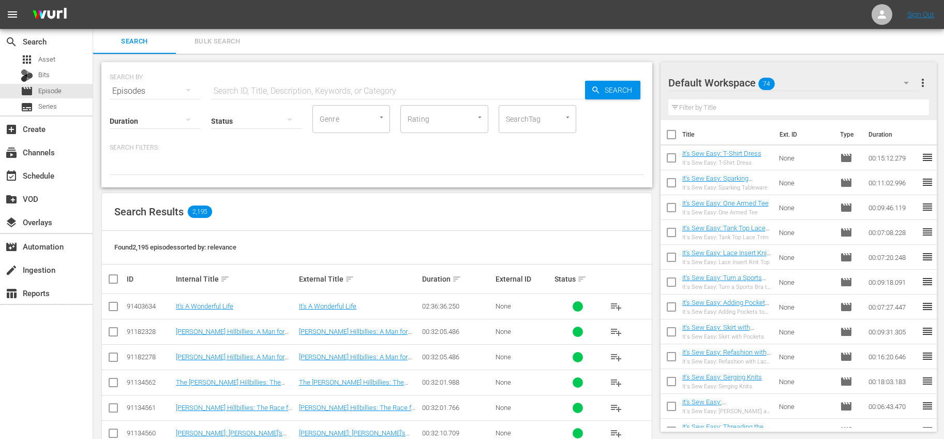
checkbox input "true"
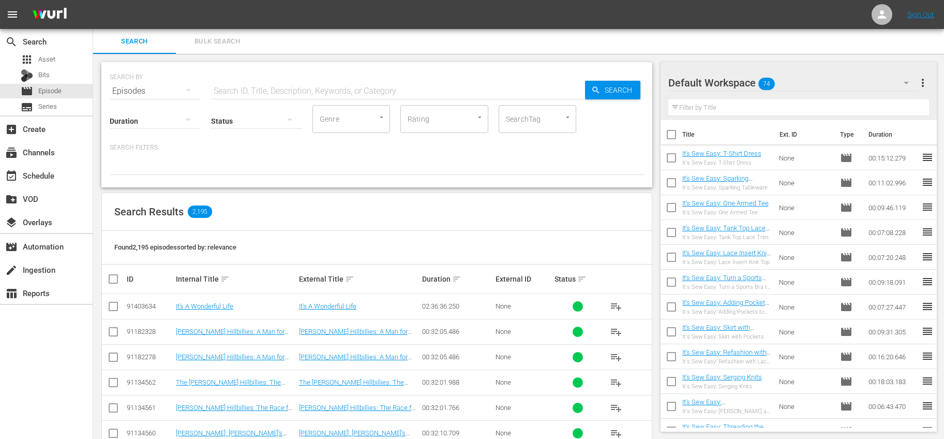
checkbox input "true"
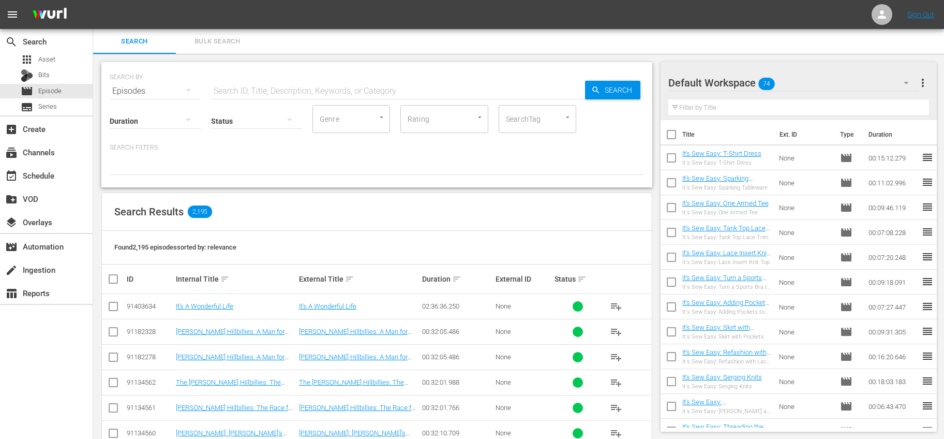
checkbox input "true"
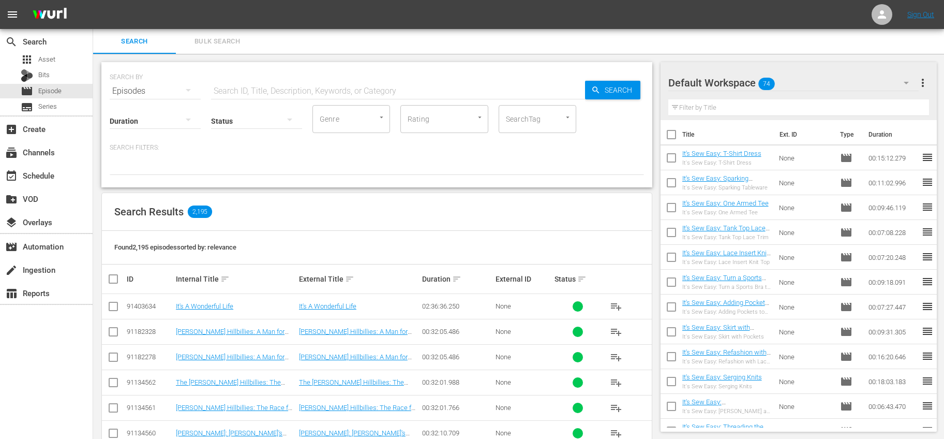
checkbox input "true"
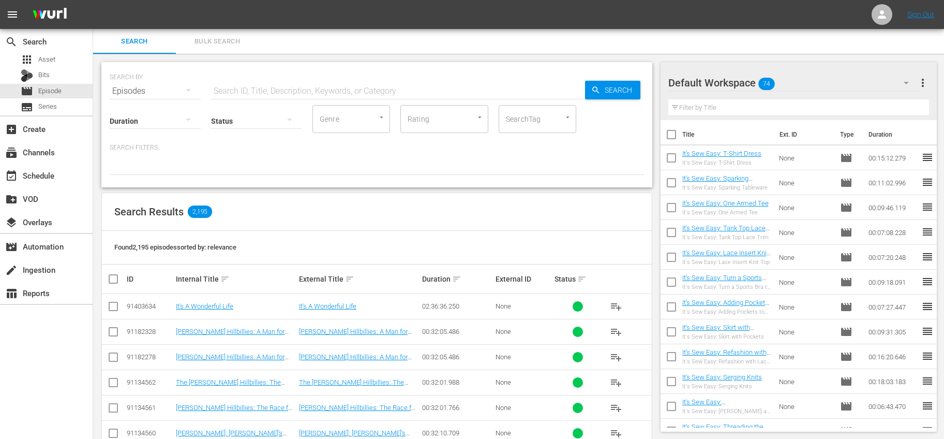
checkbox input "true"
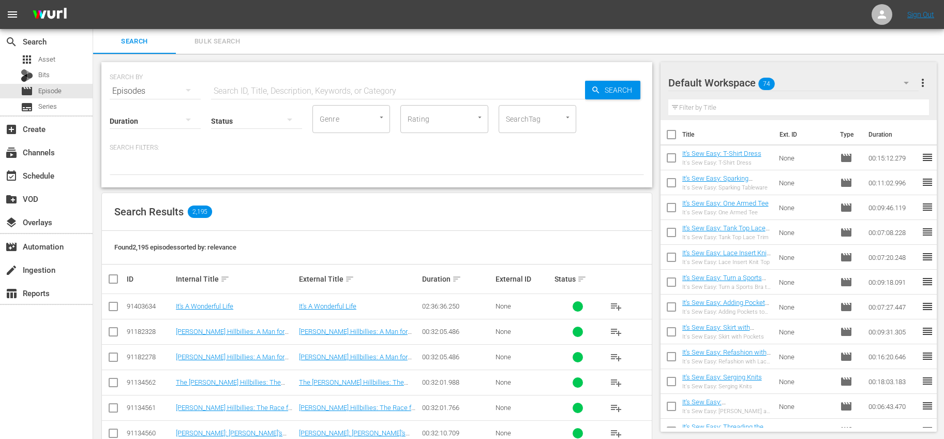
checkbox input "true"
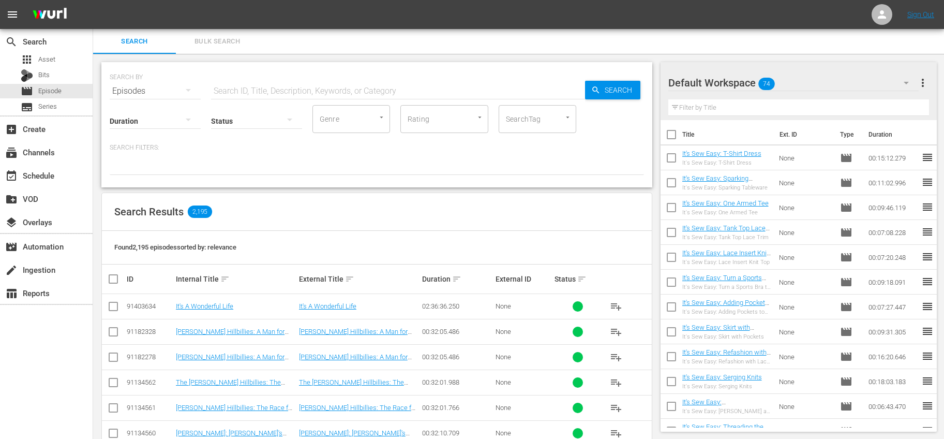
checkbox input "true"
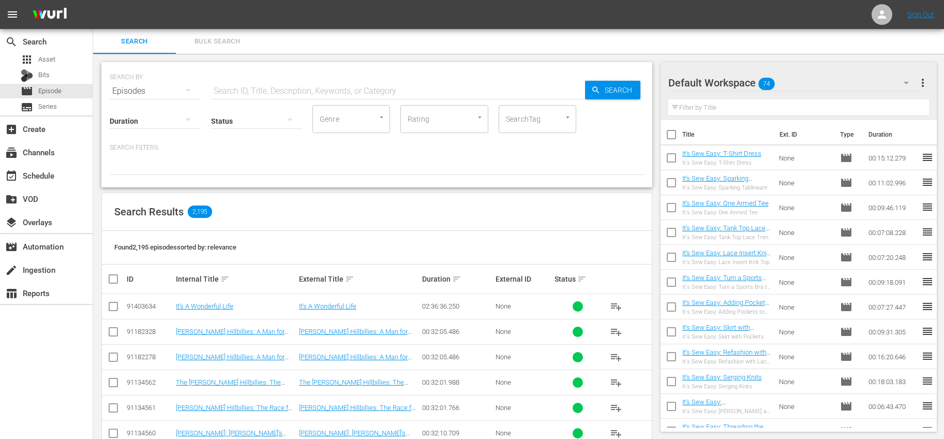
checkbox input "true"
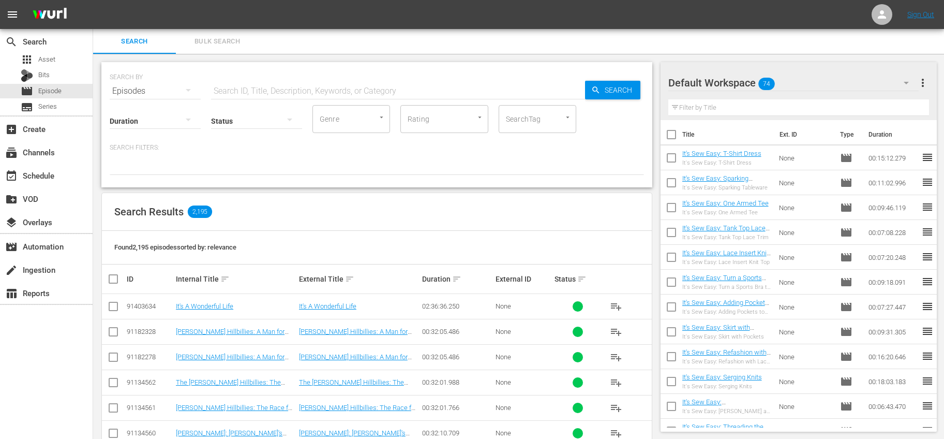
checkbox input "true"
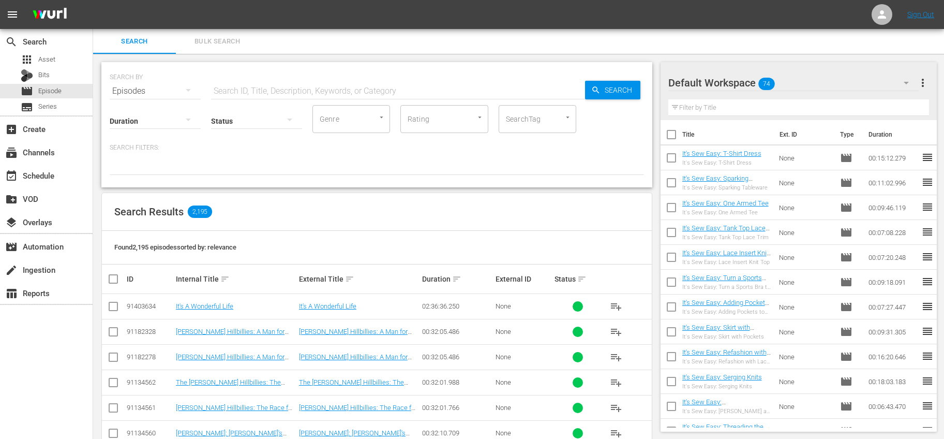
checkbox input "true"
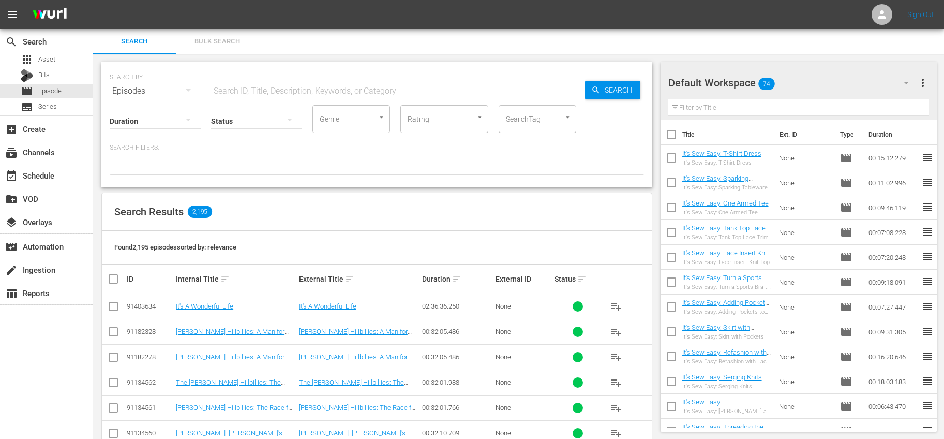
checkbox input "true"
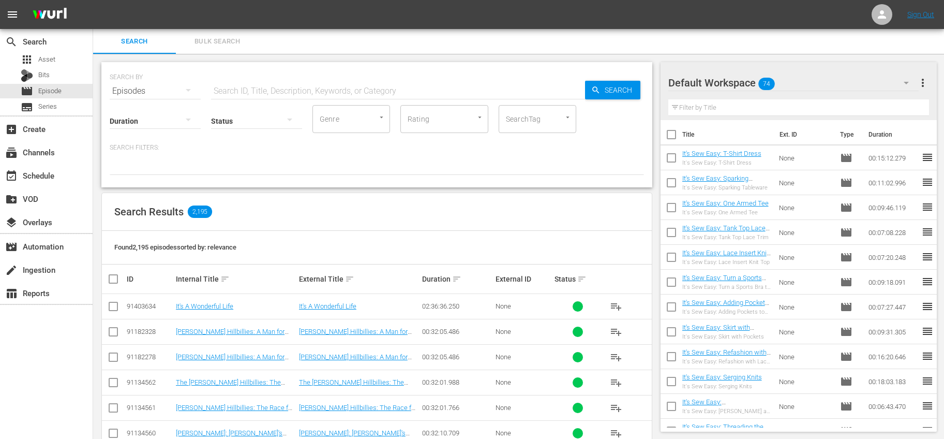
checkbox input "true"
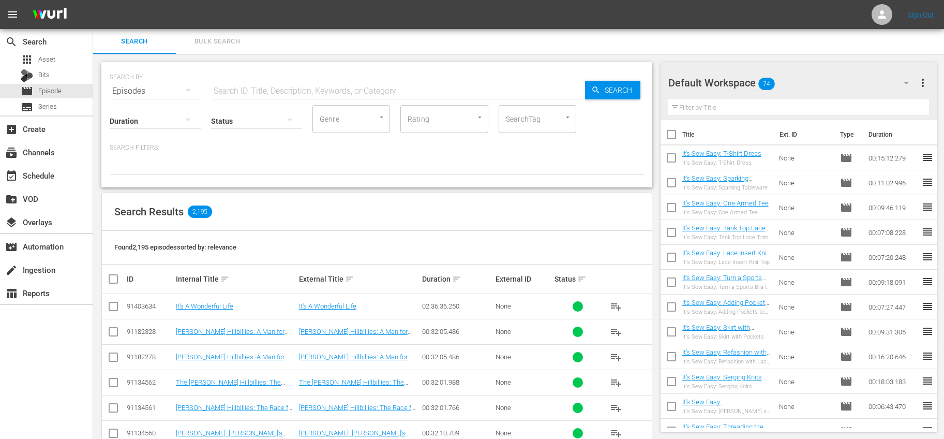
checkbox input "true"
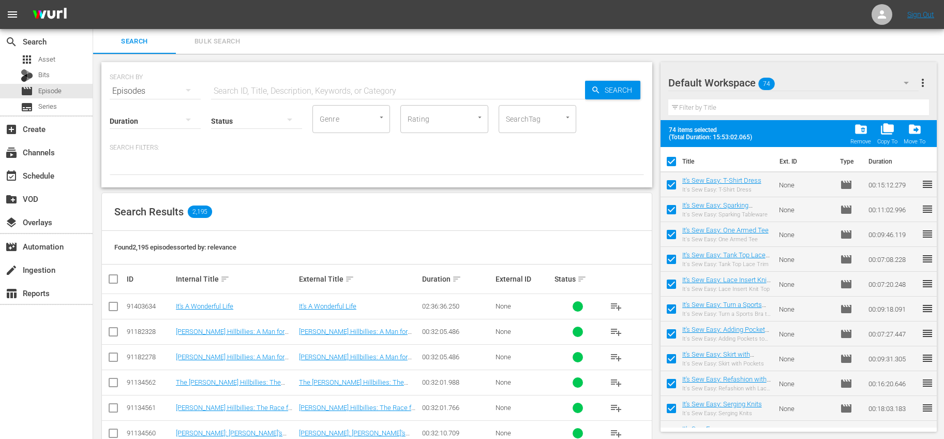
click at [921, 82] on span "more_vert" at bounding box center [922, 83] width 12 height 12
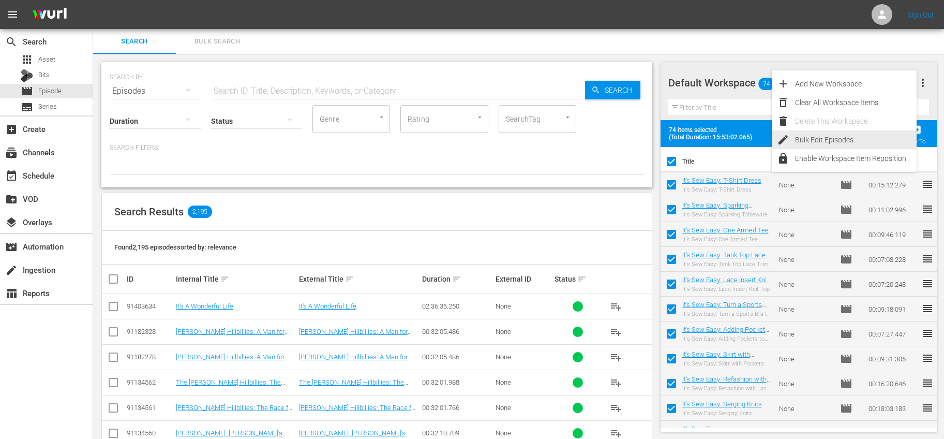
click at [797, 137] on div "Bulk Edit Episodes" at bounding box center [856, 139] width 122 height 19
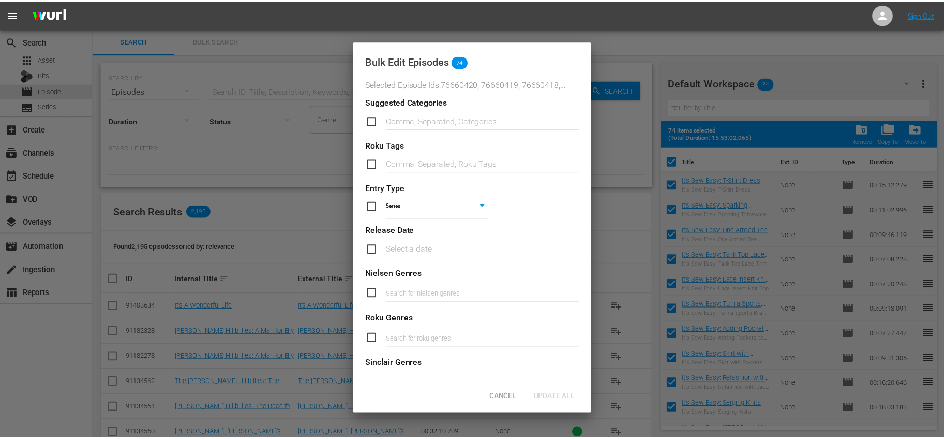
scroll to position [357, 0]
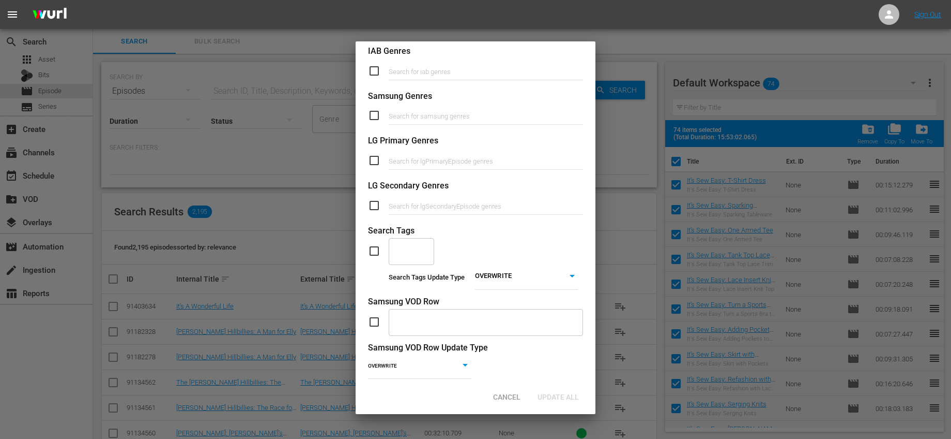
click at [373, 247] on input "checkbox" at bounding box center [378, 251] width 21 height 12
checkbox input "true"
click at [405, 249] on input "text" at bounding box center [404, 250] width 21 height 19
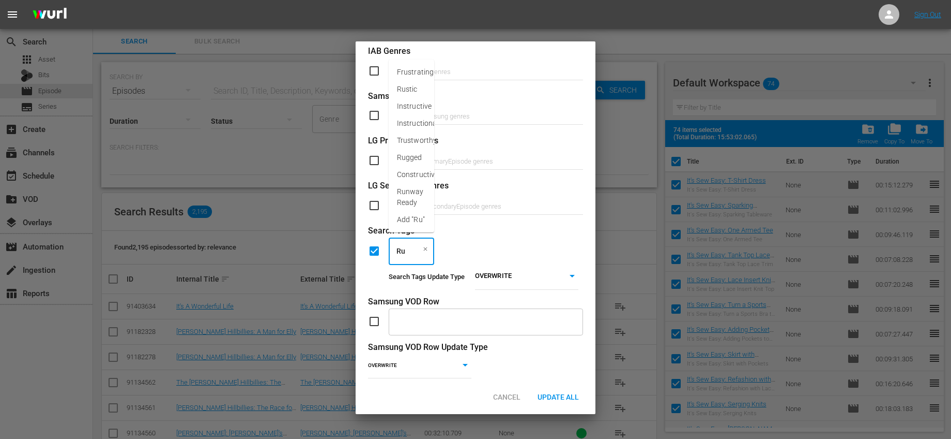
type input "Run"
click at [418, 291] on span "Runway Ready" at bounding box center [411, 285] width 29 height 22
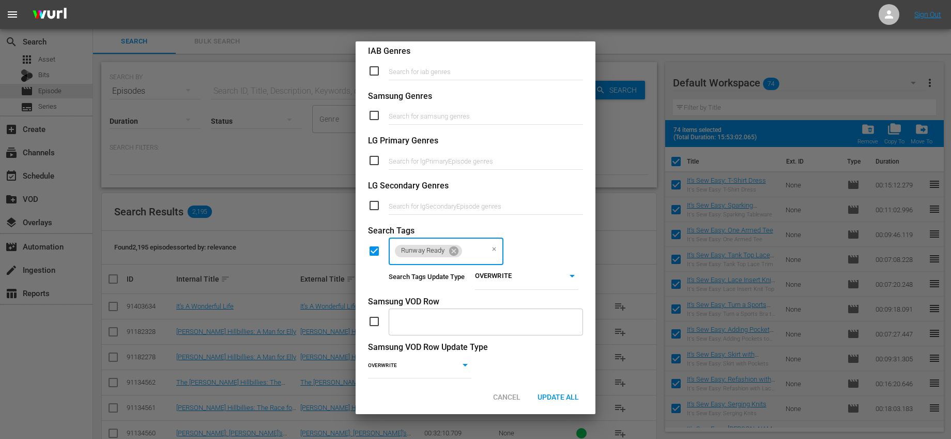
click at [483, 269] on body "menu Sign Out search Search apps Asset Bits movie Episode subtitles Series add_…" at bounding box center [475, 219] width 951 height 439
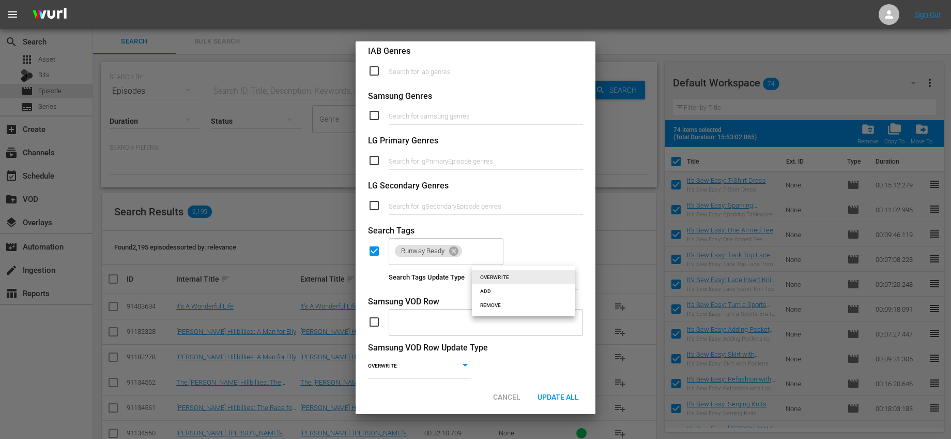
click at [493, 293] on li "ADD" at bounding box center [523, 291] width 103 height 14
type input "ADD"
click at [534, 252] on div "Runway Ready ​" at bounding box center [475, 251] width 215 height 28
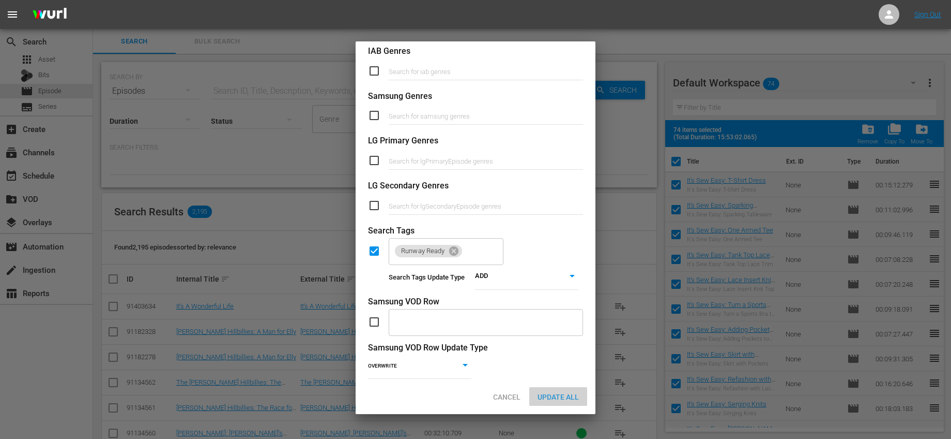
click at [561, 395] on span "Update All" at bounding box center [559, 396] width 58 height 8
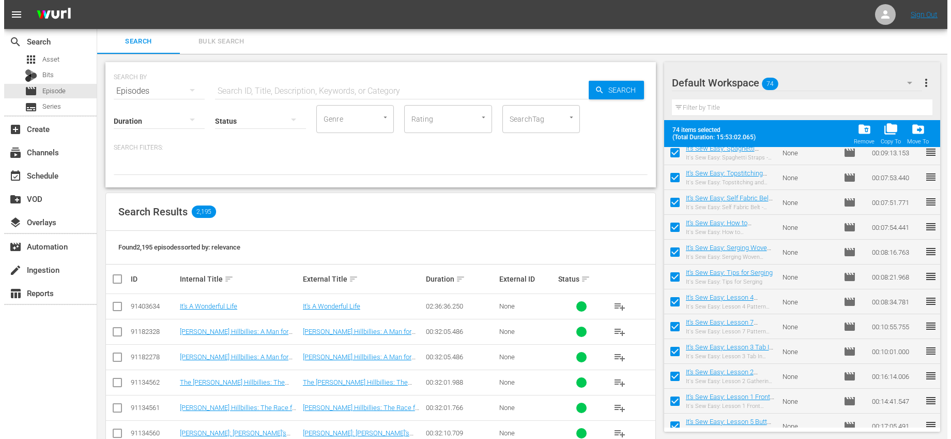
scroll to position [0, 0]
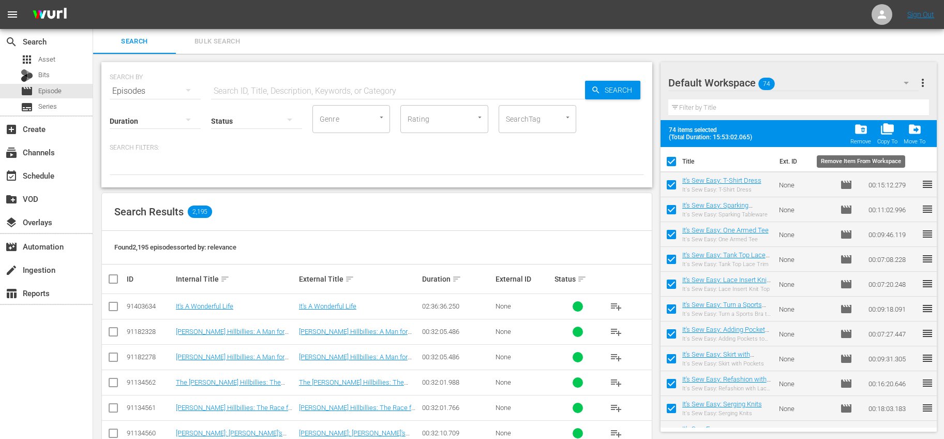
click at [864, 128] on span "folder_delete" at bounding box center [861, 129] width 14 height 14
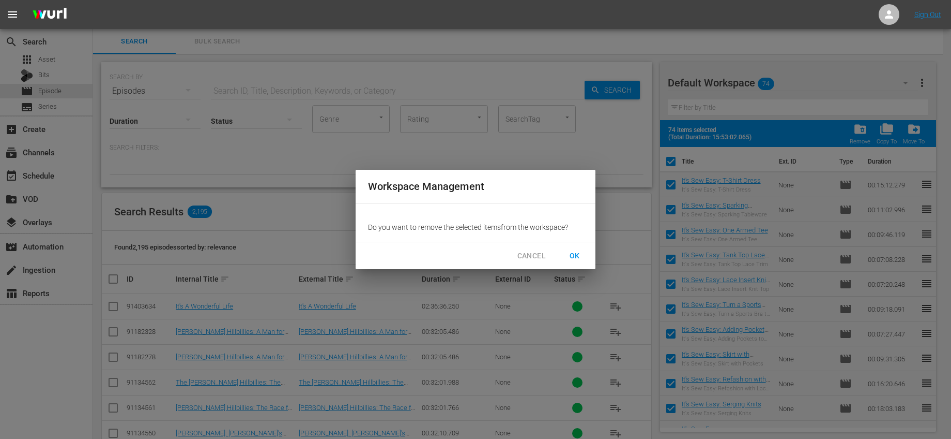
click at [568, 252] on span "OK" at bounding box center [575, 255] width 17 height 13
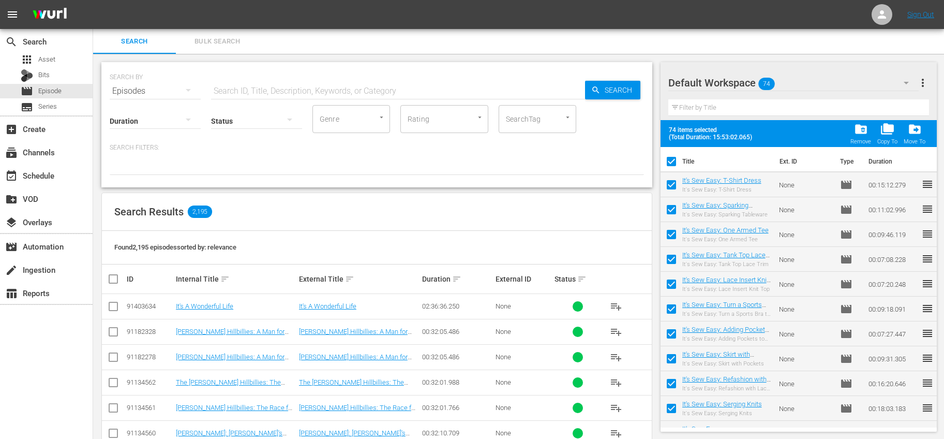
click at [374, 97] on input "text" at bounding box center [398, 91] width 374 height 25
type input "fa"
checkbox input "false"
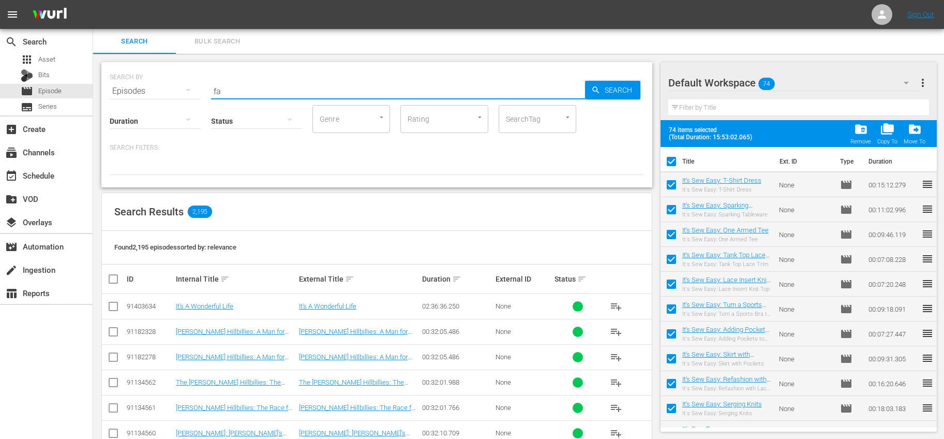
checkbox input "false"
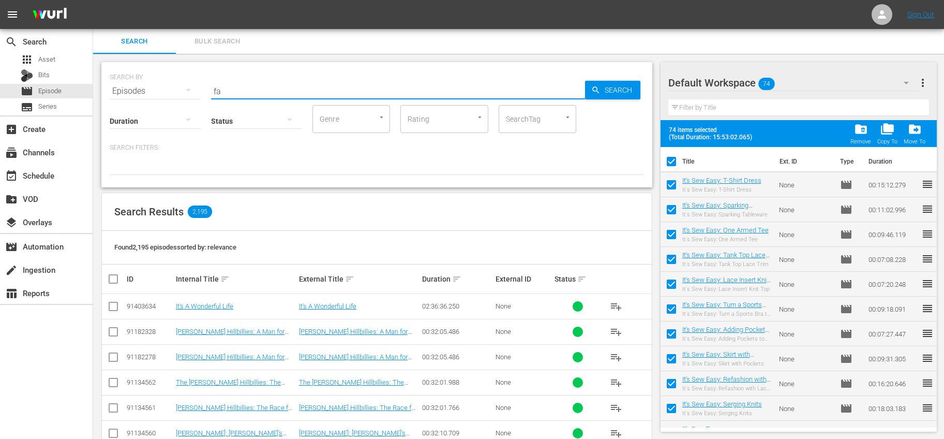
checkbox input "false"
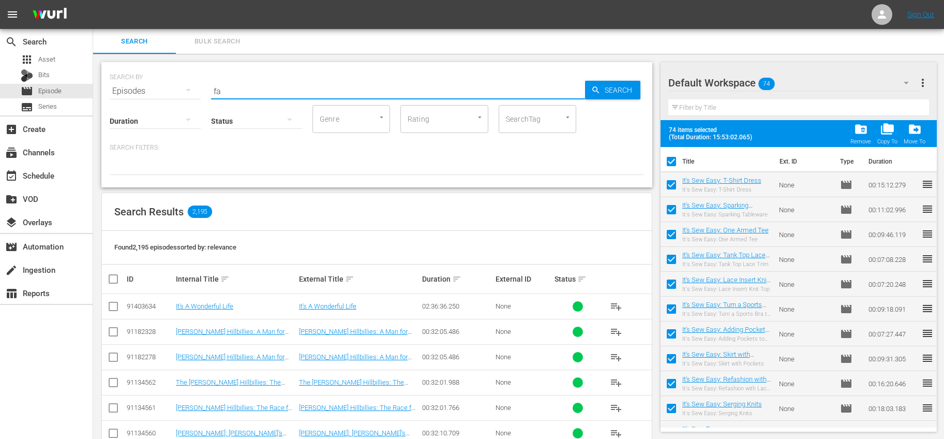
checkbox input "false"
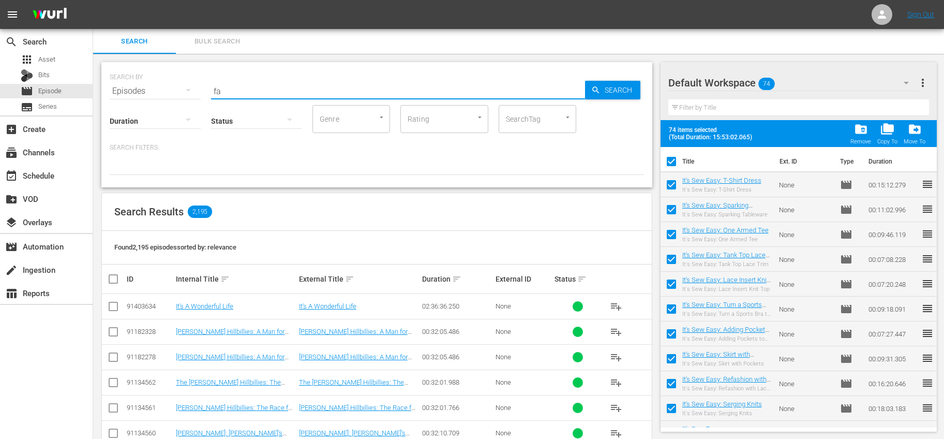
checkbox input "false"
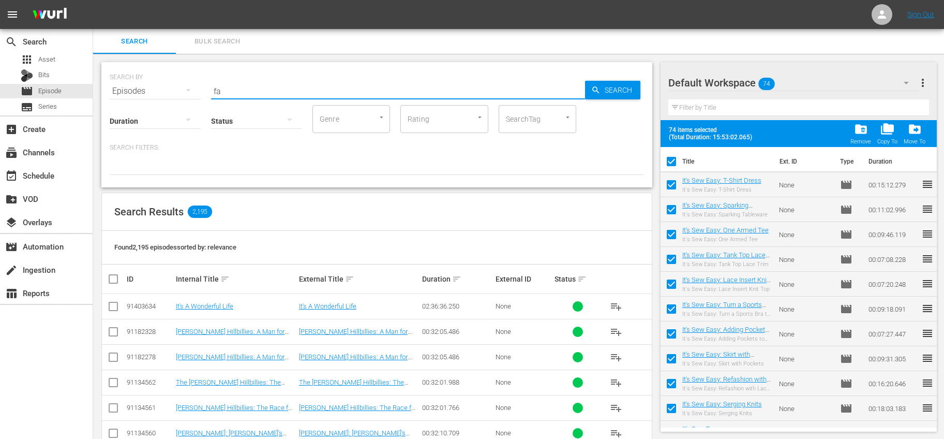
checkbox input "false"
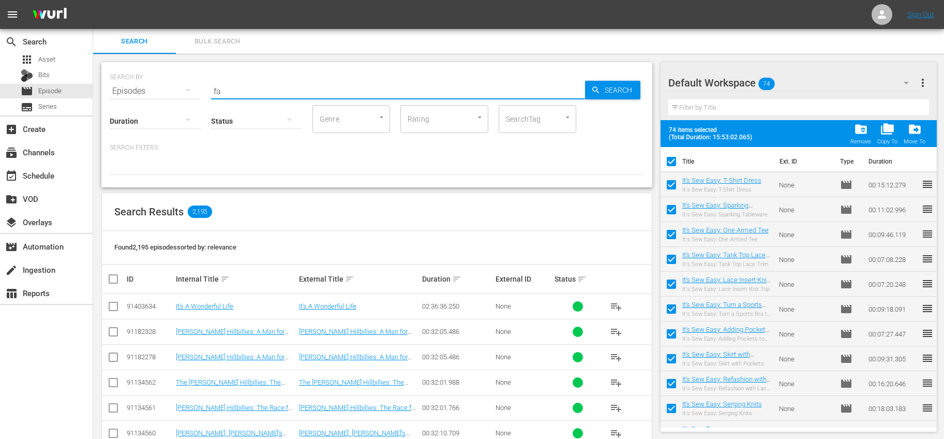
checkbox input "false"
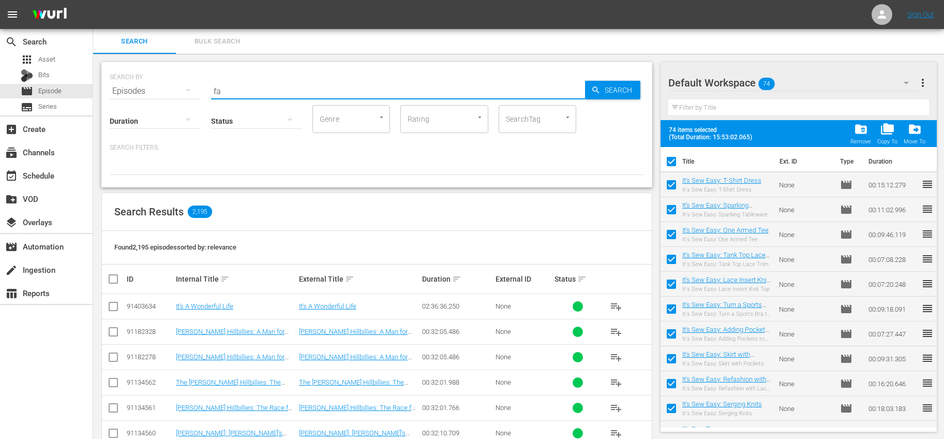
checkbox input "false"
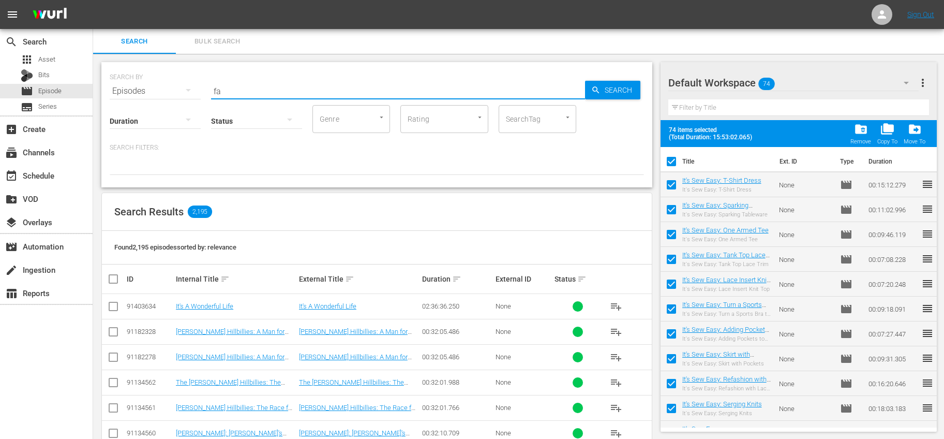
checkbox input "false"
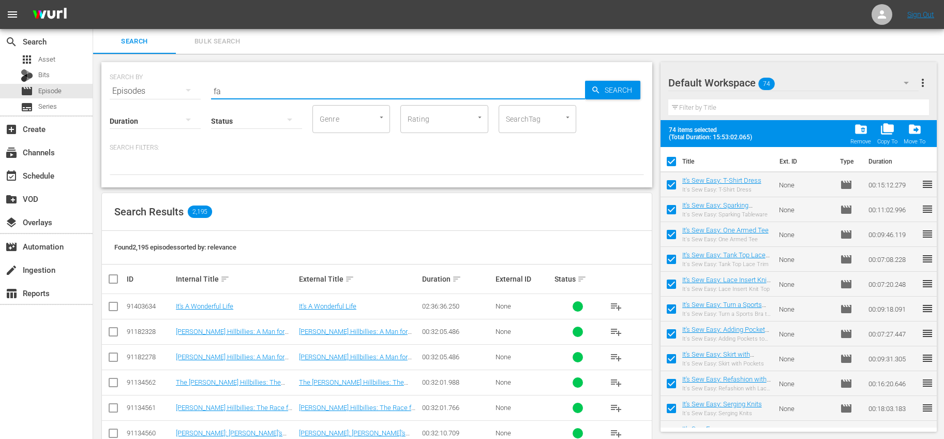
checkbox input "false"
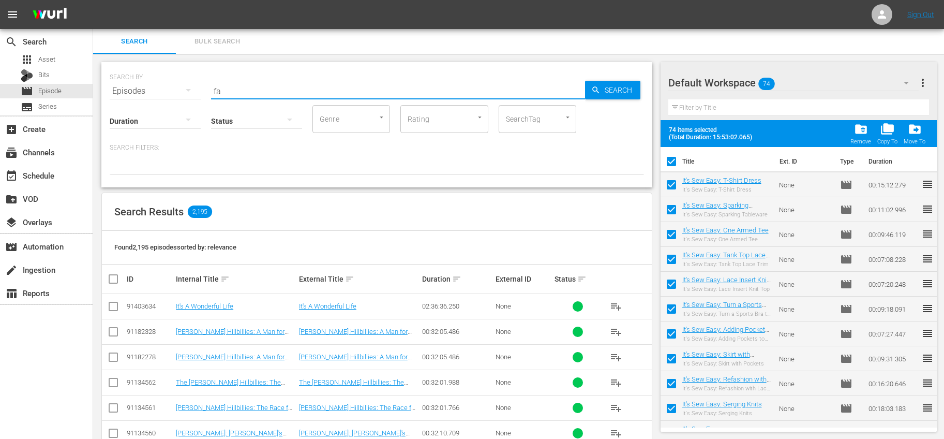
checkbox input "false"
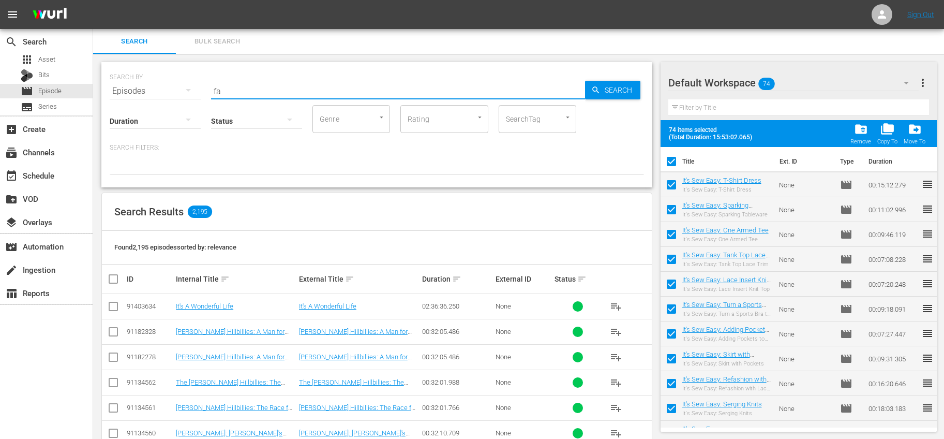
checkbox input "false"
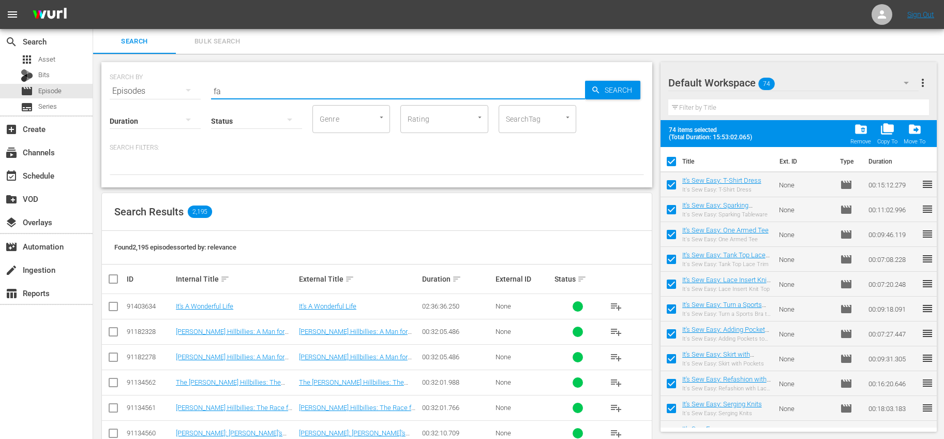
checkbox input "false"
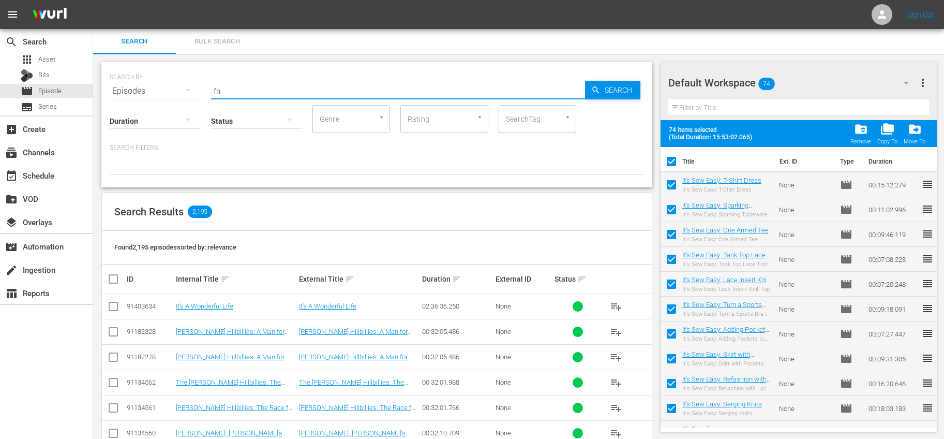
checkbox input "false"
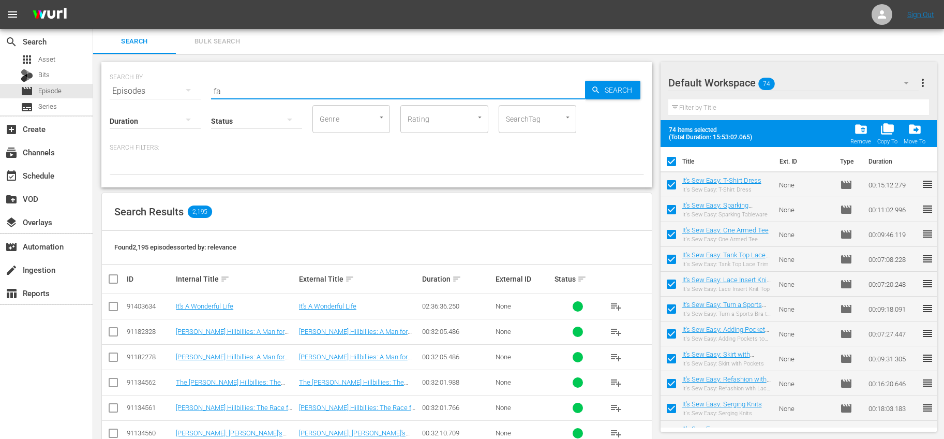
checkbox input "false"
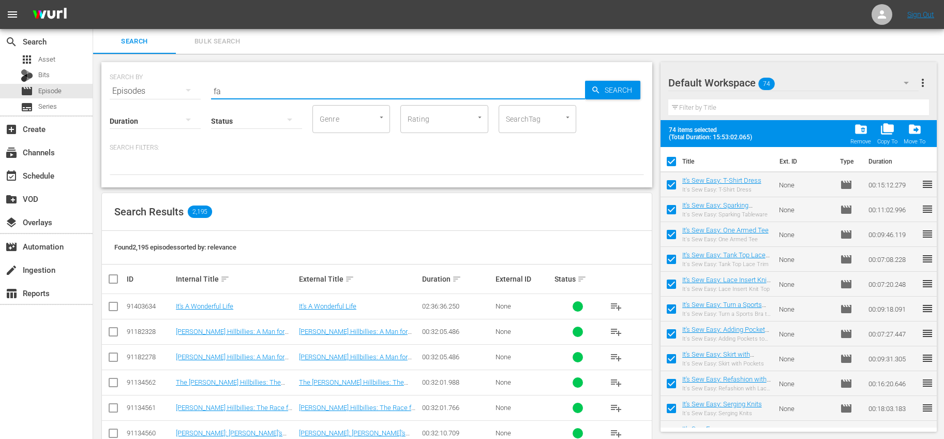
checkbox input "false"
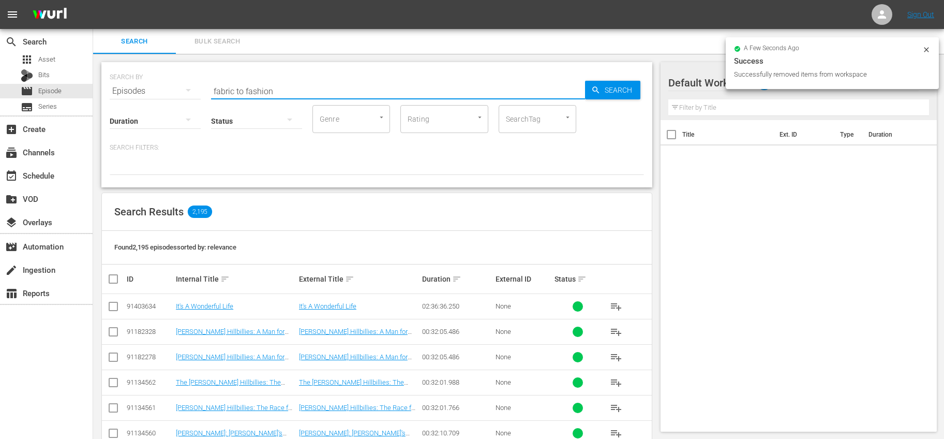
type input "fabric to fashion"
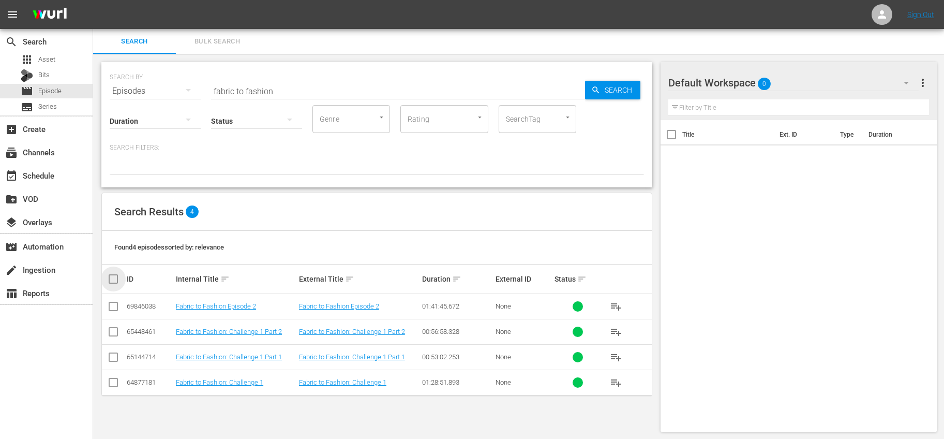
click at [117, 280] on input "checkbox" at bounding box center [117, 279] width 21 height 12
checkbox input "true"
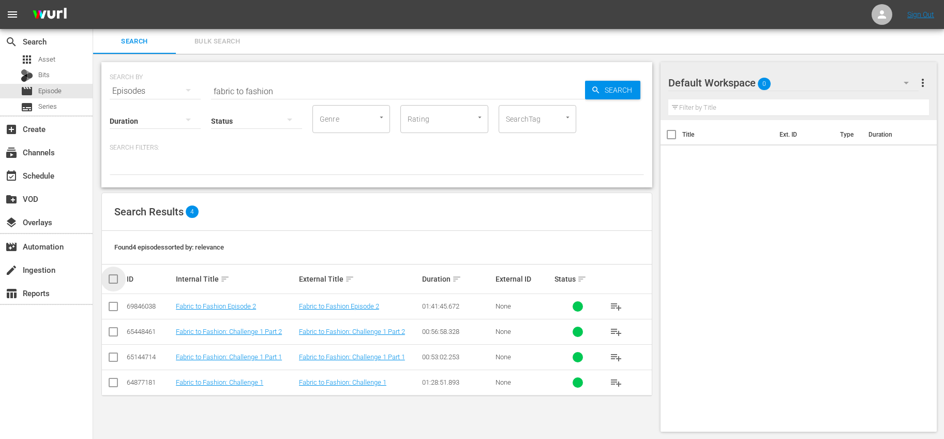
checkbox input "true"
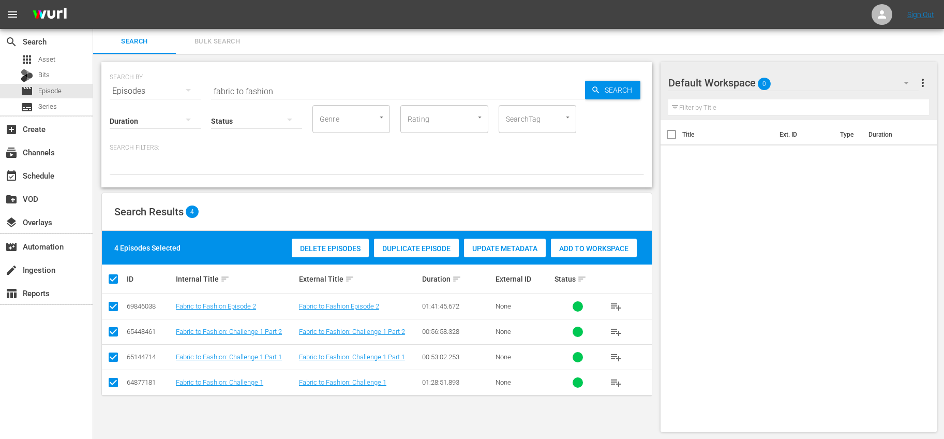
drag, startPoint x: 576, startPoint y: 241, endPoint x: 596, endPoint y: 237, distance: 21.1
click at [576, 241] on div "Add to Workspace" at bounding box center [594, 248] width 86 height 20
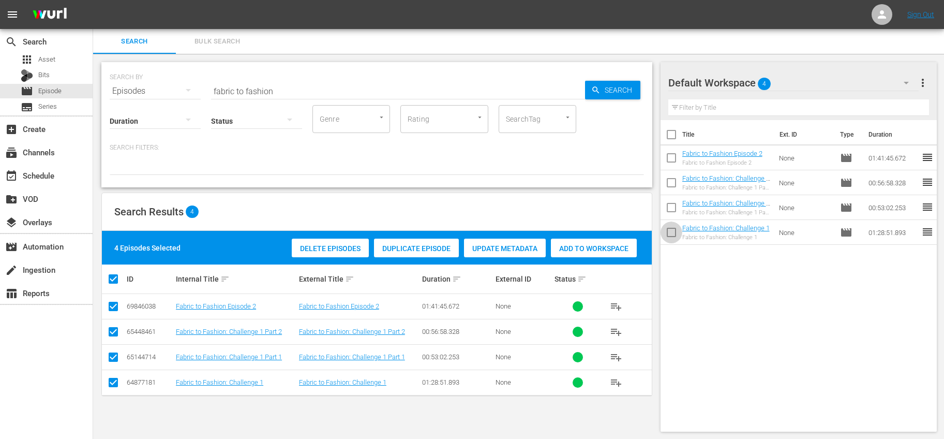
click at [668, 228] on input "checkbox" at bounding box center [671, 234] width 22 height 22
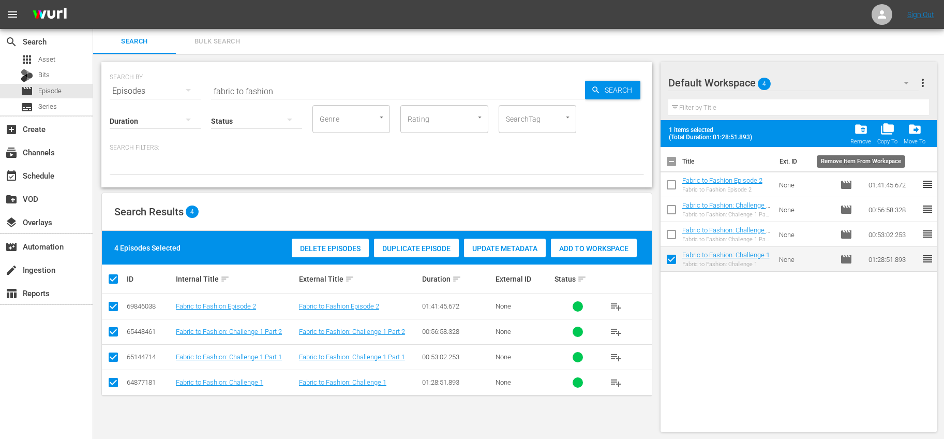
click at [862, 130] on span "folder_delete" at bounding box center [861, 129] width 14 height 14
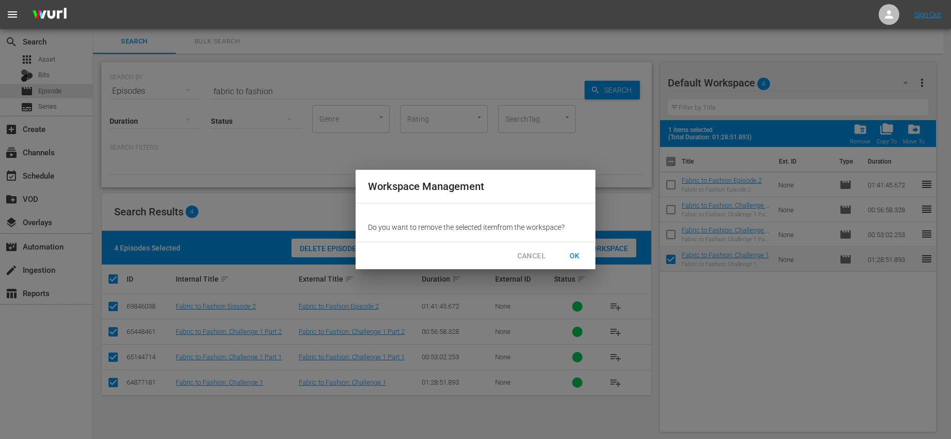
click at [589, 259] on button "OK" at bounding box center [574, 255] width 33 height 19
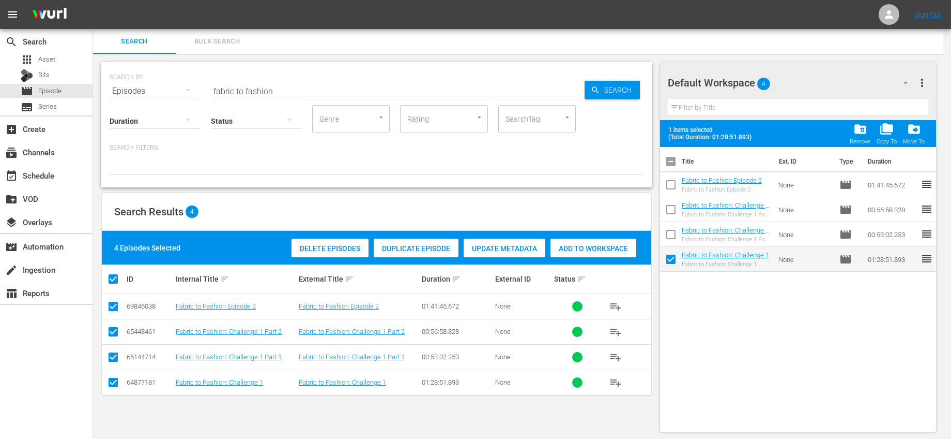
checkbox input "false"
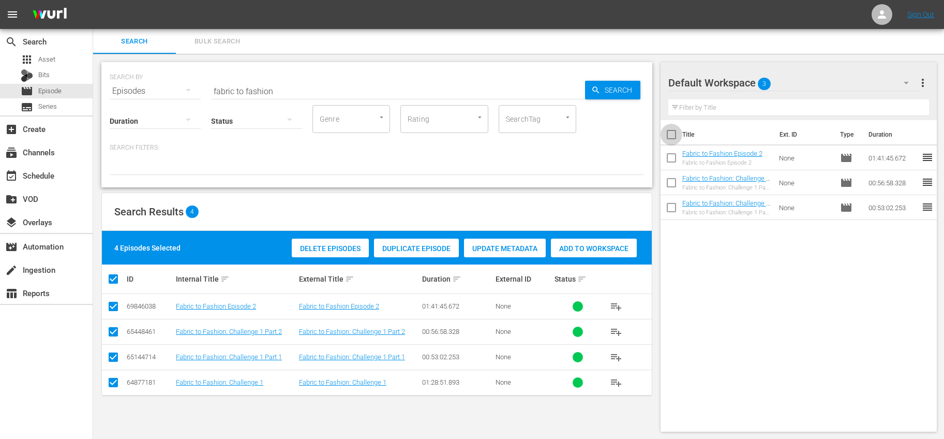
click at [672, 137] on input "checkbox" at bounding box center [671, 137] width 22 height 22
checkbox input "true"
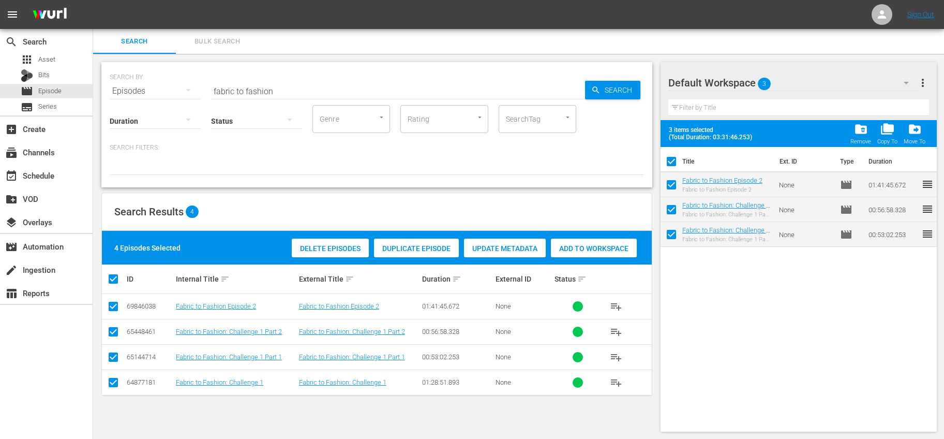
click at [919, 89] on button "more_vert" at bounding box center [922, 82] width 12 height 25
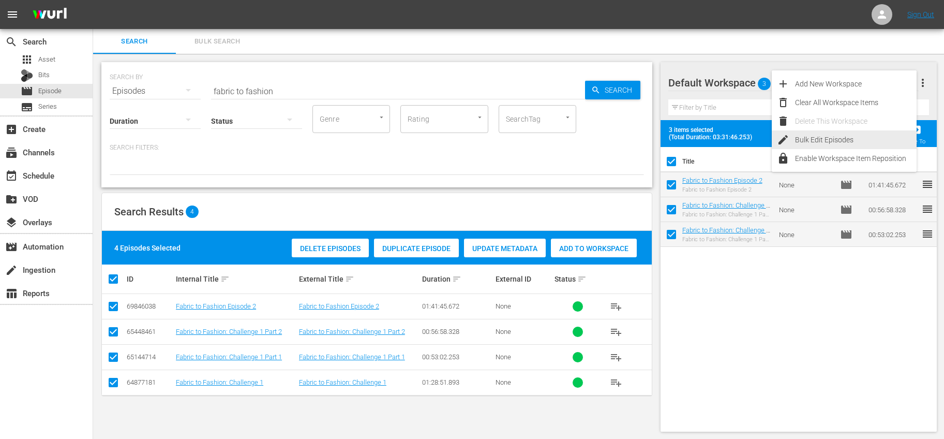
click at [814, 140] on div "Bulk Edit Episodes" at bounding box center [856, 139] width 122 height 19
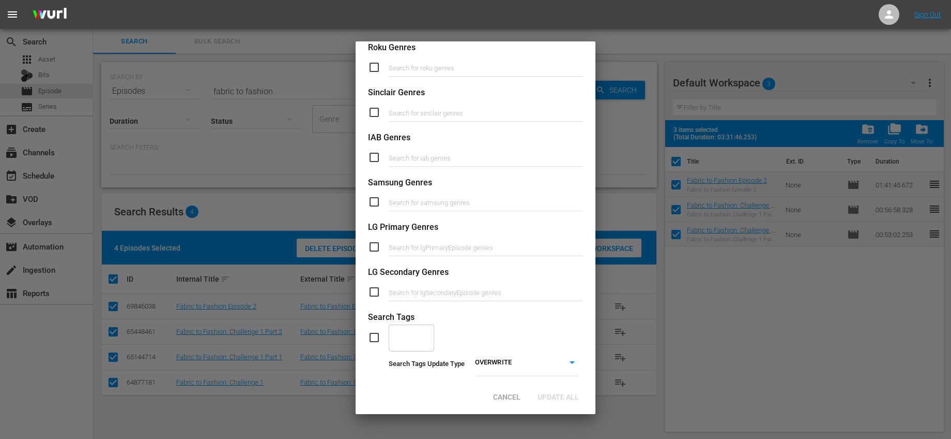
scroll to position [377, 0]
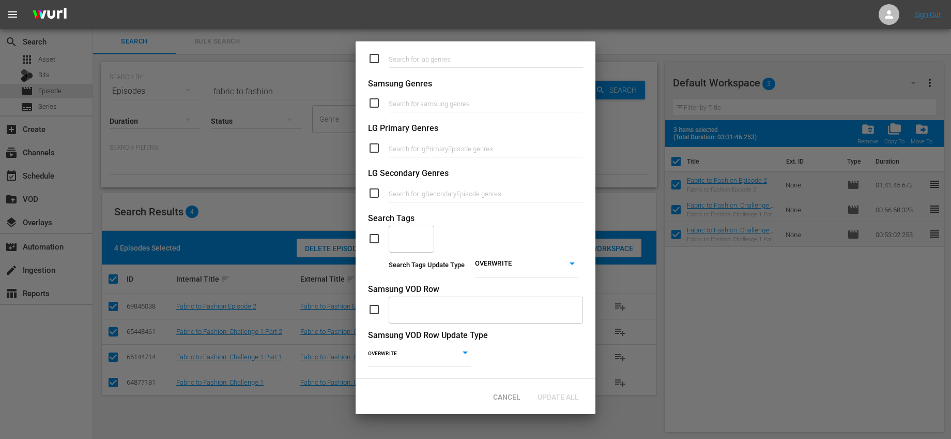
click at [378, 233] on input "checkbox" at bounding box center [378, 238] width 21 height 12
checkbox input "true"
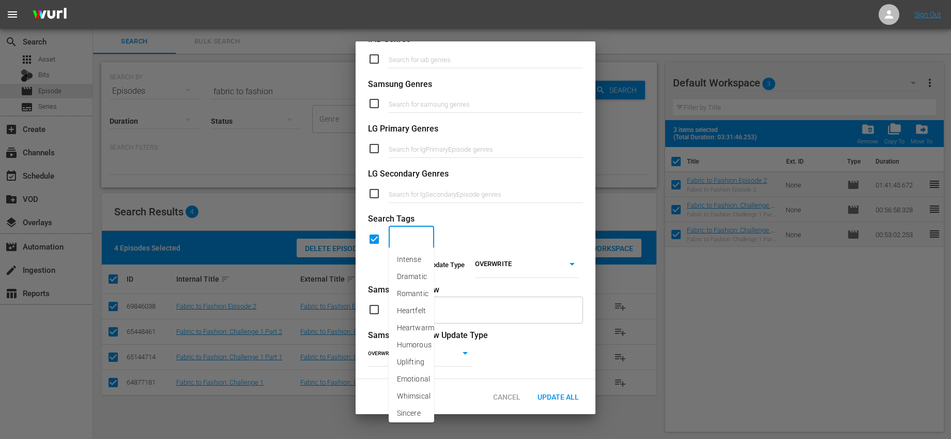
click at [406, 233] on input "text" at bounding box center [404, 239] width 21 height 19
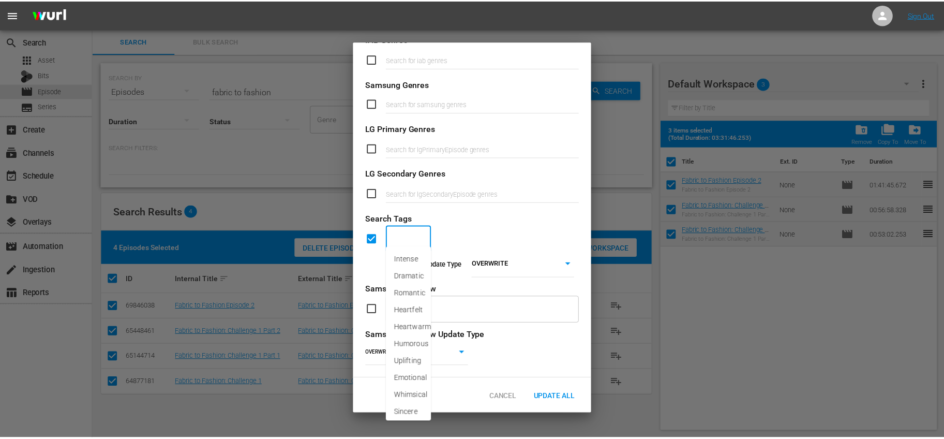
scroll to position [377, 0]
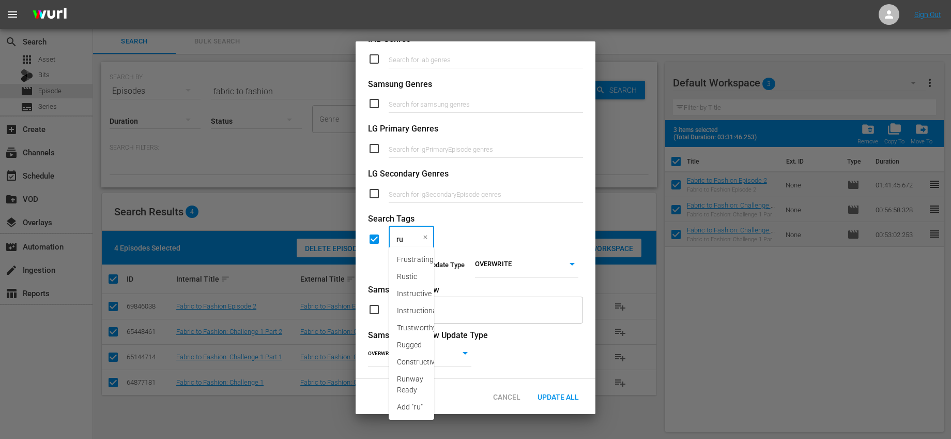
type input "run"
click at [391, 263] on li "Runway Ready" at bounding box center [412, 265] width 46 height 28
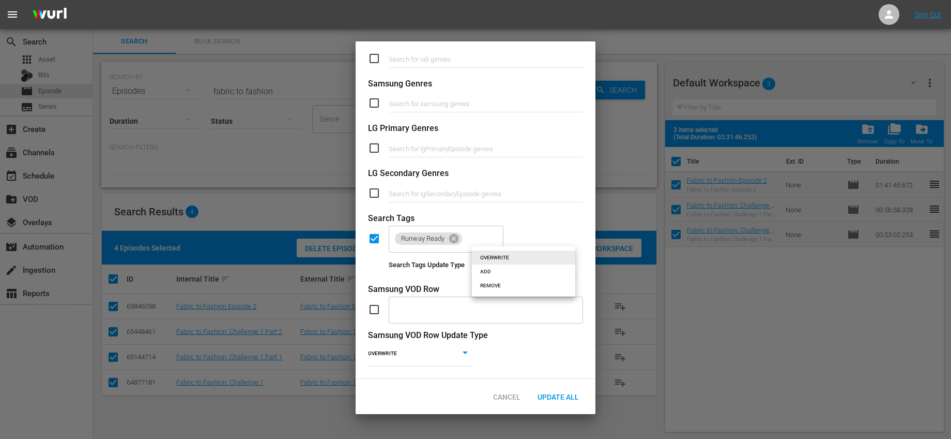
click at [507, 256] on body "menu Sign Out search Search apps Asset Bits movie Episode subtitles Series add_…" at bounding box center [475, 219] width 951 height 439
click at [495, 271] on li "ADD" at bounding box center [523, 271] width 103 height 14
type input "ADD"
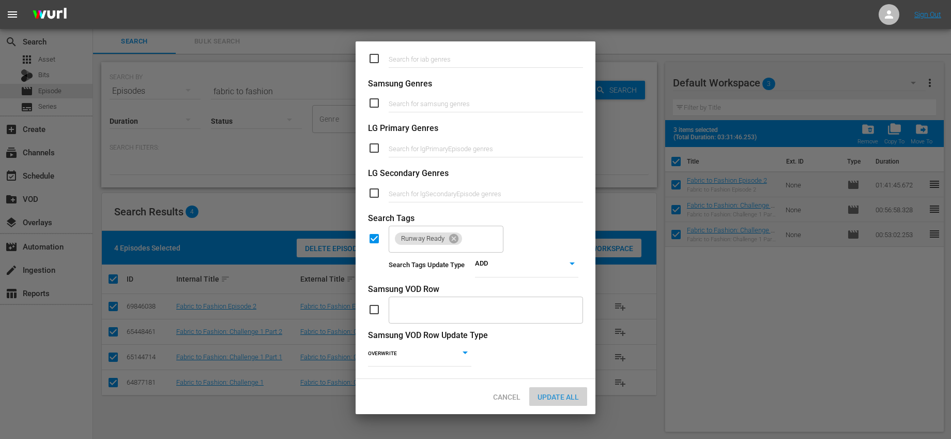
click at [569, 400] on span "Update All" at bounding box center [559, 396] width 58 height 8
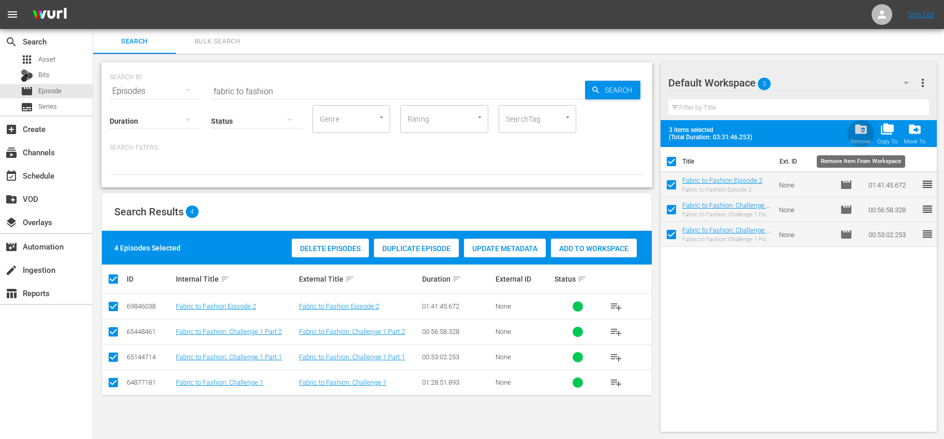
click at [868, 126] on span "folder_delete" at bounding box center [861, 129] width 14 height 14
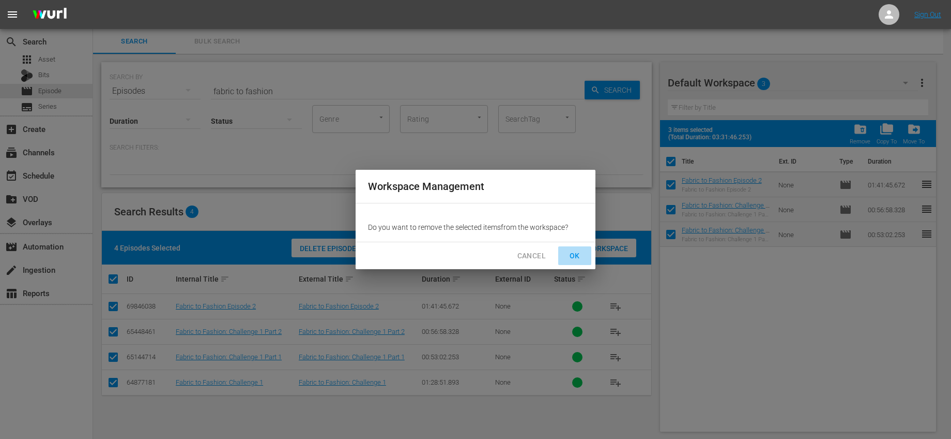
click at [567, 250] on span "OK" at bounding box center [575, 255] width 17 height 13
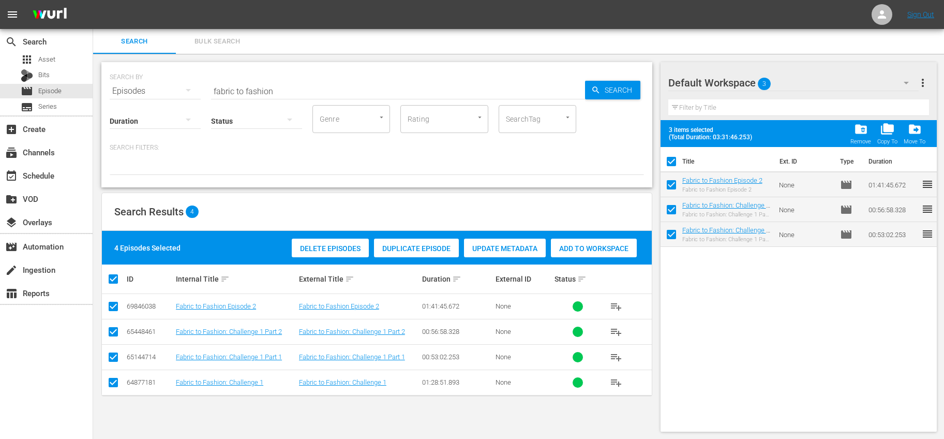
checkbox input "false"
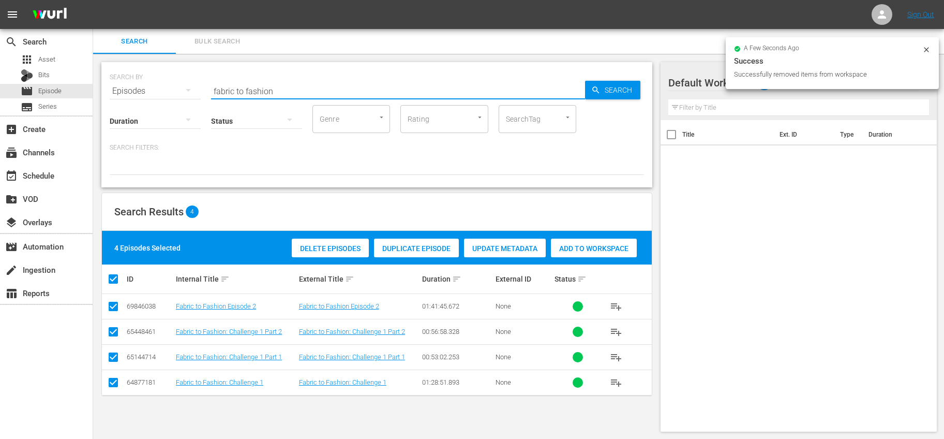
drag, startPoint x: 319, startPoint y: 89, endPoint x: 180, endPoint y: 85, distance: 138.7
click at [180, 85] on div "SEARCH BY Search By Episodes Search ID, Title, Description, Keywords, or Catego…" at bounding box center [377, 84] width 534 height 37
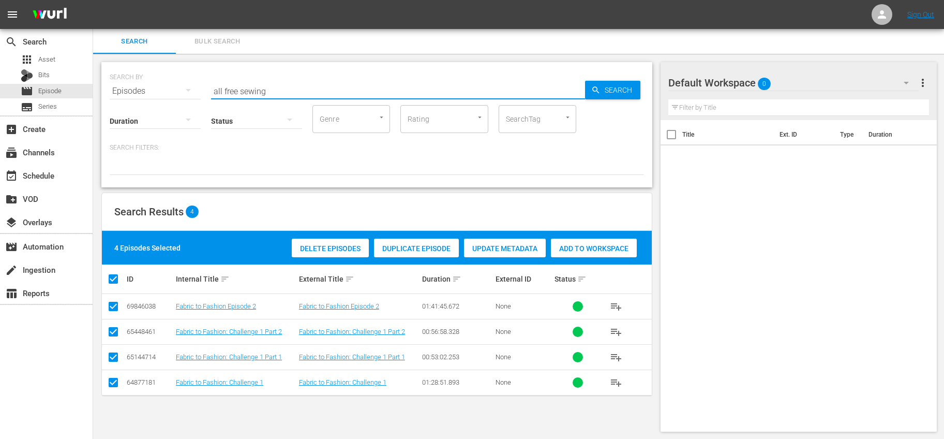
type input "all free sewing"
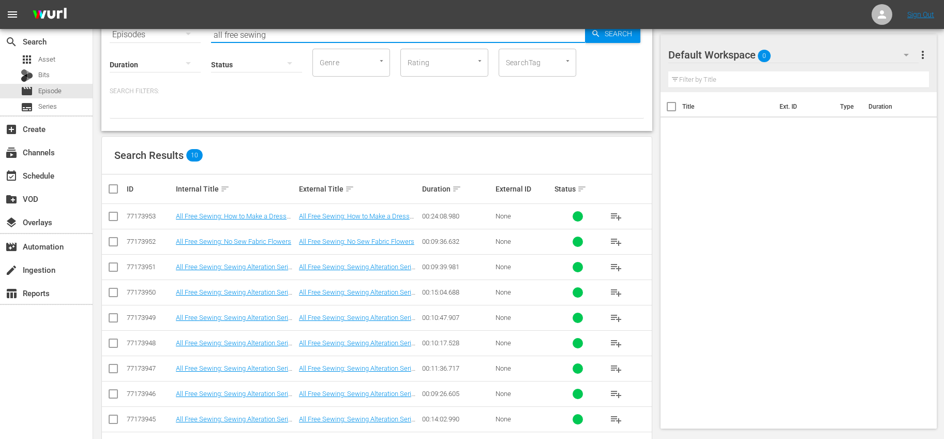
scroll to position [94, 0]
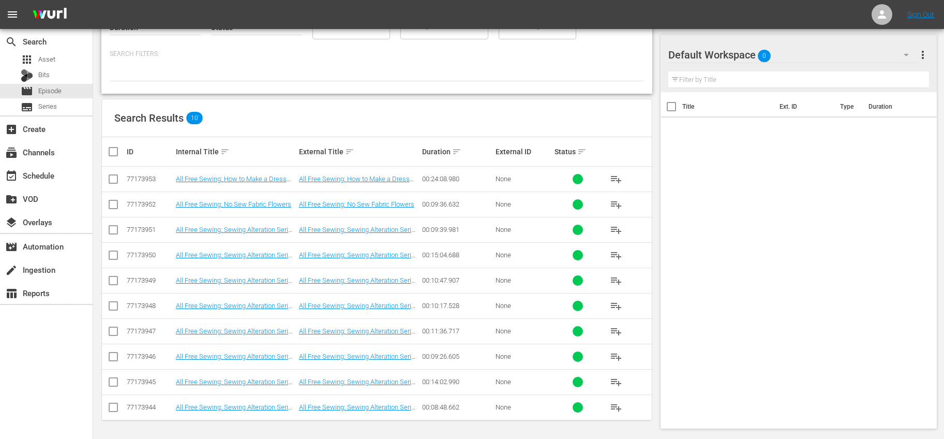
click at [119, 158] on th at bounding box center [113, 151] width 23 height 29
click at [121, 155] on input "checkbox" at bounding box center [117, 151] width 21 height 12
checkbox input "true"
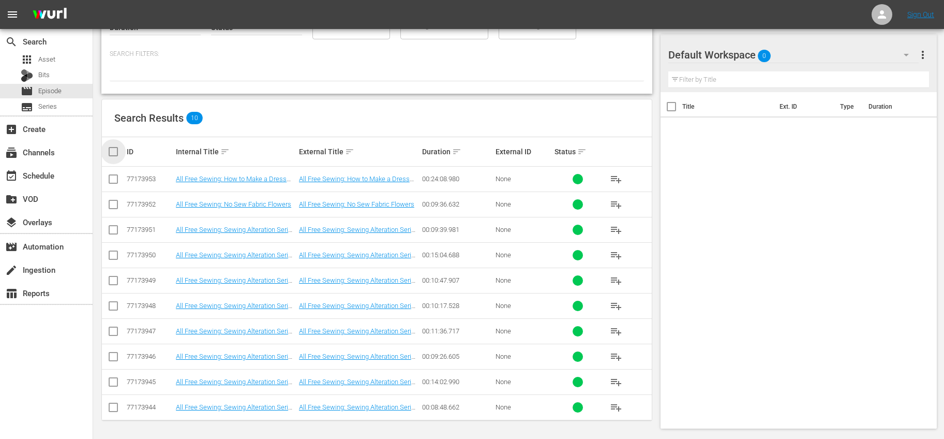
checkbox input "true"
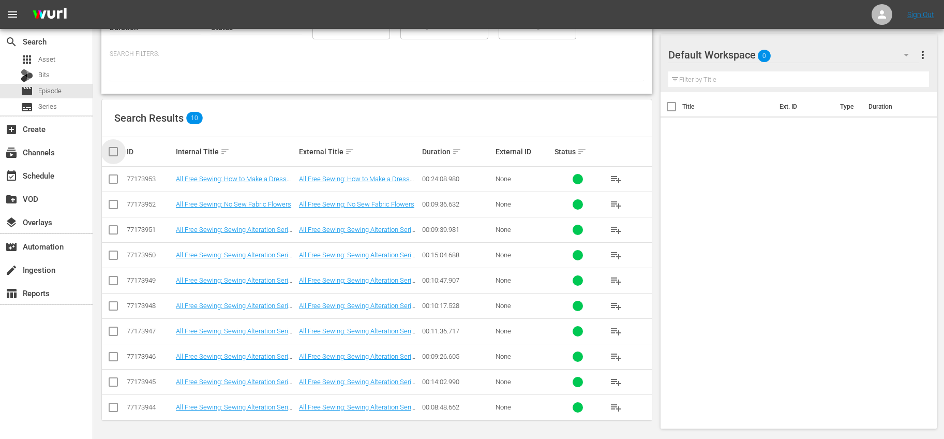
checkbox input "true"
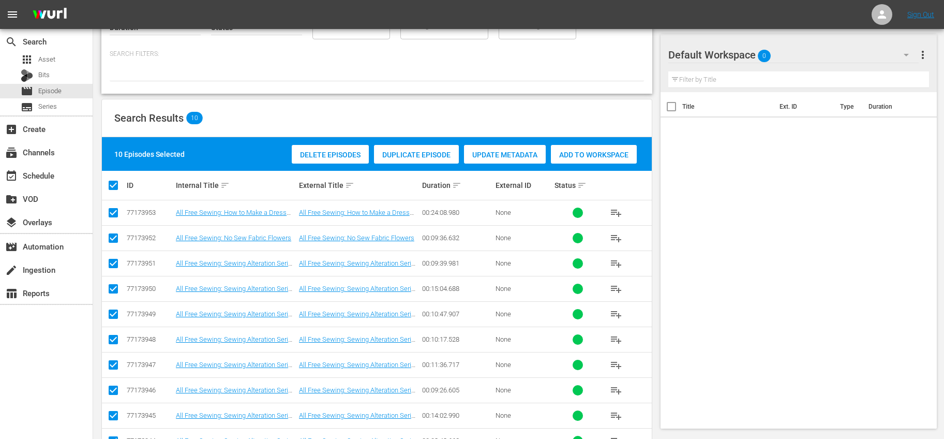
click at [604, 155] on span "Add to Workspace" at bounding box center [594, 154] width 86 height 8
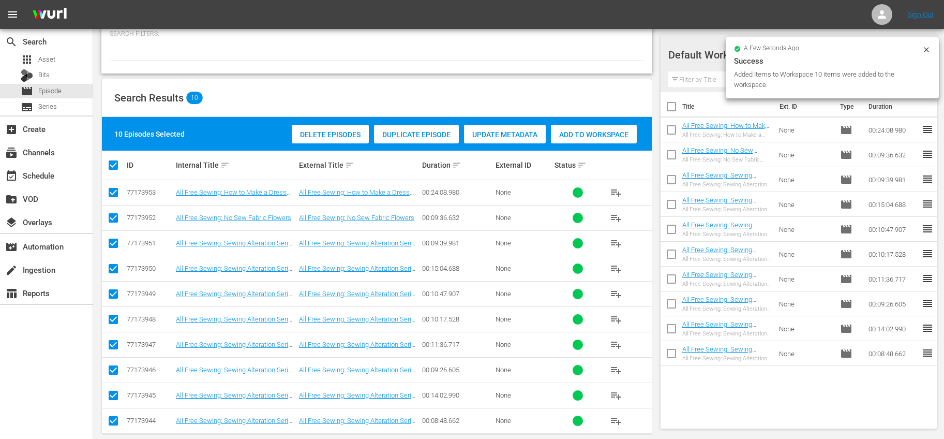
scroll to position [127, 0]
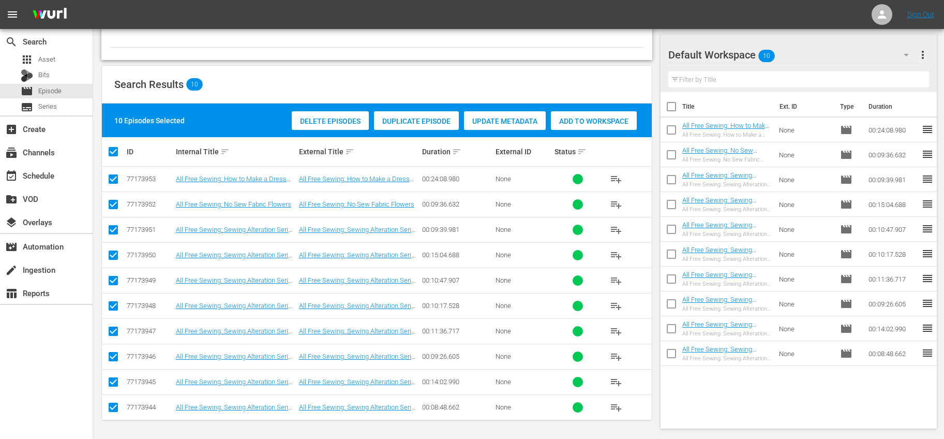
click at [669, 101] on input "checkbox" at bounding box center [671, 109] width 22 height 22
checkbox input "true"
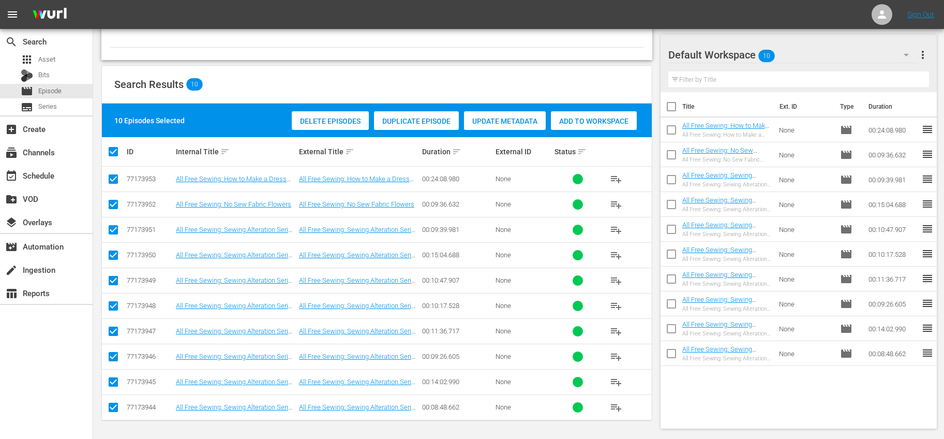
checkbox input "true"
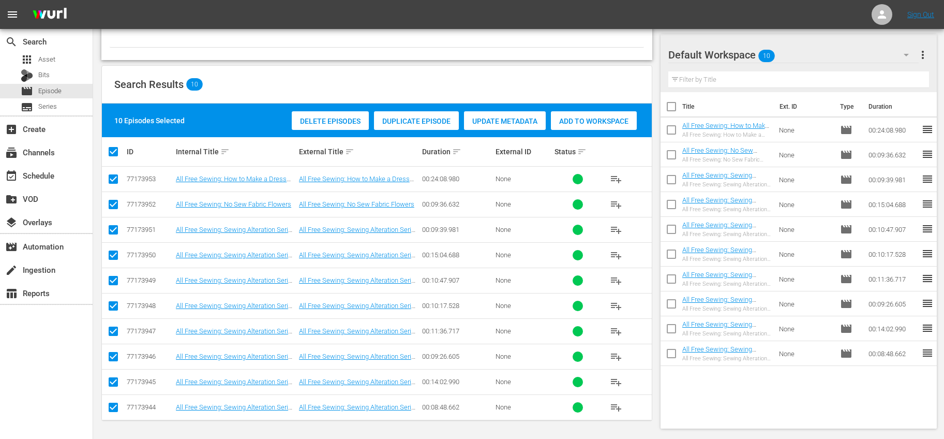
checkbox input "true"
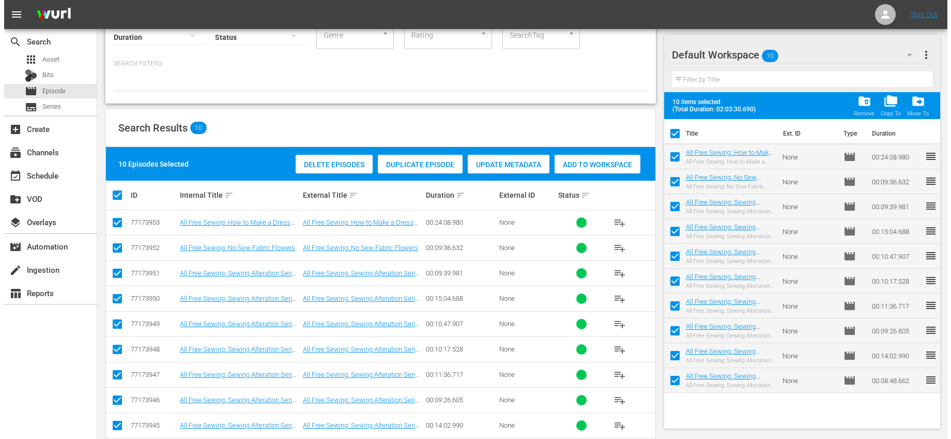
scroll to position [0, 0]
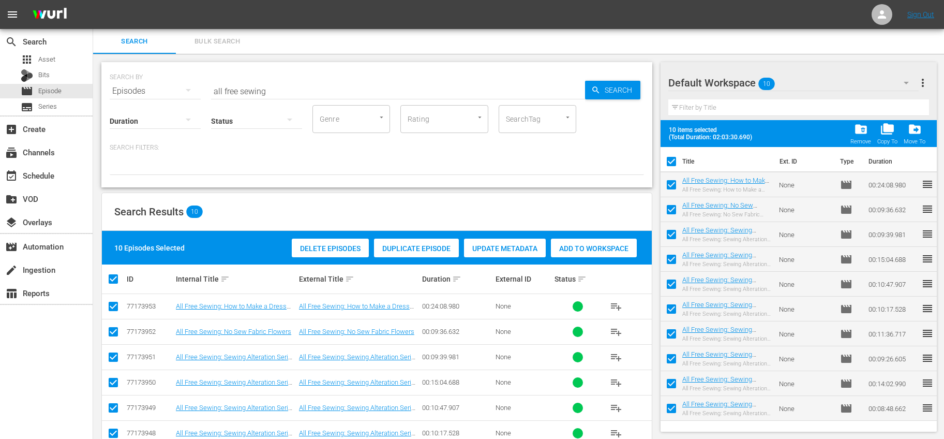
click at [924, 84] on span "more_vert" at bounding box center [922, 83] width 12 height 12
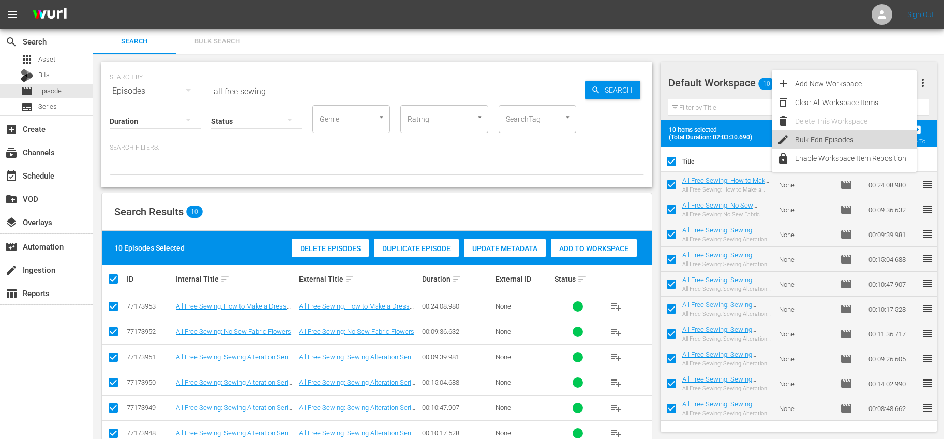
click at [828, 137] on div "Bulk Edit Episodes" at bounding box center [856, 139] width 122 height 19
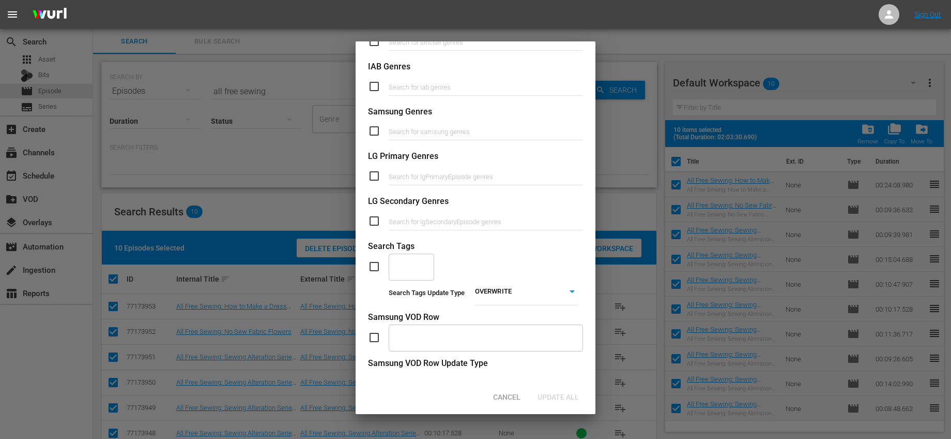
scroll to position [342, 0]
click at [376, 262] on input "checkbox" at bounding box center [378, 266] width 21 height 12
checkbox input "true"
click at [417, 264] on div "​" at bounding box center [412, 266] width 46 height 28
type input "runwa"
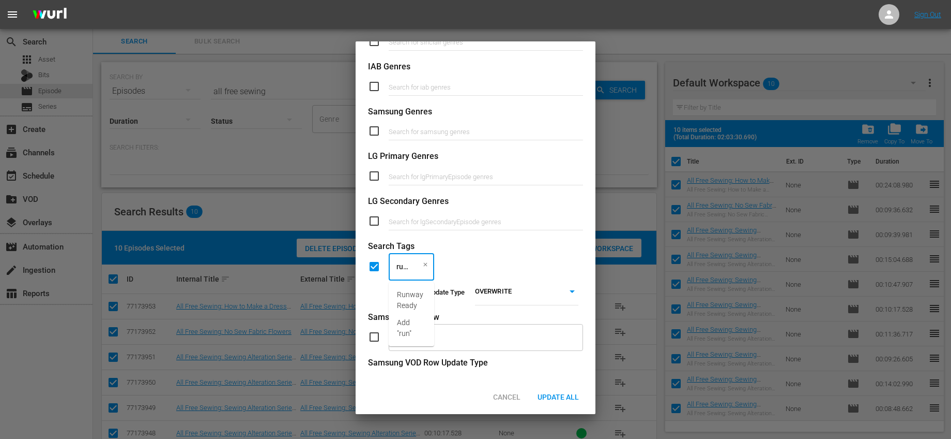
scroll to position [0, 5]
click at [421, 299] on span "Runway Ready" at bounding box center [411, 300] width 29 height 22
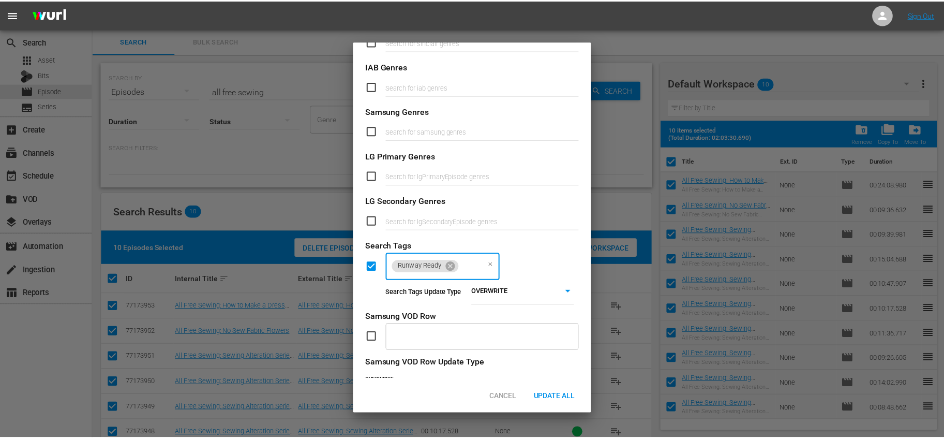
scroll to position [0, 0]
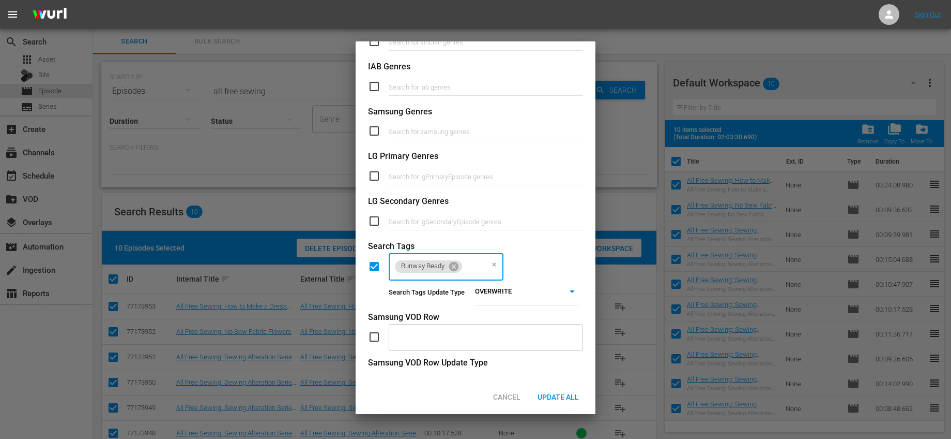
click at [534, 295] on body "menu Sign Out search Search apps Asset Bits movie Episode subtitles Series add_…" at bounding box center [475, 219] width 951 height 439
click at [514, 311] on li "ADD" at bounding box center [523, 306] width 103 height 14
click at [554, 394] on span "Update All" at bounding box center [559, 396] width 58 height 8
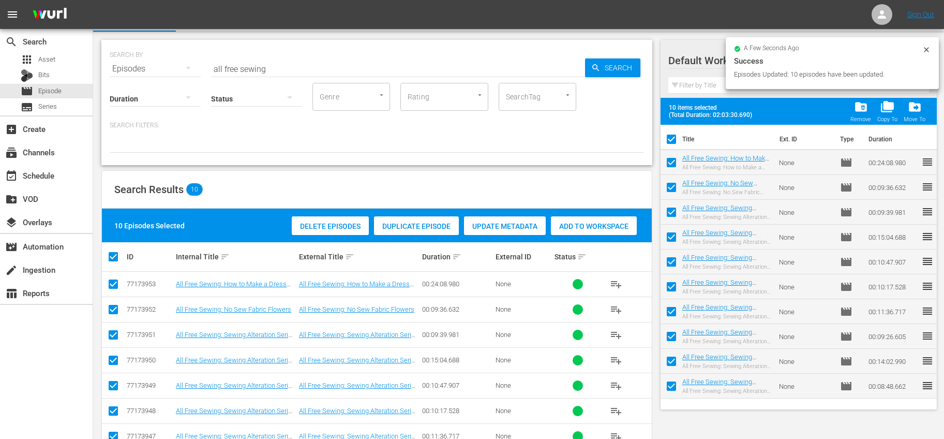
scroll to position [127, 0]
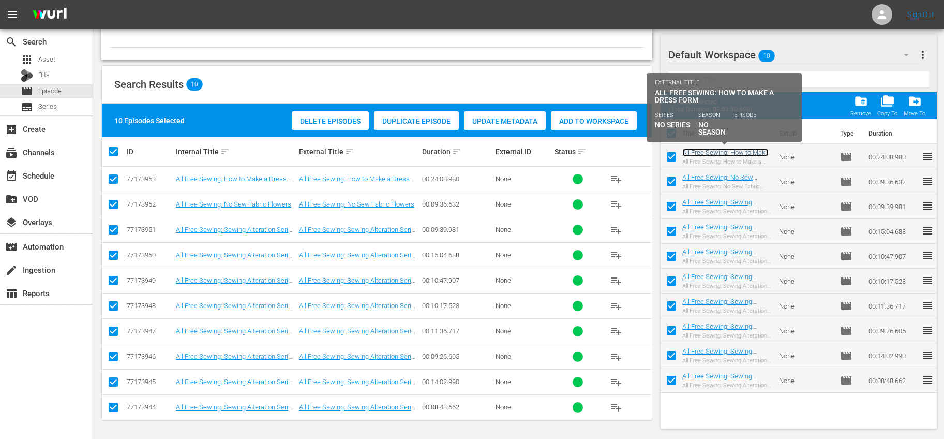
click at [733, 152] on link "All Free Sewing: How to Make a Dress Form" at bounding box center [725, 156] width 86 height 16
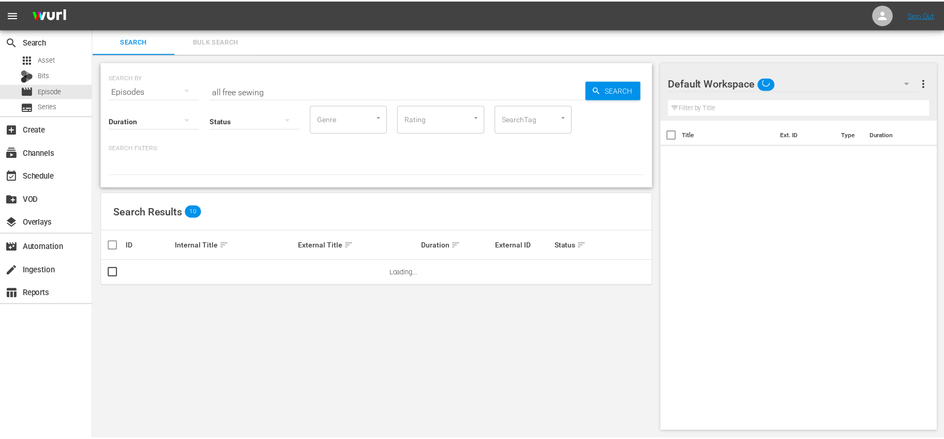
scroll to position [1, 0]
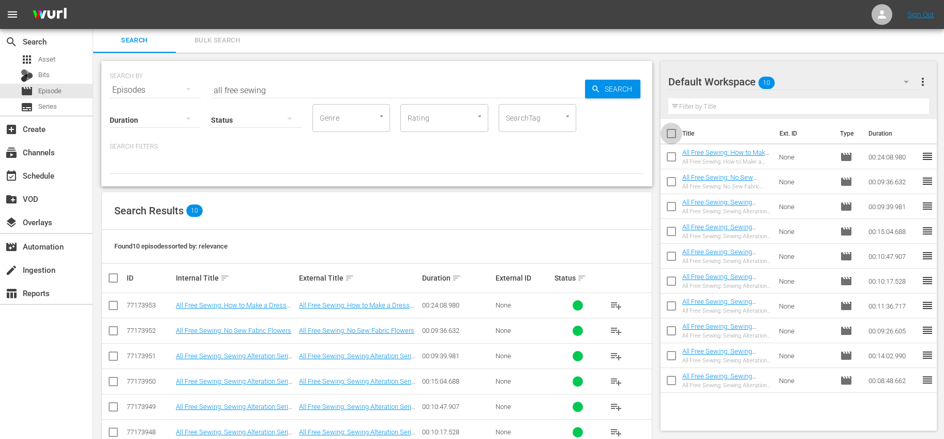
click at [670, 134] on input "checkbox" at bounding box center [671, 136] width 22 height 22
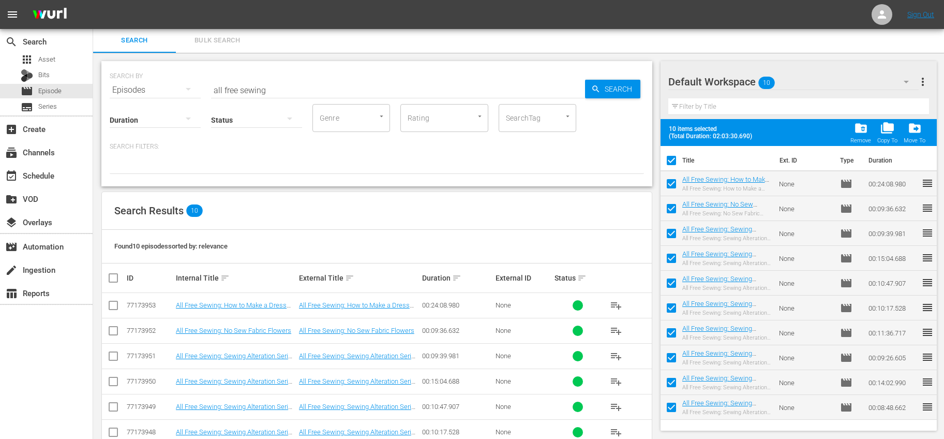
click at [858, 133] on span "folder_delete" at bounding box center [861, 128] width 14 height 14
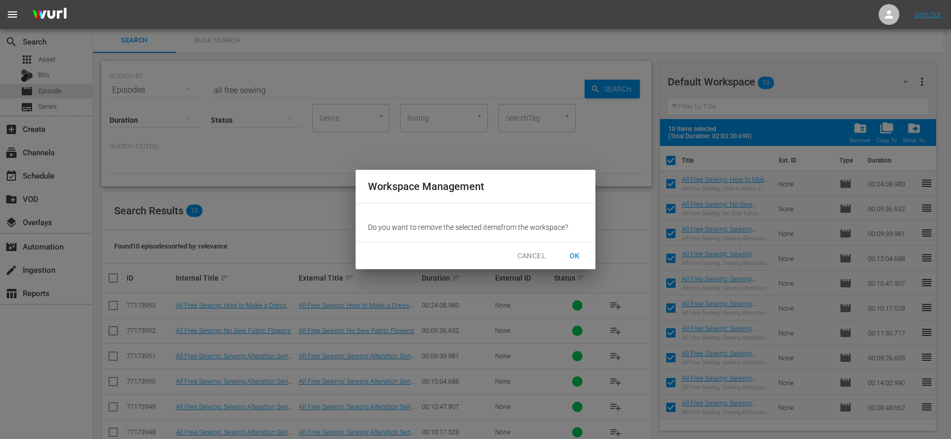
click at [584, 250] on button "OK" at bounding box center [574, 255] width 33 height 19
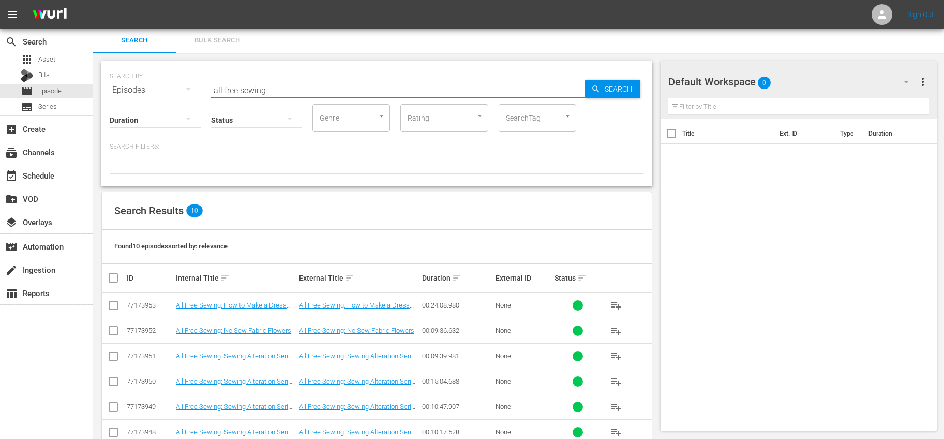
drag, startPoint x: 307, startPoint y: 85, endPoint x: 208, endPoint y: 84, distance: 99.3
click at [208, 84] on div "SEARCH BY Search By Episodes Search ID, Title, Description, Keywords, or Catego…" at bounding box center [377, 83] width 534 height 37
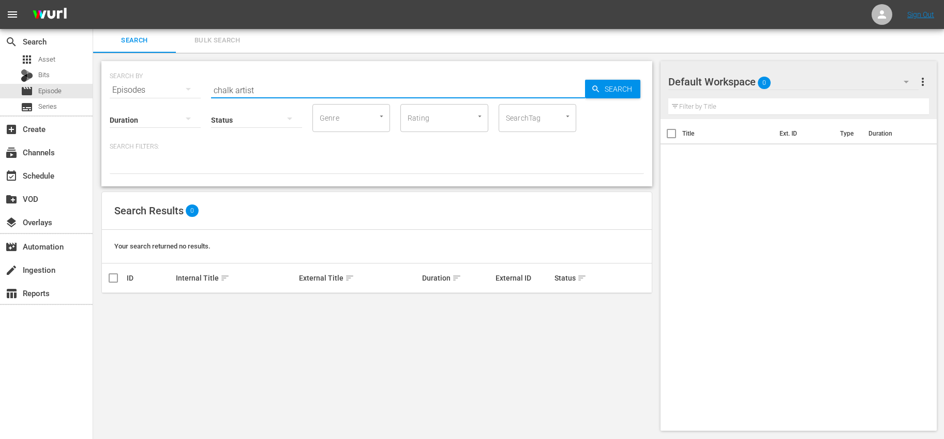
drag, startPoint x: 262, startPoint y: 85, endPoint x: 141, endPoint y: 73, distance: 121.0
click at [142, 73] on div "SEARCH BY Search By Episodes Search ID, Title, Description, Keywords, or Catego…" at bounding box center [377, 83] width 534 height 37
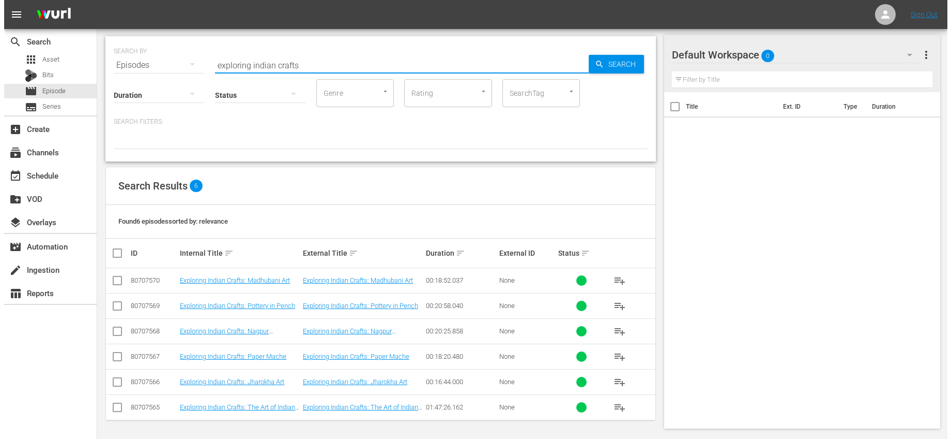
scroll to position [26, 0]
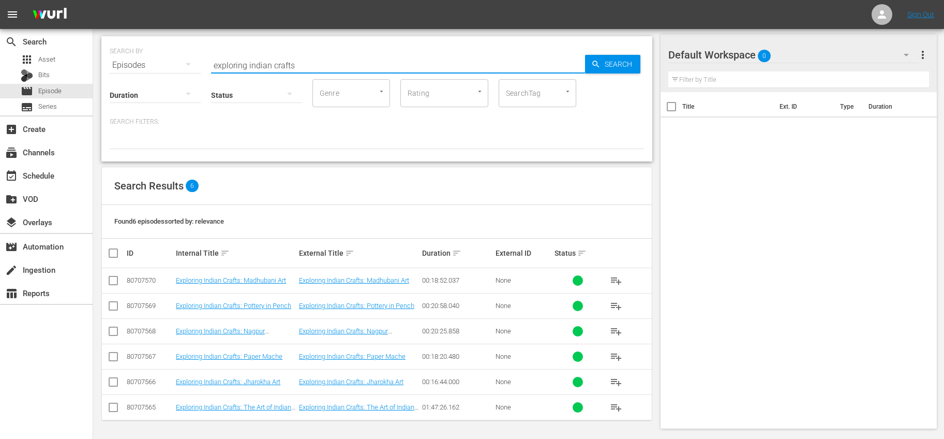
click at [118, 254] on input "checkbox" at bounding box center [117, 253] width 21 height 12
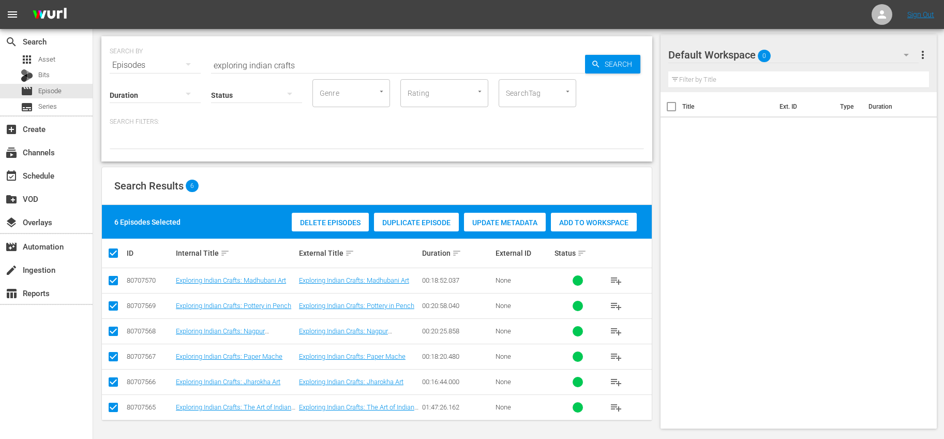
click at [505, 216] on div "Update Metadata" at bounding box center [505, 223] width 82 height 20
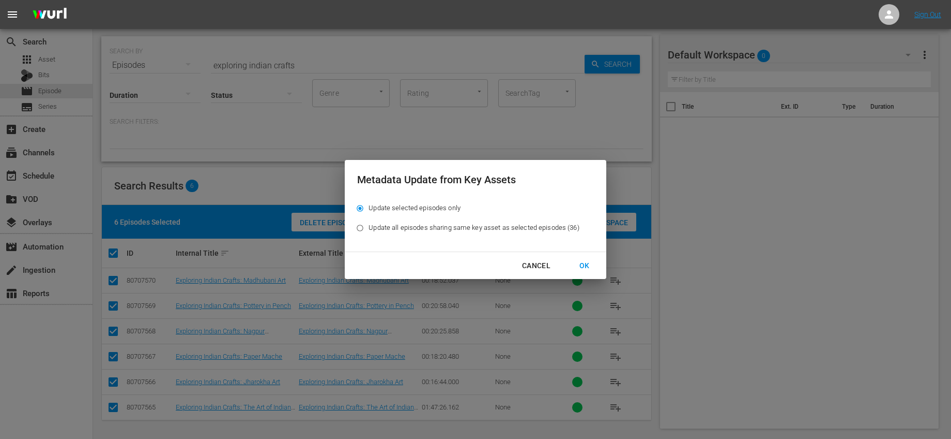
click at [530, 270] on div "Cancel" at bounding box center [536, 265] width 45 height 13
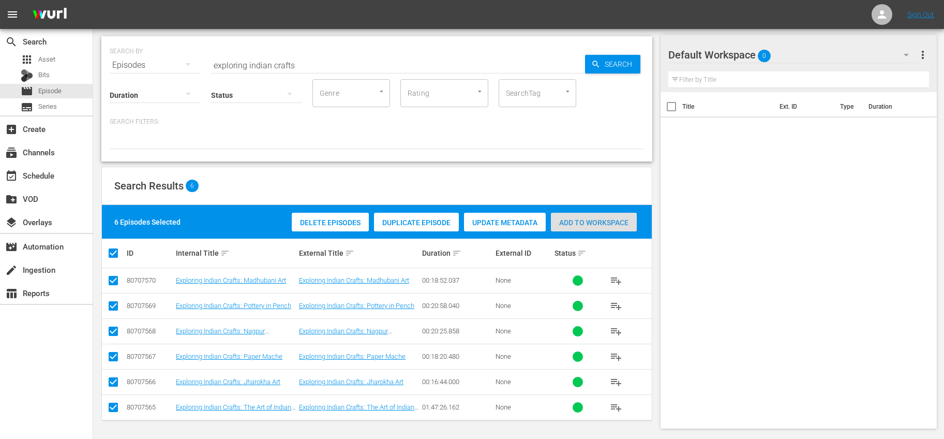
click at [574, 223] on span "Add to Workspace" at bounding box center [594, 222] width 86 height 8
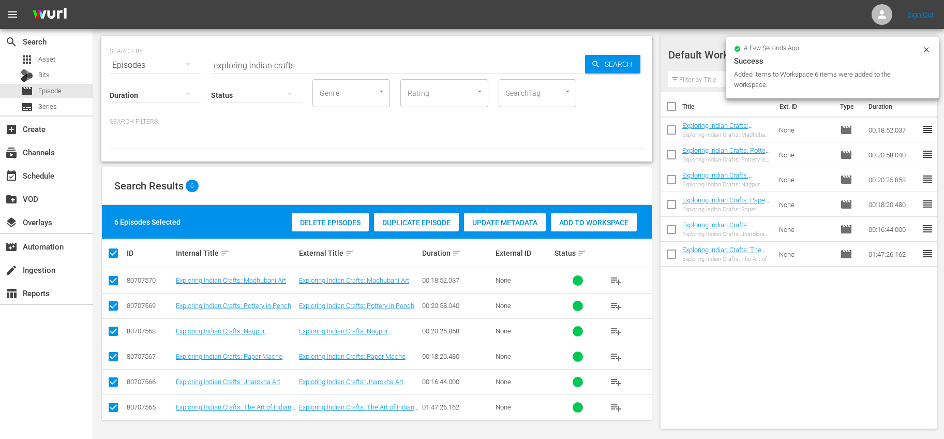
click at [674, 106] on input "checkbox" at bounding box center [671, 109] width 22 height 22
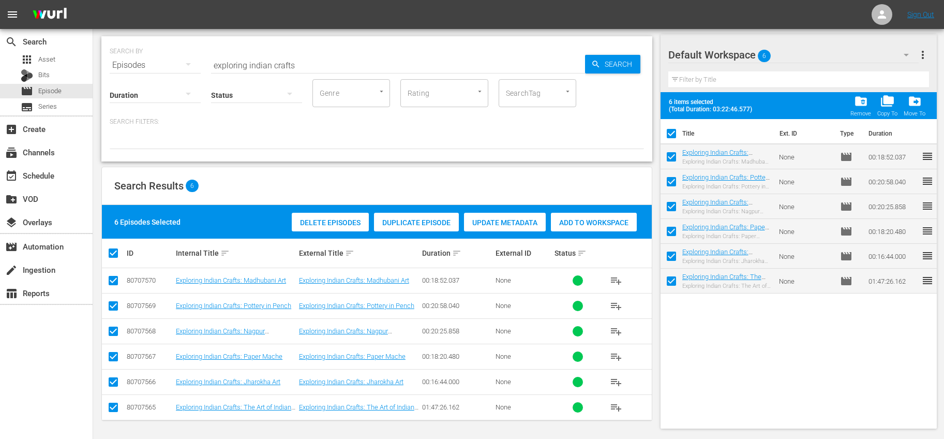
click at [927, 54] on span "more_vert" at bounding box center [922, 55] width 12 height 12
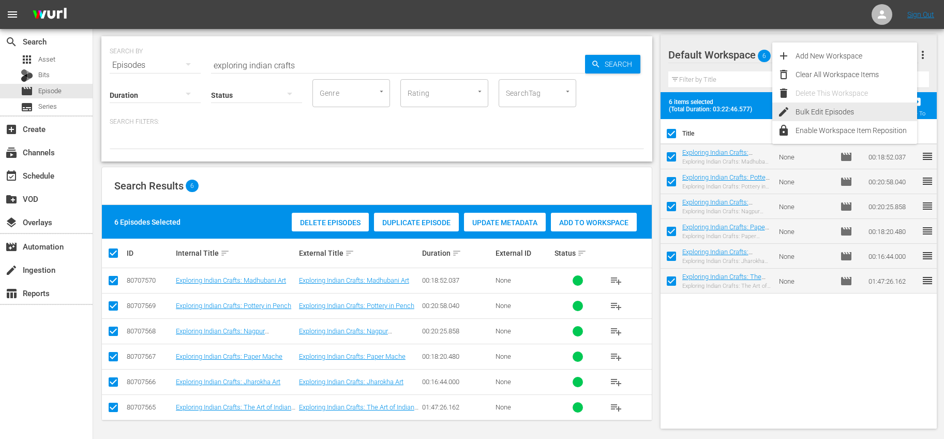
click at [834, 107] on div "Bulk Edit Episodes" at bounding box center [856, 111] width 122 height 19
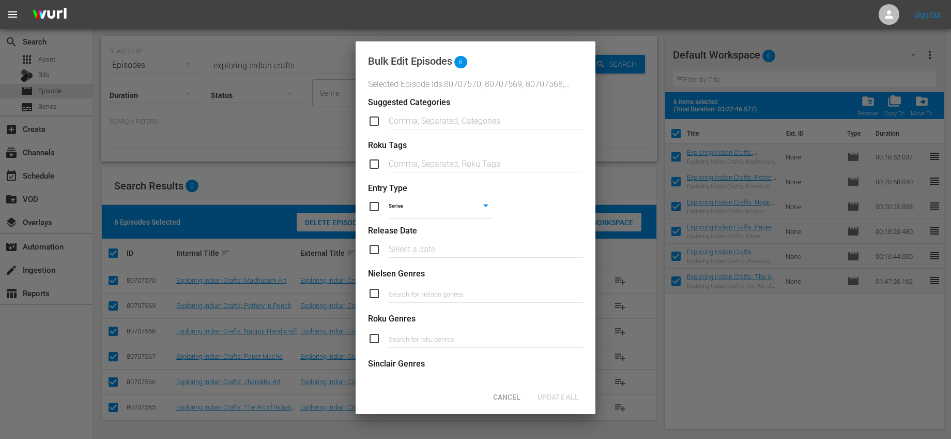
scroll to position [377, 0]
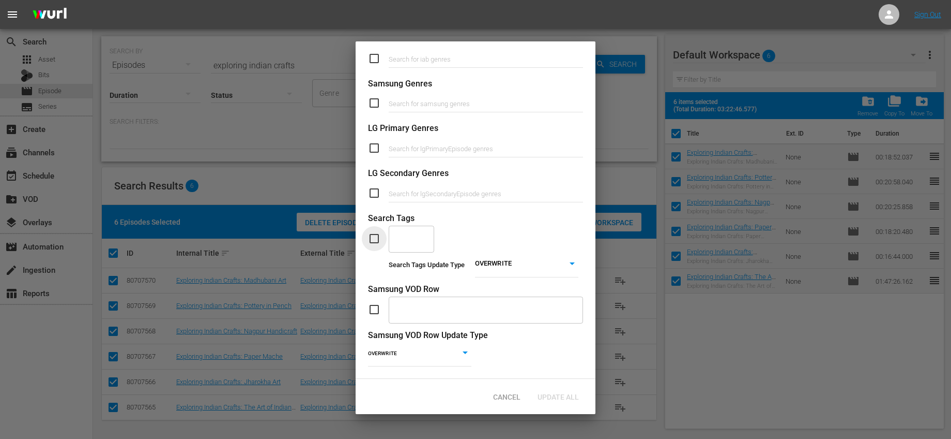
click at [370, 232] on input "checkbox" at bounding box center [378, 238] width 21 height 12
click at [415, 234] on div "​" at bounding box center [412, 238] width 46 height 28
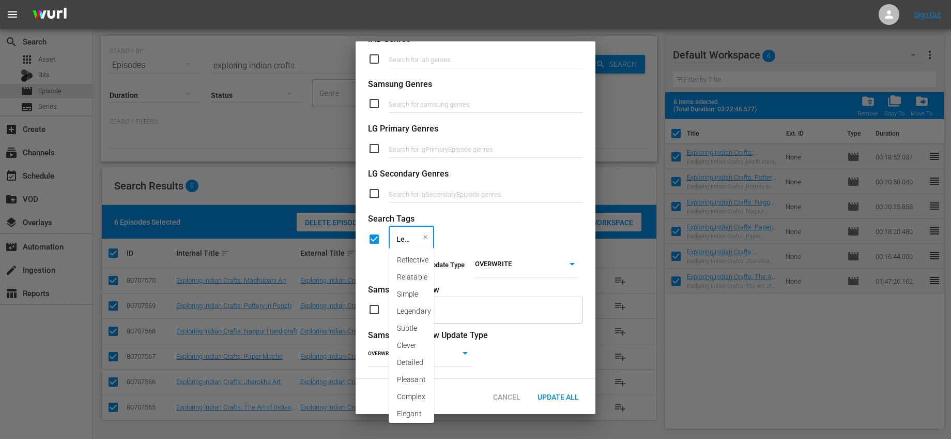
scroll to position [0, 0]
drag, startPoint x: 414, startPoint y: 263, endPoint x: 452, endPoint y: 260, distance: 39.0
click at [414, 263] on span "Lean Back Viewing" at bounding box center [411, 270] width 29 height 33
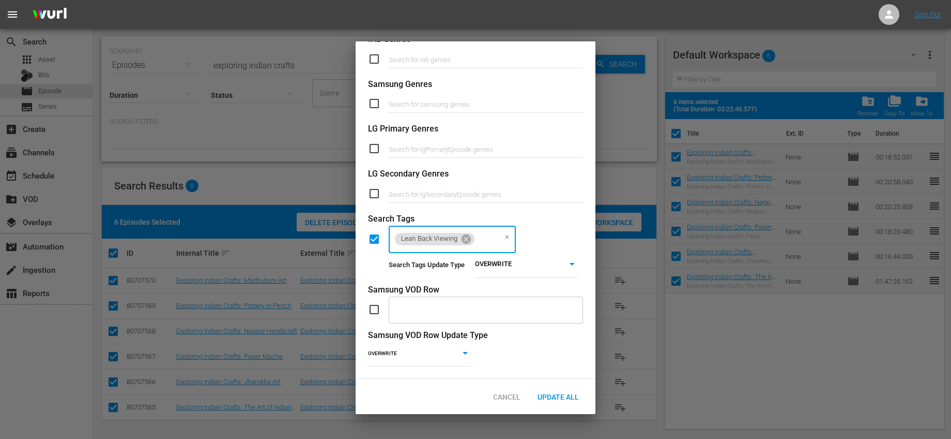
click at [478, 264] on body "menu Sign Out search Search apps Asset Bits movie Episode subtitles Series add_…" at bounding box center [475, 193] width 951 height 439
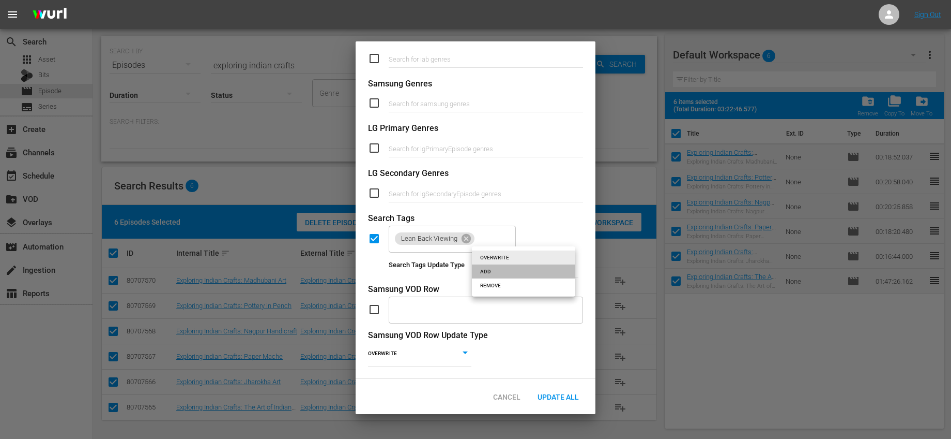
click at [490, 276] on li "ADD" at bounding box center [523, 271] width 103 height 14
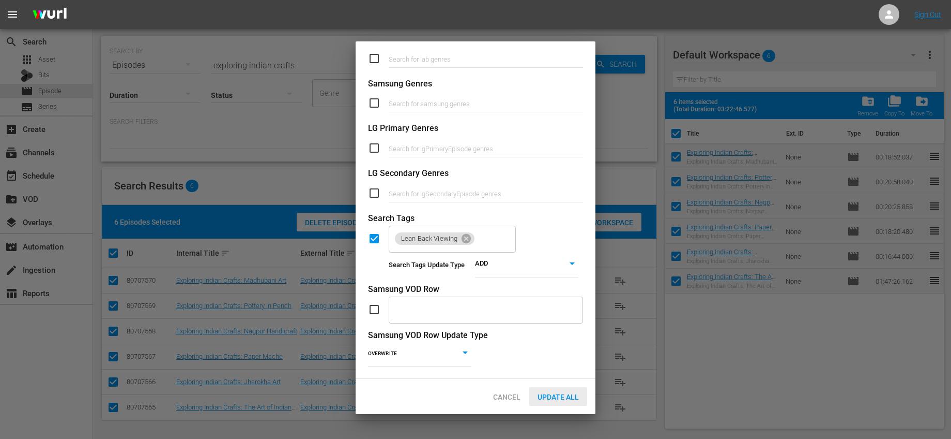
click at [561, 402] on div "Update All" at bounding box center [559, 396] width 58 height 19
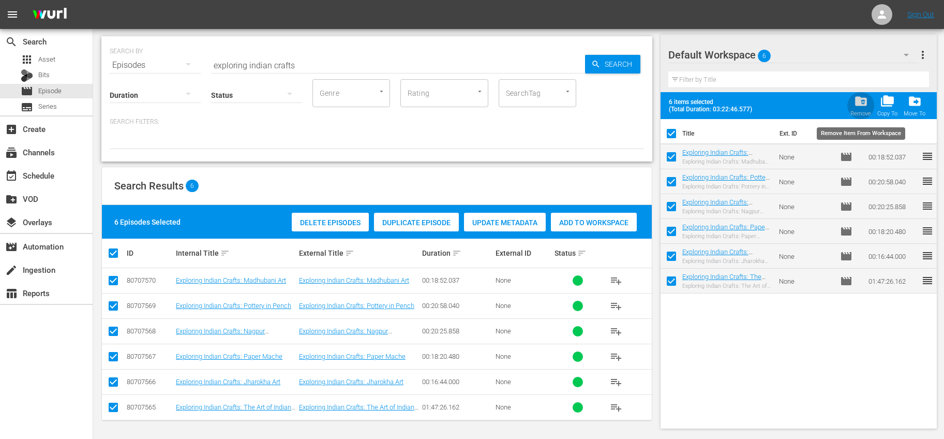
click at [864, 103] on span "folder_delete" at bounding box center [861, 101] width 14 height 14
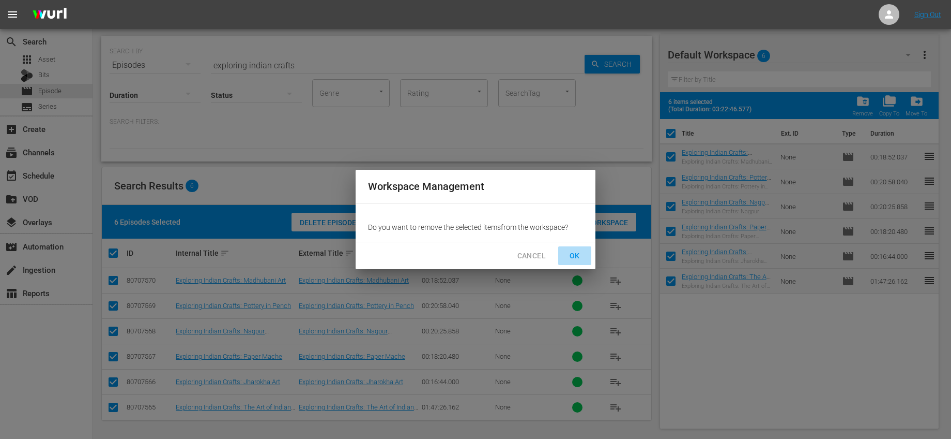
drag, startPoint x: 579, startPoint y: 259, endPoint x: 474, endPoint y: 344, distance: 134.9
click at [579, 259] on span "OK" at bounding box center [575, 255] width 17 height 13
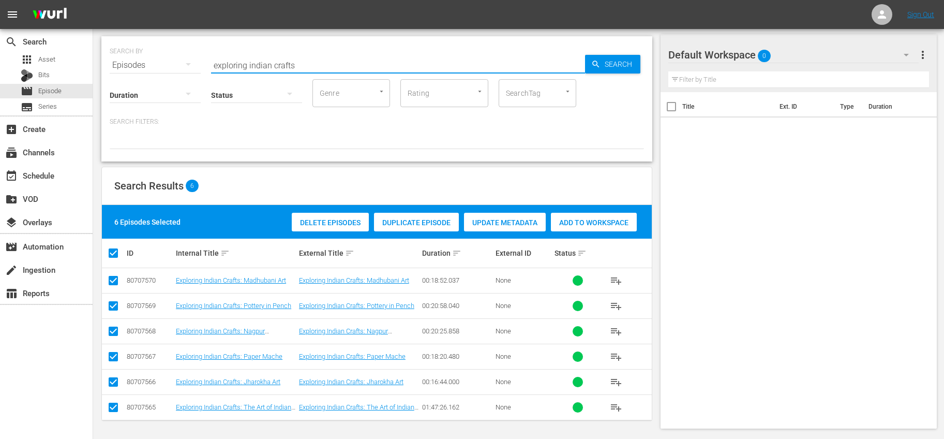
drag, startPoint x: 315, startPoint y: 67, endPoint x: 158, endPoint y: 30, distance: 161.5
click at [162, 30] on div "SEARCH BY Search By Episodes Search ID, Title, Description, Keywords, or Catego…" at bounding box center [376, 233] width 567 height 411
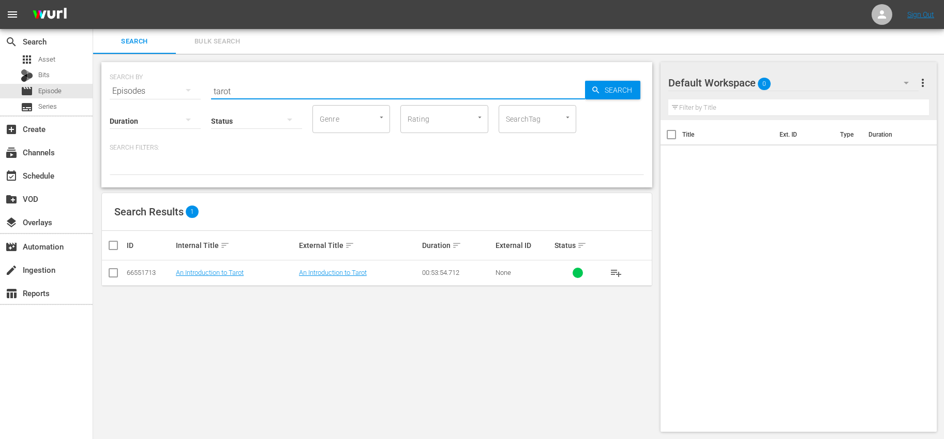
click at [618, 267] on span "playlist_add" at bounding box center [616, 272] width 12 height 12
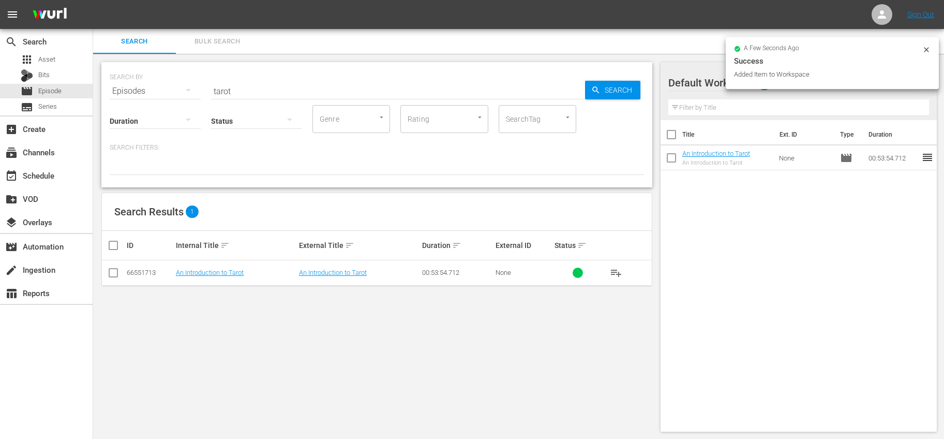
click at [676, 133] on input "checkbox" at bounding box center [671, 137] width 22 height 22
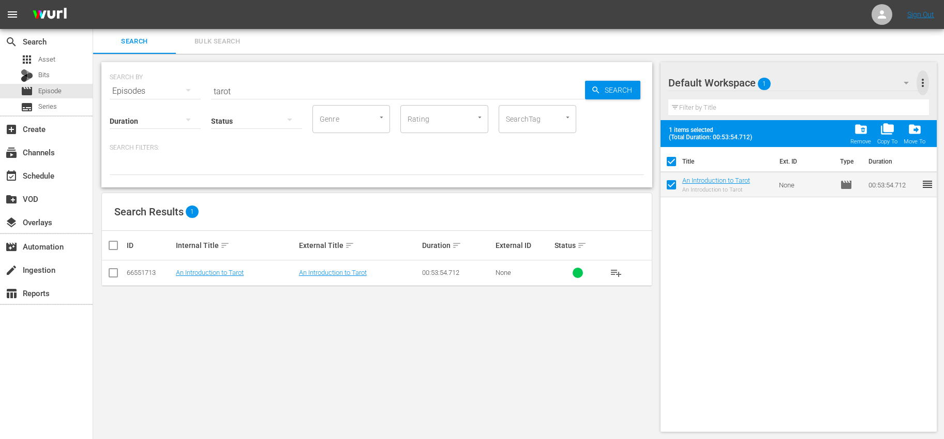
click at [919, 83] on span "more_vert" at bounding box center [922, 83] width 12 height 12
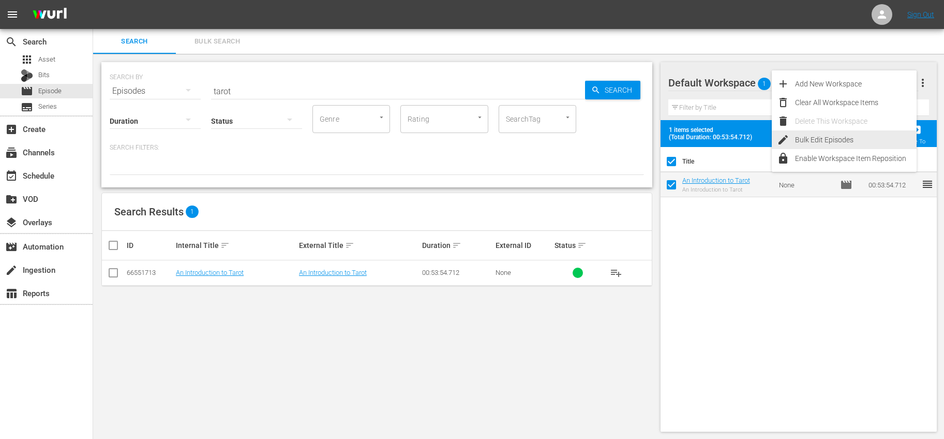
click at [784, 136] on span "edit" at bounding box center [783, 139] width 12 height 12
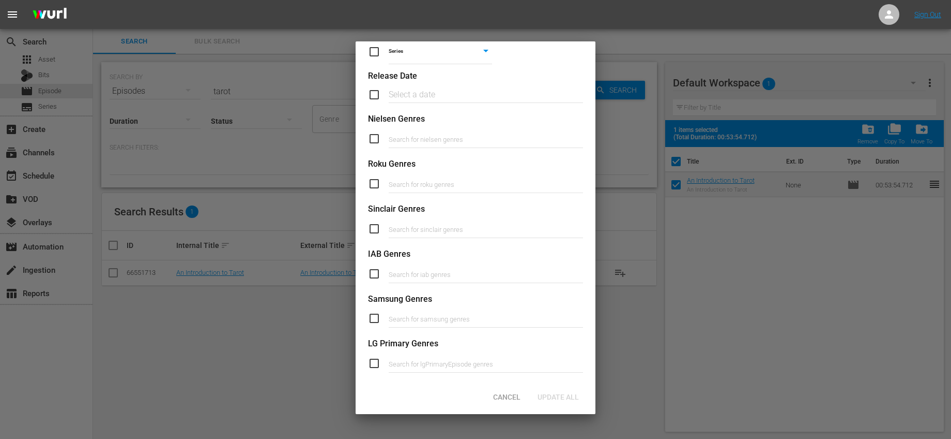
scroll to position [355, 0]
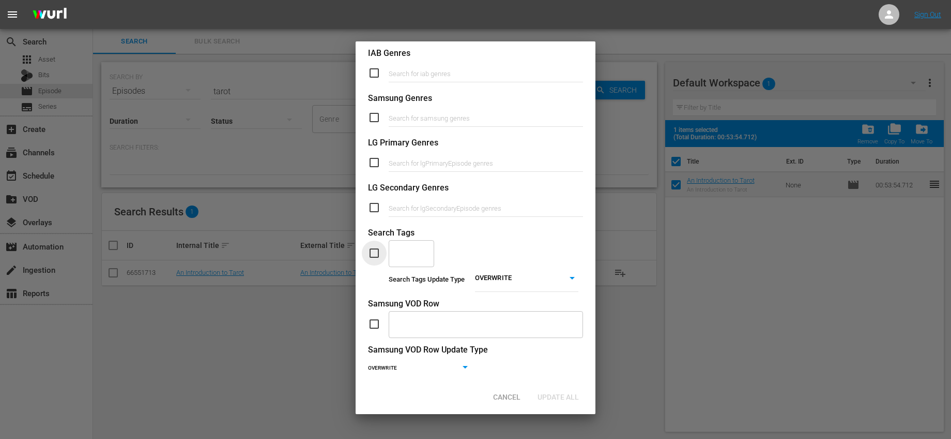
click at [382, 256] on input "checkbox" at bounding box center [378, 253] width 21 height 12
click at [404, 253] on input "text" at bounding box center [404, 253] width 21 height 19
click at [412, 287] on span "Lean Back Viewing" at bounding box center [411, 292] width 29 height 33
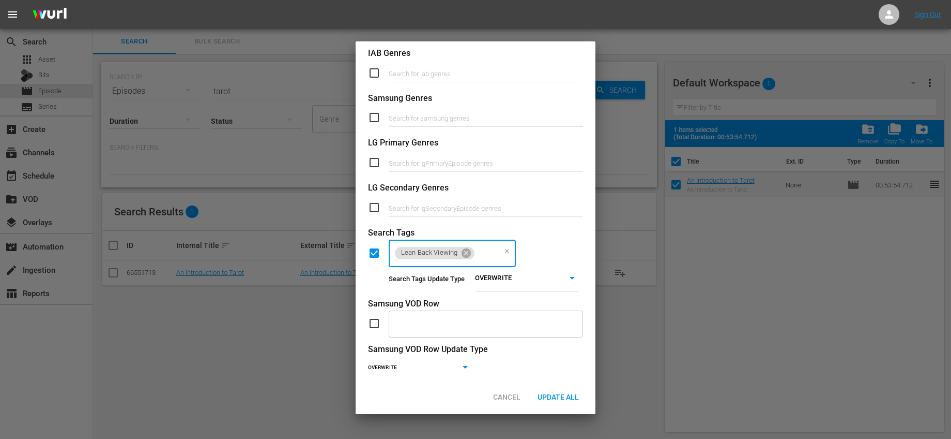
click at [521, 283] on body "menu Sign Out search Search apps Asset Bits movie Episode subtitles Series add_…" at bounding box center [475, 219] width 951 height 439
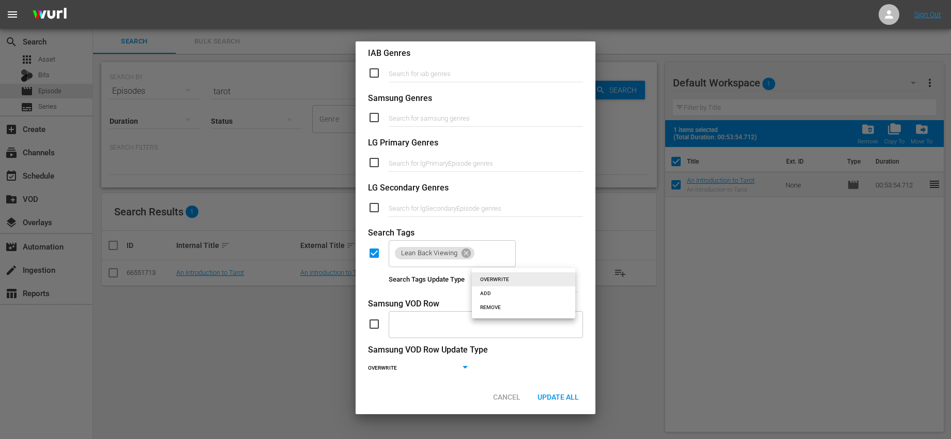
click at [508, 292] on li "ADD" at bounding box center [523, 293] width 103 height 14
click at [548, 391] on div "Update All" at bounding box center [559, 396] width 58 height 19
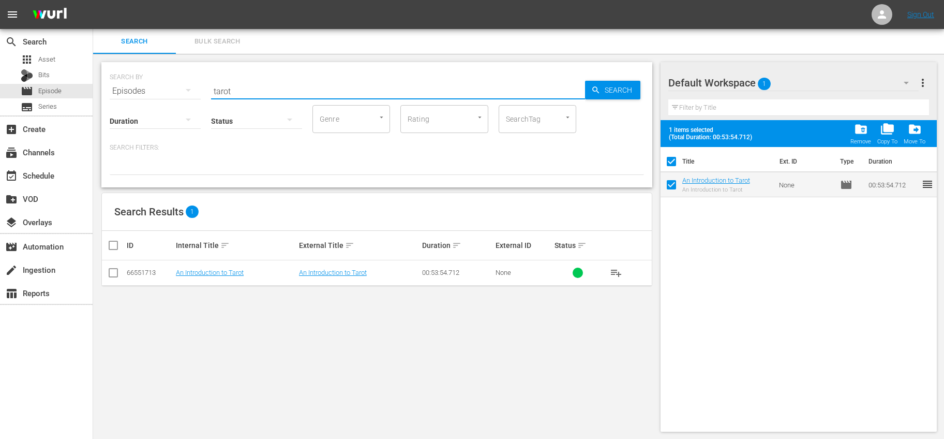
drag, startPoint x: 314, startPoint y: 89, endPoint x: 104, endPoint y: 88, distance: 210.5
click at [104, 88] on div "SEARCH BY Search By Episodes Search ID, Title, Description, Keywords, or Catego…" at bounding box center [376, 124] width 551 height 125
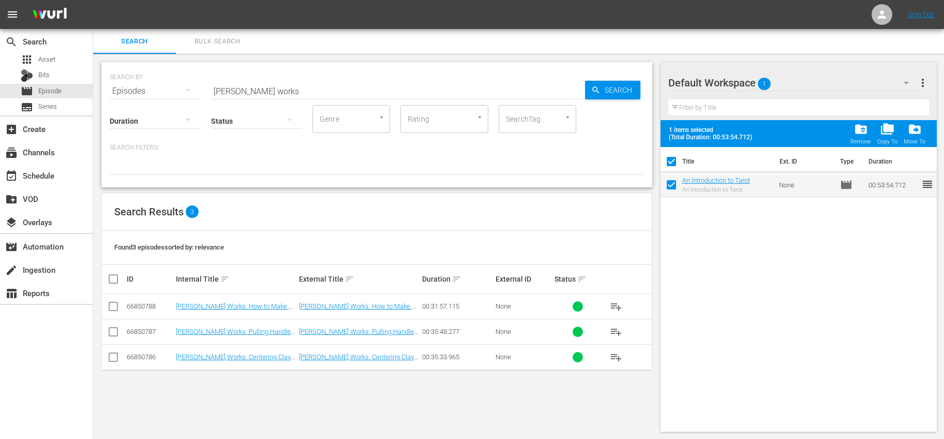
click at [110, 272] on th at bounding box center [113, 278] width 23 height 29
click at [863, 130] on span "folder_delete" at bounding box center [861, 129] width 14 height 14
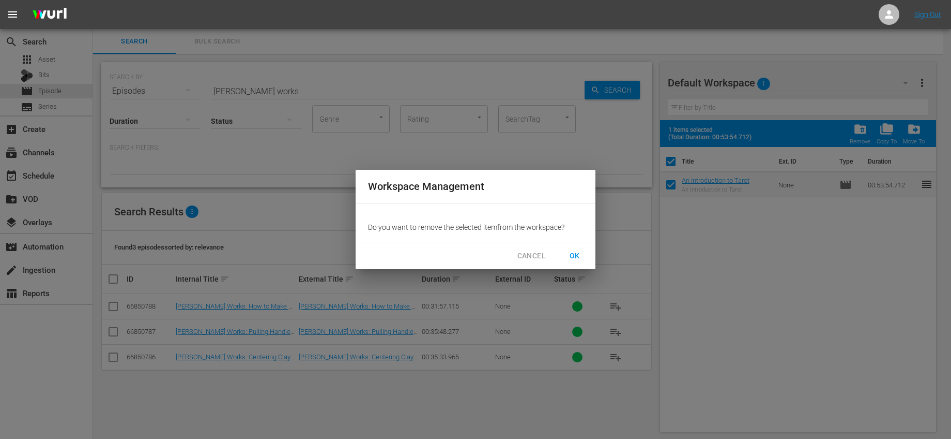
click at [570, 259] on span "OK" at bounding box center [575, 255] width 17 height 13
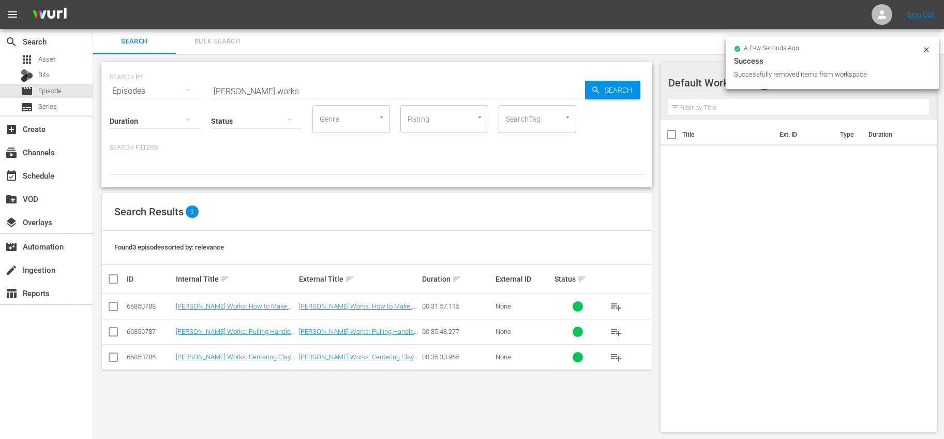
click at [110, 279] on input "checkbox" at bounding box center [117, 279] width 21 height 12
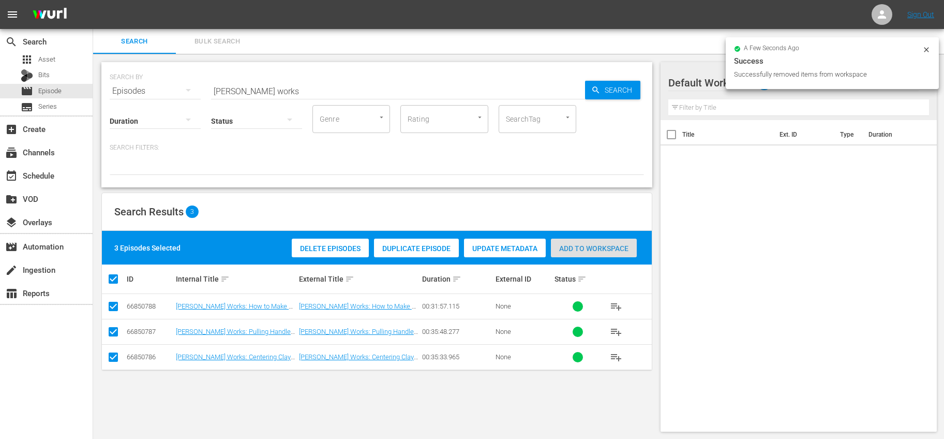
click at [572, 249] on span "Add to Workspace" at bounding box center [594, 248] width 86 height 8
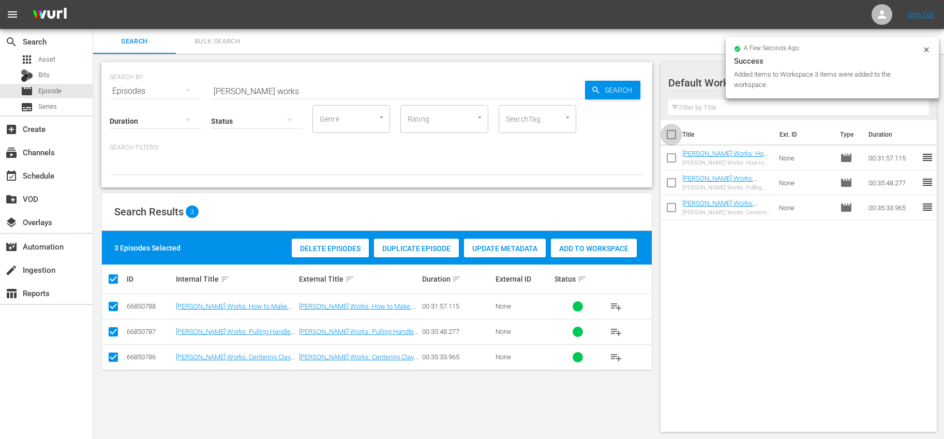
click at [676, 133] on input "checkbox" at bounding box center [671, 137] width 22 height 22
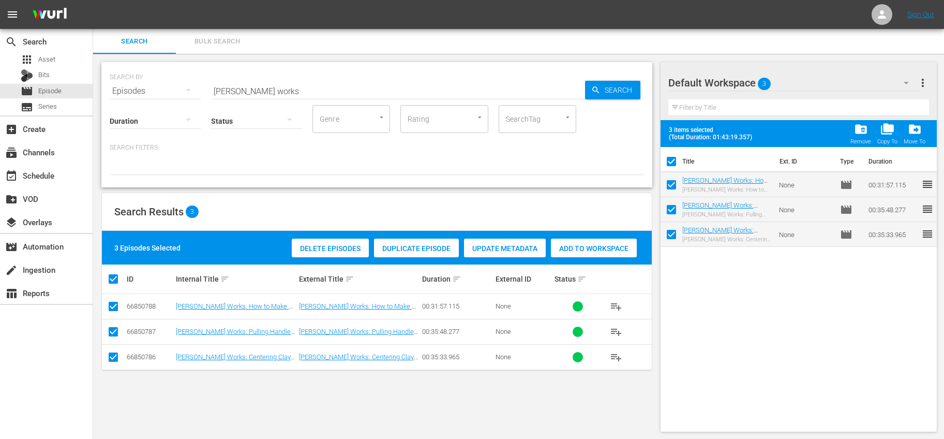
click at [921, 82] on span "more_vert" at bounding box center [922, 83] width 12 height 12
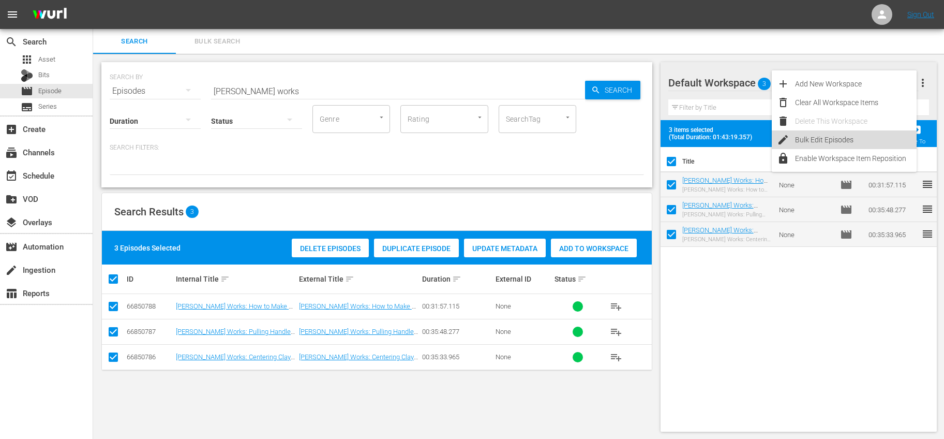
click at [805, 142] on div "Bulk Edit Episodes" at bounding box center [856, 139] width 122 height 19
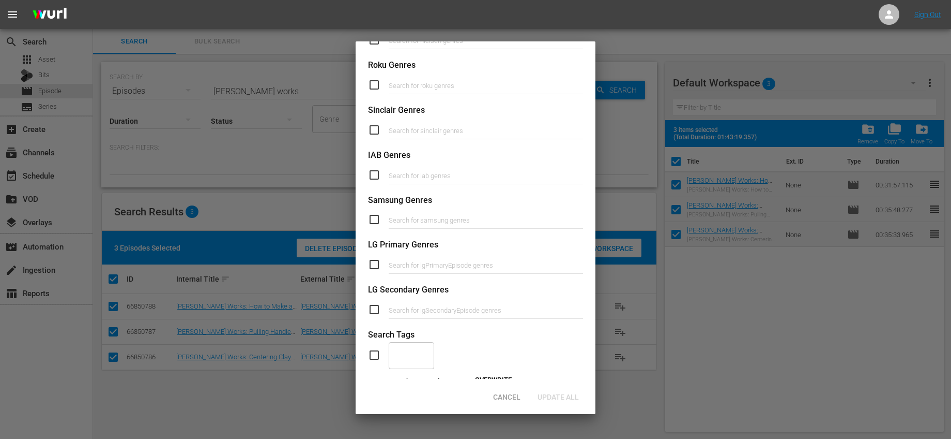
scroll to position [377, 0]
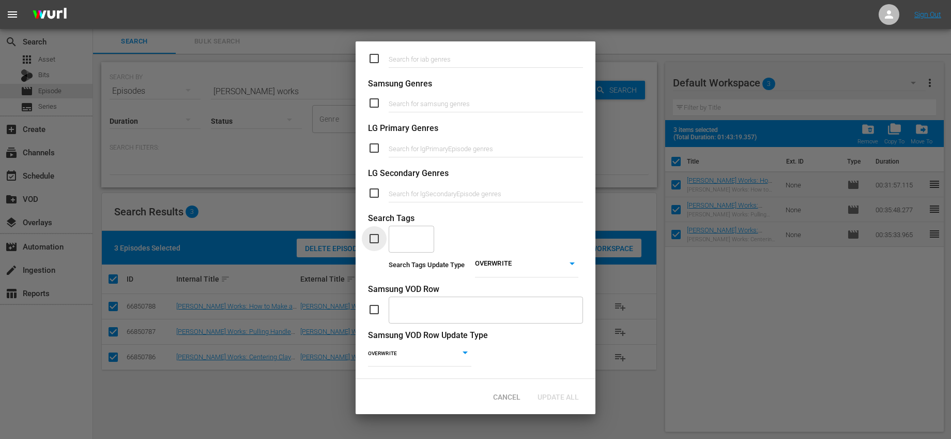
drag, startPoint x: 374, startPoint y: 232, endPoint x: 381, endPoint y: 230, distance: 6.7
click at [375, 232] on input "checkbox" at bounding box center [378, 238] width 21 height 12
click at [406, 229] on input "text" at bounding box center [404, 238] width 21 height 19
click at [412, 260] on span "Lean Back Viewing" at bounding box center [411, 270] width 29 height 33
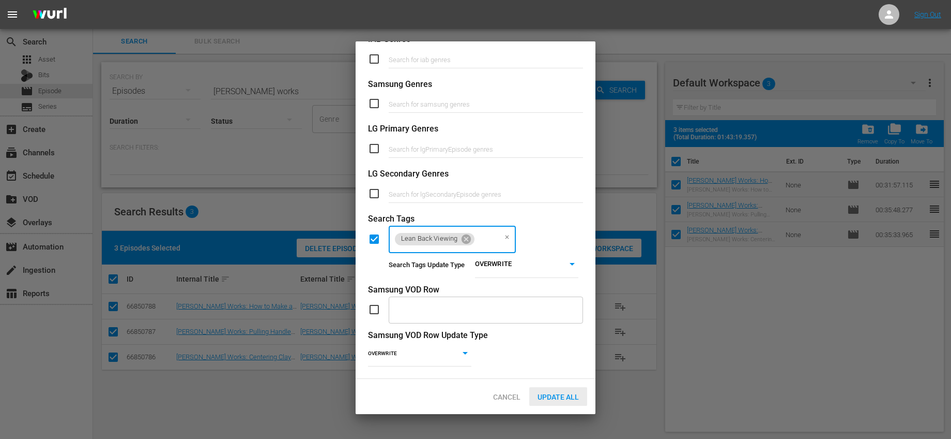
drag, startPoint x: 552, startPoint y: 399, endPoint x: 563, endPoint y: 387, distance: 16.1
click at [553, 399] on span "Update All" at bounding box center [559, 396] width 58 height 8
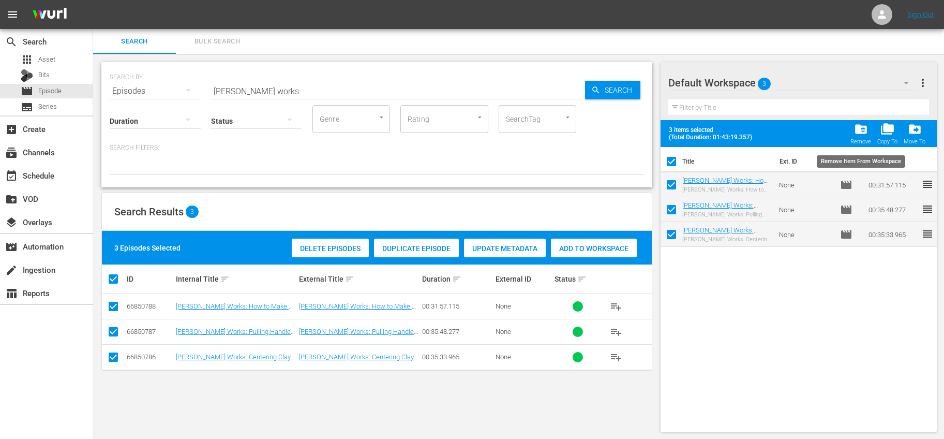
click at [861, 136] on div "folder_delete Remove" at bounding box center [860, 133] width 21 height 23
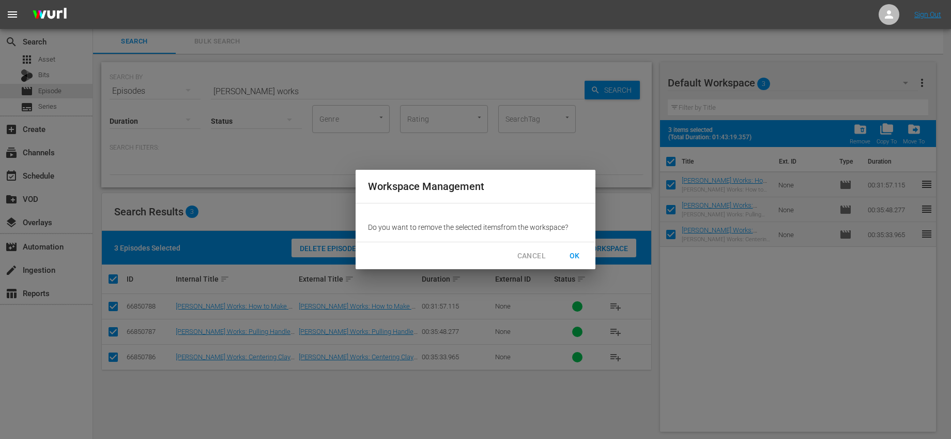
click at [566, 249] on button "OK" at bounding box center [574, 255] width 33 height 19
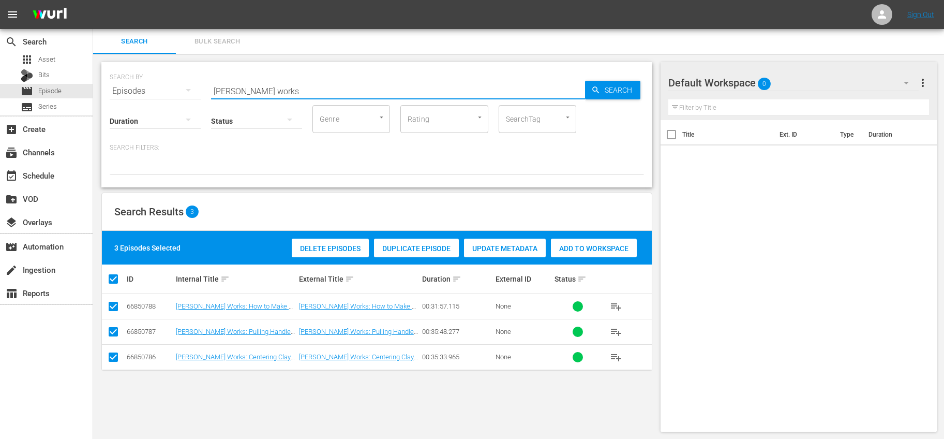
drag, startPoint x: 283, startPoint y: 92, endPoint x: 173, endPoint y: 86, distance: 109.8
click at [173, 86] on div "SEARCH BY Search By Episodes Search ID, Title, Description, Keywords, or Catego…" at bounding box center [377, 84] width 534 height 37
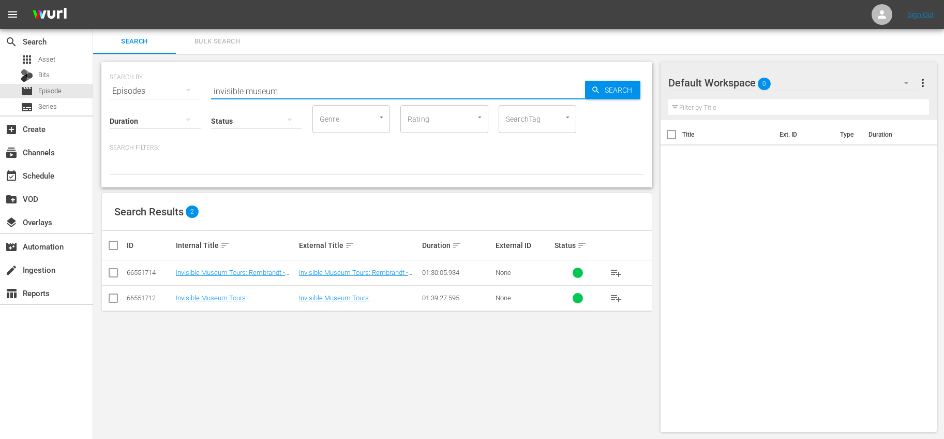
click at [619, 271] on span "playlist_add" at bounding box center [616, 272] width 12 height 12
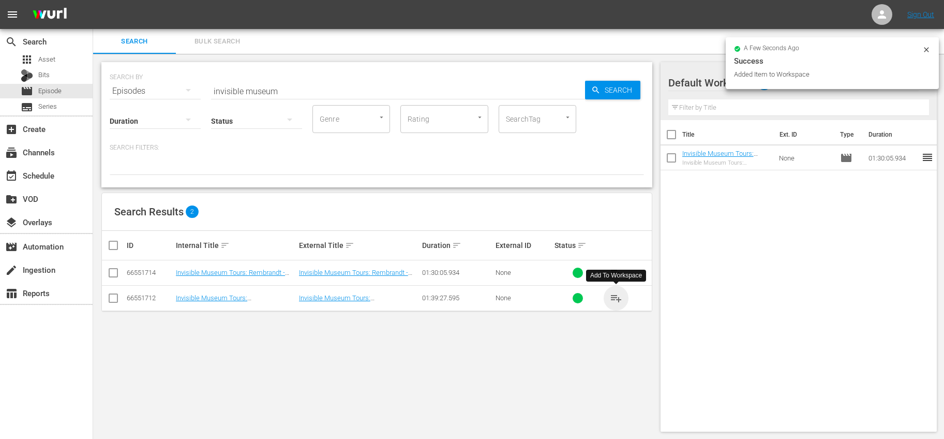
click at [619, 293] on span "playlist_add" at bounding box center [616, 298] width 12 height 12
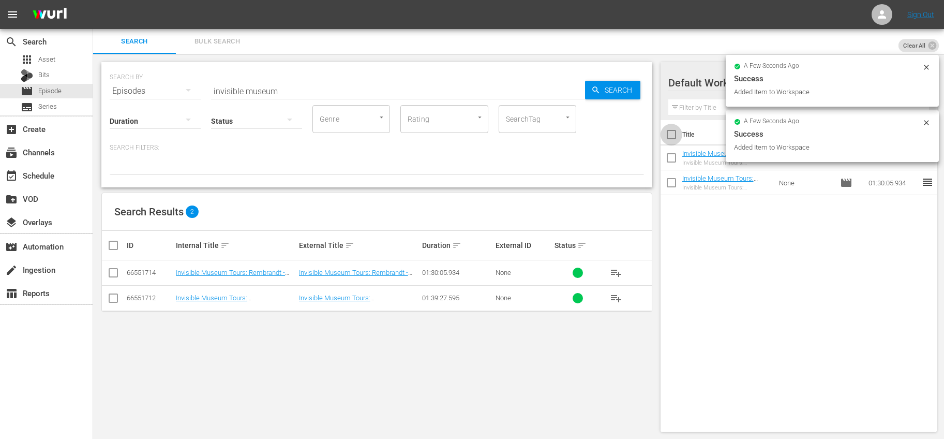
click at [670, 134] on input "checkbox" at bounding box center [671, 137] width 22 height 22
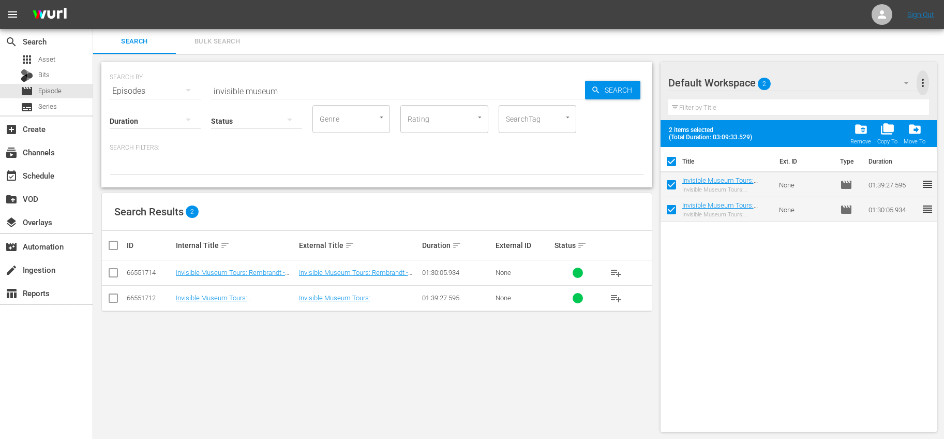
click at [925, 77] on span "more_vert" at bounding box center [922, 83] width 12 height 12
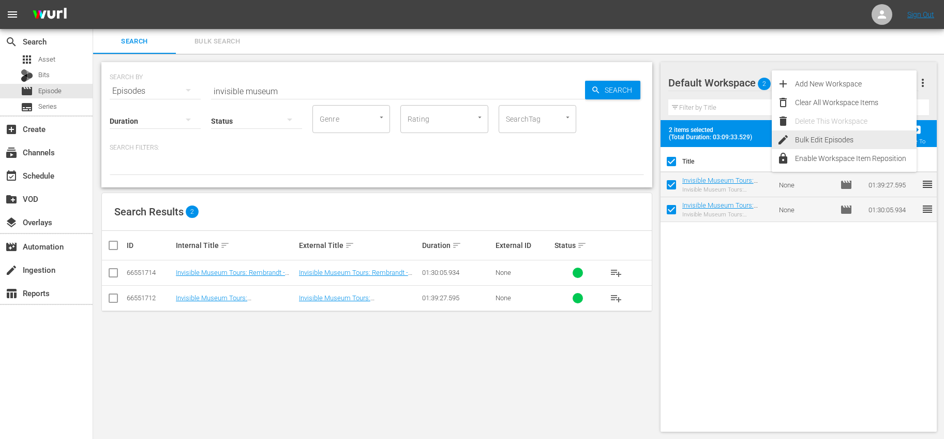
click at [831, 139] on div "Bulk Edit Episodes" at bounding box center [856, 139] width 122 height 19
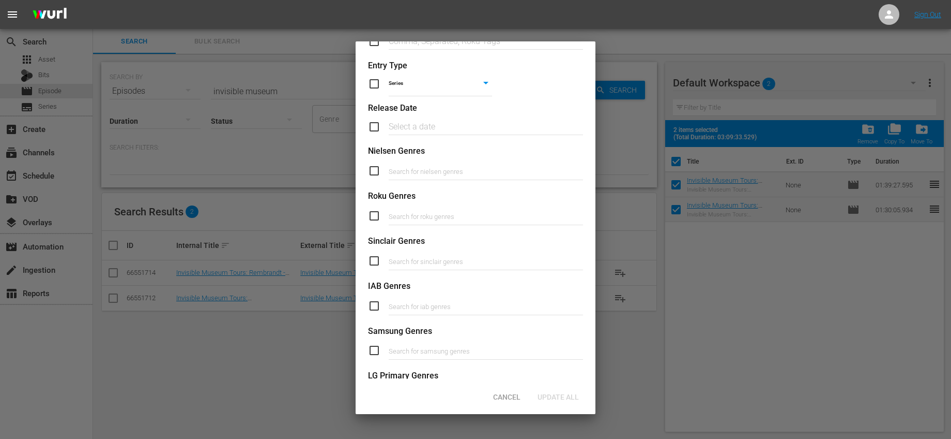
scroll to position [377, 0]
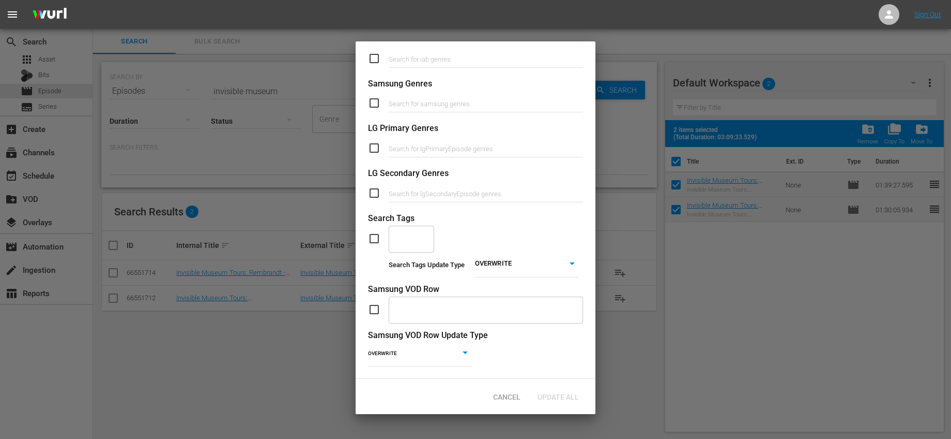
click at [401, 229] on input "text" at bounding box center [404, 238] width 21 height 19
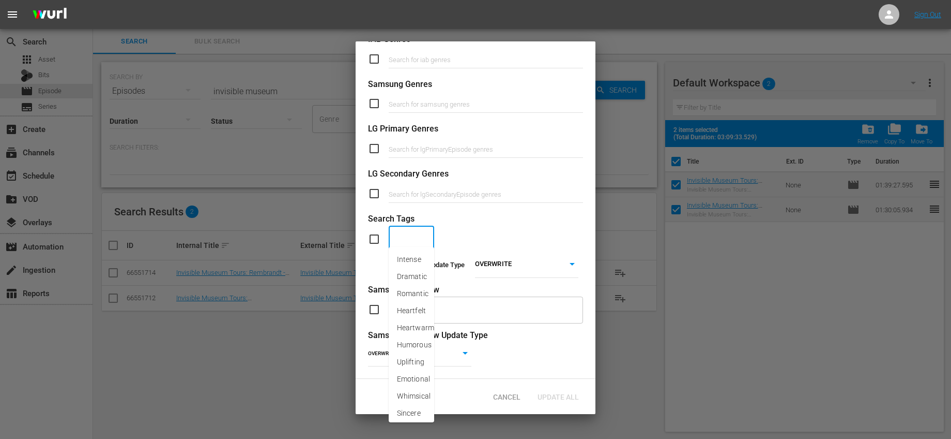
scroll to position [377, 0]
click at [411, 266] on span "Lean Back Viewing" at bounding box center [411, 270] width 29 height 33
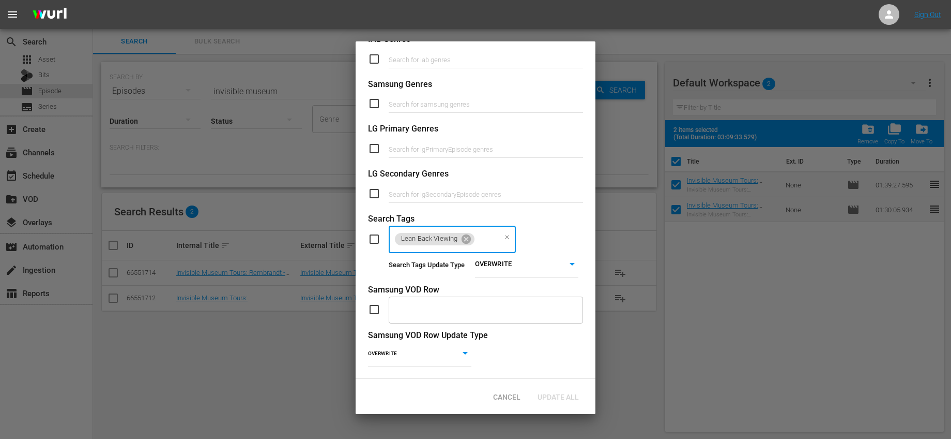
click at [373, 234] on input "checkbox" at bounding box center [378, 239] width 21 height 12
click at [557, 401] on div "Update All" at bounding box center [559, 396] width 58 height 19
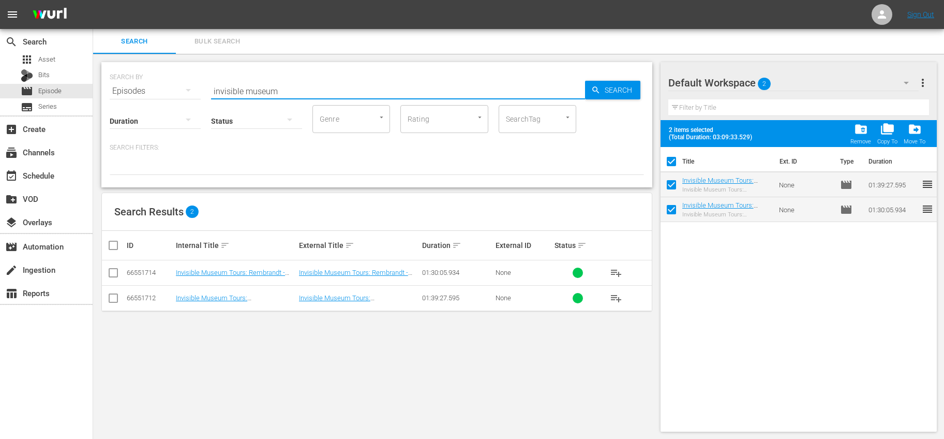
drag, startPoint x: 296, startPoint y: 88, endPoint x: 177, endPoint y: 90, distance: 118.9
click at [177, 90] on div "SEARCH BY Search By Episodes Search ID, Title, Description, Keywords, or Catego…" at bounding box center [377, 84] width 534 height 37
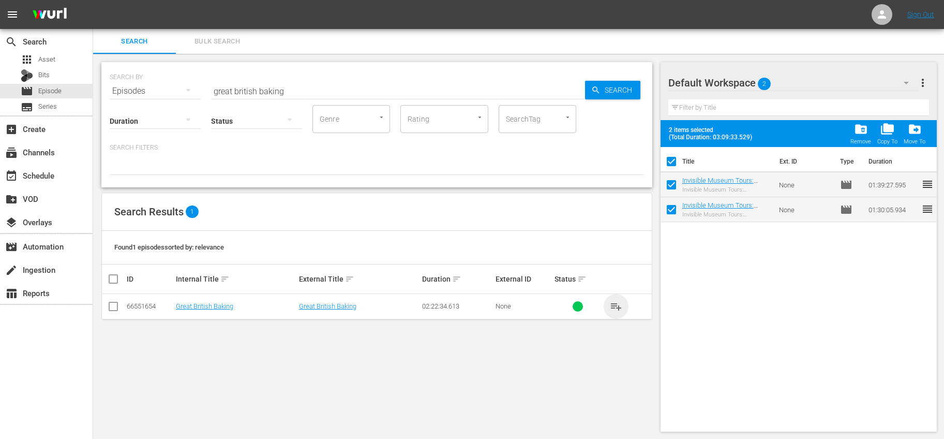
click at [613, 302] on span "playlist_add" at bounding box center [616, 306] width 12 height 12
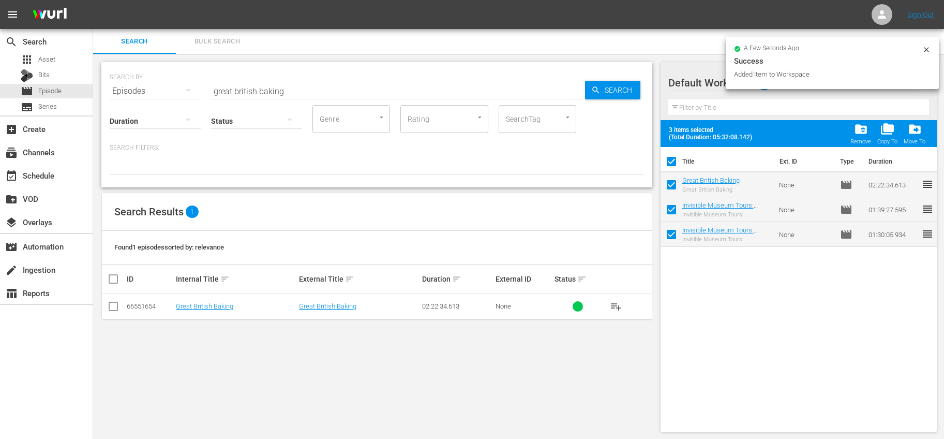
click at [669, 161] on input "checkbox" at bounding box center [671, 164] width 22 height 22
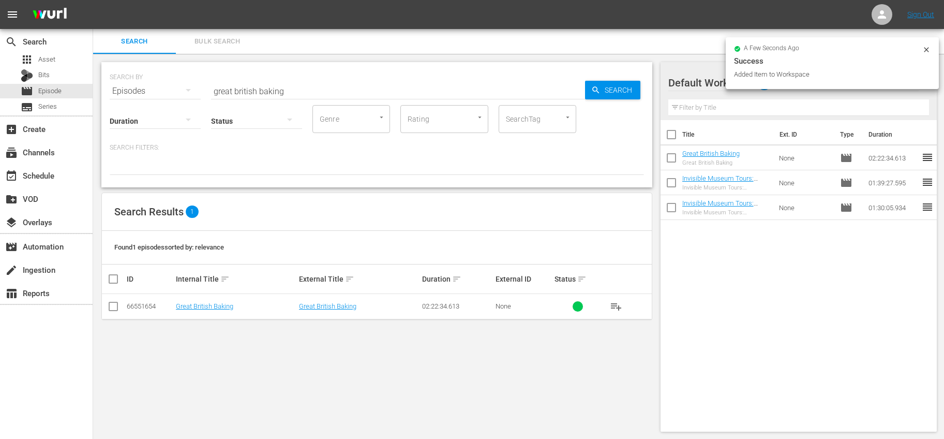
click at [671, 157] on input "checkbox" at bounding box center [671, 160] width 22 height 22
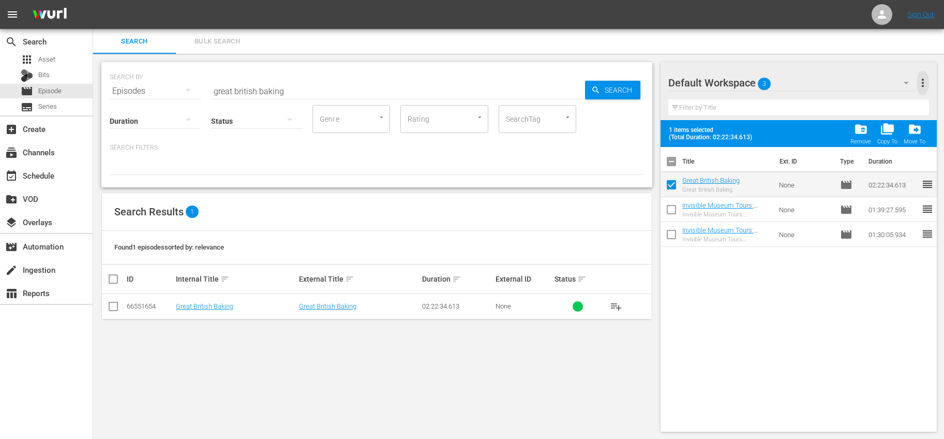
click at [926, 86] on span "more_vert" at bounding box center [922, 83] width 12 height 12
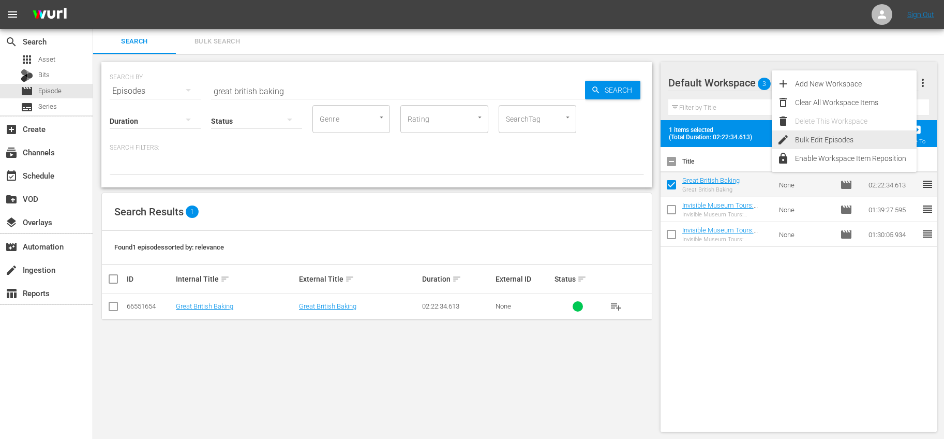
click at [822, 135] on div "Bulk Edit Episodes" at bounding box center [856, 139] width 122 height 19
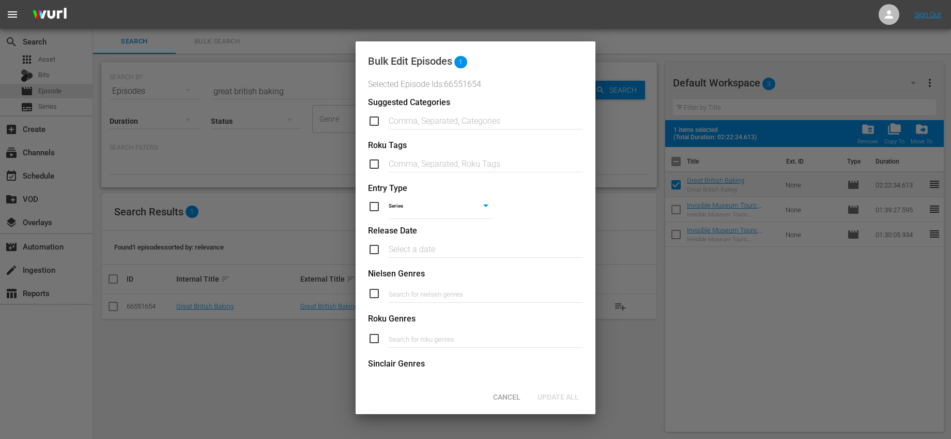
scroll to position [377, 0]
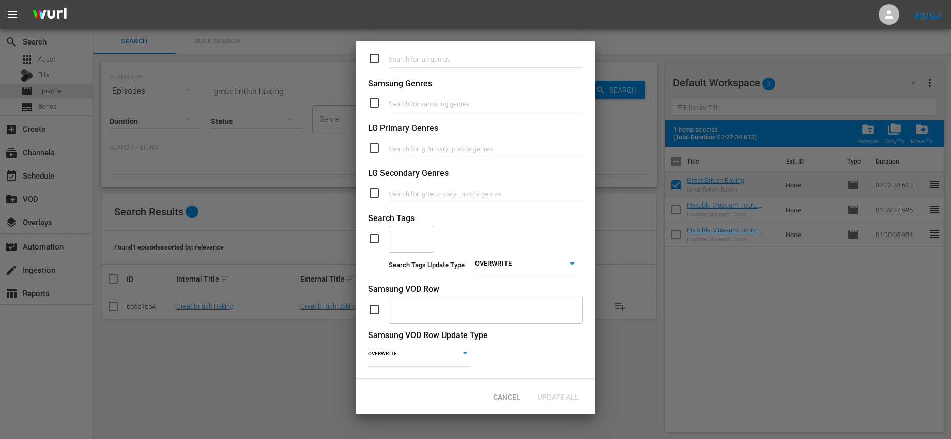
click at [381, 232] on input "checkbox" at bounding box center [378, 238] width 21 height 12
click at [399, 230] on input "text" at bounding box center [404, 238] width 21 height 19
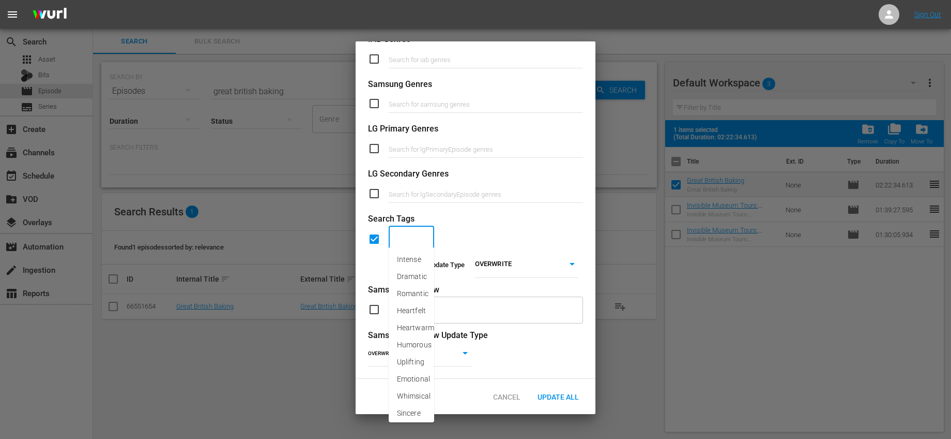
scroll to position [377, 0]
click at [405, 255] on span "Lean Back Viewing" at bounding box center [411, 270] width 29 height 33
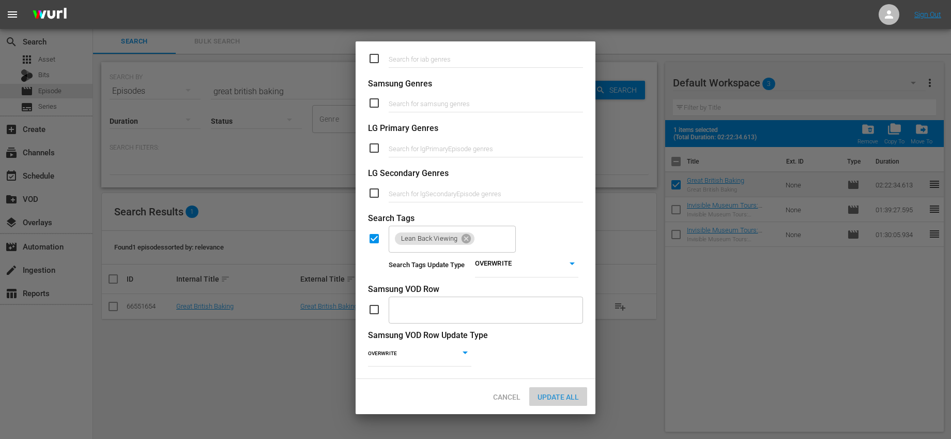
click at [573, 395] on span "Update All" at bounding box center [559, 396] width 58 height 8
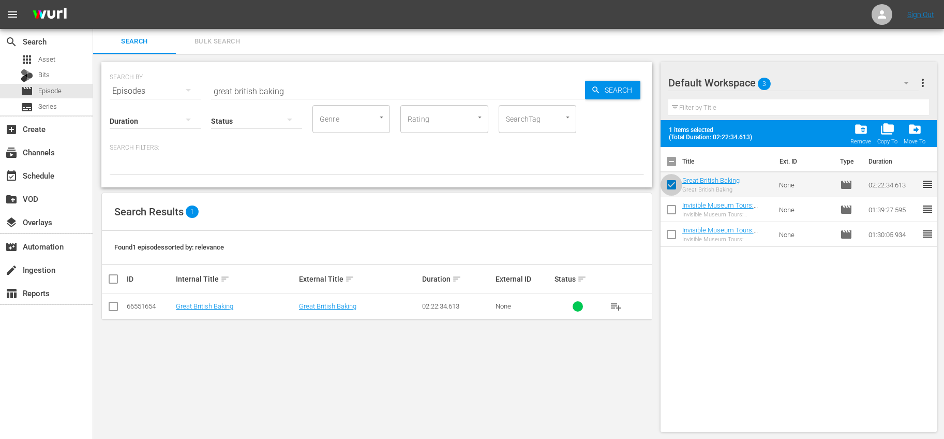
click at [676, 179] on input "checkbox" at bounding box center [671, 187] width 22 height 22
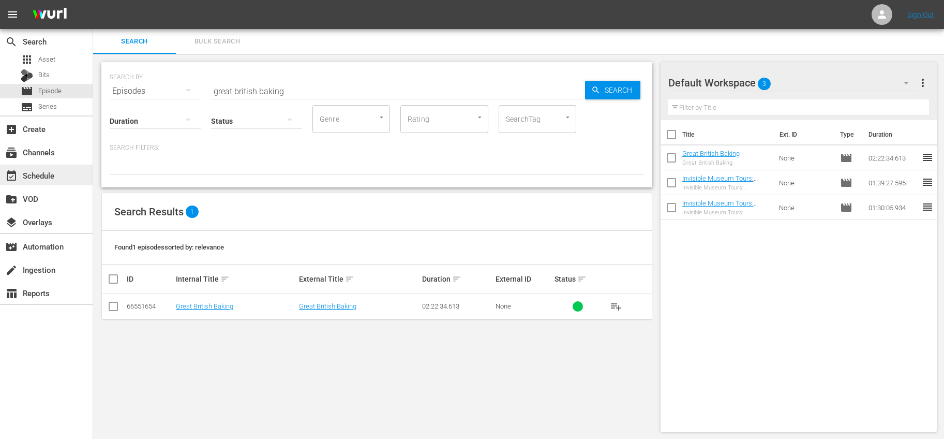
click at [42, 171] on div "event_available Schedule" at bounding box center [29, 173] width 58 height 9
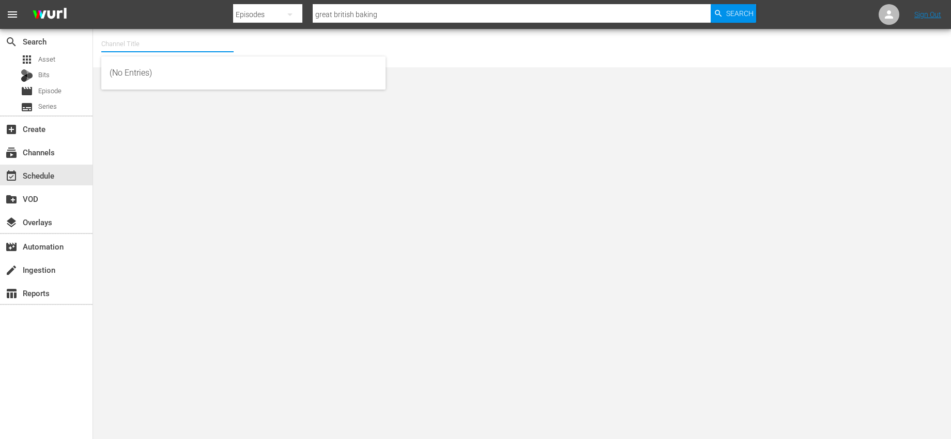
click at [194, 44] on input "text" at bounding box center [167, 44] width 132 height 25
click at [186, 65] on div "Made It Myself TV (1876 - tricoast_tv_madeitmyselftv_1)" at bounding box center [244, 73] width 268 height 25
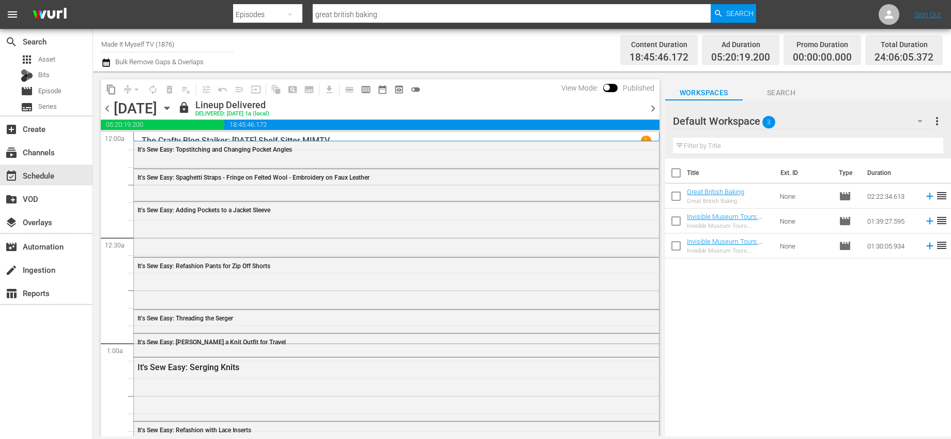
click at [652, 106] on span "chevron_right" at bounding box center [653, 108] width 13 height 13
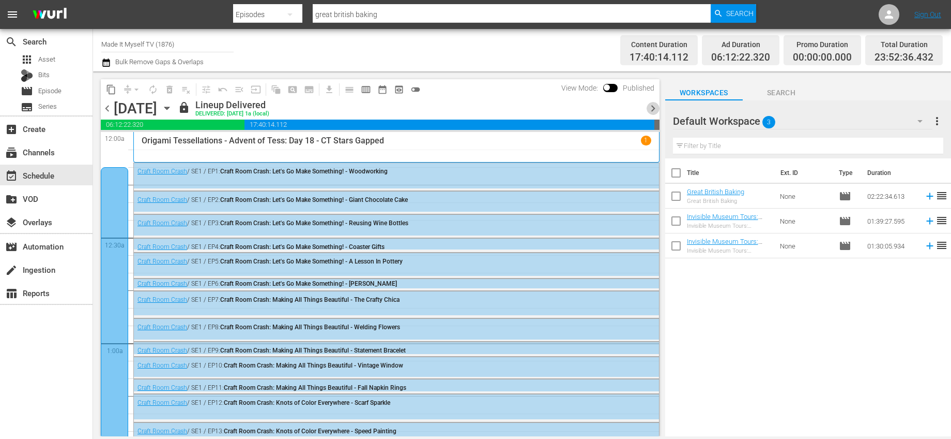
click at [653, 108] on span "chevron_right" at bounding box center [653, 108] width 13 height 13
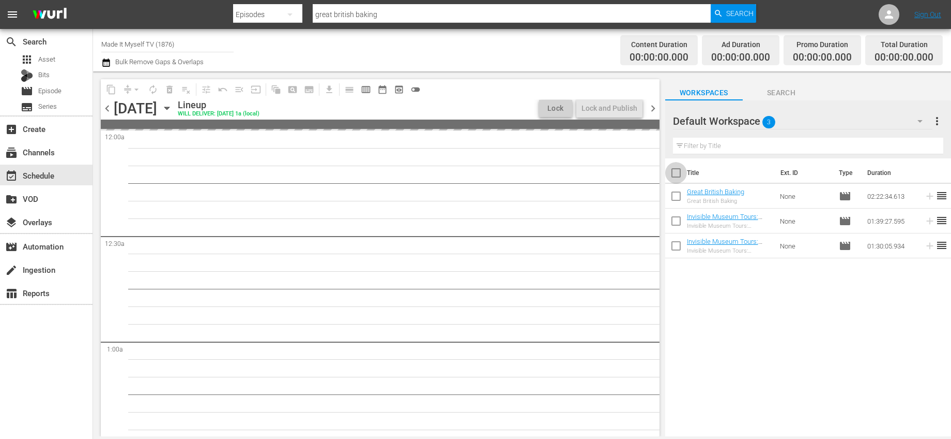
click at [678, 172] on input "checkbox" at bounding box center [677, 175] width 22 height 22
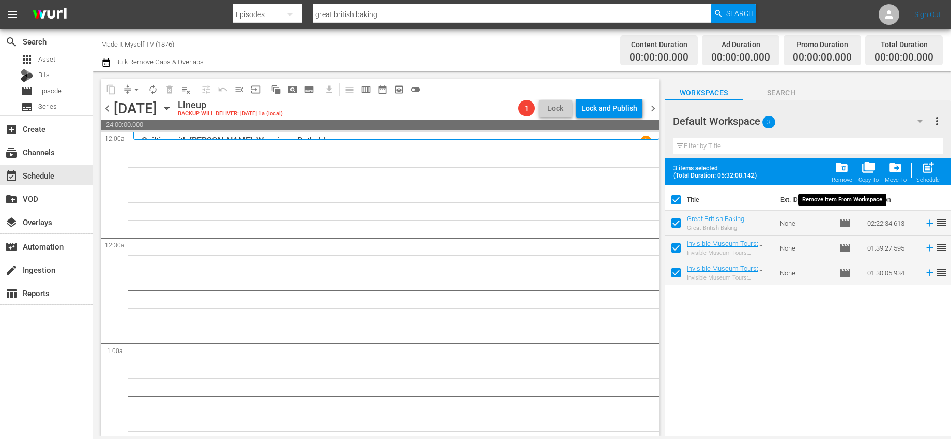
click at [844, 168] on span "folder_delete" at bounding box center [842, 167] width 14 height 14
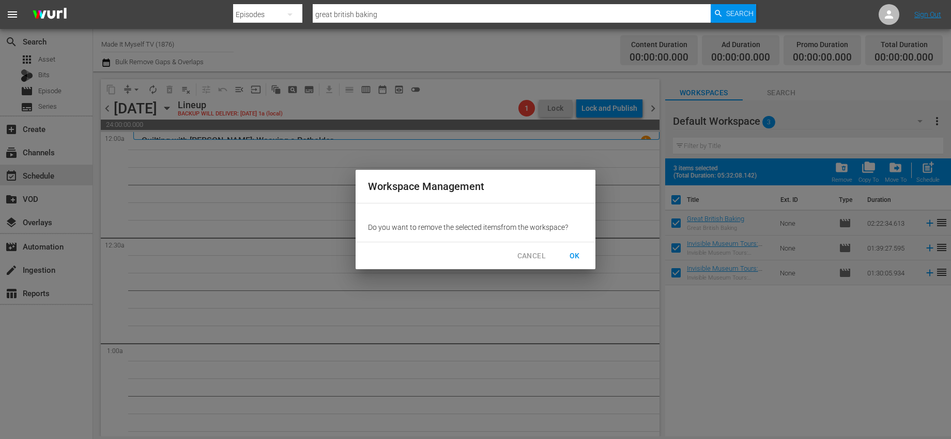
click at [574, 260] on span "OK" at bounding box center [575, 255] width 17 height 13
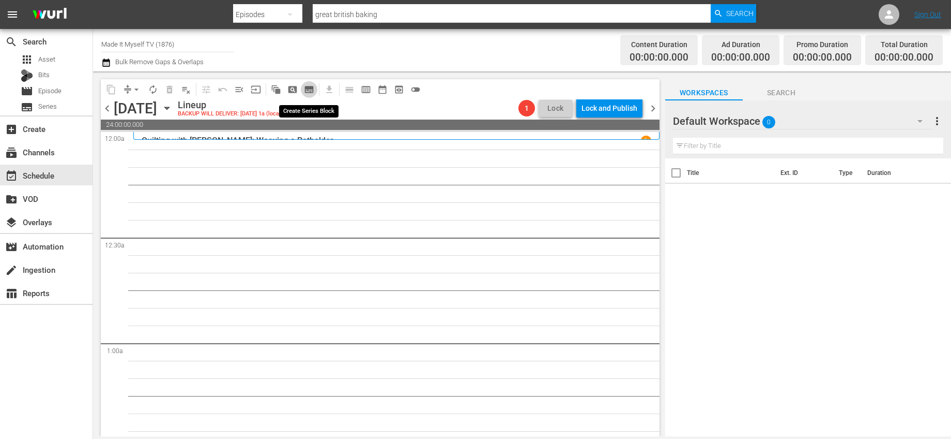
click at [305, 85] on span "subtitles_outlined" at bounding box center [309, 89] width 10 height 10
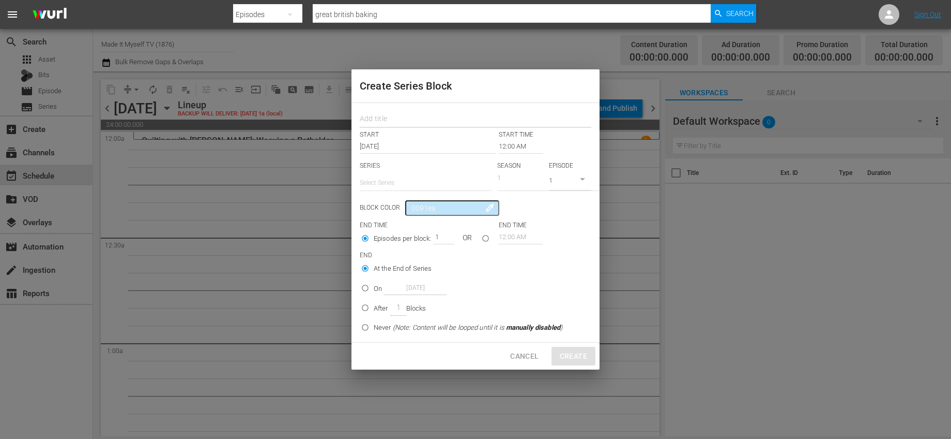
click at [434, 119] on input "text" at bounding box center [476, 120] width 232 height 16
click at [423, 176] on input "text" at bounding box center [426, 182] width 132 height 25
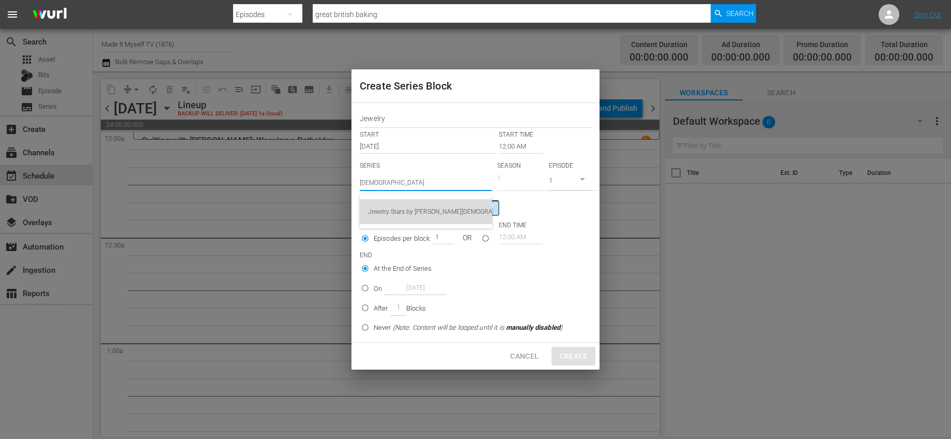
click at [431, 206] on div "Jewelry Stars by [PERSON_NAME][DEMOGRAPHIC_DATA]" at bounding box center [426, 211] width 116 height 25
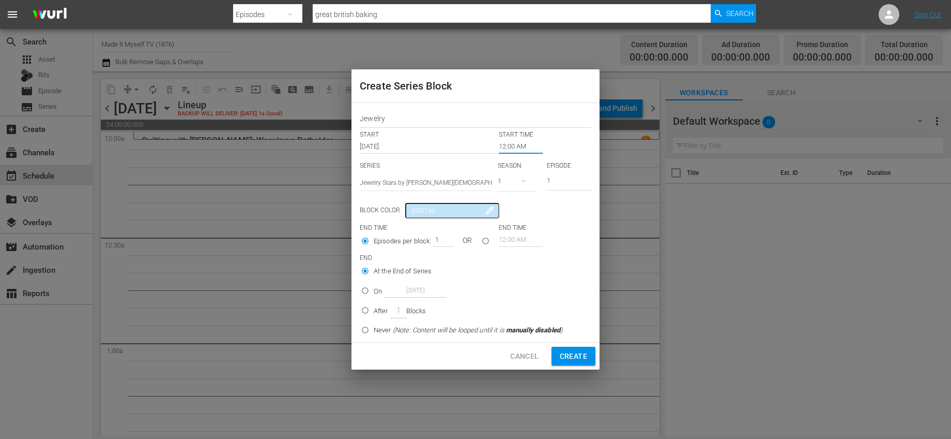
click at [519, 146] on input "12:00 AM" at bounding box center [521, 146] width 44 height 14
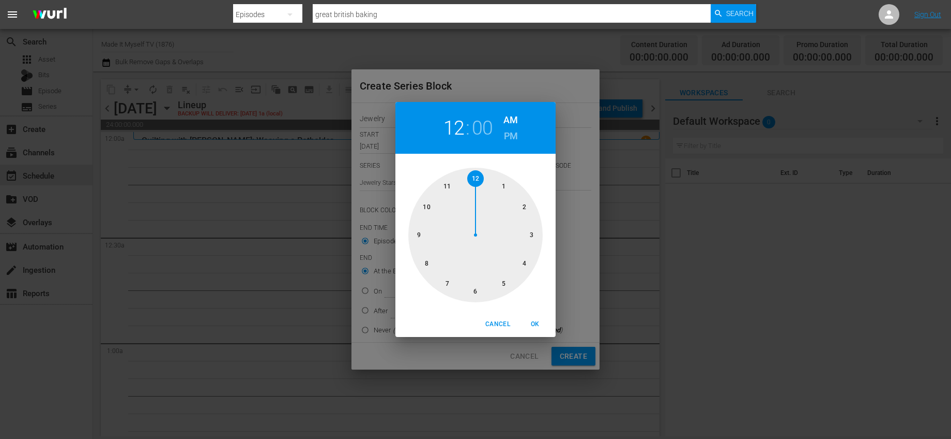
click at [479, 177] on div at bounding box center [476, 235] width 134 height 134
click at [504, 186] on div at bounding box center [476, 235] width 134 height 134
click at [538, 327] on span "OK" at bounding box center [535, 324] width 25 height 11
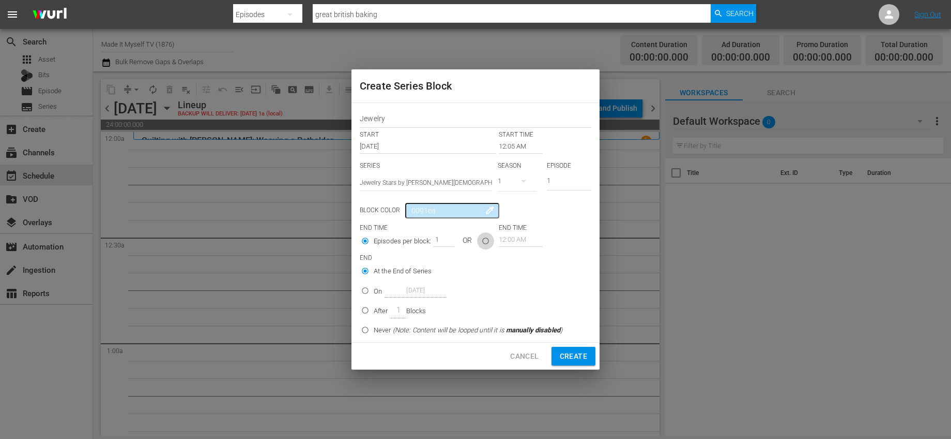
click at [488, 237] on input "seriesBlockEndTime" at bounding box center [485, 242] width 17 height 17
click at [504, 235] on input "12:00 AM" at bounding box center [521, 239] width 44 height 14
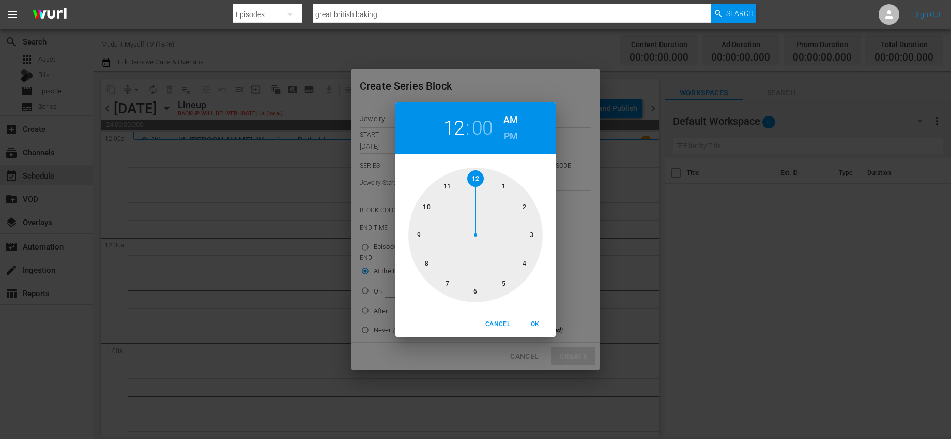
click at [528, 235] on div at bounding box center [476, 235] width 134 height 134
click at [532, 232] on div at bounding box center [476, 235] width 134 height 134
click at [533, 324] on span "OK" at bounding box center [535, 324] width 25 height 11
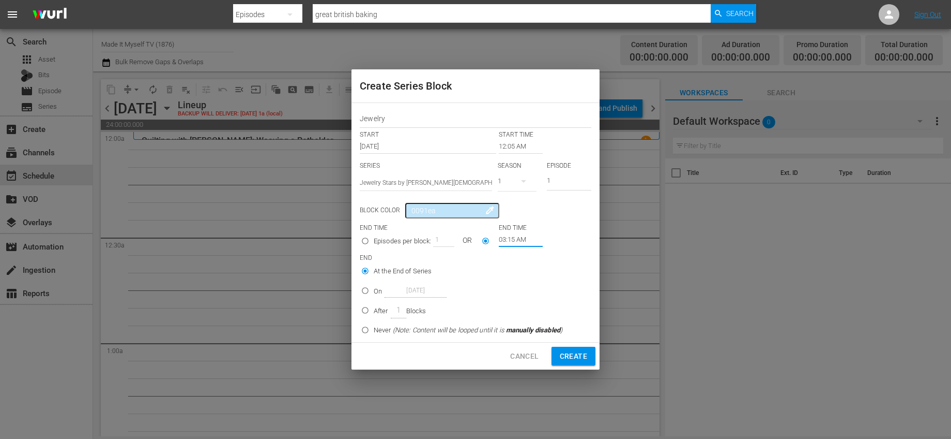
click at [415, 314] on p "Blocks" at bounding box center [416, 311] width 20 height 10
click at [374, 314] on input "After 1 Blocks" at bounding box center [365, 312] width 17 height 17
click at [560, 356] on button "Create" at bounding box center [574, 355] width 44 height 19
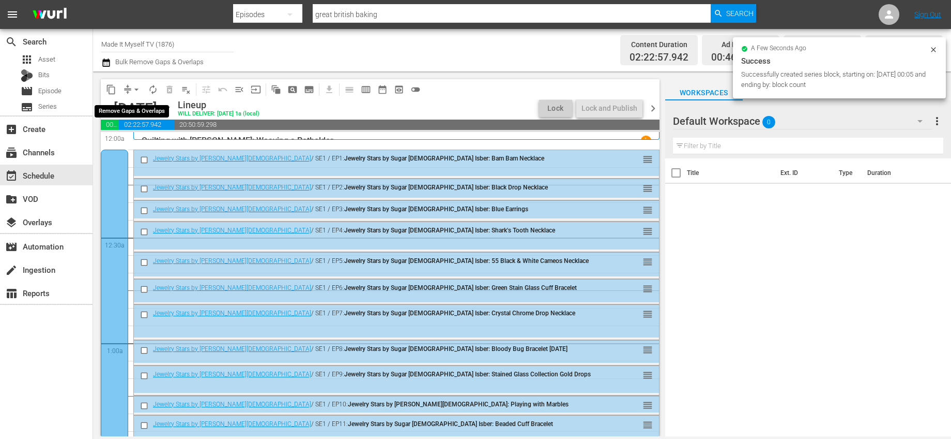
click at [137, 88] on span "arrow_drop_down" at bounding box center [136, 89] width 10 height 10
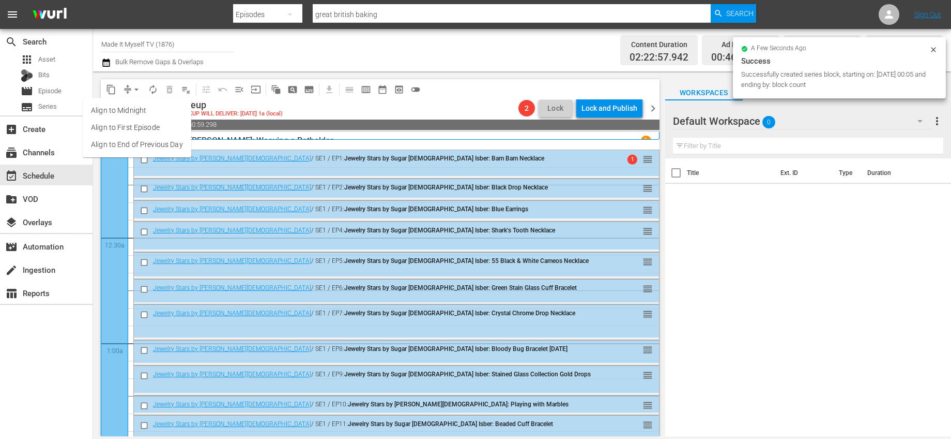
click at [165, 146] on li "Align to End of Previous Day" at bounding box center [137, 144] width 109 height 17
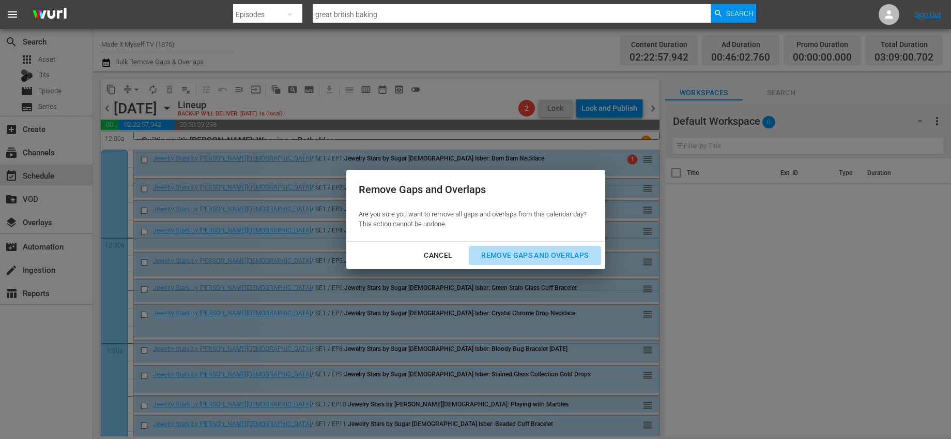
click at [523, 252] on div "Remove Gaps and Overlaps" at bounding box center [535, 255] width 124 height 13
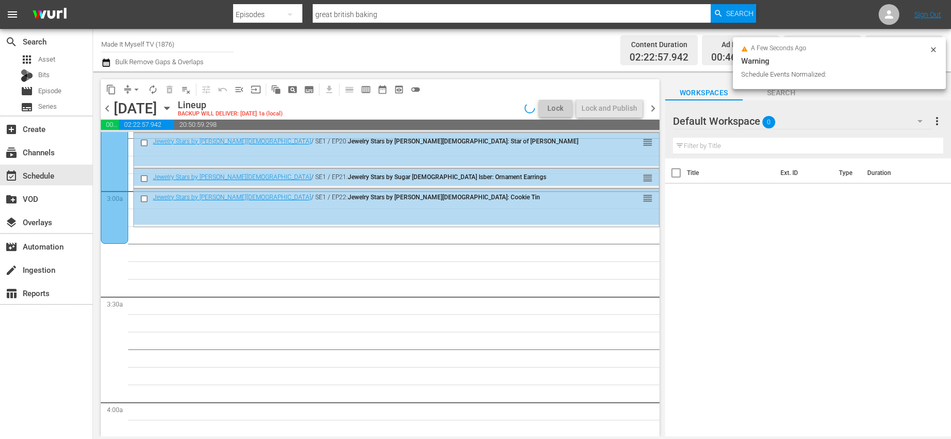
scroll to position [584, 0]
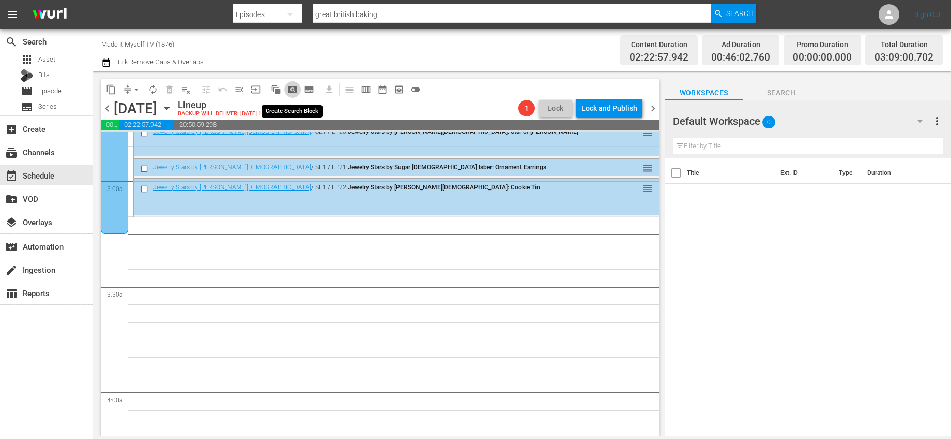
click at [296, 87] on span "pageview_outlined" at bounding box center [293, 89] width 10 height 10
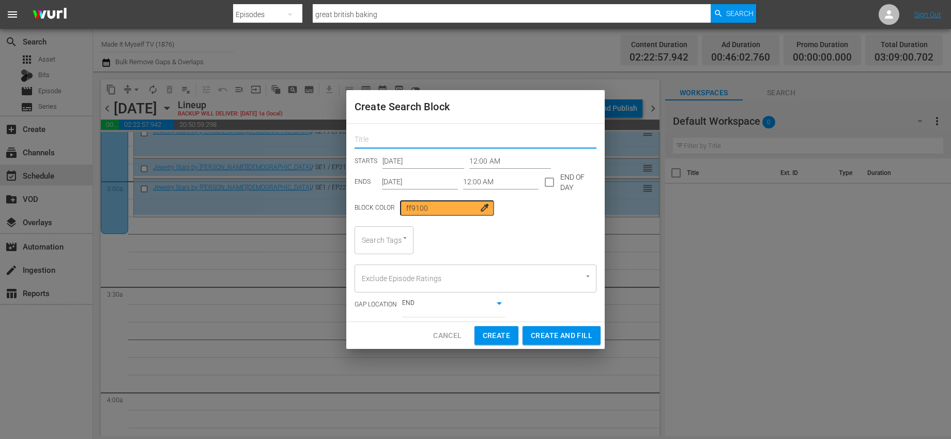
click at [403, 137] on input "text" at bounding box center [476, 140] width 242 height 16
click at [480, 161] on input "12:00 AM" at bounding box center [511, 162] width 82 height 16
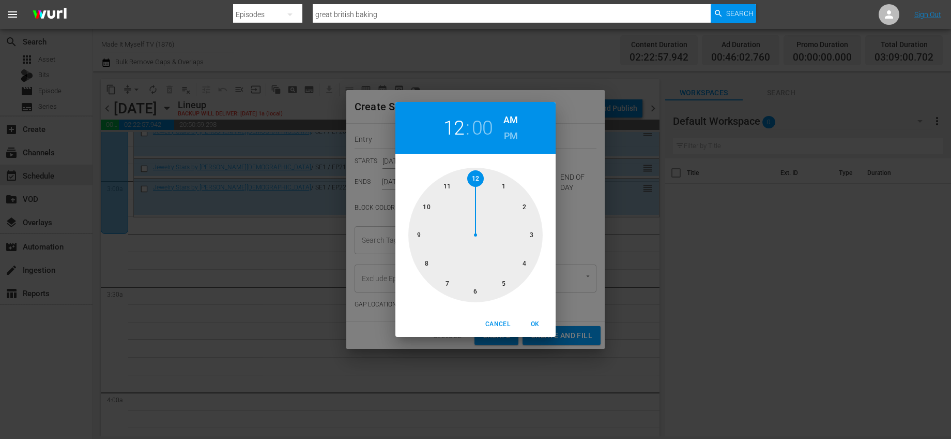
click at [531, 232] on div at bounding box center [476, 235] width 134 height 134
click at [532, 234] on div at bounding box center [476, 235] width 134 height 134
click at [535, 319] on span "OK" at bounding box center [535, 324] width 25 height 11
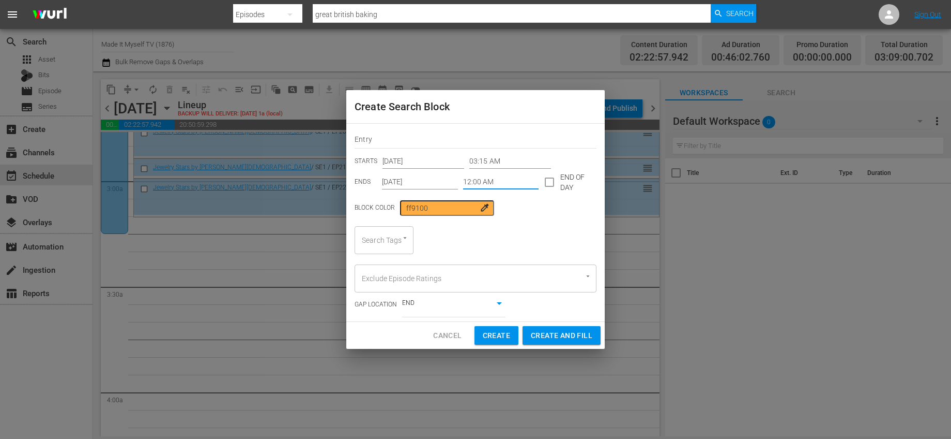
click at [481, 180] on input "12:00 AM" at bounding box center [501, 182] width 76 height 16
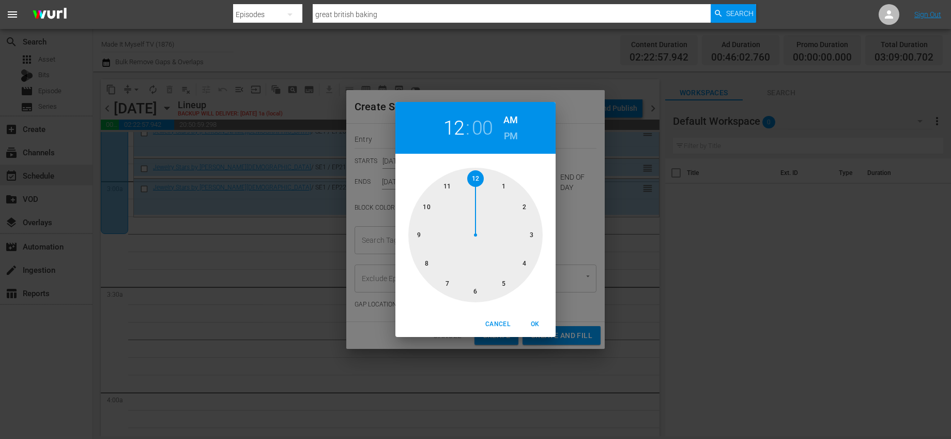
click at [451, 281] on div at bounding box center [476, 235] width 134 height 134
click at [540, 326] on span "OK" at bounding box center [535, 324] width 25 height 11
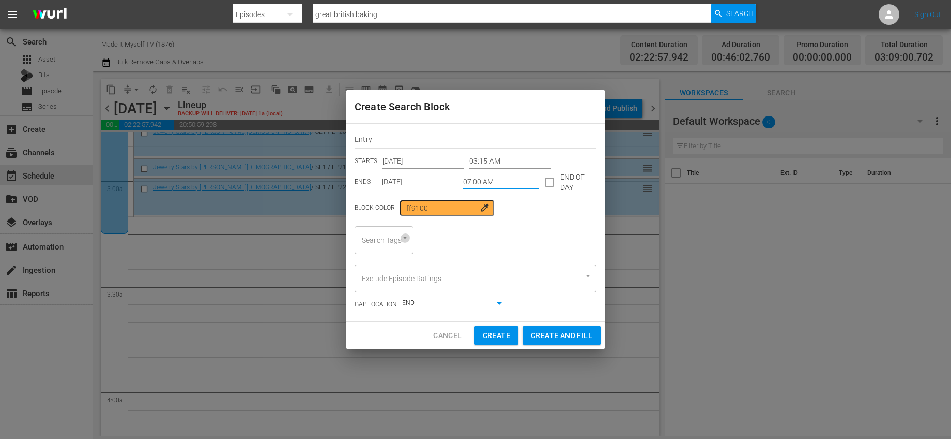
click at [405, 239] on icon "Open" at bounding box center [405, 238] width 8 height 8
click at [395, 268] on span "Entry Crafts" at bounding box center [382, 268] width 39 height 11
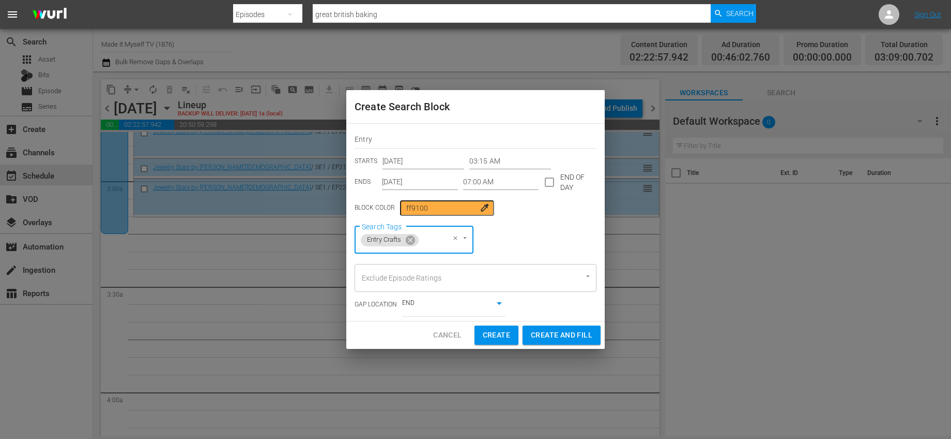
click at [524, 243] on div "Search Tags Entry Crafts Search Tags" at bounding box center [476, 240] width 242 height 28
click at [498, 305] on body "menu Search By Episodes Search ID, Title, Description, Keywords, or Category gr…" at bounding box center [475, 219] width 951 height 439
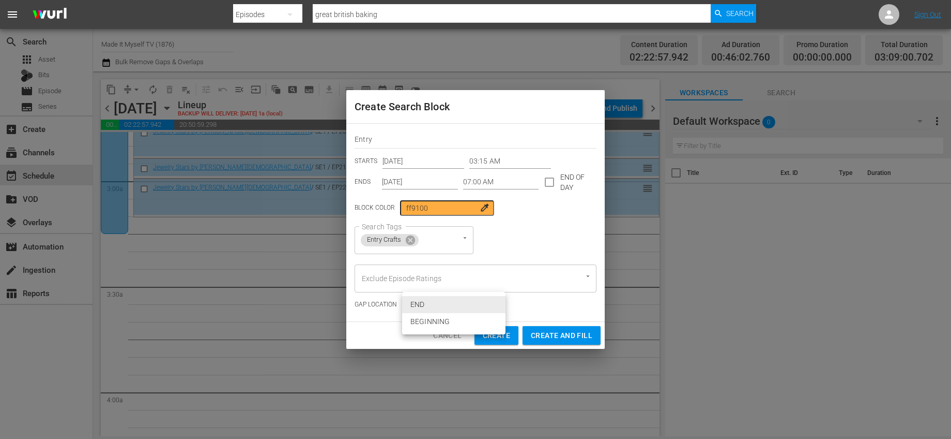
click at [528, 304] on div at bounding box center [475, 219] width 951 height 439
click at [553, 276] on input "Exclude Episode Ratings" at bounding box center [461, 278] width 204 height 19
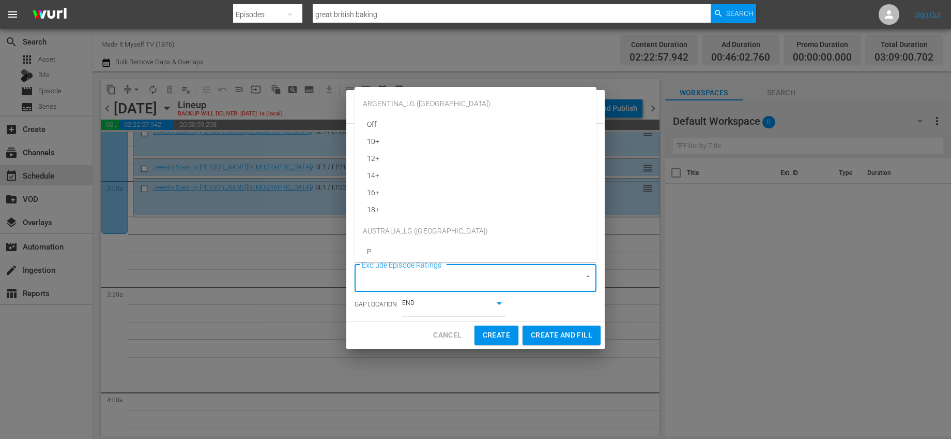
click at [554, 310] on div "GAP LOCATION END false" at bounding box center [476, 304] width 242 height 25
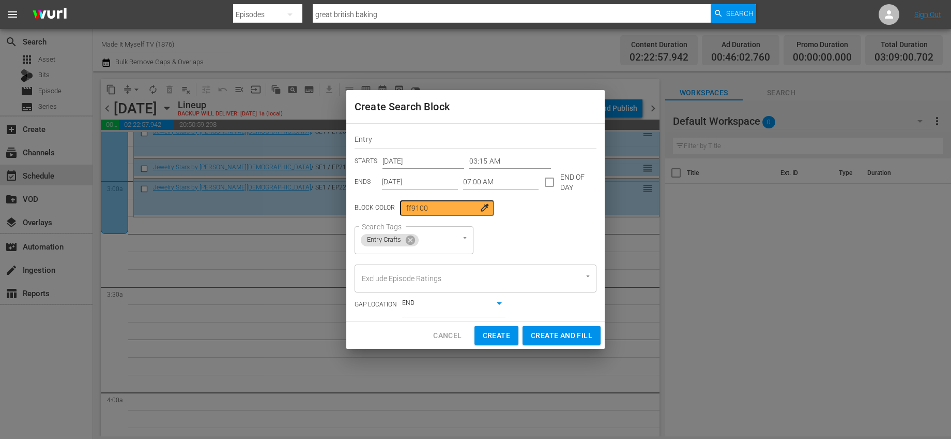
click at [560, 332] on span "Create and Fill" at bounding box center [562, 335] width 62 height 13
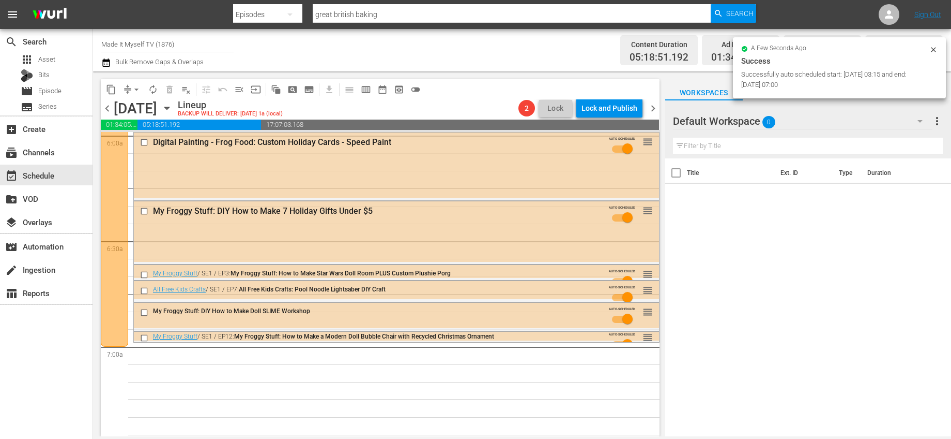
scroll to position [1353, 0]
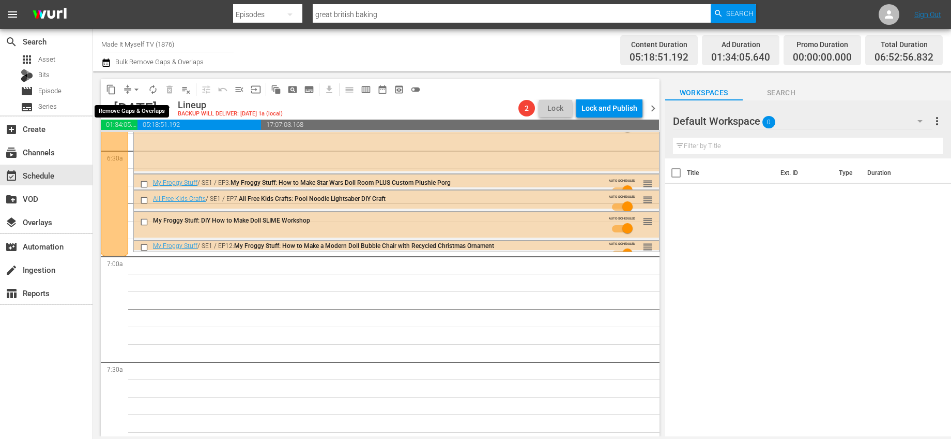
click at [140, 90] on span "arrow_drop_down" at bounding box center [136, 89] width 10 height 10
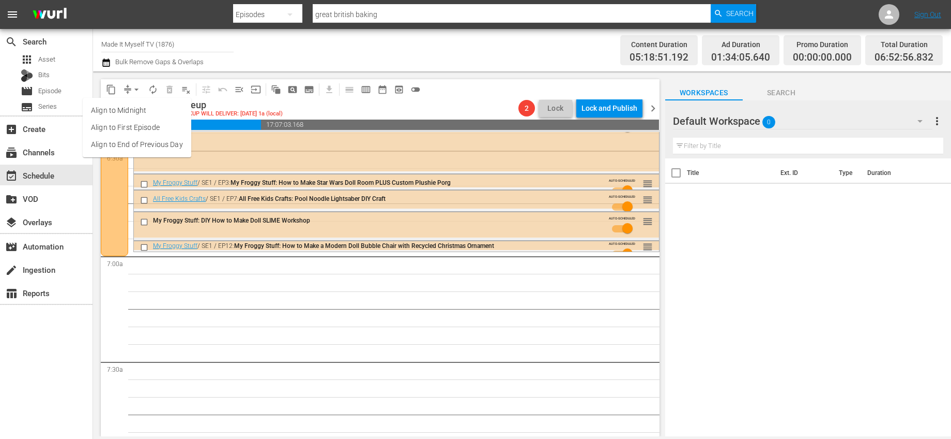
click at [148, 150] on li "Align to End of Previous Day" at bounding box center [137, 144] width 109 height 17
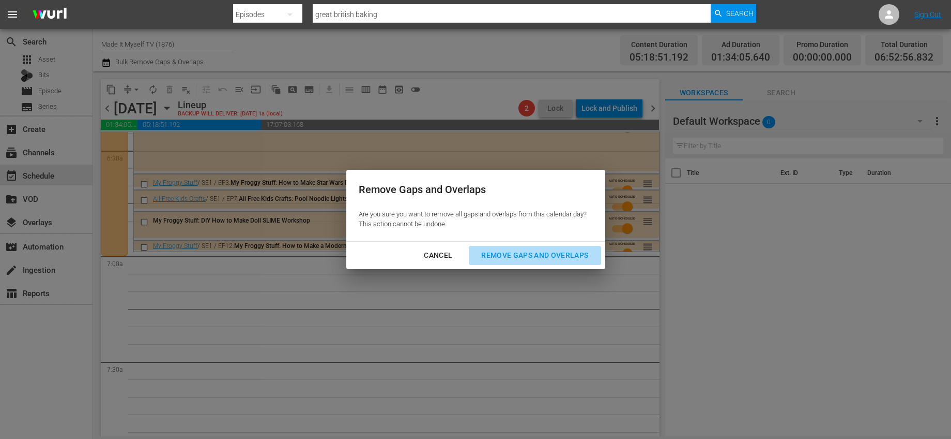
click at [507, 259] on div "Remove Gaps and Overlaps" at bounding box center [535, 255] width 124 height 13
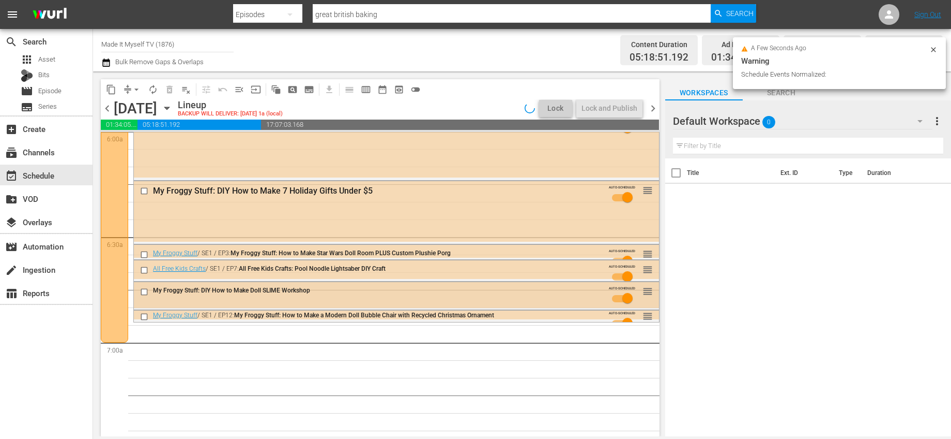
scroll to position [1265, 0]
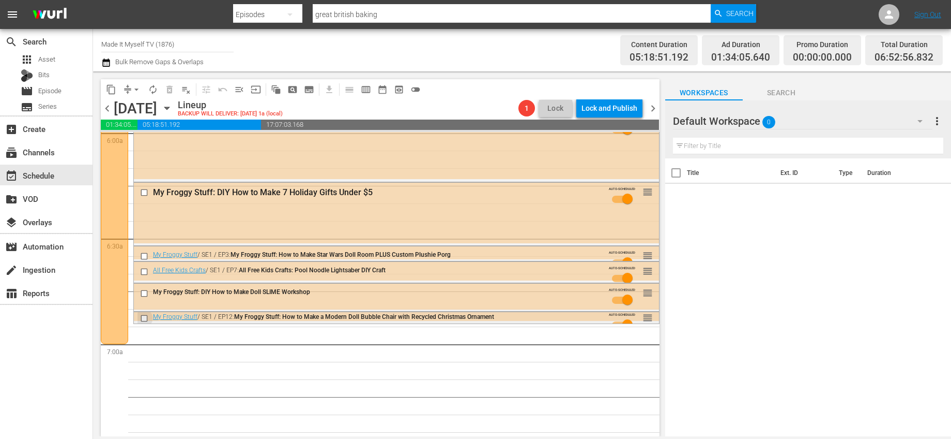
click at [141, 314] on input "checkbox" at bounding box center [145, 318] width 11 height 9
click at [142, 294] on input "checkbox" at bounding box center [145, 293] width 11 height 9
click at [143, 272] on input "checkbox" at bounding box center [145, 271] width 11 height 9
click at [143, 259] on input "checkbox" at bounding box center [145, 255] width 11 height 9
click at [142, 191] on input "checkbox" at bounding box center [145, 192] width 11 height 9
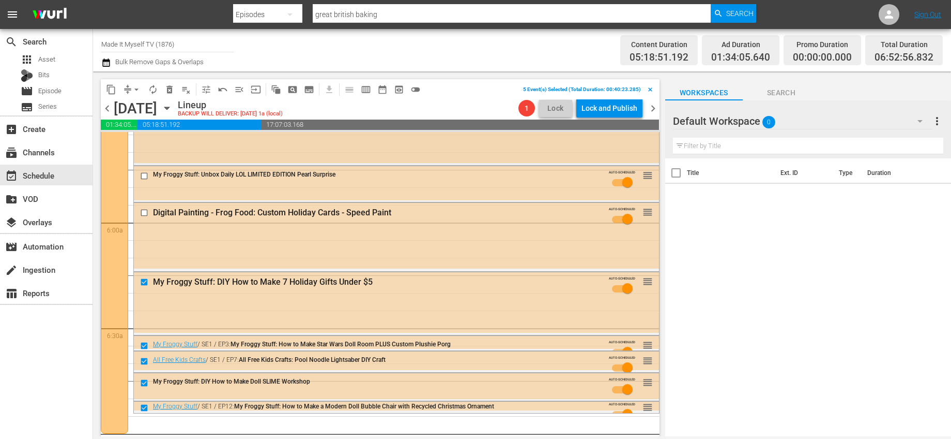
scroll to position [1184, 0]
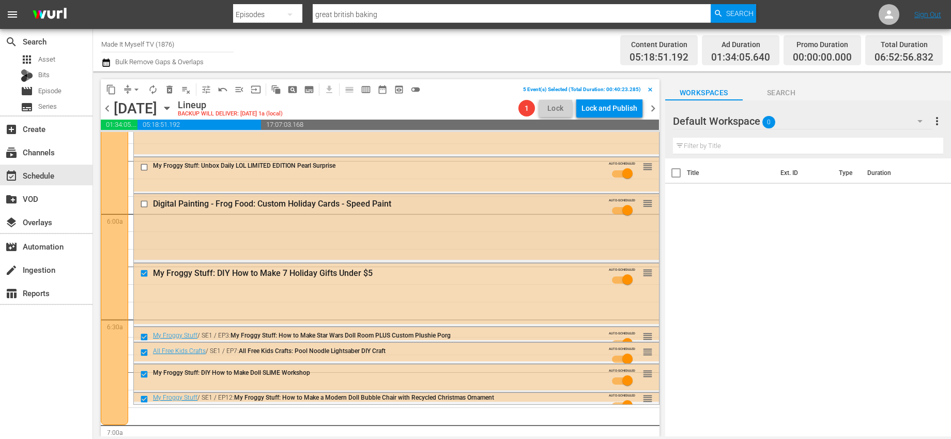
click at [146, 205] on input "checkbox" at bounding box center [145, 204] width 11 height 9
click at [143, 333] on input "checkbox" at bounding box center [145, 336] width 11 height 9
click at [144, 352] on input "checkbox" at bounding box center [145, 352] width 11 height 9
click at [147, 379] on div at bounding box center [146, 374] width 16 height 12
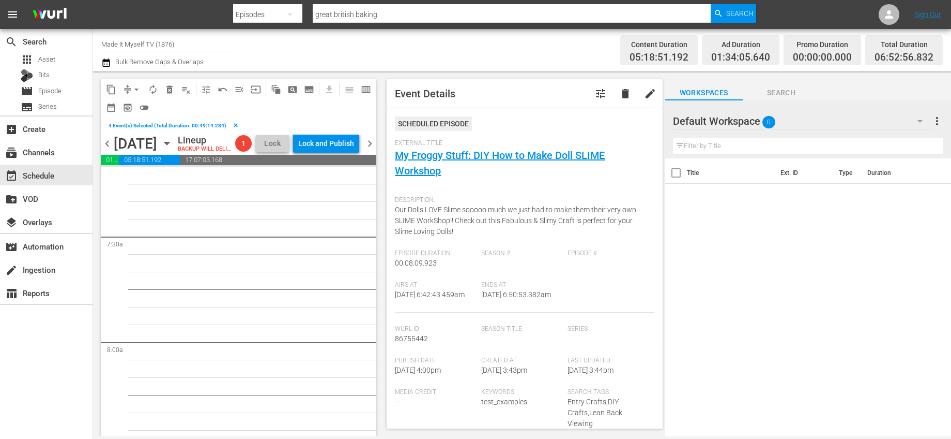
scroll to position [1312, 0]
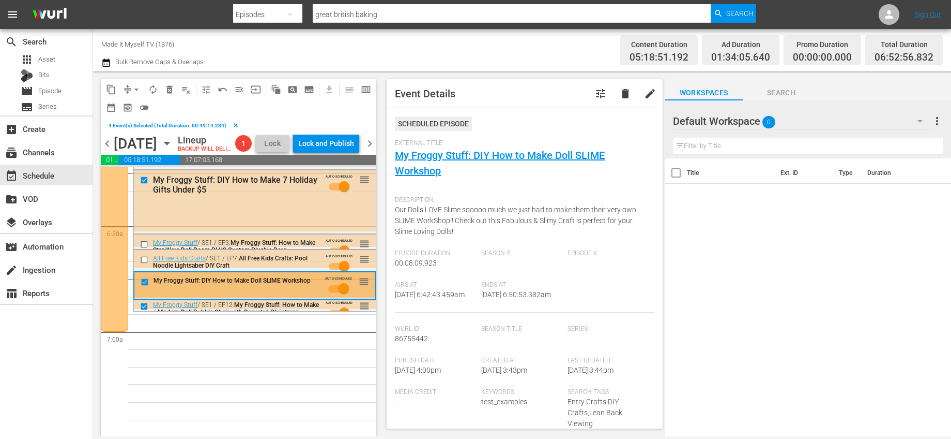
click at [143, 286] on input "checkbox" at bounding box center [146, 282] width 11 height 9
click at [144, 310] on input "checkbox" at bounding box center [145, 305] width 11 height 9
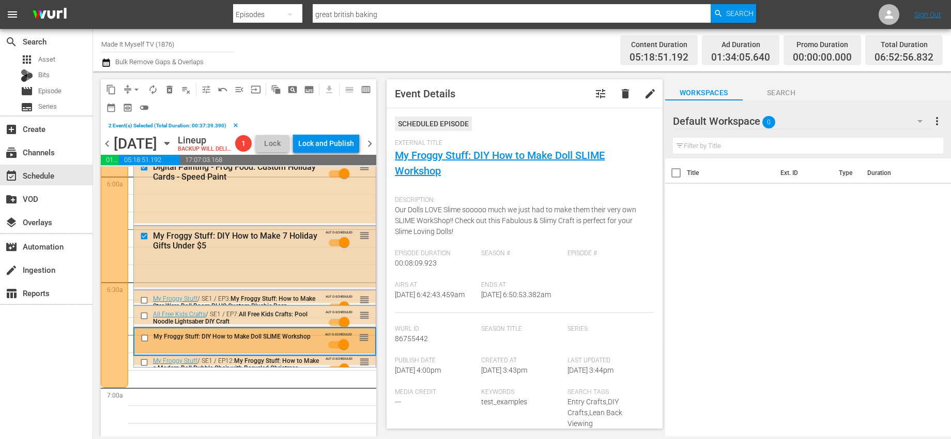
scroll to position [1236, 0]
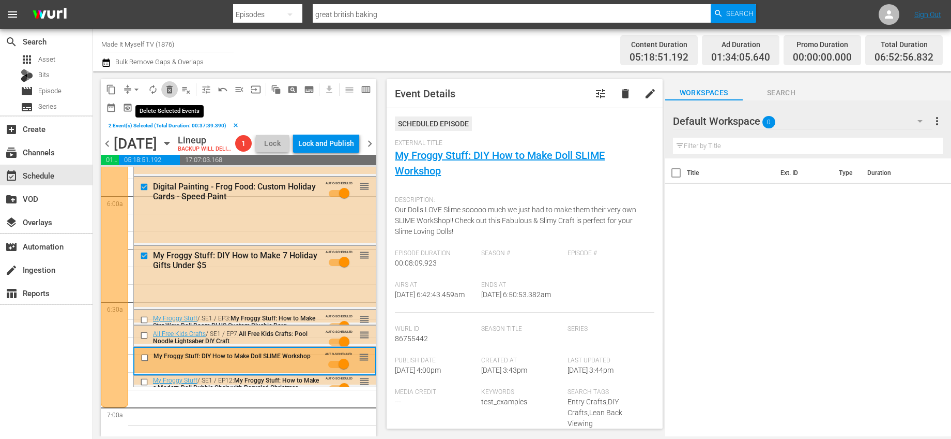
click at [168, 88] on span "delete_forever_outlined" at bounding box center [169, 89] width 10 height 10
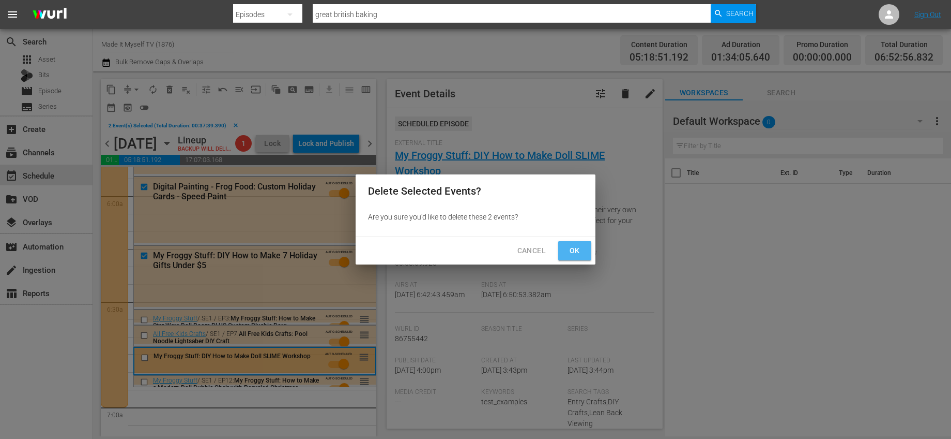
click at [564, 246] on button "Ok" at bounding box center [574, 250] width 33 height 19
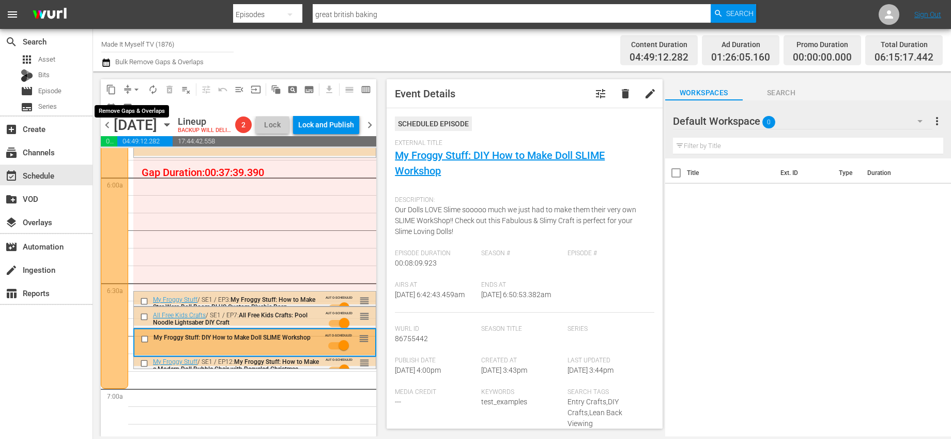
click at [138, 88] on span "arrow_drop_down" at bounding box center [136, 89] width 10 height 10
click at [152, 141] on li "Align to End of Previous Day" at bounding box center [137, 144] width 109 height 17
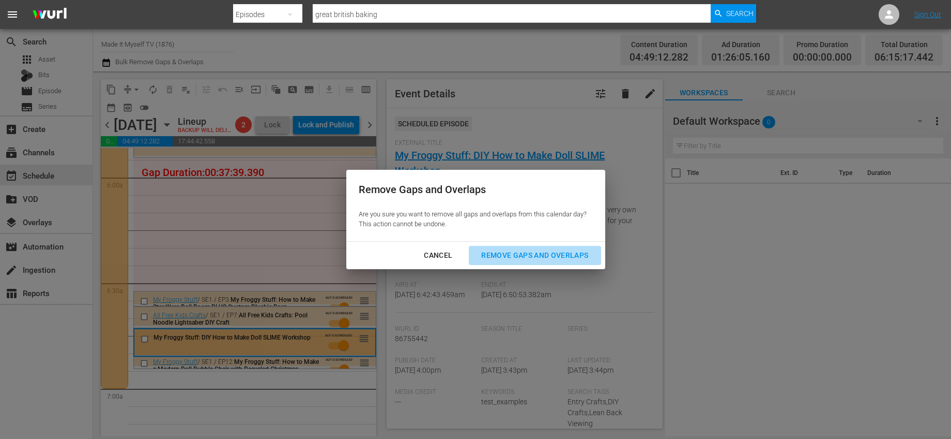
click at [498, 256] on div "Remove Gaps and Overlaps" at bounding box center [535, 255] width 124 height 13
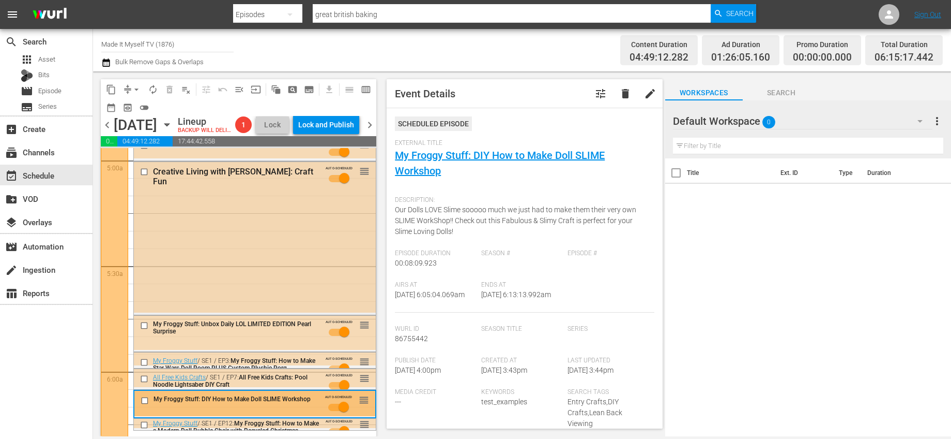
scroll to position [1210, 0]
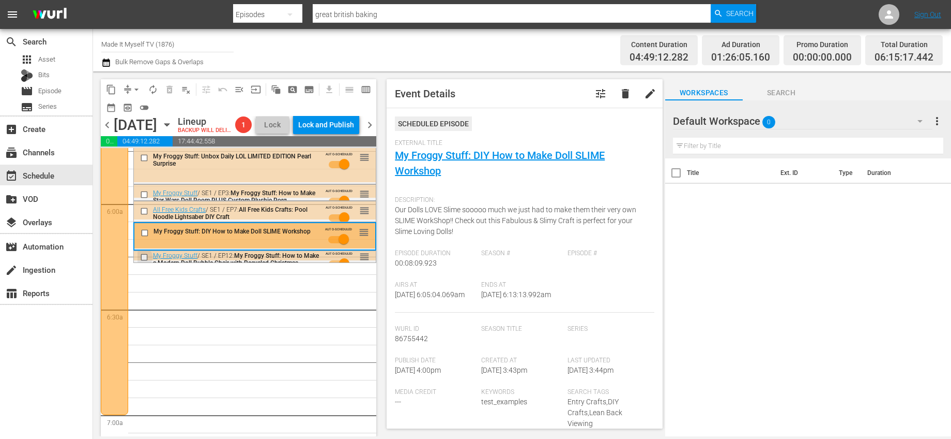
click at [145, 262] on input "checkbox" at bounding box center [145, 257] width 11 height 9
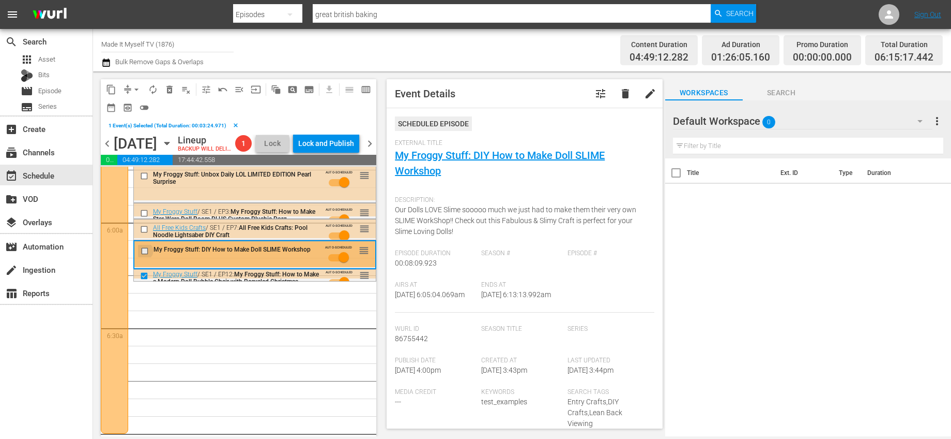
click at [145, 255] on input "checkbox" at bounding box center [146, 251] width 11 height 9
click at [142, 234] on input "checkbox" at bounding box center [145, 229] width 11 height 9
click at [169, 89] on span "delete_forever_outlined" at bounding box center [169, 89] width 10 height 10
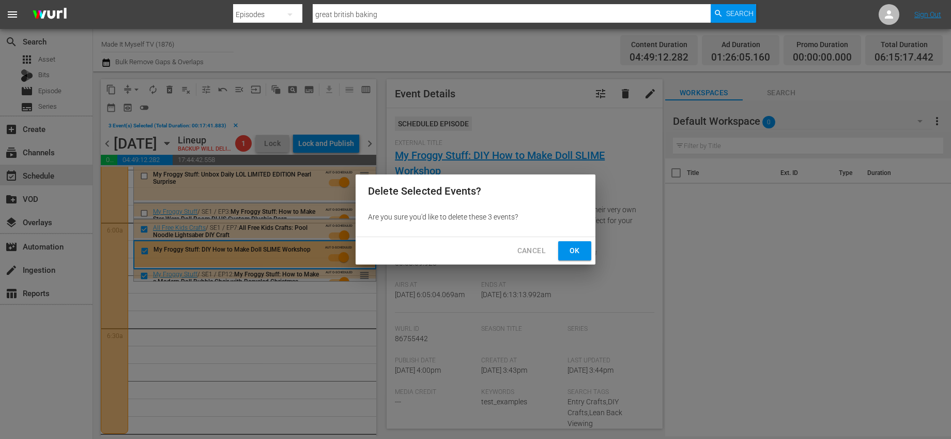
click at [581, 252] on span "Ok" at bounding box center [575, 250] width 17 height 13
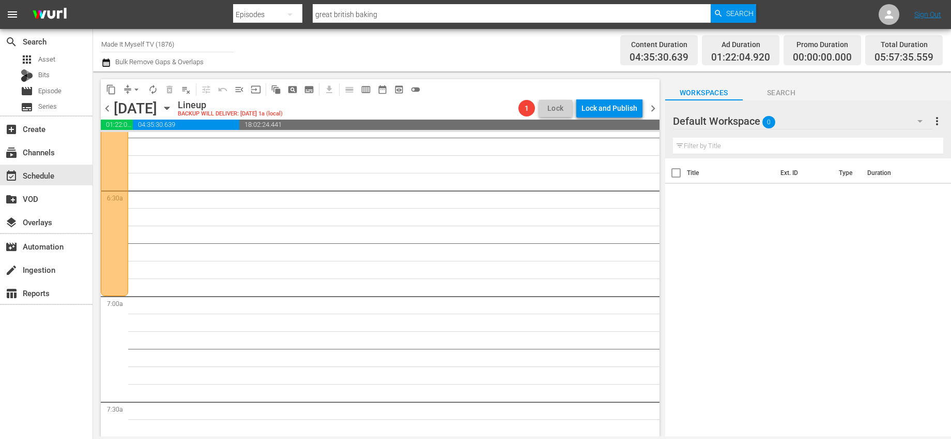
scroll to position [1313, 0]
click at [296, 89] on span "pageview_outlined" at bounding box center [293, 89] width 10 height 10
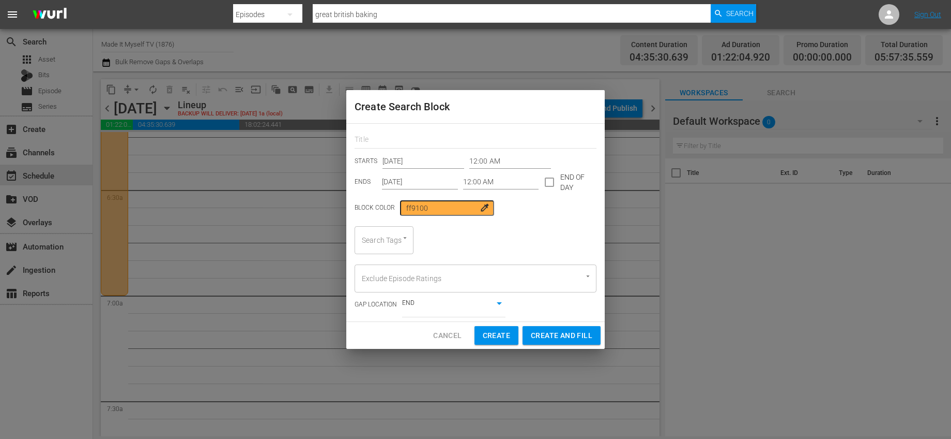
click at [473, 161] on input "12:00 AM" at bounding box center [511, 162] width 82 height 16
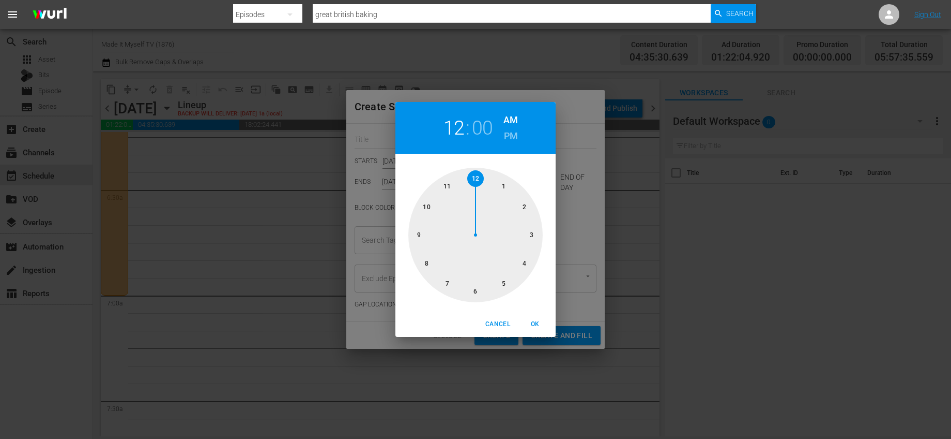
click at [444, 281] on div at bounding box center [476, 235] width 134 height 134
click at [526, 208] on div at bounding box center [476, 235] width 134 height 134
click at [474, 179] on div at bounding box center [476, 235] width 134 height 134
click at [534, 321] on span "OK" at bounding box center [535, 324] width 25 height 11
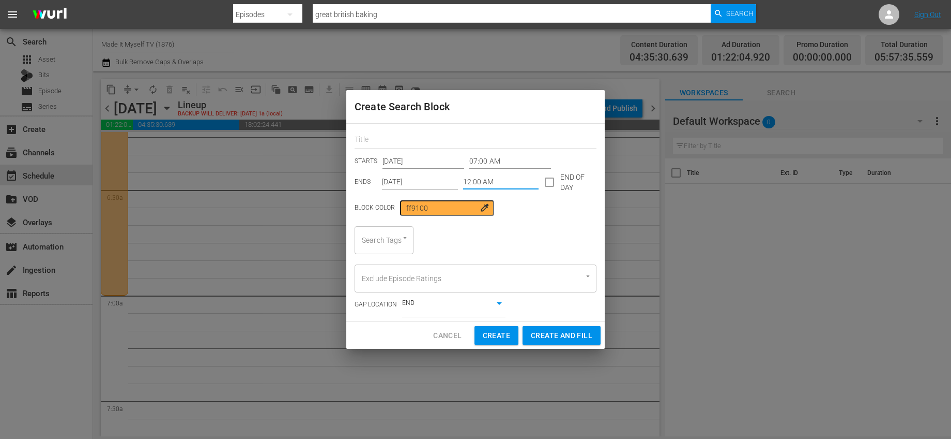
click at [474, 180] on input "12:00 AM" at bounding box center [501, 182] width 76 height 16
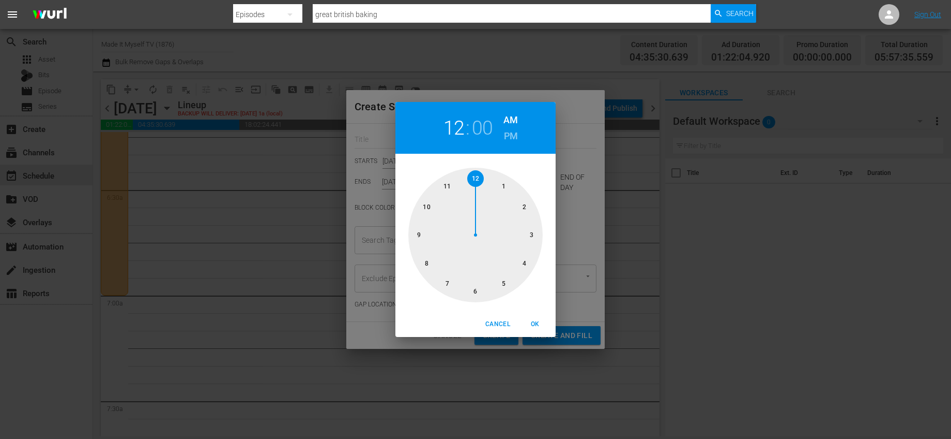
click at [429, 206] on div at bounding box center [476, 235] width 134 height 134
click at [533, 319] on span "OK" at bounding box center [535, 324] width 25 height 11
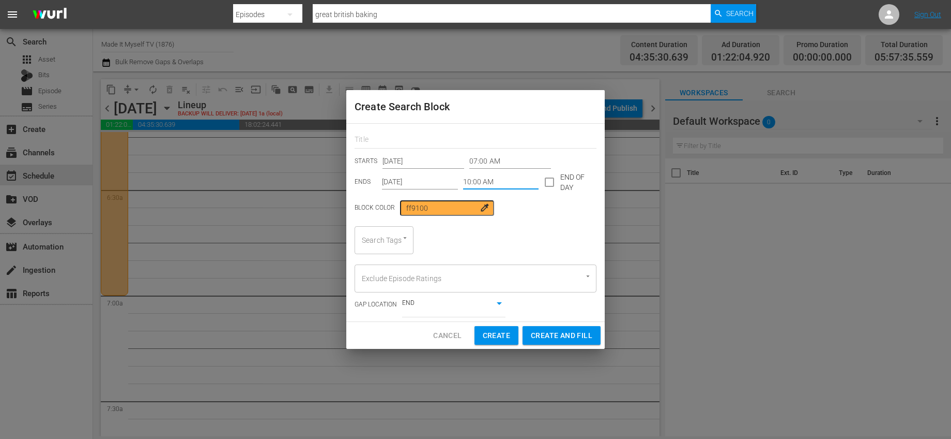
click at [402, 242] on div at bounding box center [400, 238] width 19 height 11
click at [390, 266] on span "Wood-Working" at bounding box center [384, 274] width 42 height 22
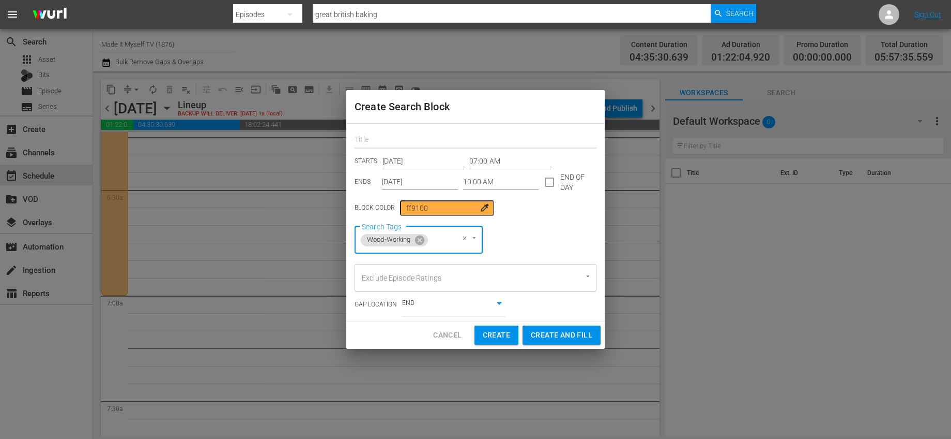
click at [433, 142] on input "text" at bounding box center [476, 140] width 242 height 16
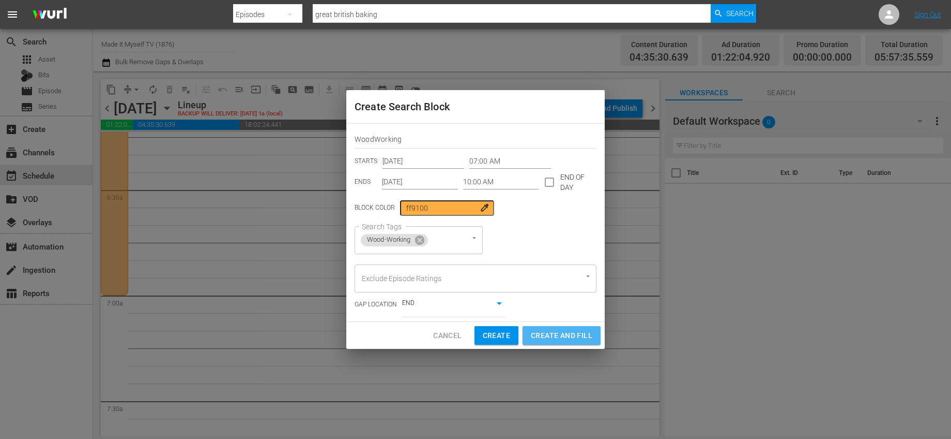
click at [558, 335] on span "Create and Fill" at bounding box center [562, 335] width 62 height 13
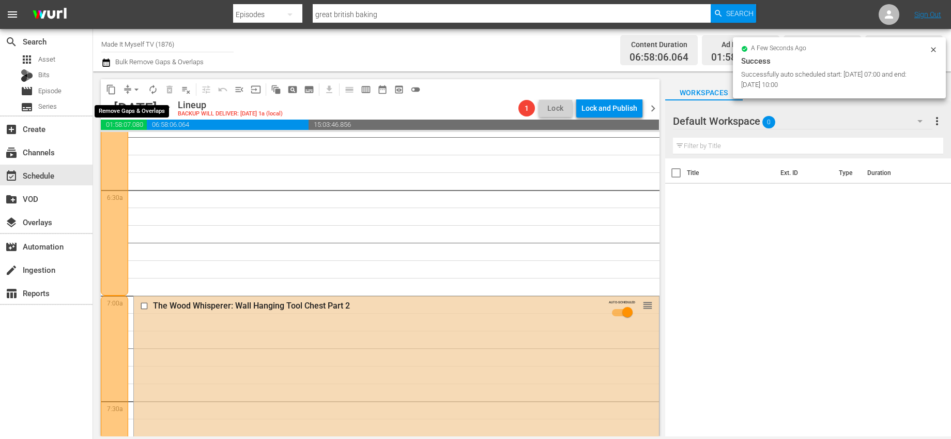
click at [138, 88] on span "arrow_drop_down" at bounding box center [136, 89] width 10 height 10
click at [138, 145] on li "Align to End of Previous Day" at bounding box center [137, 144] width 109 height 17
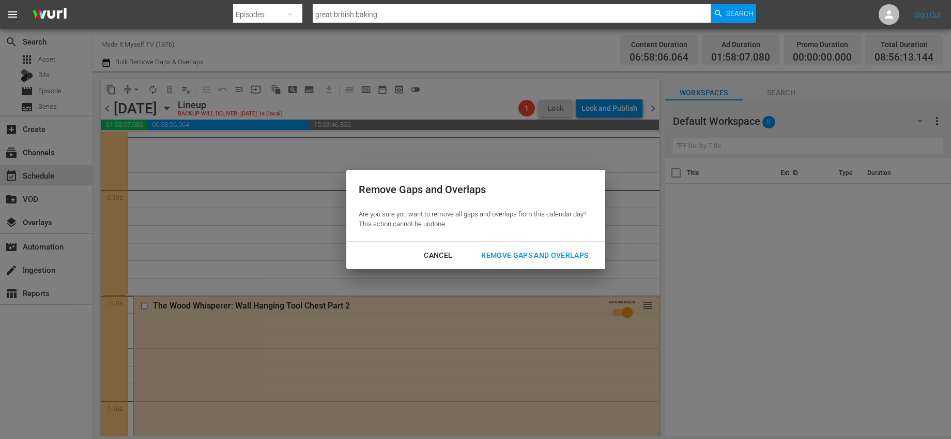
click at [528, 251] on div "Remove Gaps and Overlaps" at bounding box center [535, 255] width 124 height 13
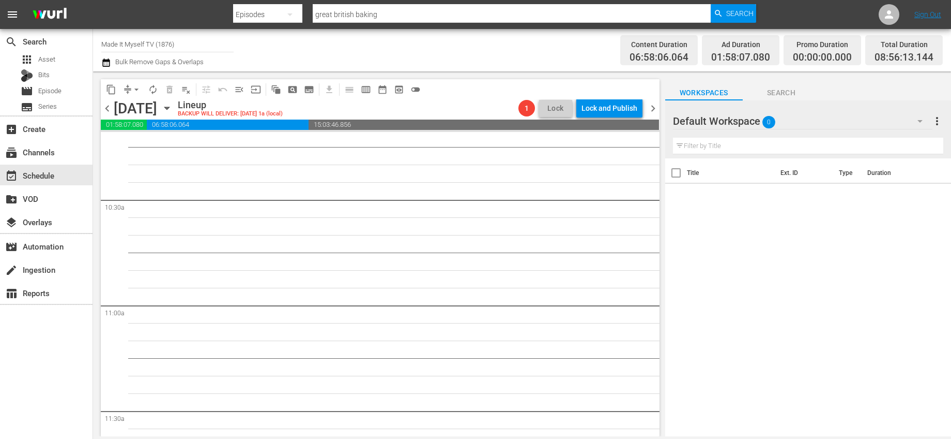
scroll to position [2046, 0]
click at [297, 87] on span "pageview_outlined" at bounding box center [293, 89] width 10 height 10
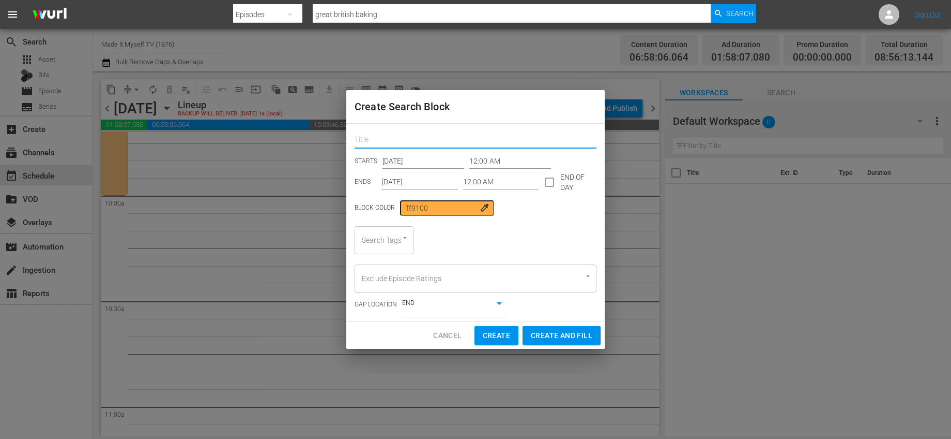
click at [424, 137] on input "text" at bounding box center [476, 140] width 242 height 16
click at [482, 162] on input "12:00 AM" at bounding box center [511, 162] width 82 height 16
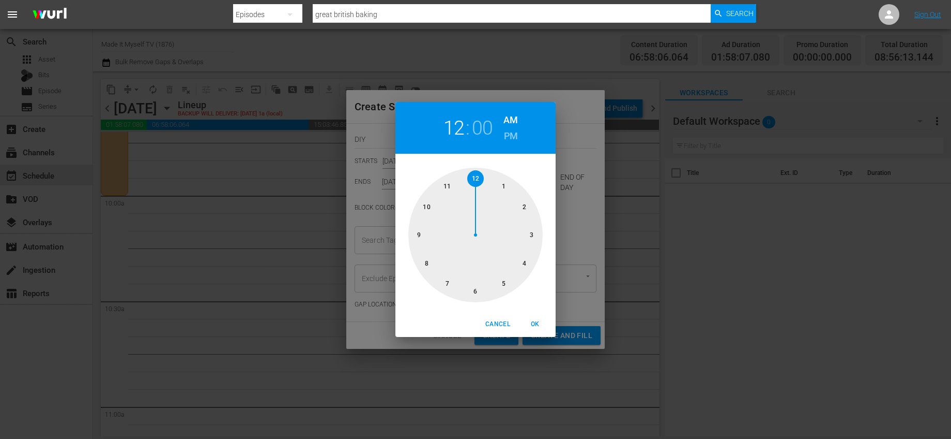
click at [431, 204] on div at bounding box center [476, 235] width 134 height 134
click at [530, 322] on span "OK" at bounding box center [535, 324] width 25 height 11
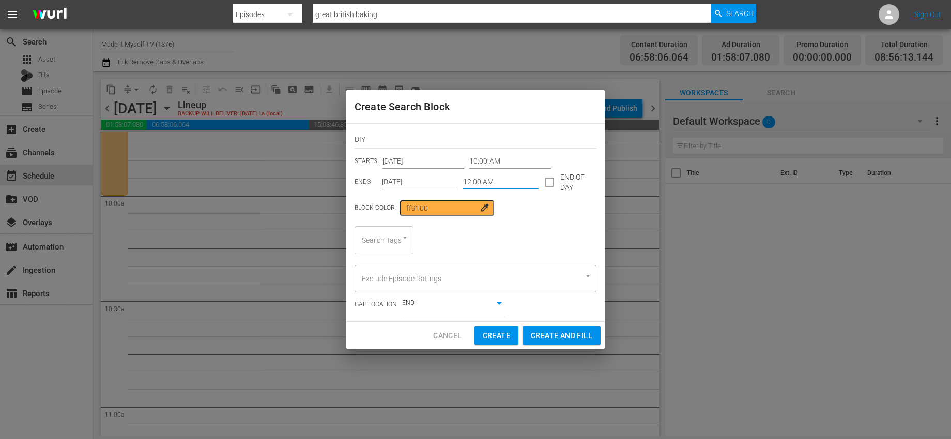
click at [479, 178] on input "12:00 AM" at bounding box center [501, 182] width 76 height 16
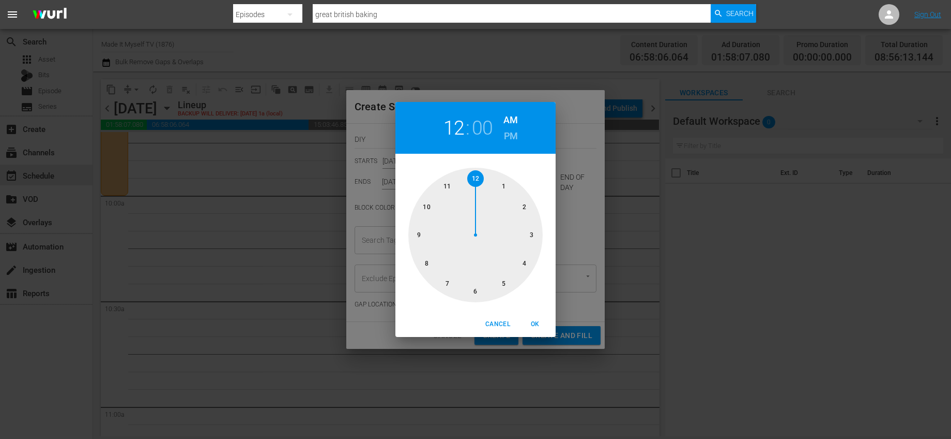
click at [501, 180] on div at bounding box center [476, 235] width 134 height 134
click at [506, 138] on h6 "PM" at bounding box center [511, 136] width 14 height 17
click at [527, 236] on div at bounding box center [476, 235] width 134 height 134
click at [536, 316] on button "OK" at bounding box center [535, 323] width 33 height 17
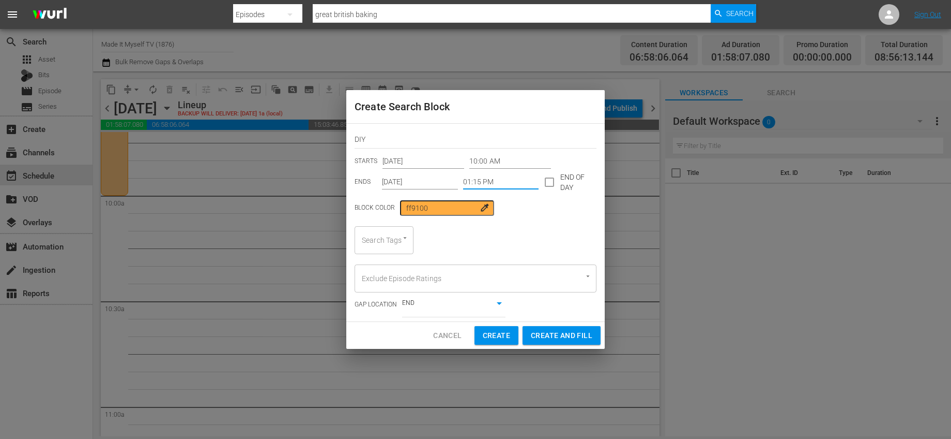
click at [394, 246] on div "Search Tags" at bounding box center [384, 240] width 59 height 28
click at [389, 336] on span "DIY Crafts" at bounding box center [379, 336] width 33 height 11
click at [584, 335] on span "Create and Fill" at bounding box center [562, 335] width 62 height 13
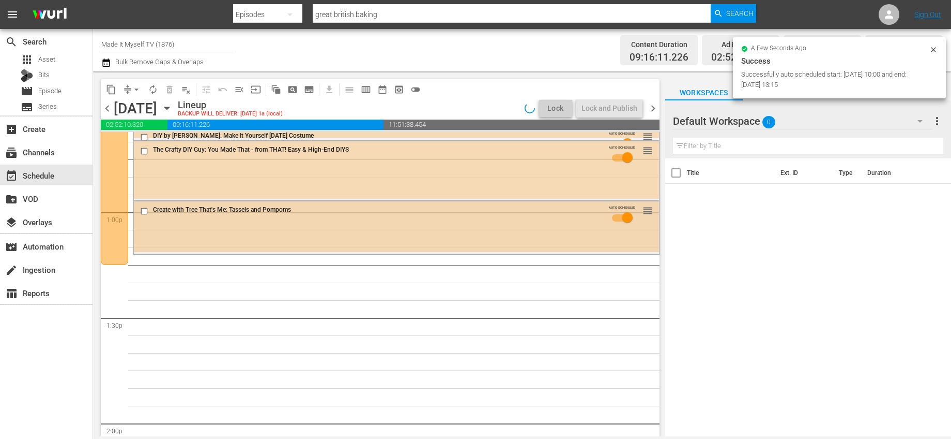
scroll to position [2662, 0]
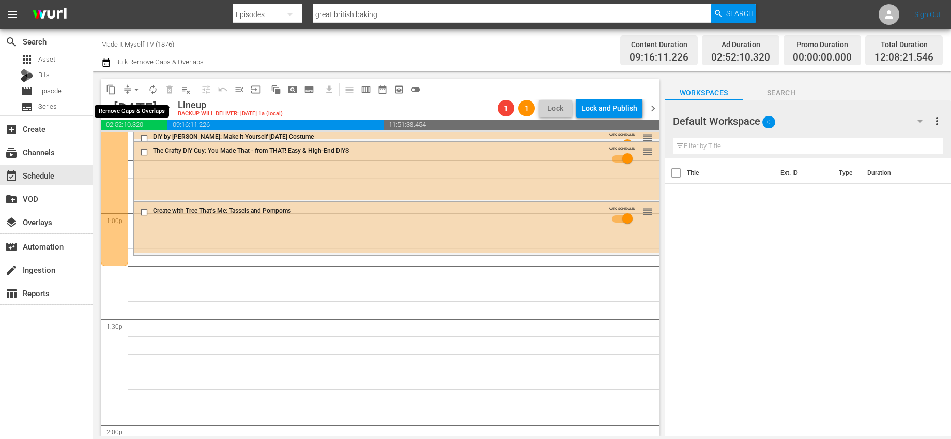
click at [137, 91] on span "arrow_drop_down" at bounding box center [136, 89] width 10 height 10
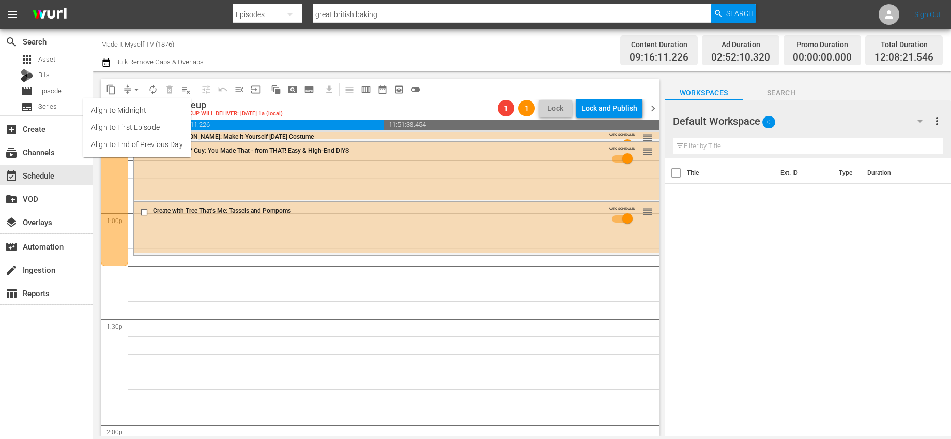
click at [158, 138] on li "Align to End of Previous Day" at bounding box center [137, 144] width 109 height 17
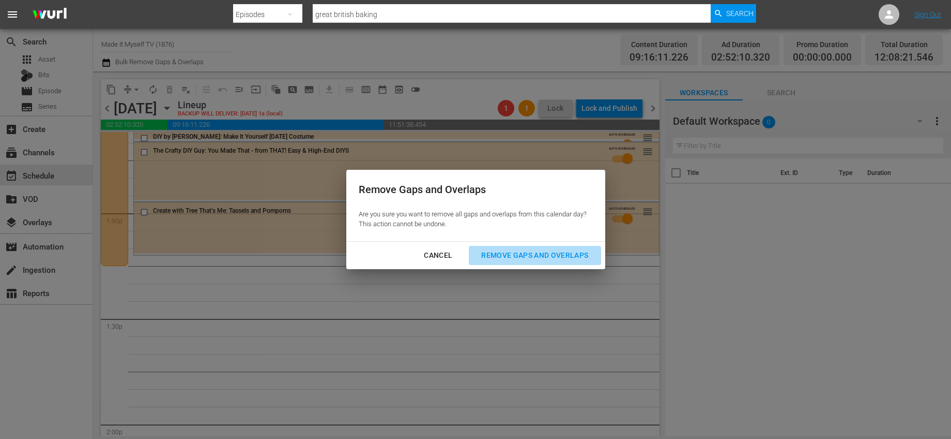
click at [503, 258] on div "Remove Gaps and Overlaps" at bounding box center [535, 255] width 124 height 13
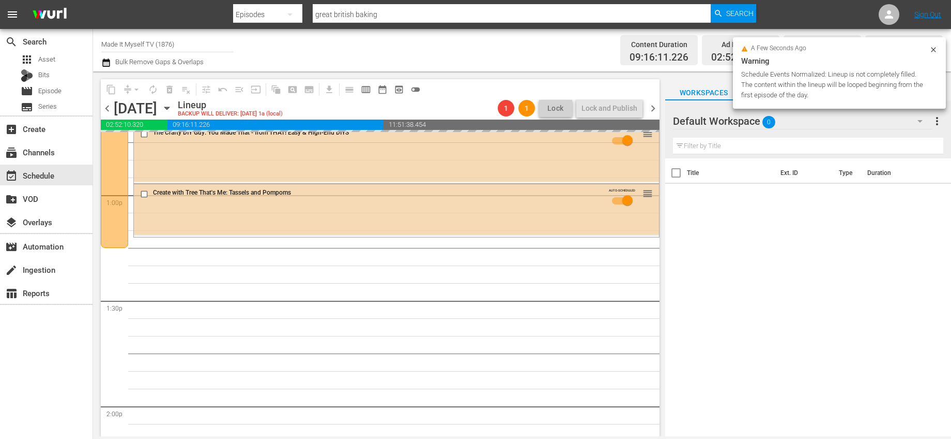
scroll to position [2589, 0]
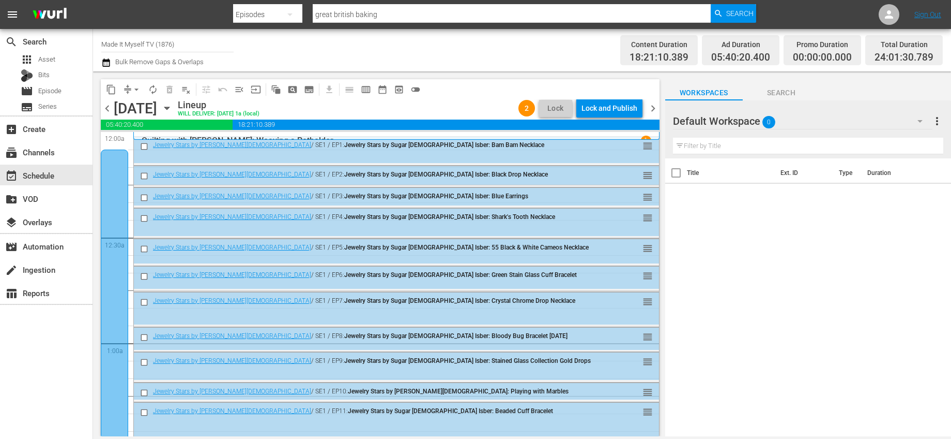
scroll to position [2376, 0]
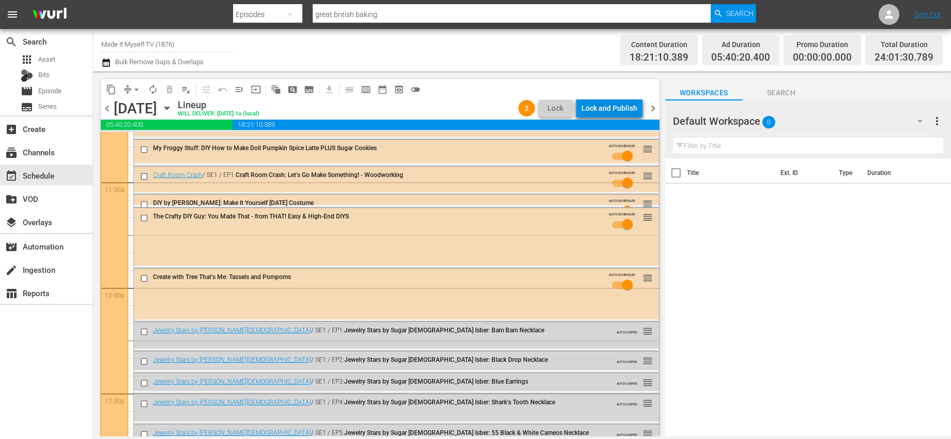
click at [631, 105] on div "Lock and Publish" at bounding box center [610, 108] width 56 height 19
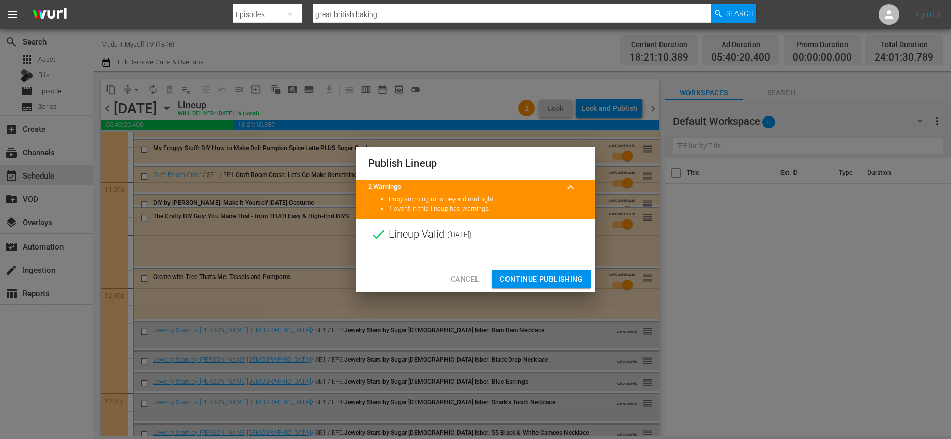
click at [561, 271] on button "Continue Publishing" at bounding box center [542, 278] width 100 height 19
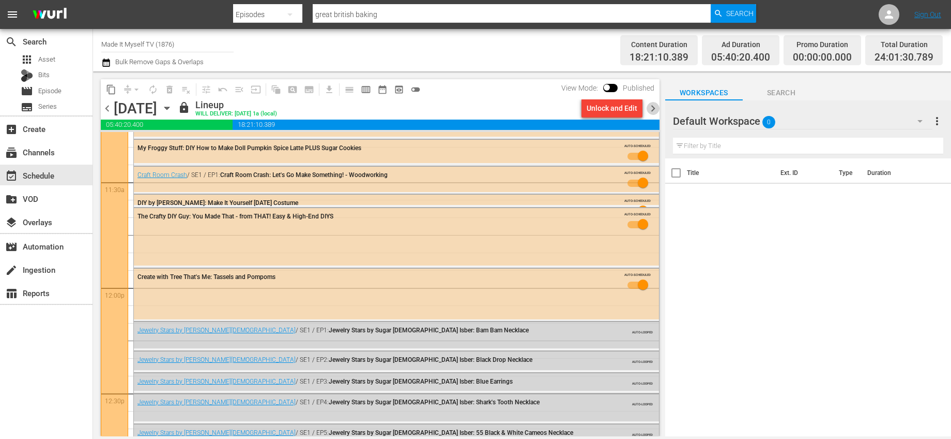
click at [650, 107] on span "chevron_right" at bounding box center [653, 108] width 13 height 13
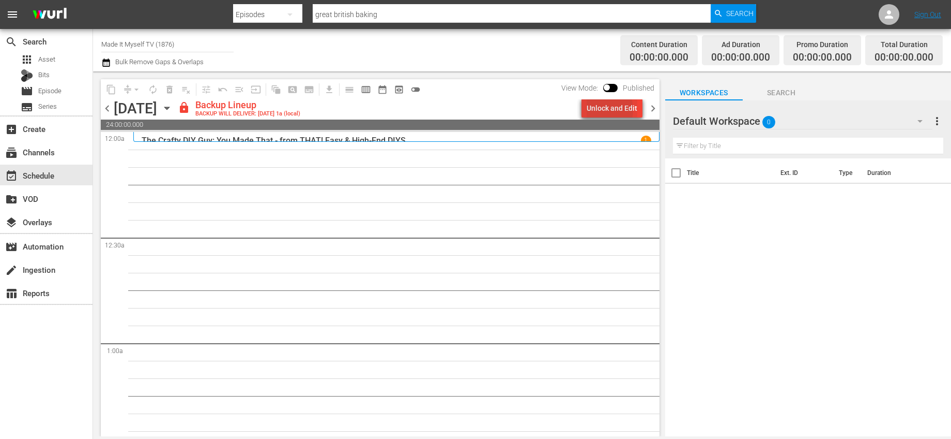
click at [600, 110] on div "Unlock and Edit" at bounding box center [612, 108] width 51 height 19
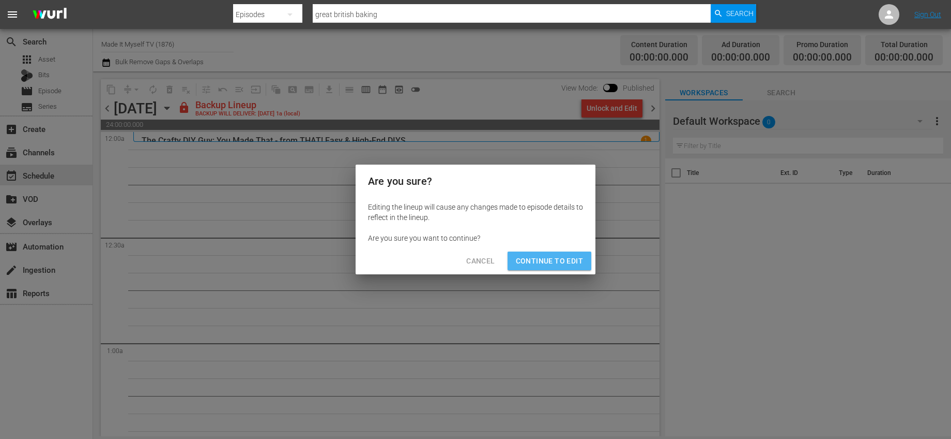
click at [578, 263] on span "Continue to Edit" at bounding box center [549, 260] width 67 height 13
